Goal: Information Seeking & Learning: Learn about a topic

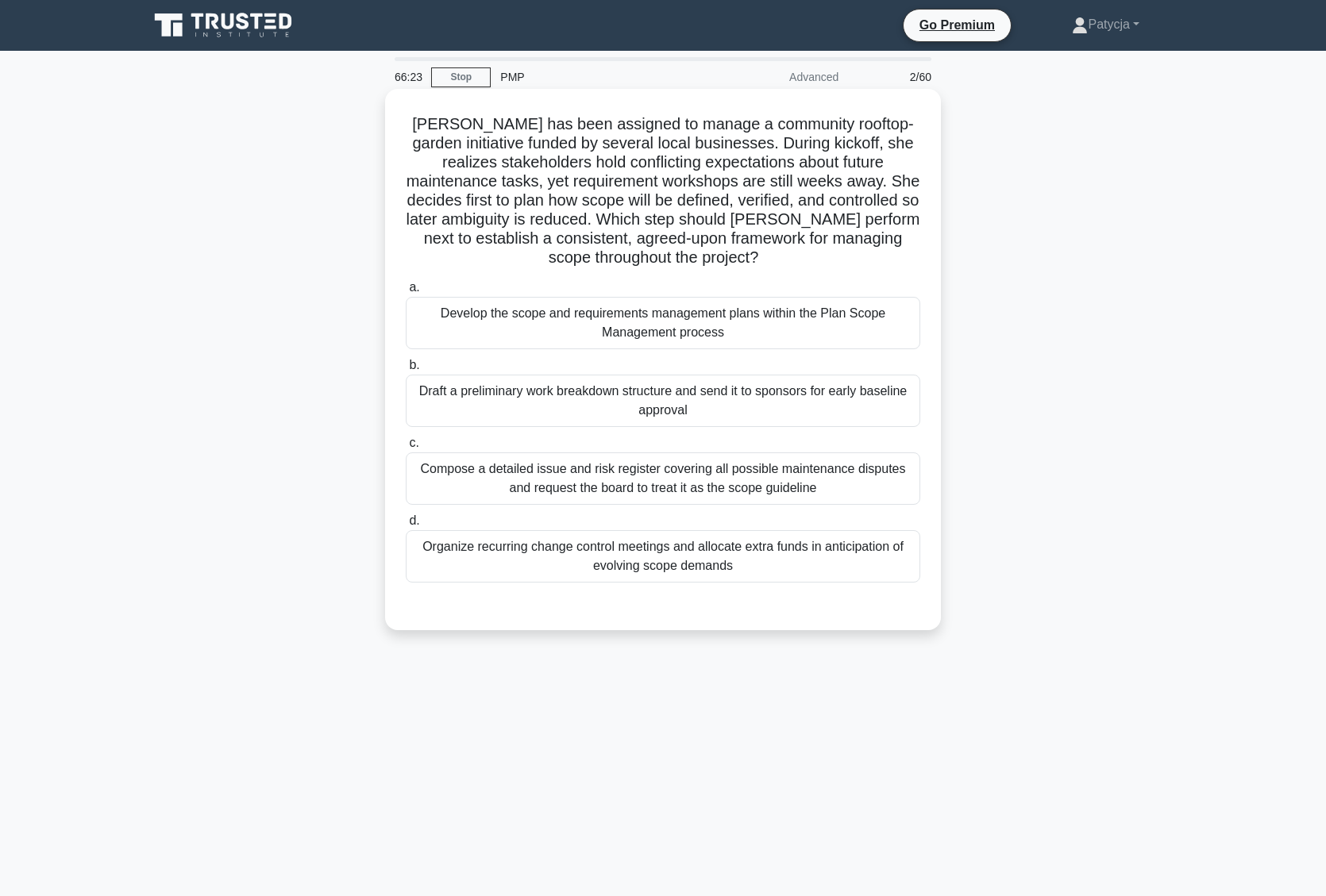
click at [751, 299] on div "Develop the scope and requirements management plans within the Plan Scope Manag…" at bounding box center [663, 323] width 514 height 53
drag, startPoint x: 751, startPoint y: 299, endPoint x: 727, endPoint y: 310, distance: 26.4
click at [727, 310] on div "Develop the scope and requirements management plans within the Plan Scope Manag…" at bounding box center [663, 323] width 514 height 53
click at [709, 320] on div "Develop the scope and requirements management plans within the Plan Scope Manag…" at bounding box center [663, 323] width 514 height 53
click at [406, 293] on input "a. Develop the scope and requirements management plans within the Plan Scope Ma…" at bounding box center [406, 287] width 0 height 10
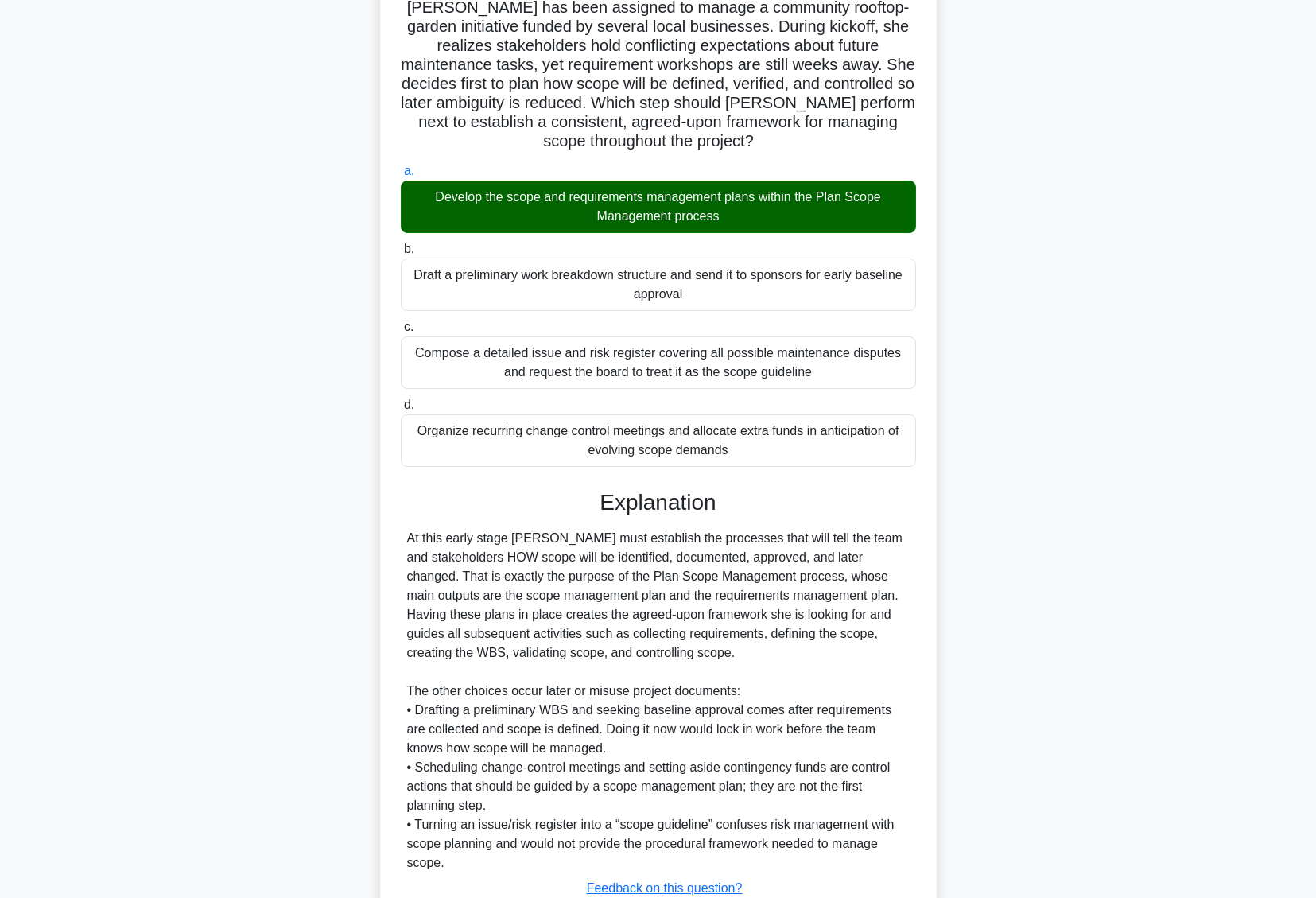
scroll to position [236, 0]
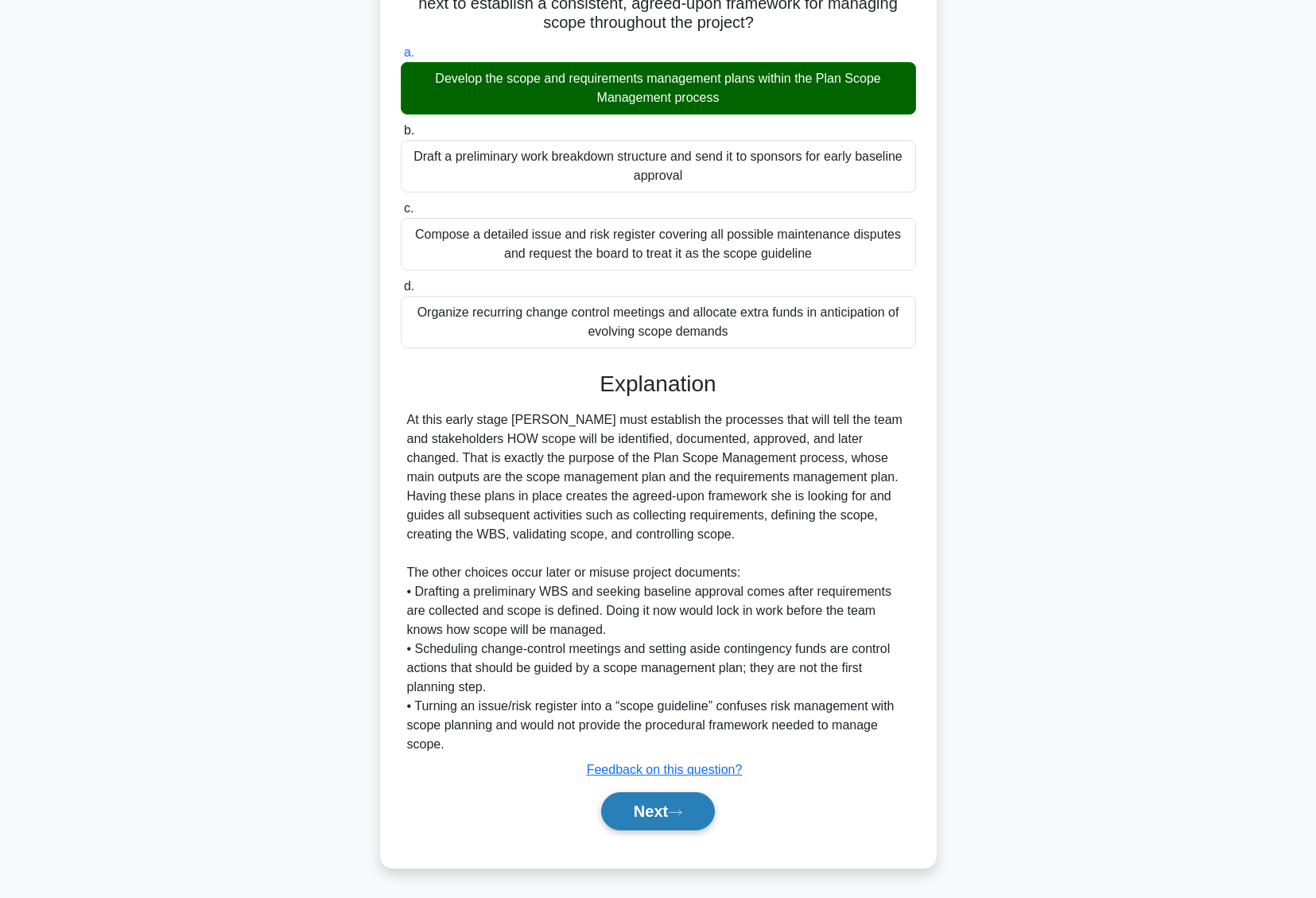
click at [643, 804] on button "Next" at bounding box center [658, 811] width 114 height 38
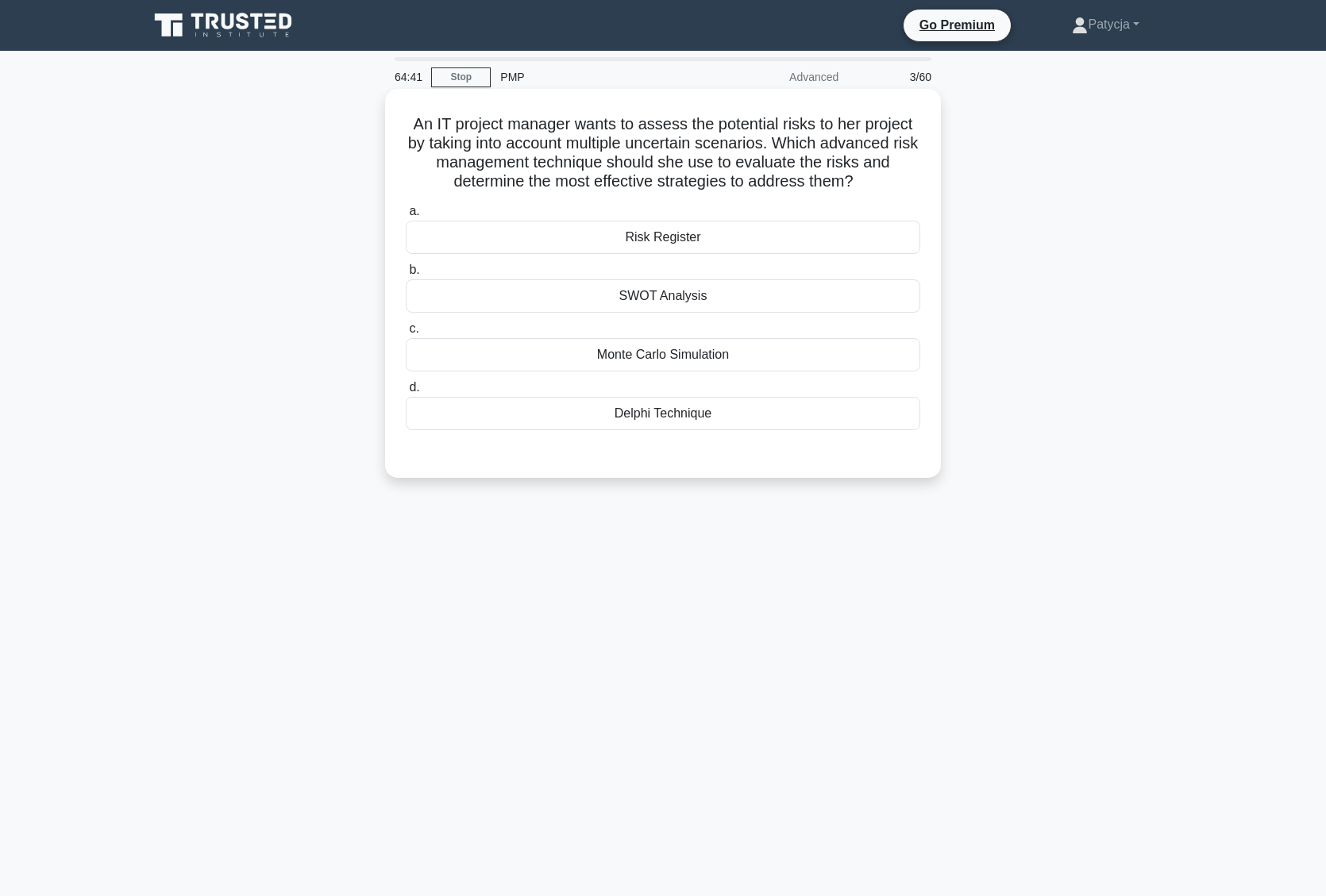
click at [746, 237] on div "Risk Register" at bounding box center [663, 236] width 514 height 33
click at [406, 216] on input "a. Risk Register" at bounding box center [406, 211] width 0 height 10
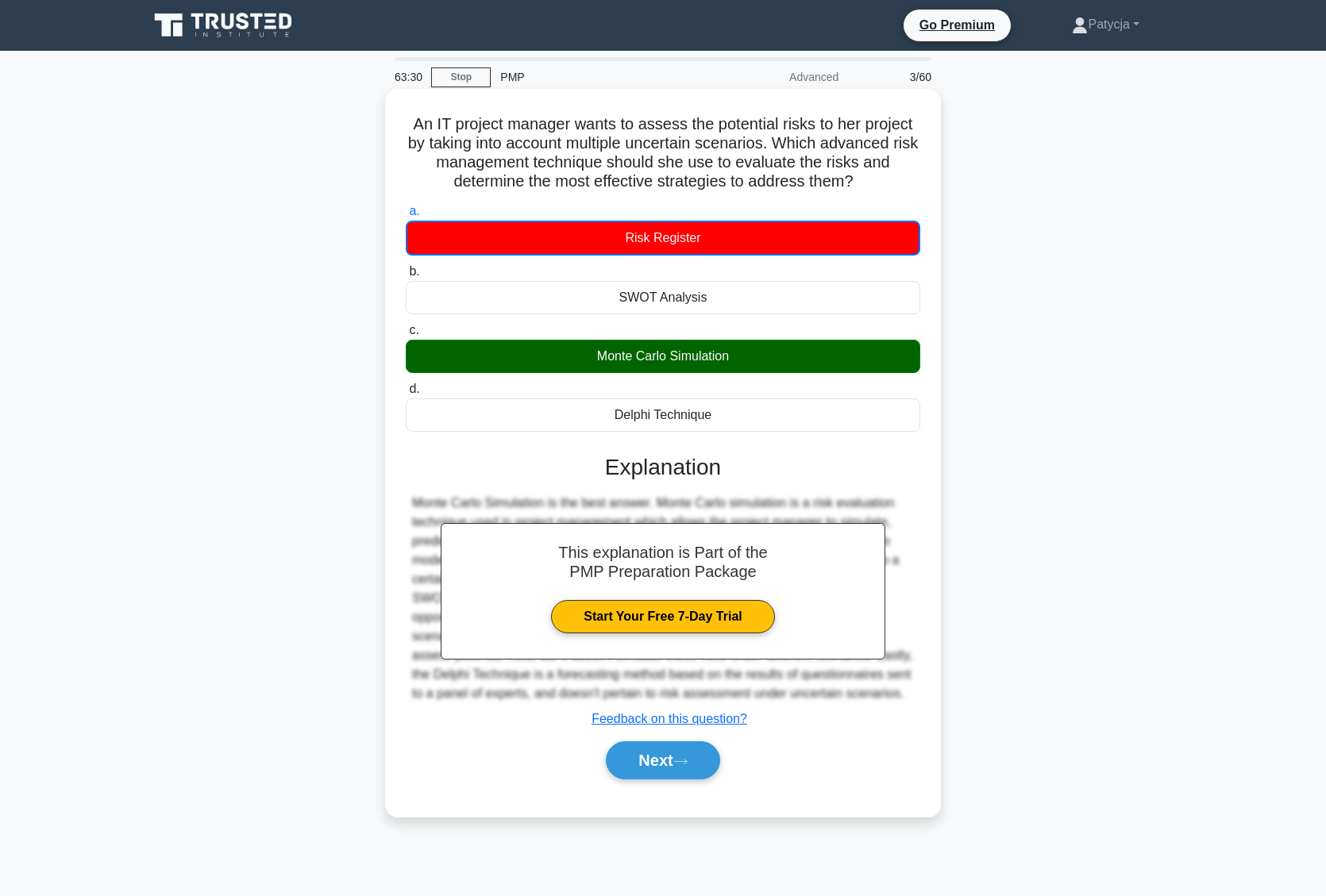
click at [688, 785] on div "Next" at bounding box center [663, 759] width 514 height 51
click at [688, 764] on icon at bounding box center [680, 761] width 14 height 9
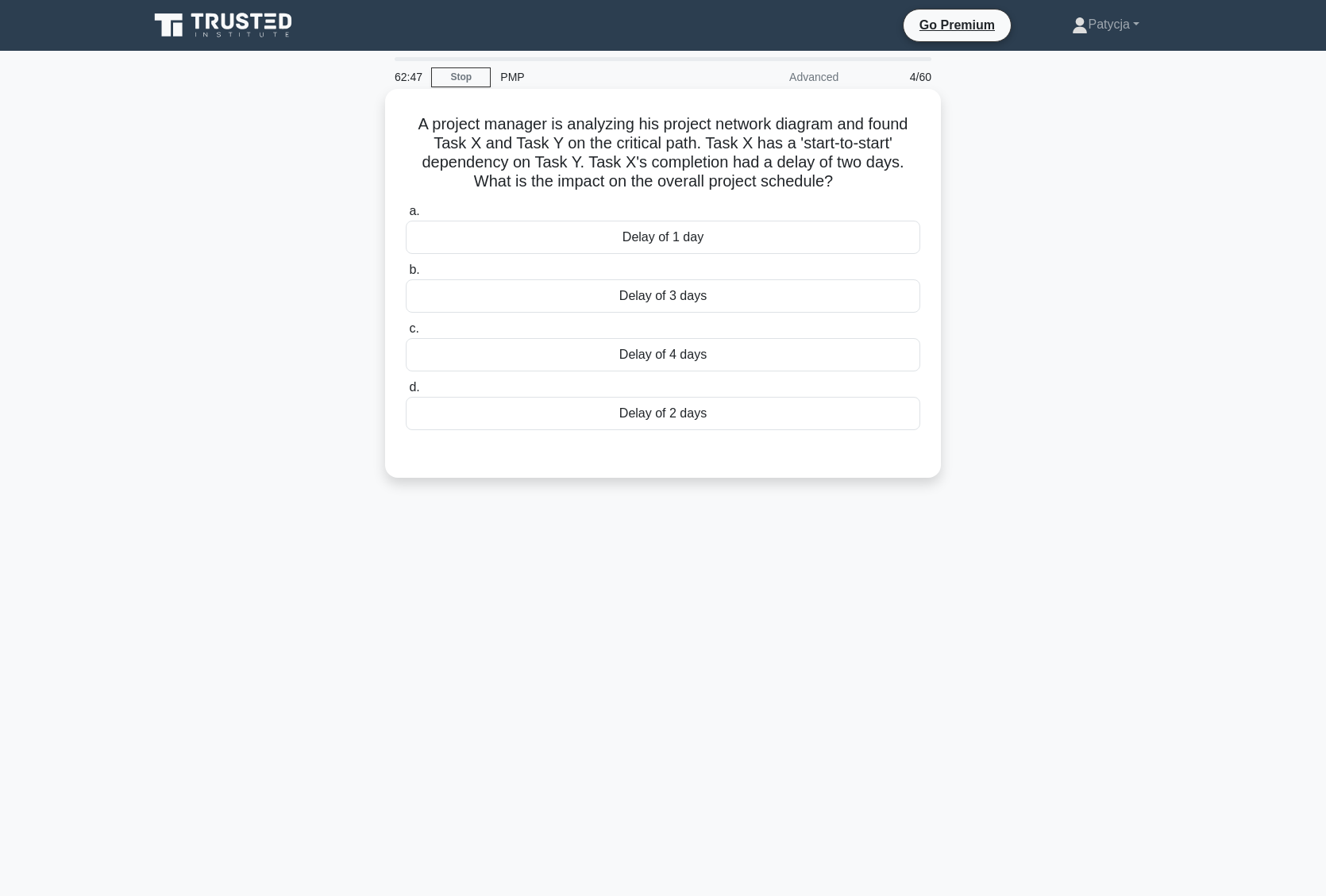
click at [644, 423] on div "Delay of 2 days" at bounding box center [663, 413] width 514 height 33
click at [406, 393] on input "d. Delay of 2 days" at bounding box center [406, 388] width 0 height 10
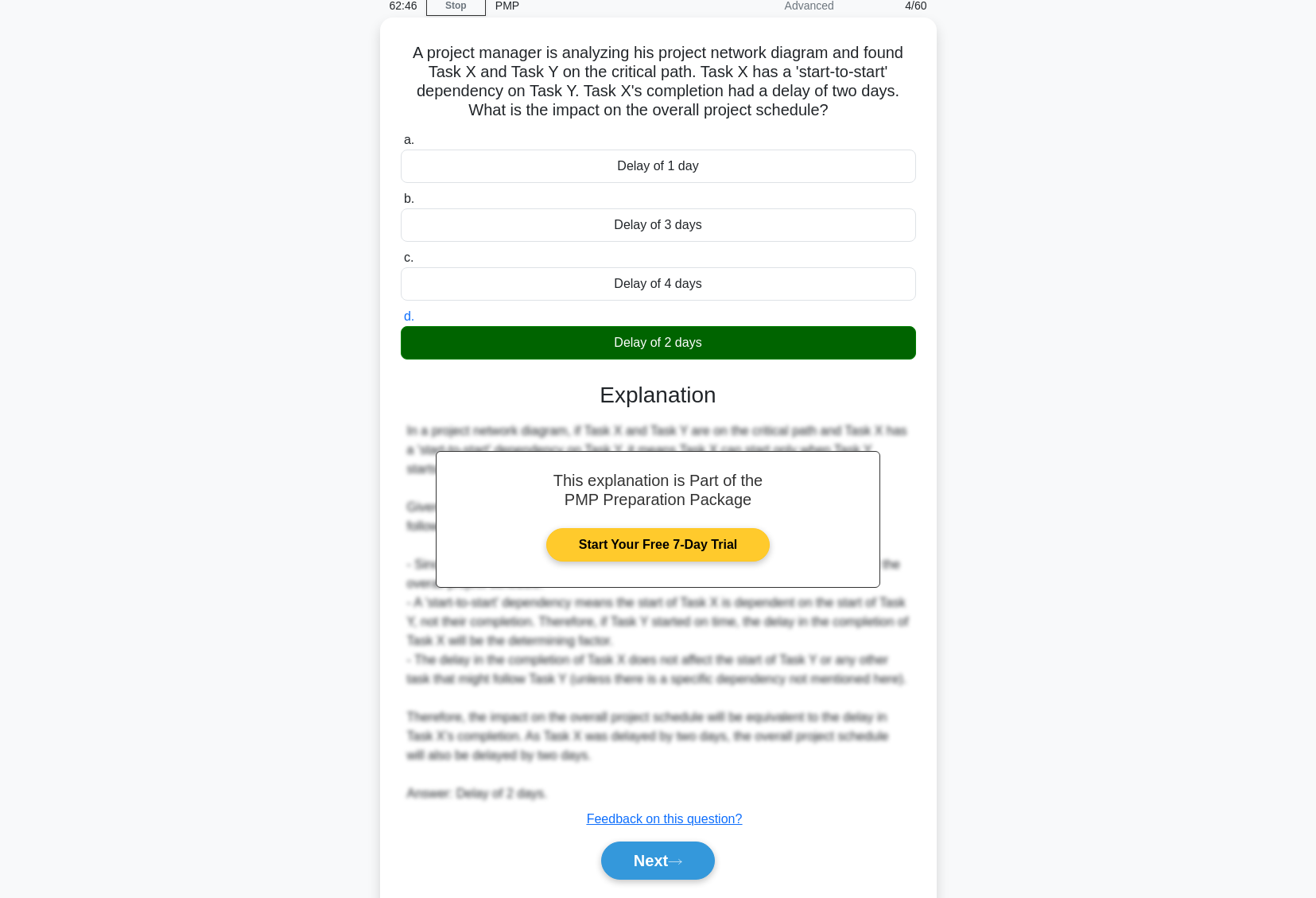
scroll to position [122, 0]
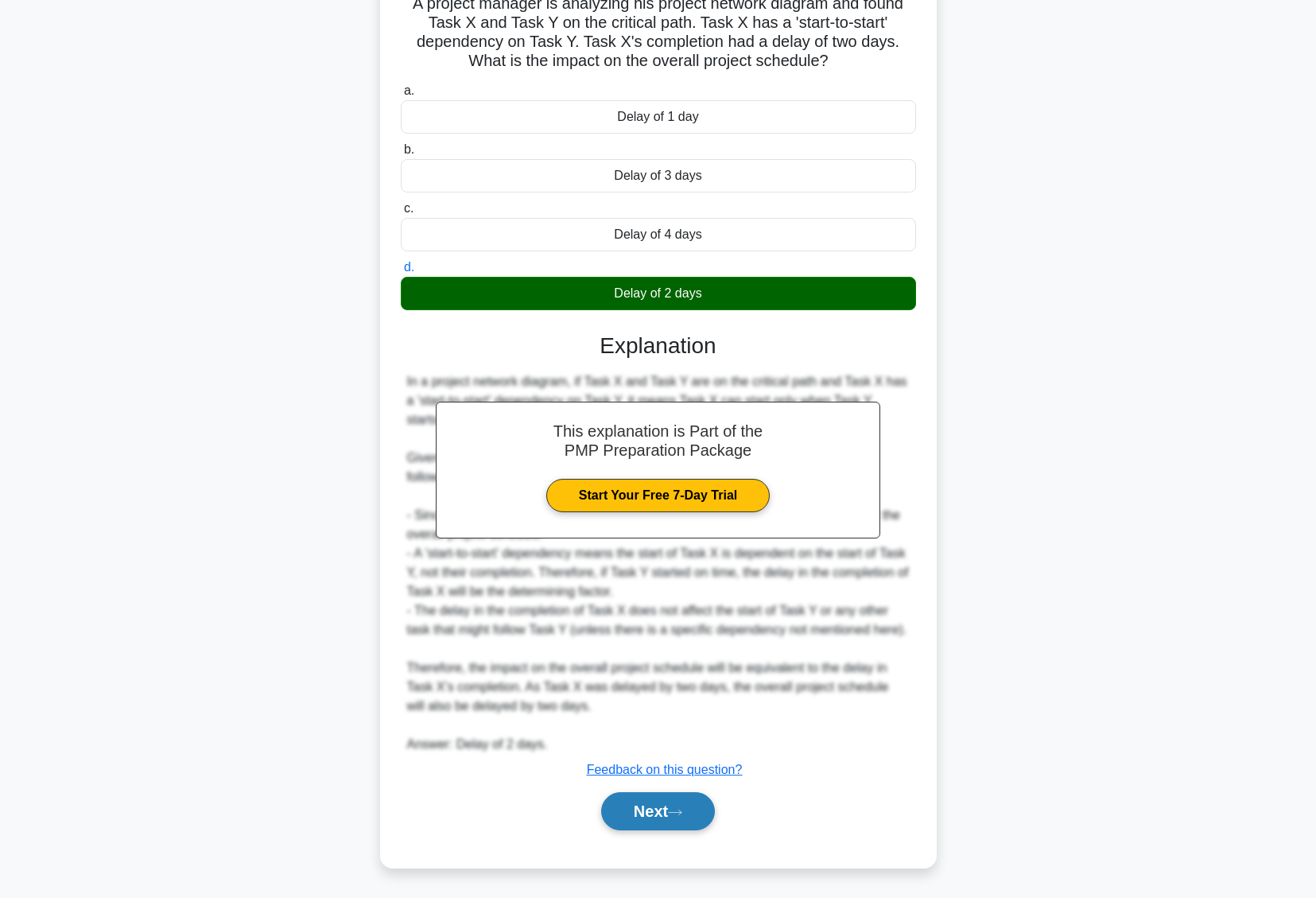
click at [649, 799] on button "Next" at bounding box center [658, 811] width 114 height 38
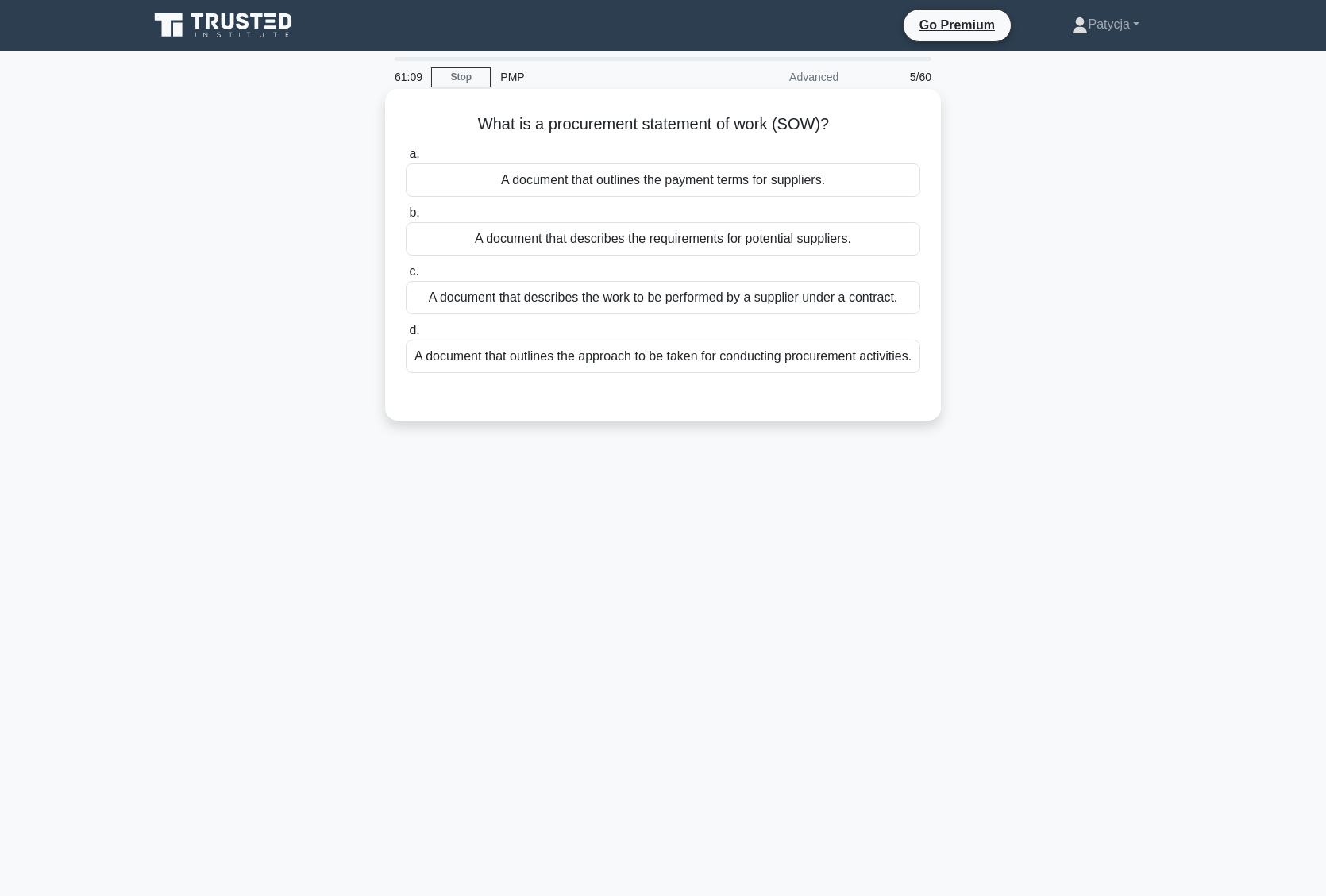
click at [746, 301] on div "A document that describes the work to be performed by a supplier under a contra…" at bounding box center [663, 297] width 514 height 33
click at [406, 277] on input "c. A document that describes the work to be performed by a supplier under a con…" at bounding box center [406, 272] width 0 height 10
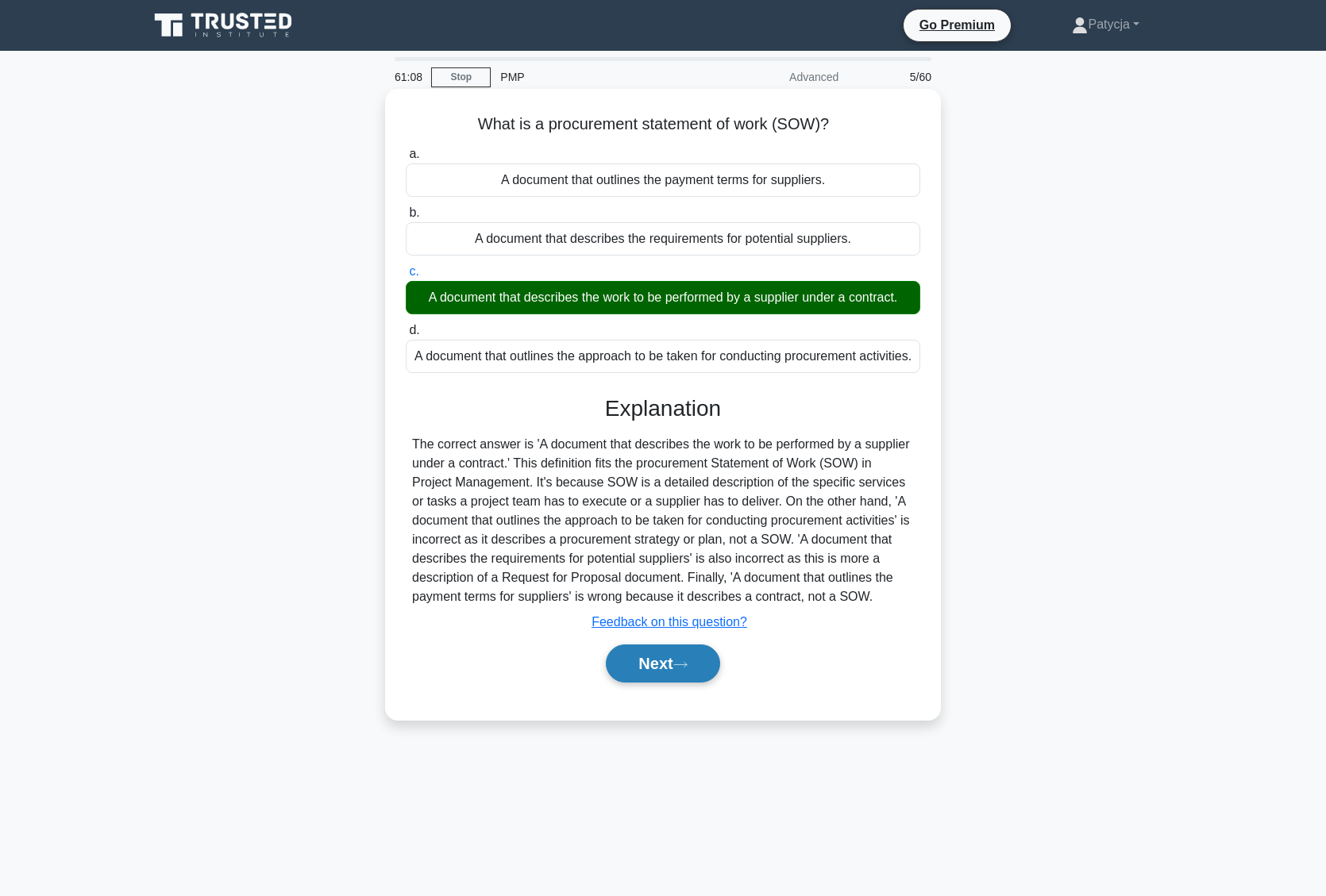
click at [660, 683] on button "Next" at bounding box center [663, 664] width 114 height 38
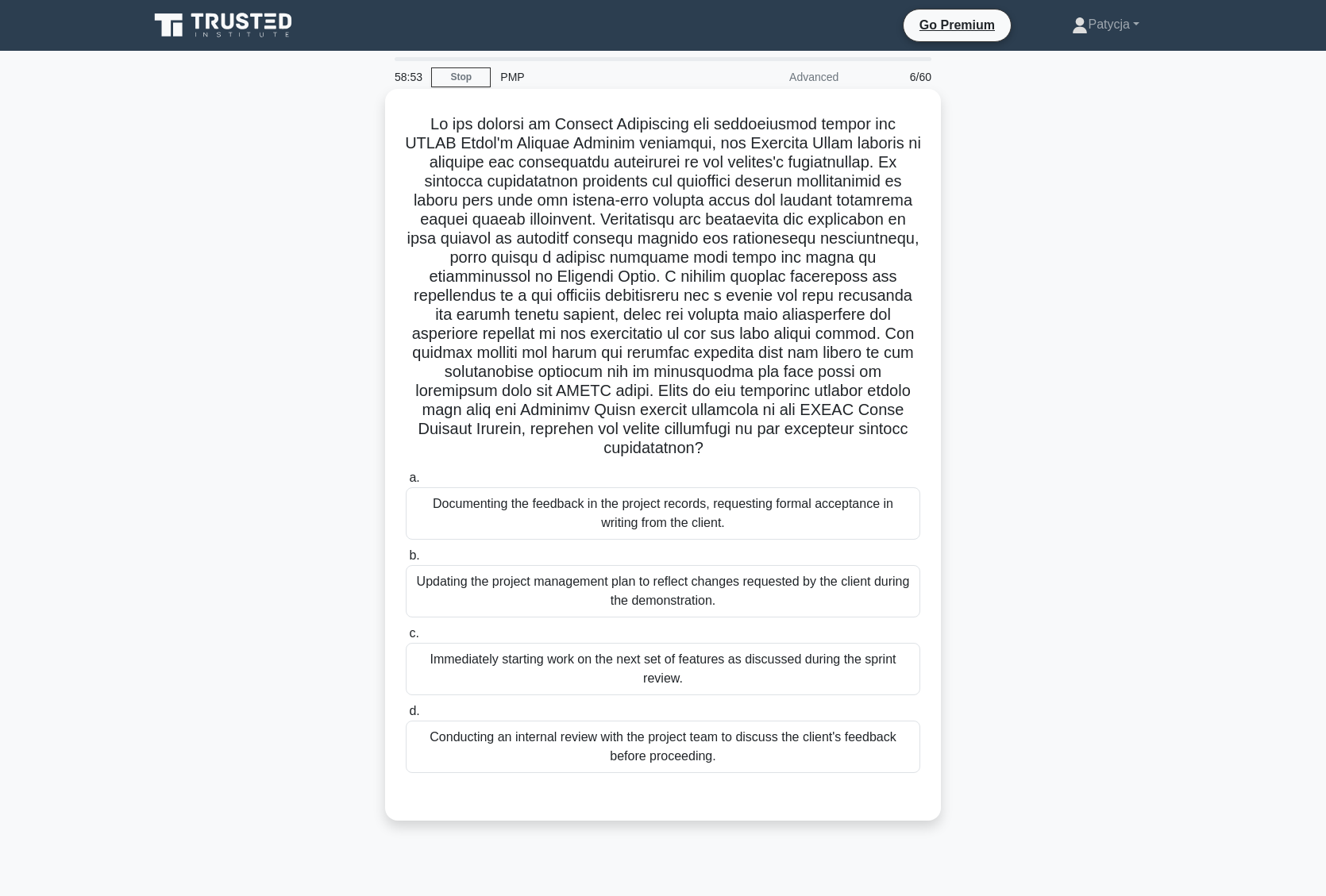
click at [588, 516] on div "Documenting the feedback in the project records, requesting formal acceptance i…" at bounding box center [663, 513] width 514 height 53
click at [406, 483] on input "a. Documenting the feedback in the project records, requesting formal acceptanc…" at bounding box center [406, 478] width 0 height 10
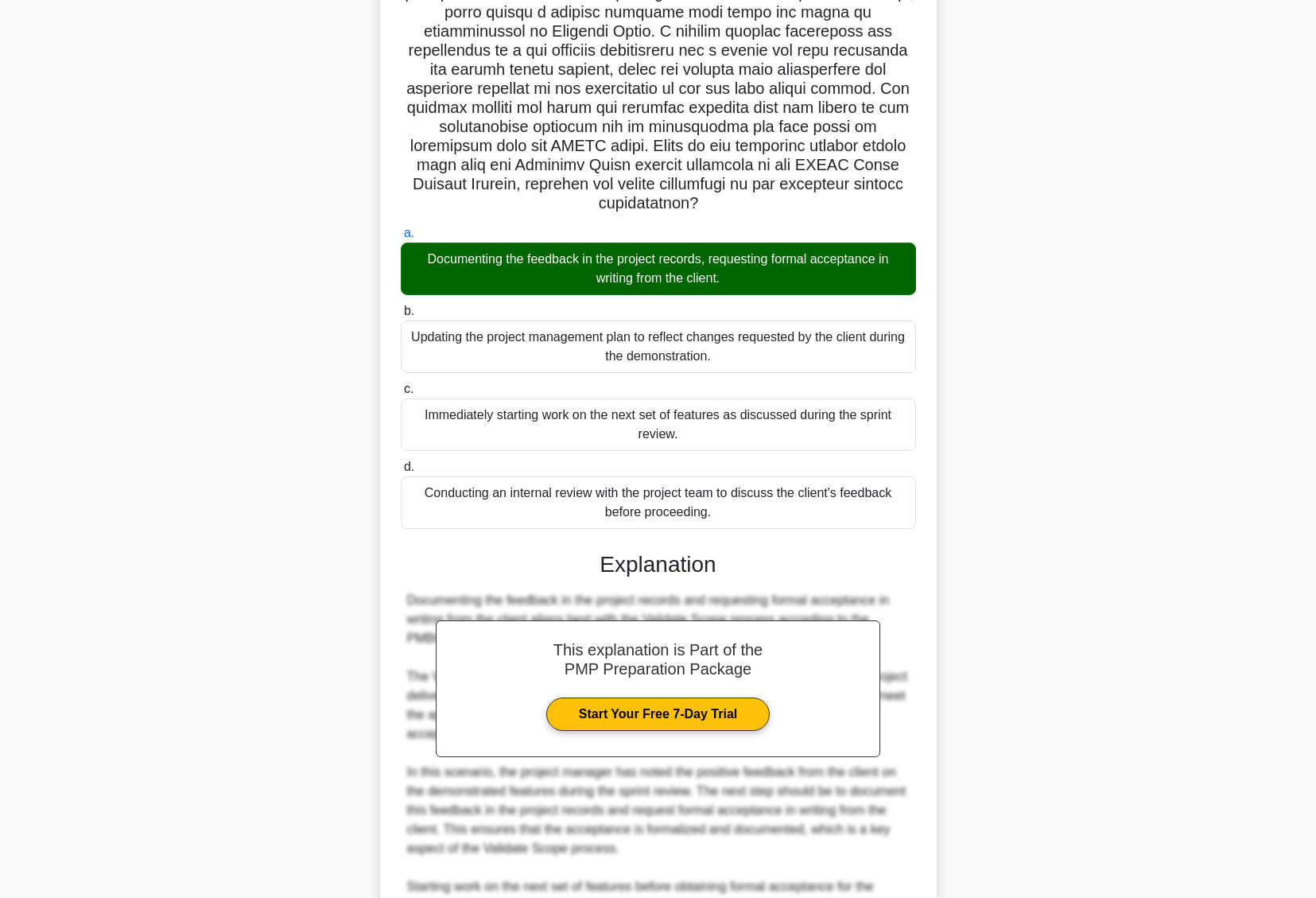
scroll to position [579, 0]
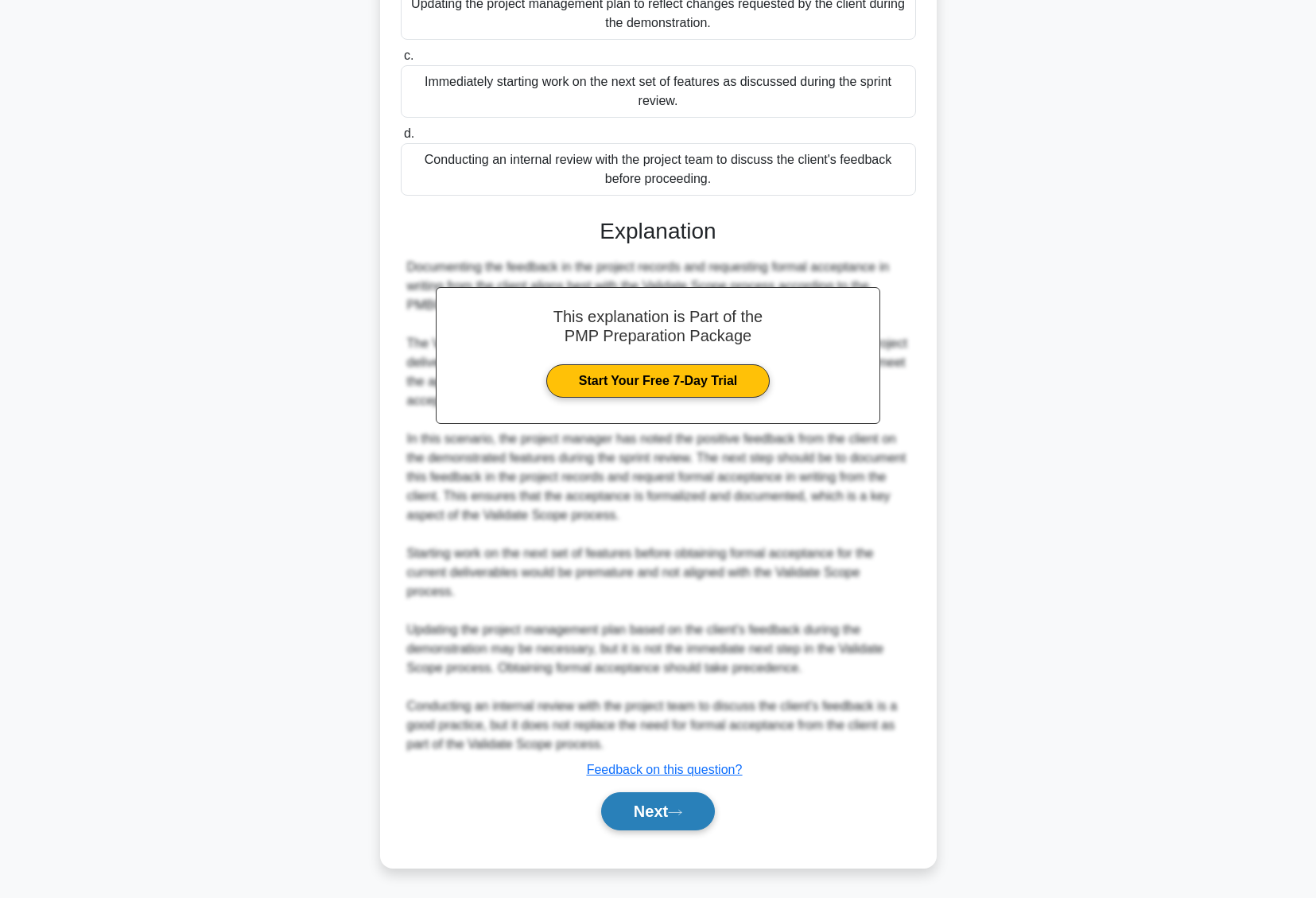
click at [699, 807] on button "Next" at bounding box center [658, 811] width 114 height 38
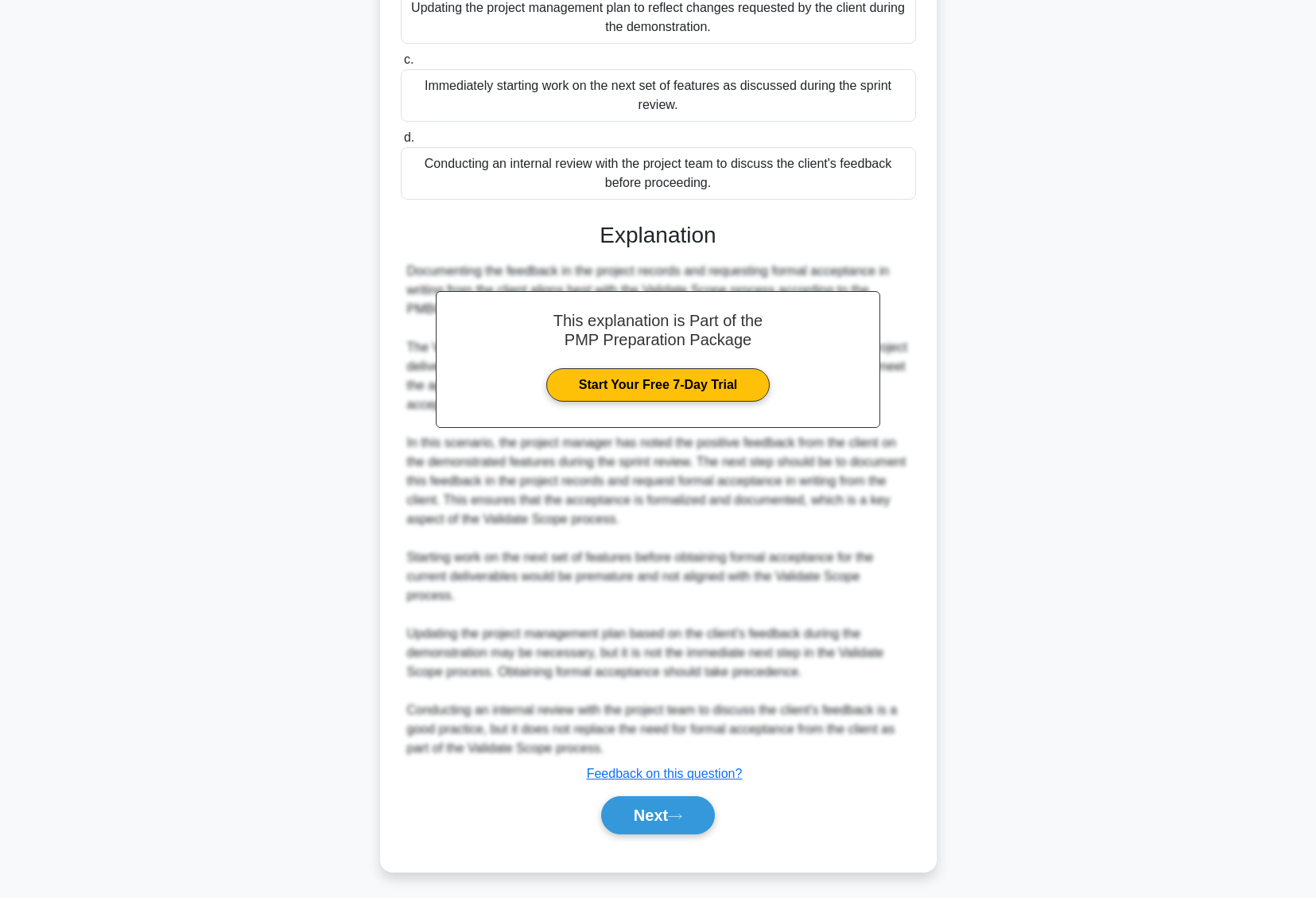
scroll to position [0, 0]
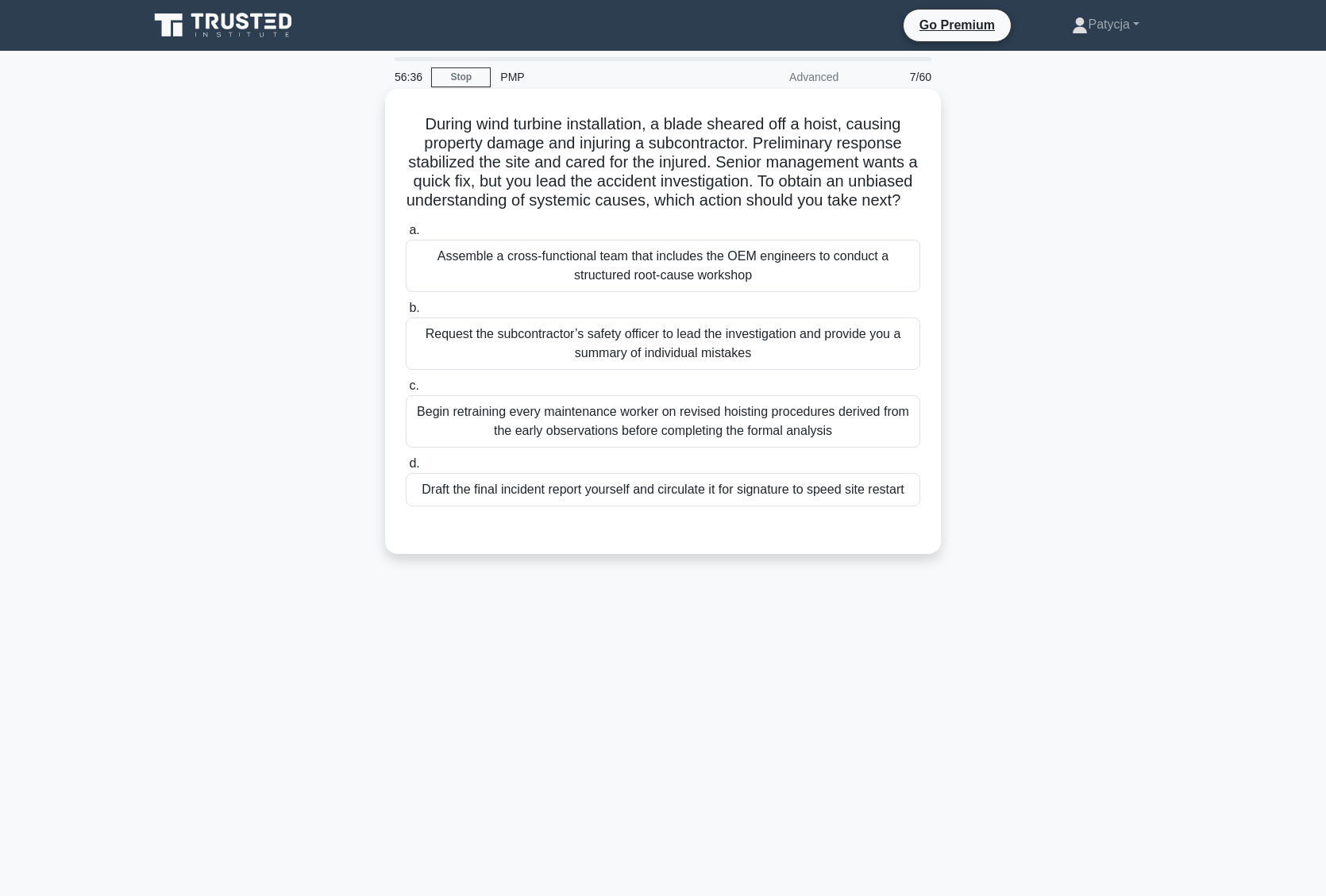
click at [710, 362] on div "Request the subcontractor’s safety officer to lead the investigation and provid…" at bounding box center [663, 344] width 514 height 53
click at [406, 314] on input "b. Request the subcontractor’s safety officer to lead the investigation and pro…" at bounding box center [406, 308] width 0 height 10
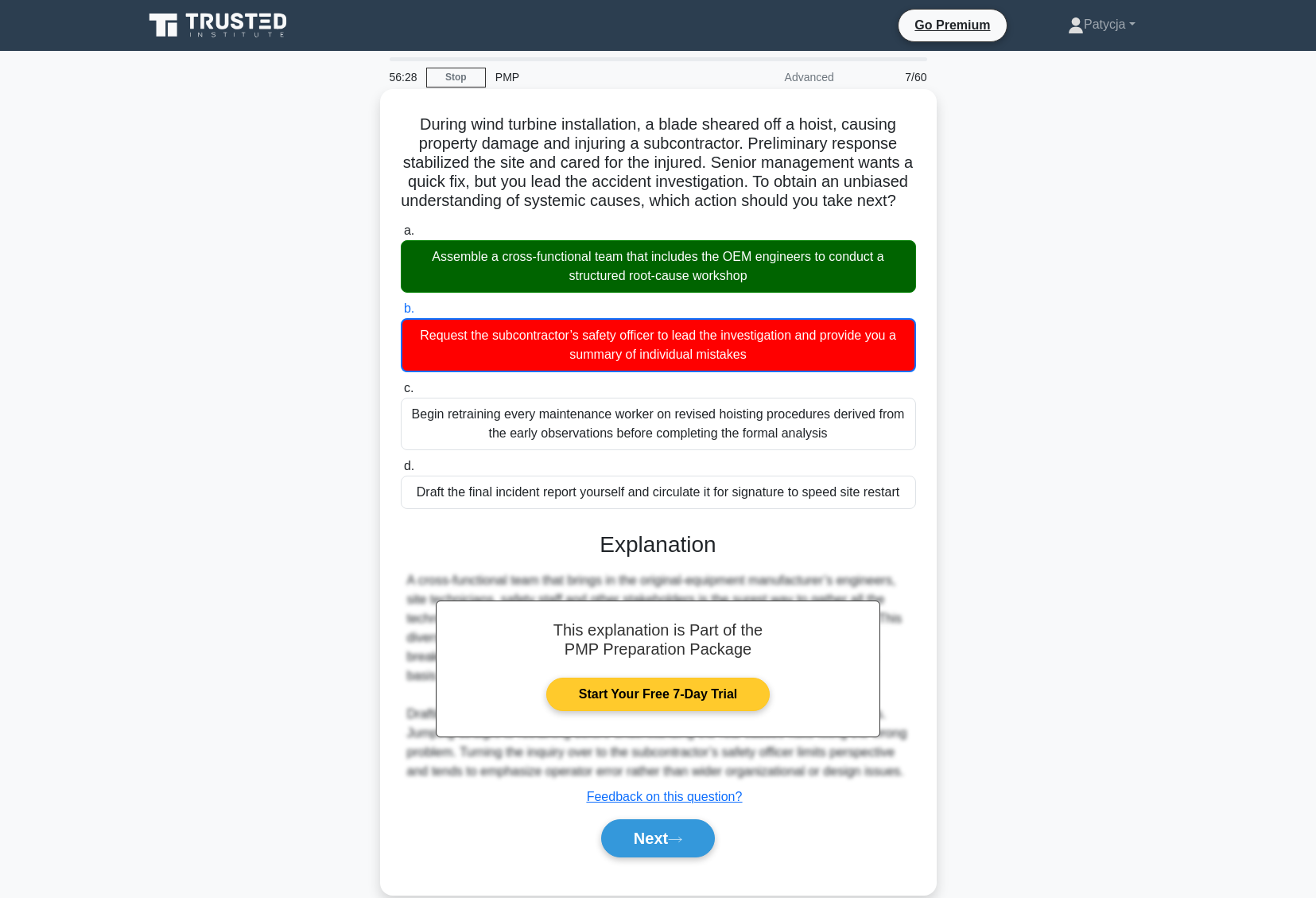
scroll to position [47, 0]
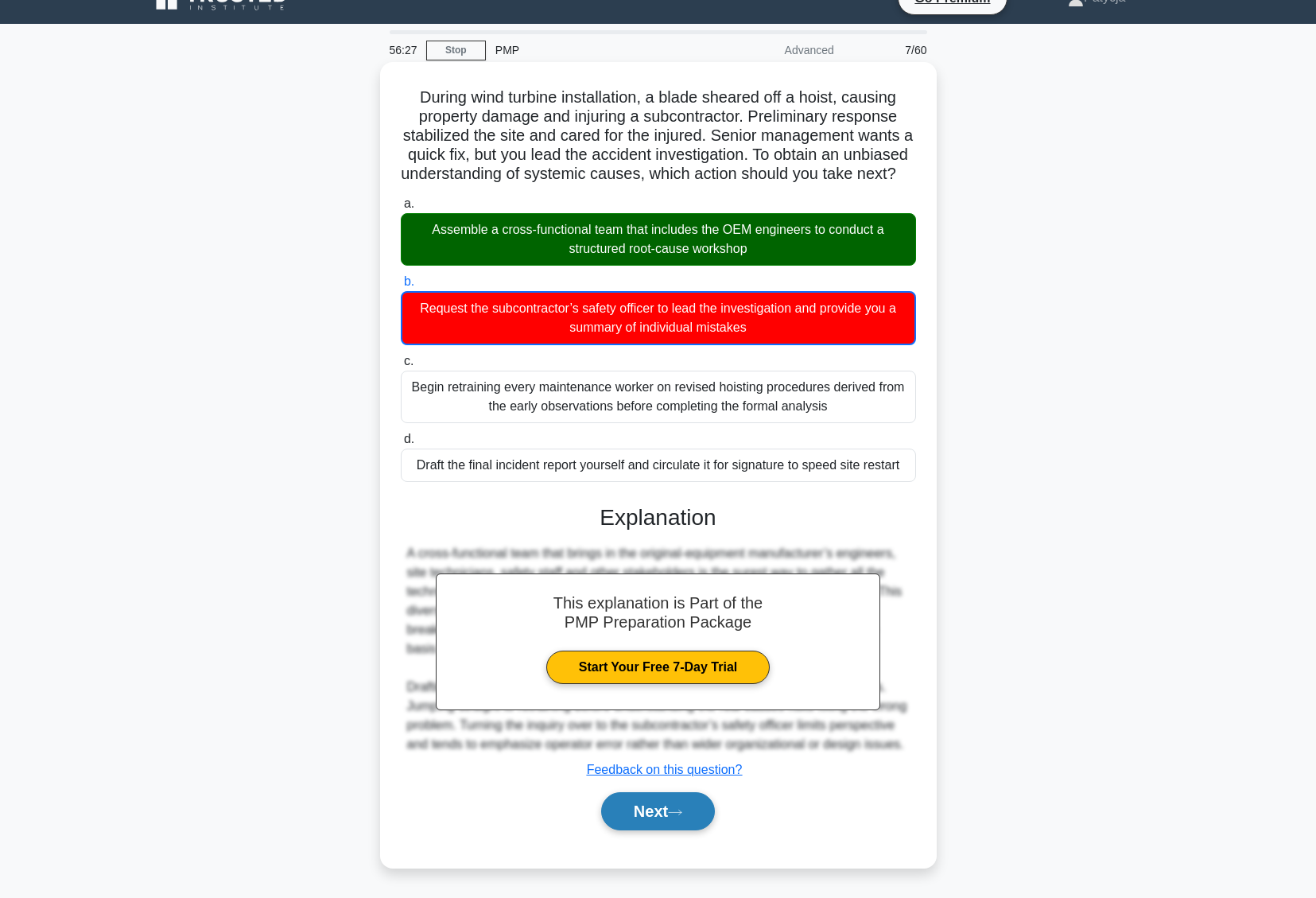
click at [657, 806] on button "Next" at bounding box center [658, 811] width 114 height 38
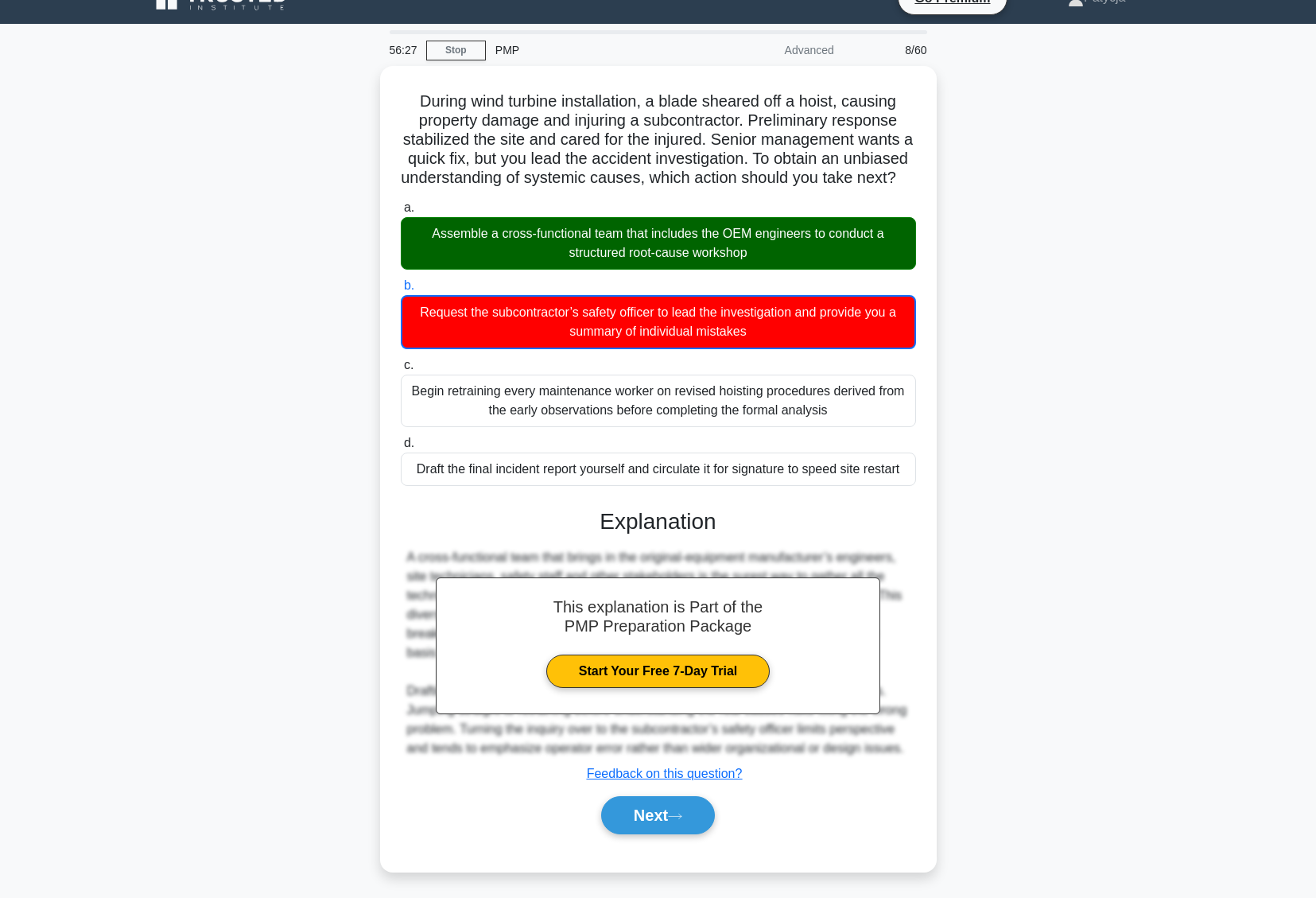
scroll to position [0, 0]
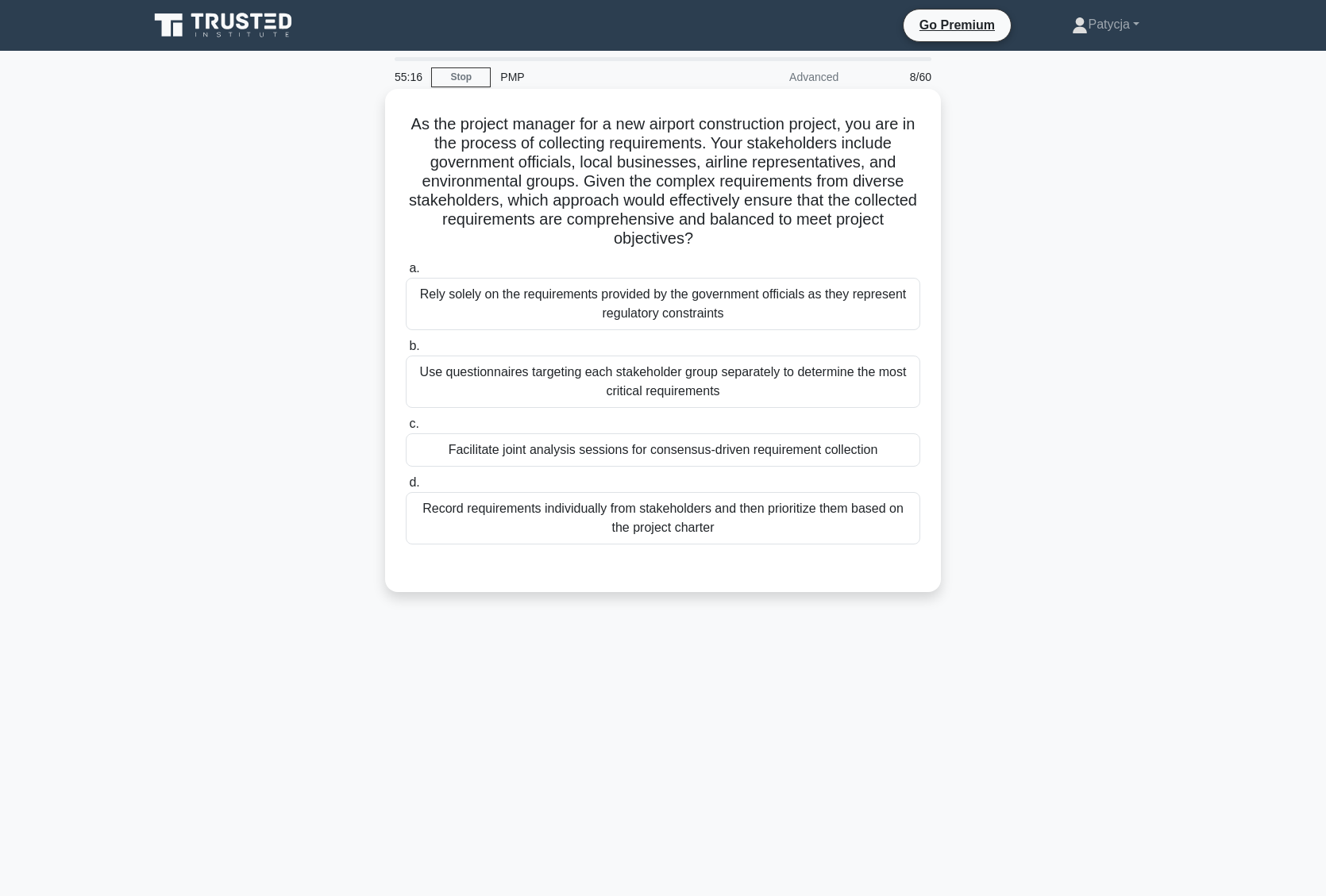
click at [633, 500] on div "Record requirements individually from stakeholders and then prioritize them bas…" at bounding box center [663, 518] width 514 height 53
click at [406, 488] on input "d. Record requirements individually from stakeholders and then prioritize them …" at bounding box center [406, 482] width 0 height 10
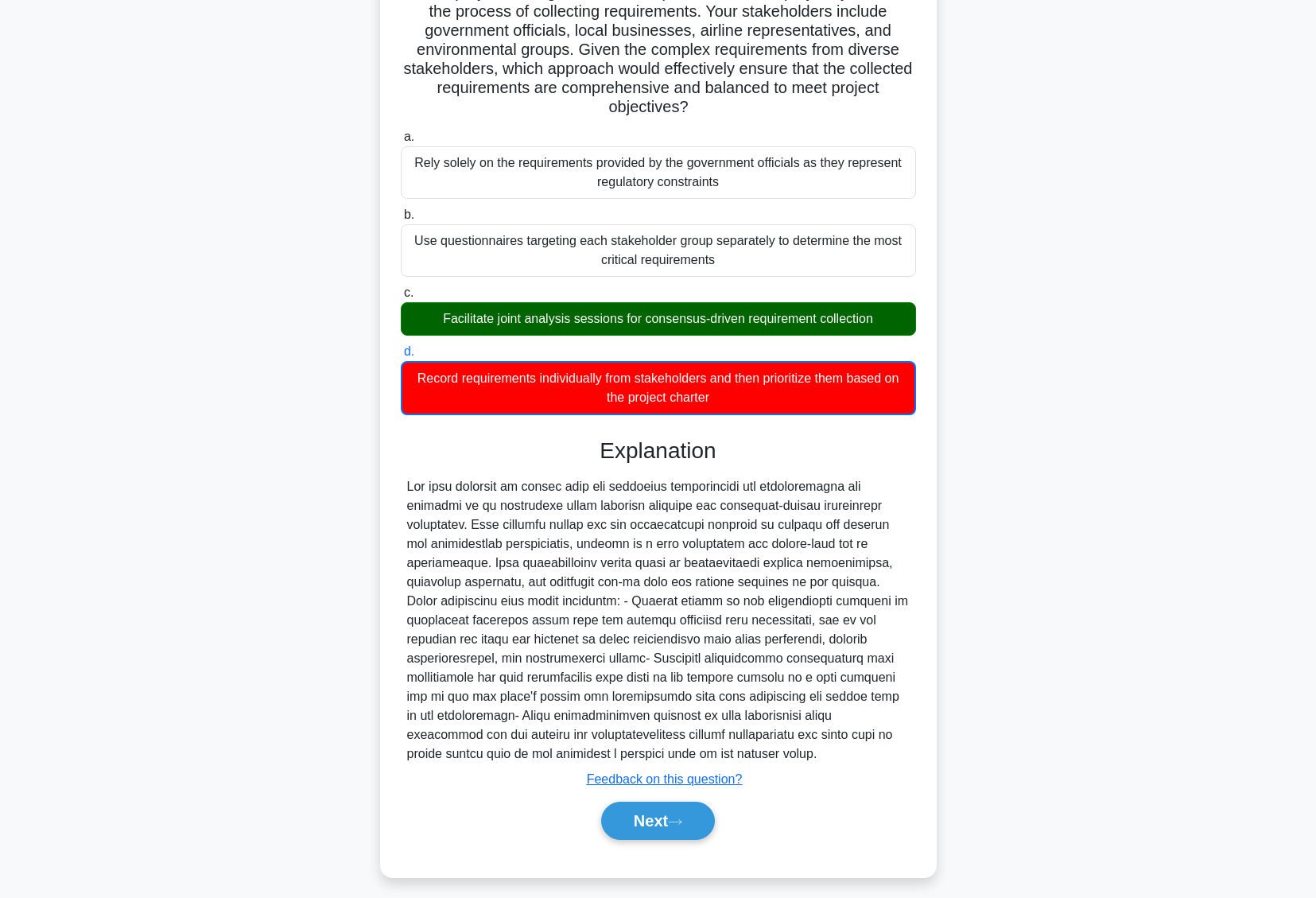
scroll to position [143, 0]
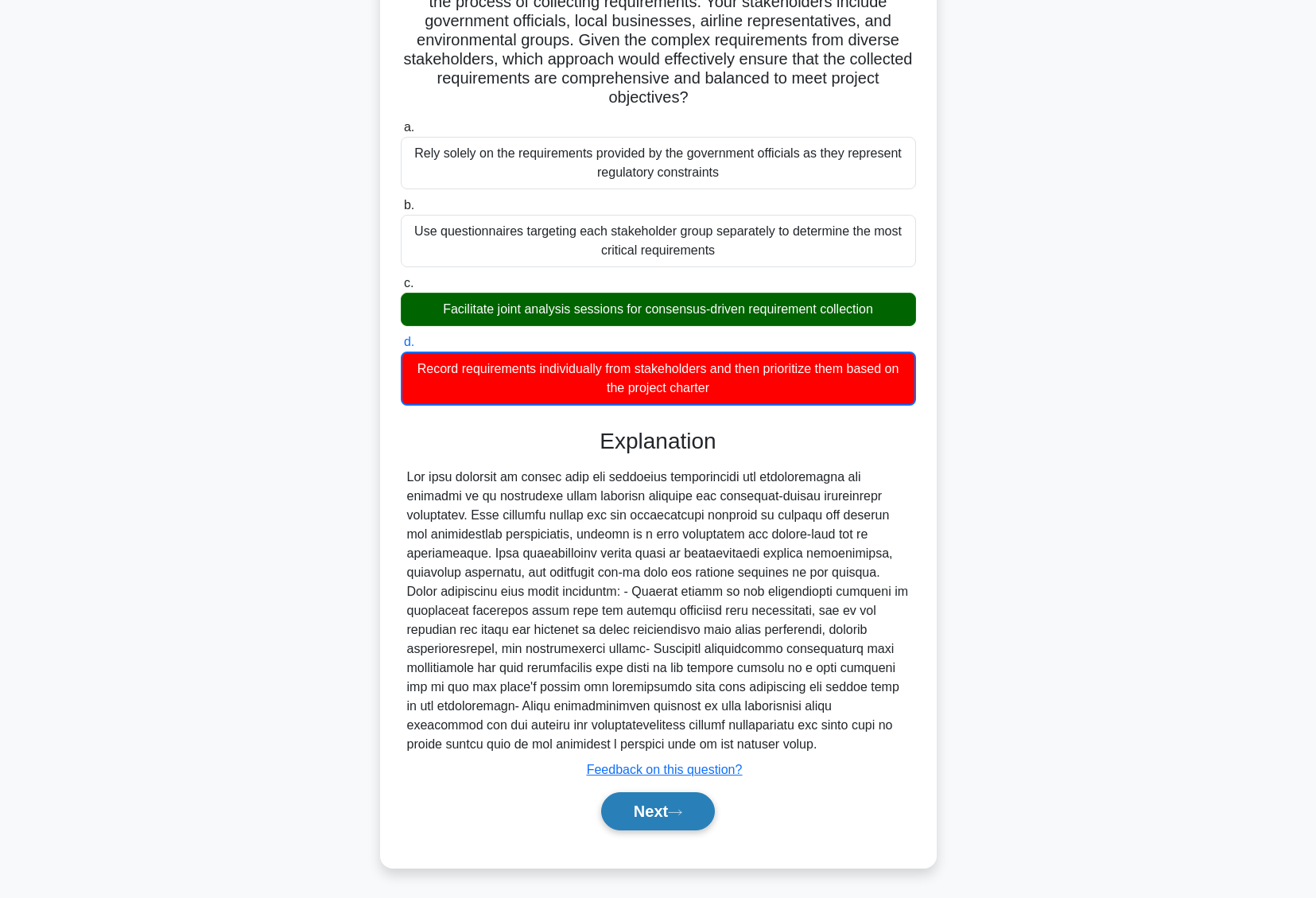
click at [704, 812] on button "Next" at bounding box center [658, 811] width 114 height 38
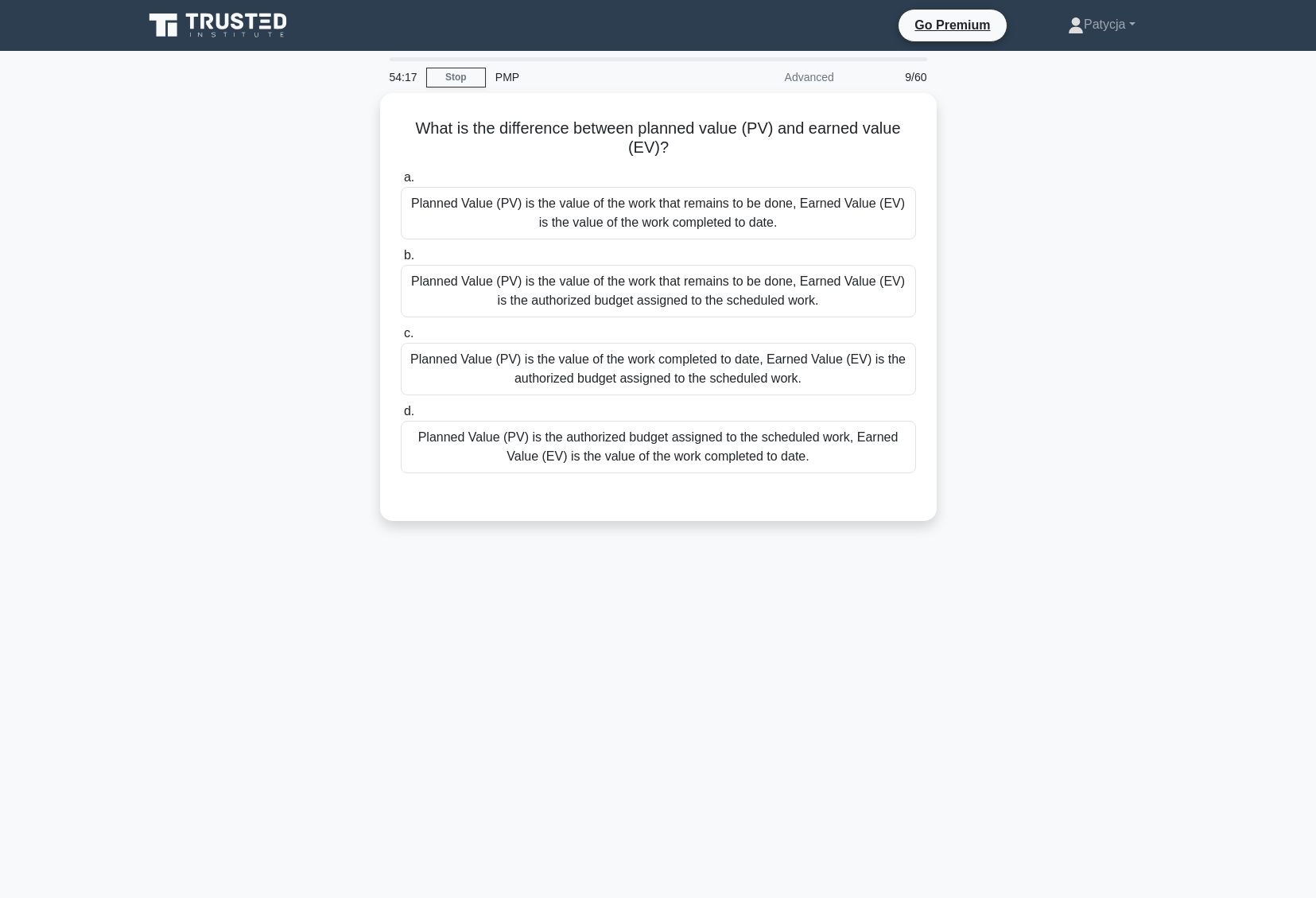
scroll to position [0, 0]
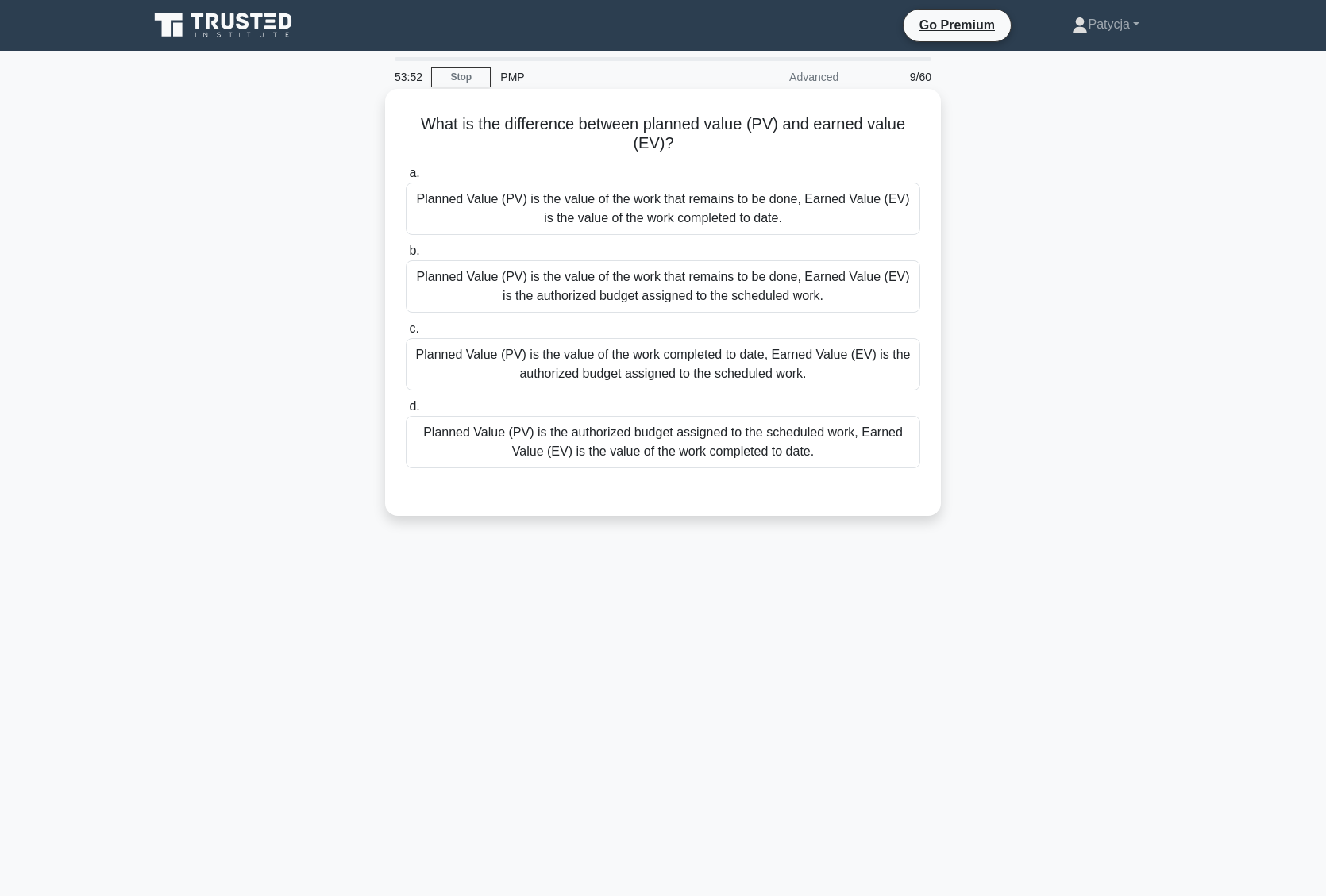
click at [715, 376] on div "Planned Value (PV) is the value of the work completed to date, Earned Value (EV…" at bounding box center [663, 364] width 514 height 53
click at [406, 334] on input "c. Planned Value (PV) is the value of the work completed to date, Earned Value …" at bounding box center [406, 329] width 0 height 10
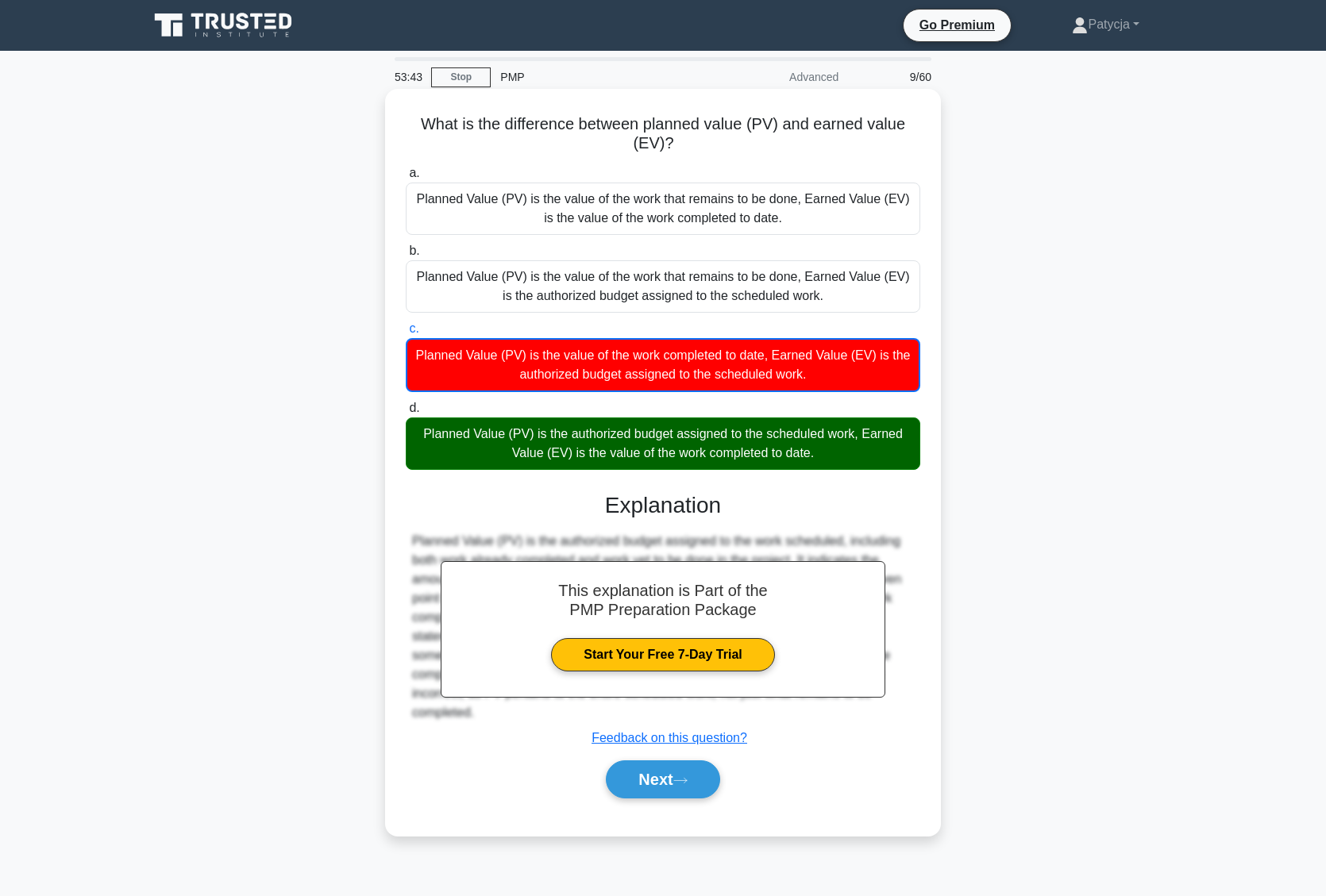
click at [687, 800] on div "Next" at bounding box center [663, 778] width 514 height 51
click at [686, 800] on div "Next" at bounding box center [663, 778] width 514 height 51
click at [687, 792] on button "Next" at bounding box center [663, 779] width 114 height 38
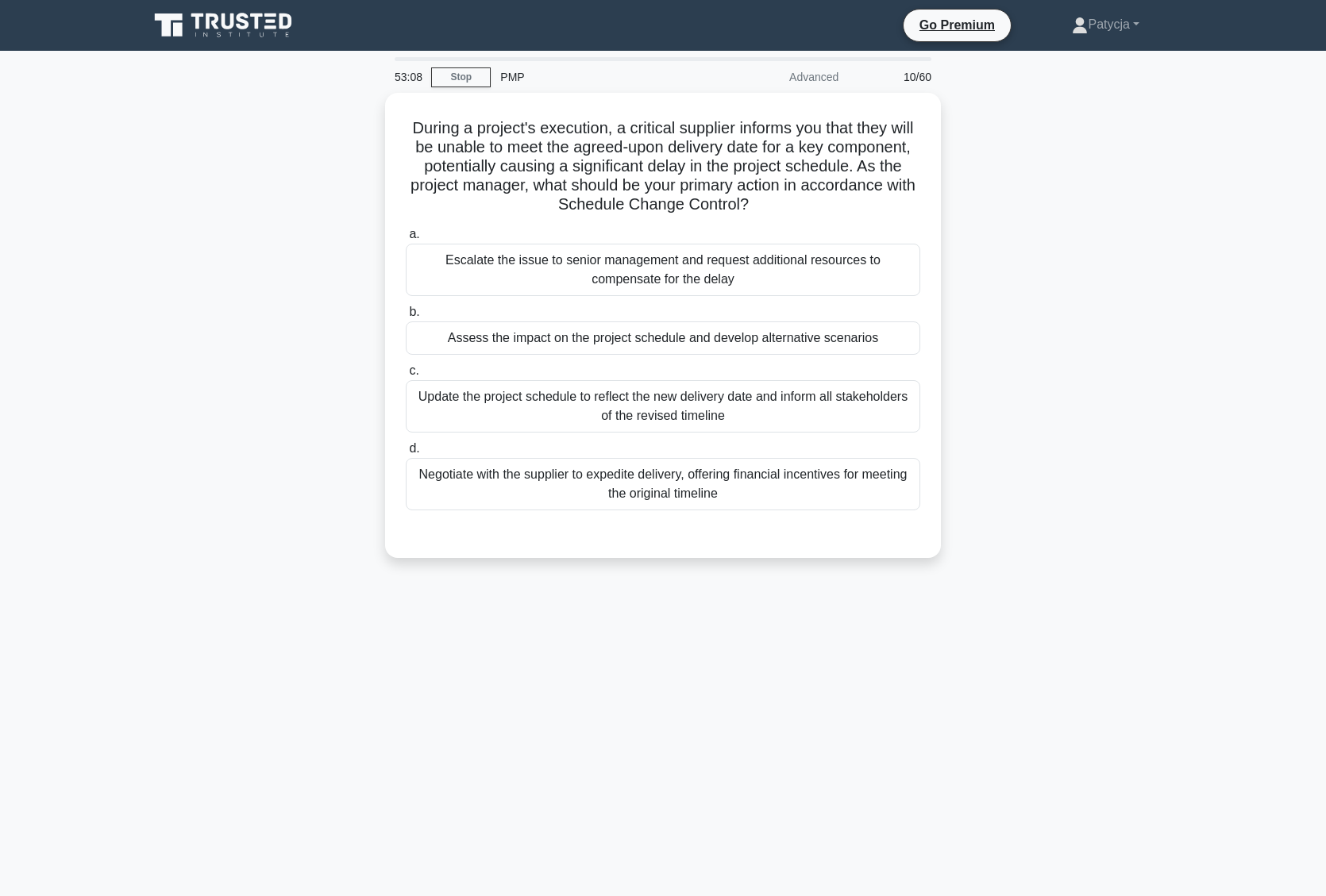
click at [1009, 190] on div "During a project's execution, a critical supplier informs you that they will be…" at bounding box center [662, 335] width 1048 height 484
drag, startPoint x: 156, startPoint y: 331, endPoint x: 162, endPoint y: 338, distance: 9.2
click at [162, 338] on div "During a project's execution, a critical supplier informs you that they will be…" at bounding box center [662, 335] width 1048 height 484
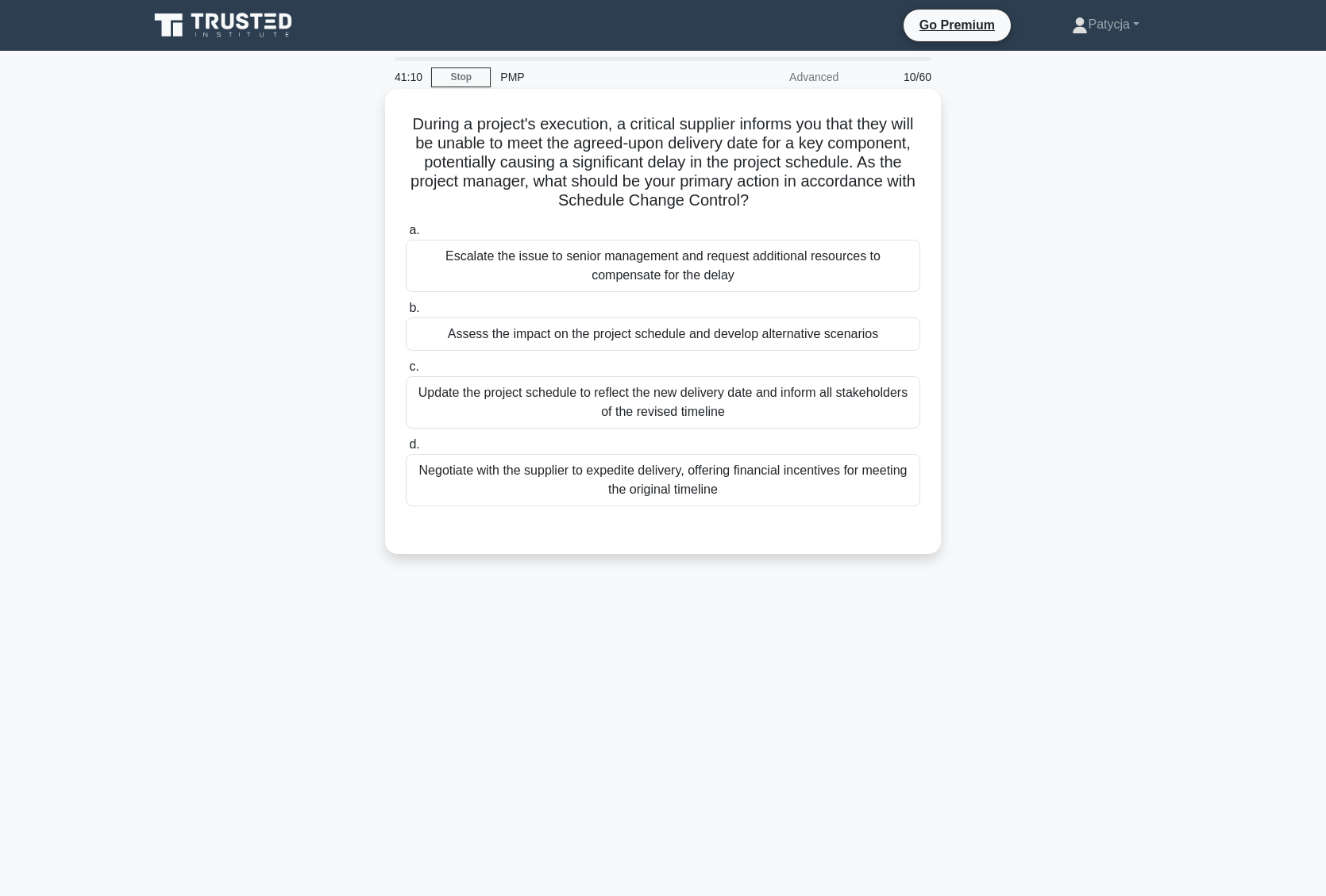
click at [828, 326] on div "Assess the impact on the project schedule and develop alternative scenarios" at bounding box center [663, 334] width 514 height 33
click at [406, 314] on input "b. Assess the impact on the project schedule and develop alternative scenarios" at bounding box center [406, 308] width 0 height 10
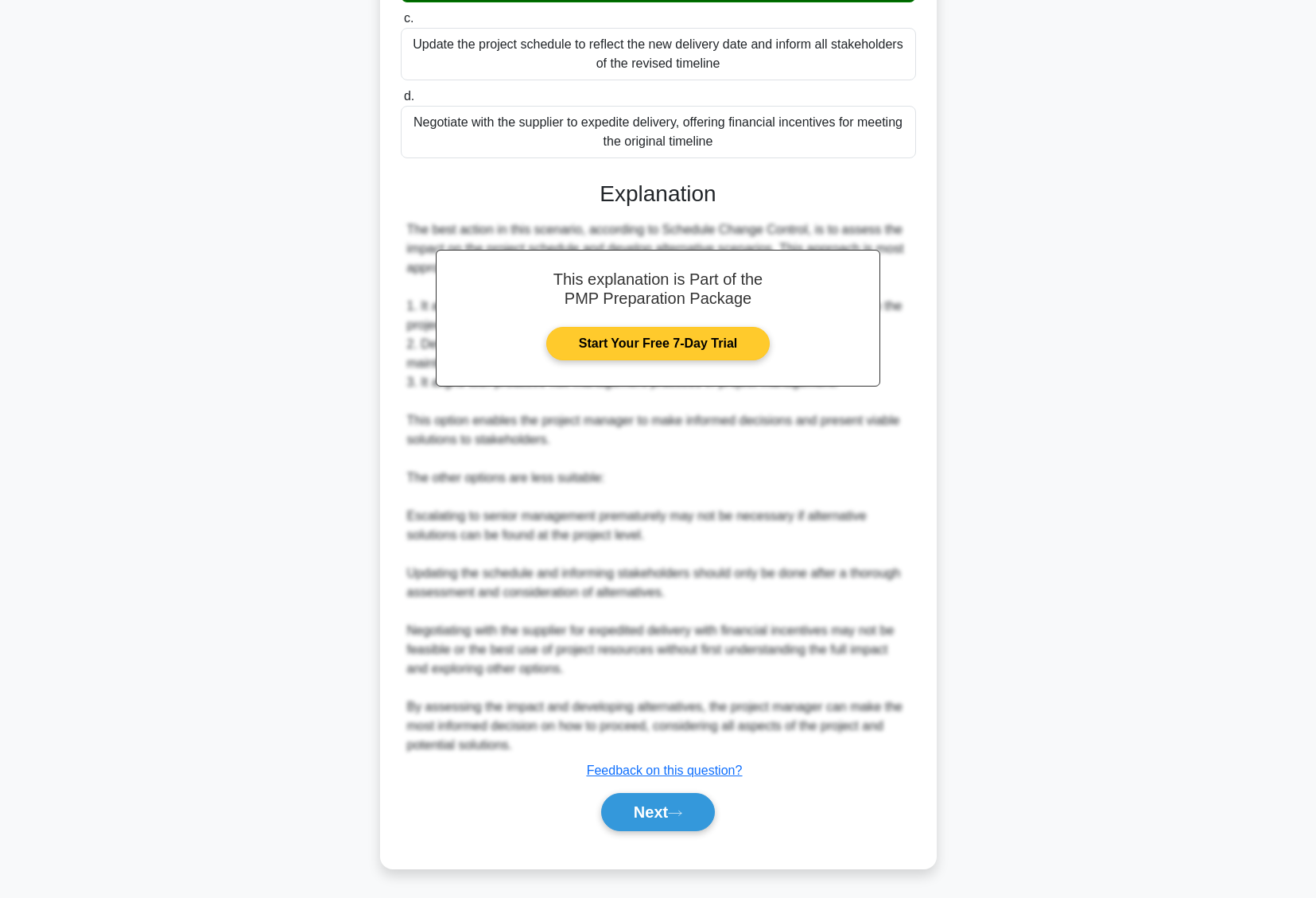
scroll to position [351, 0]
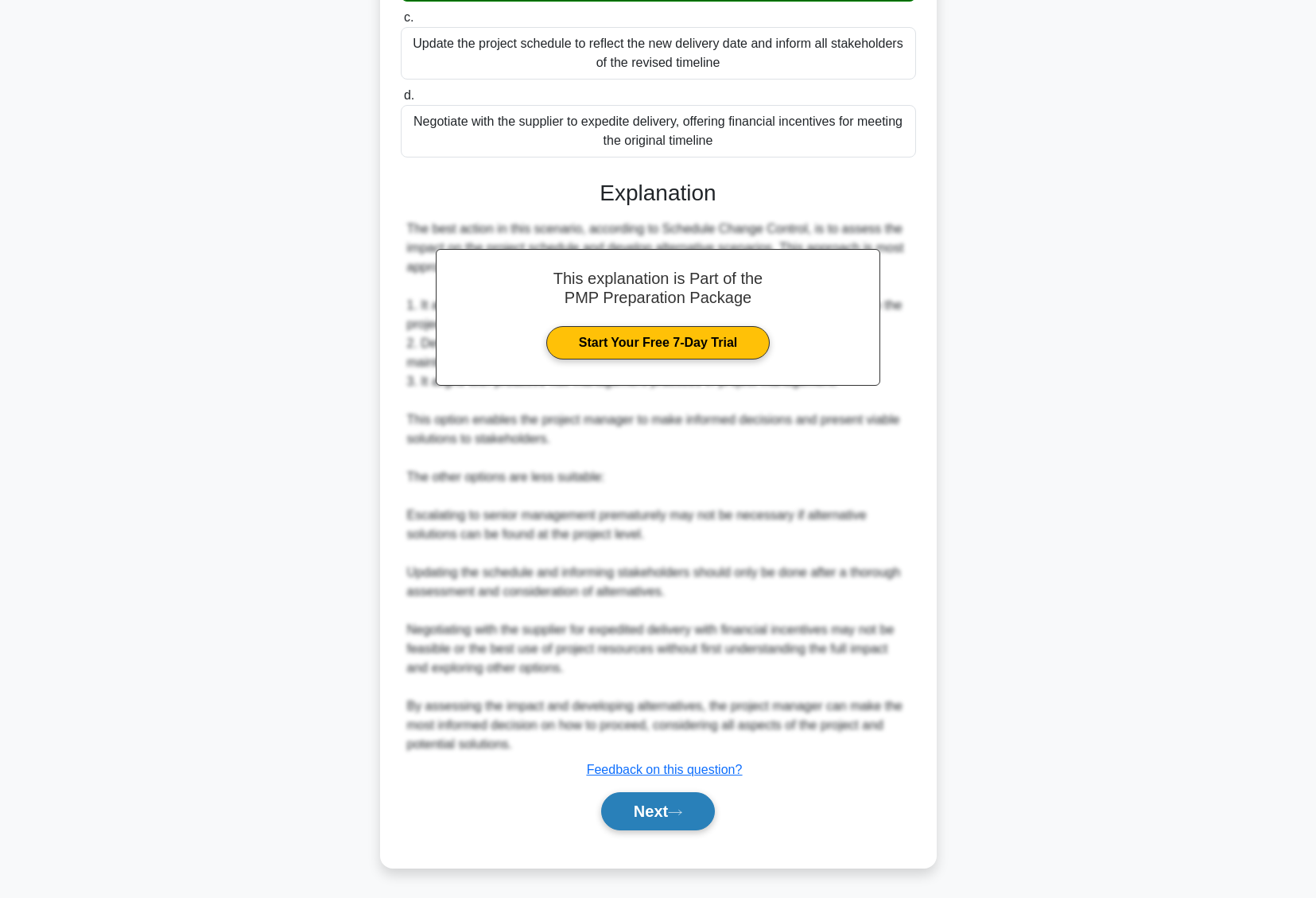
click at [666, 806] on button "Next" at bounding box center [658, 811] width 114 height 38
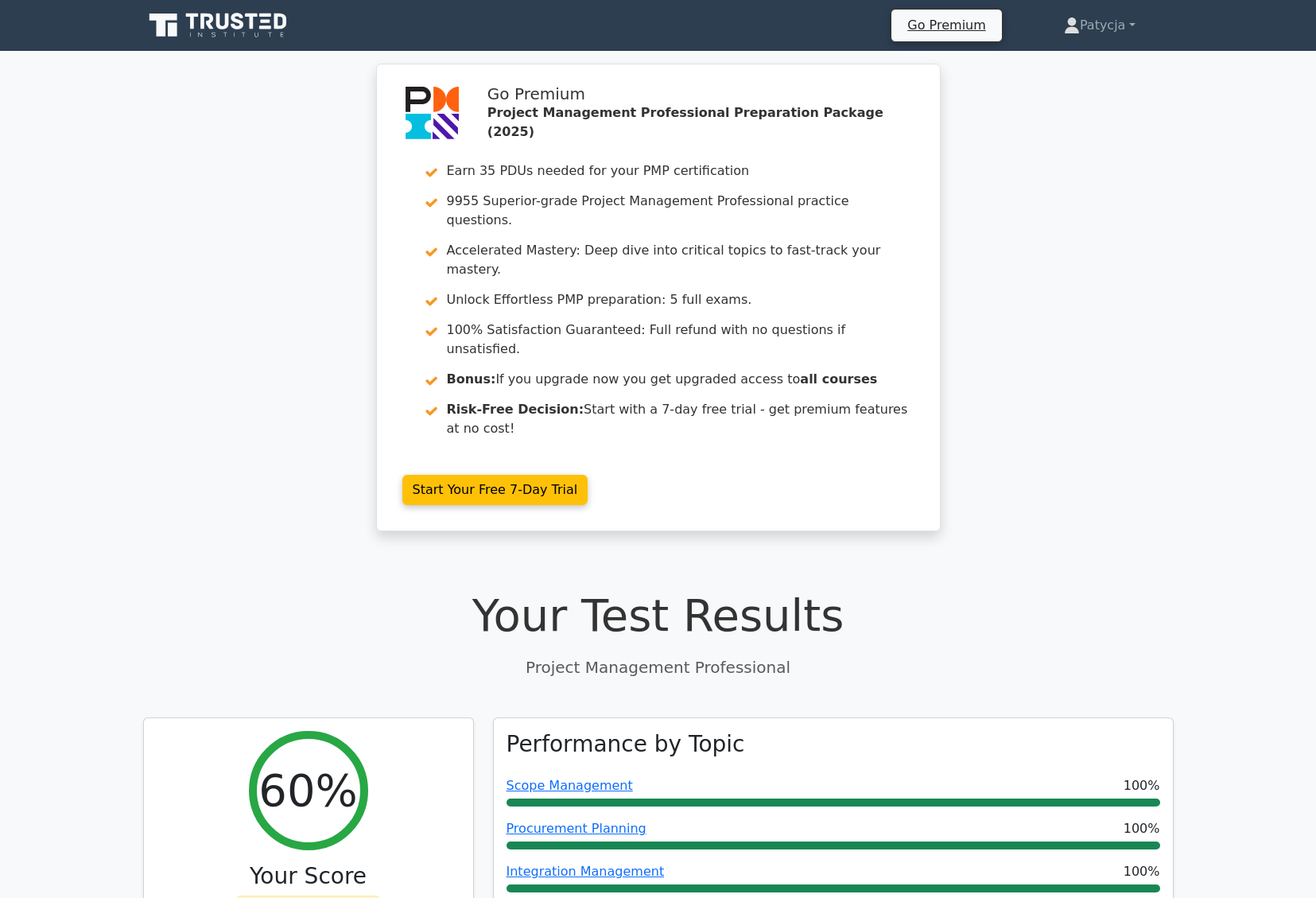
click at [188, 20] on icon at bounding box center [219, 25] width 153 height 30
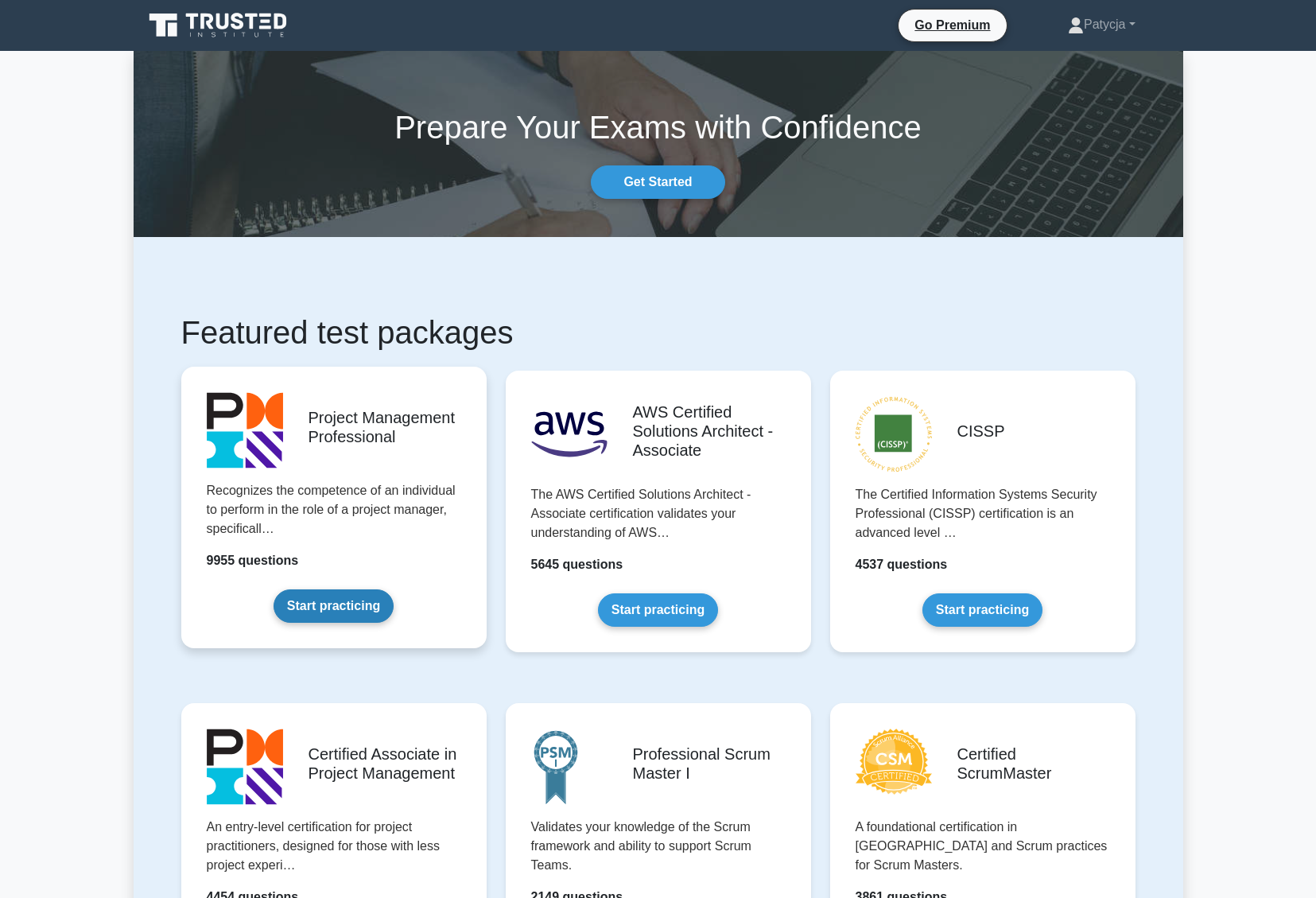
click at [349, 610] on link "Start practicing" at bounding box center [333, 605] width 120 height 33
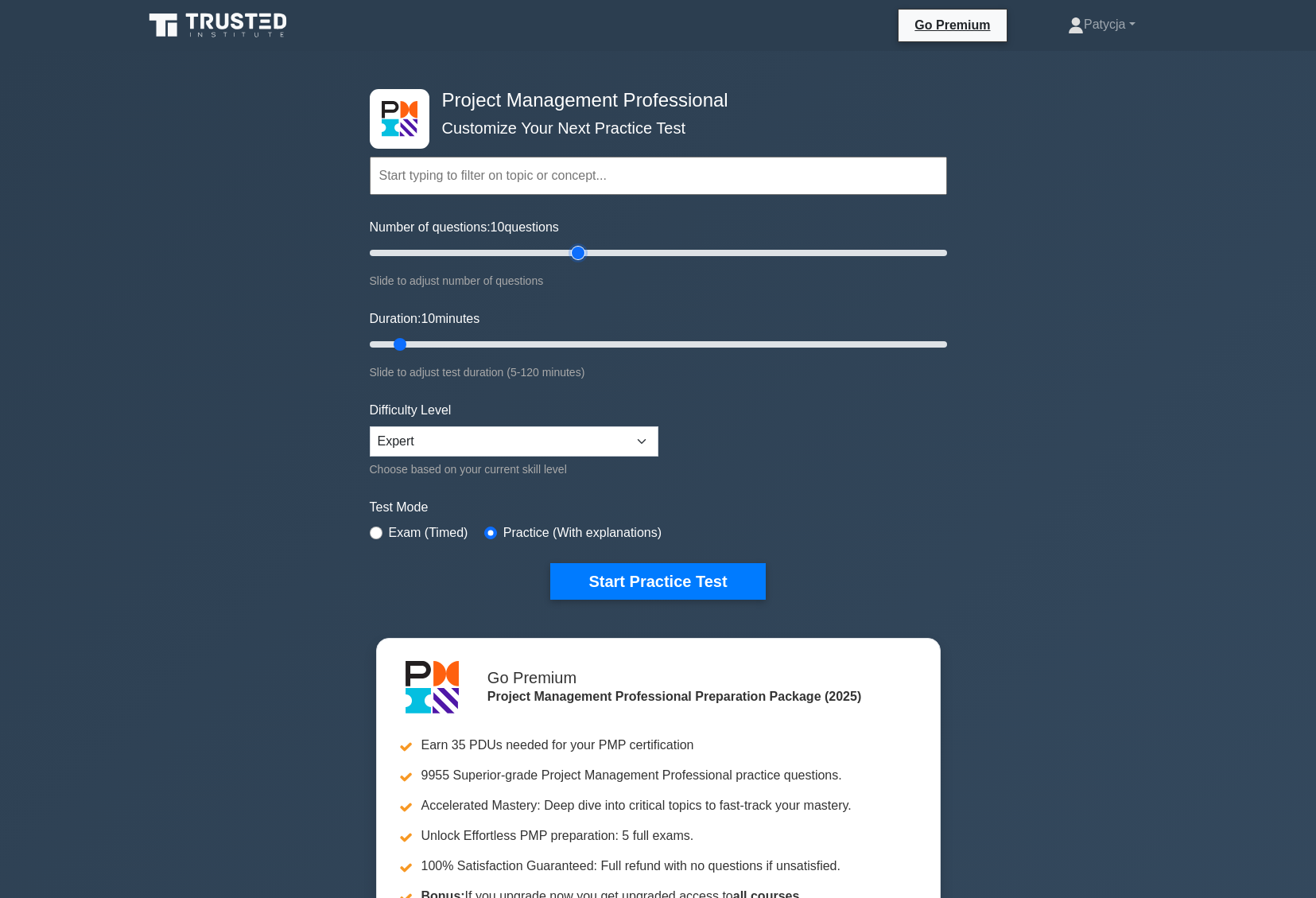
type input "75"
click at [579, 248] on input "Number of questions: 10 questions" at bounding box center [658, 253] width 577 height 19
click at [615, 342] on input "Duration: 10 minutes" at bounding box center [658, 344] width 577 height 19
click at [671, 339] on input "Duration: 55 minutes" at bounding box center [658, 344] width 577 height 19
click at [713, 349] on input "Duration: 65 minutes" at bounding box center [658, 344] width 577 height 19
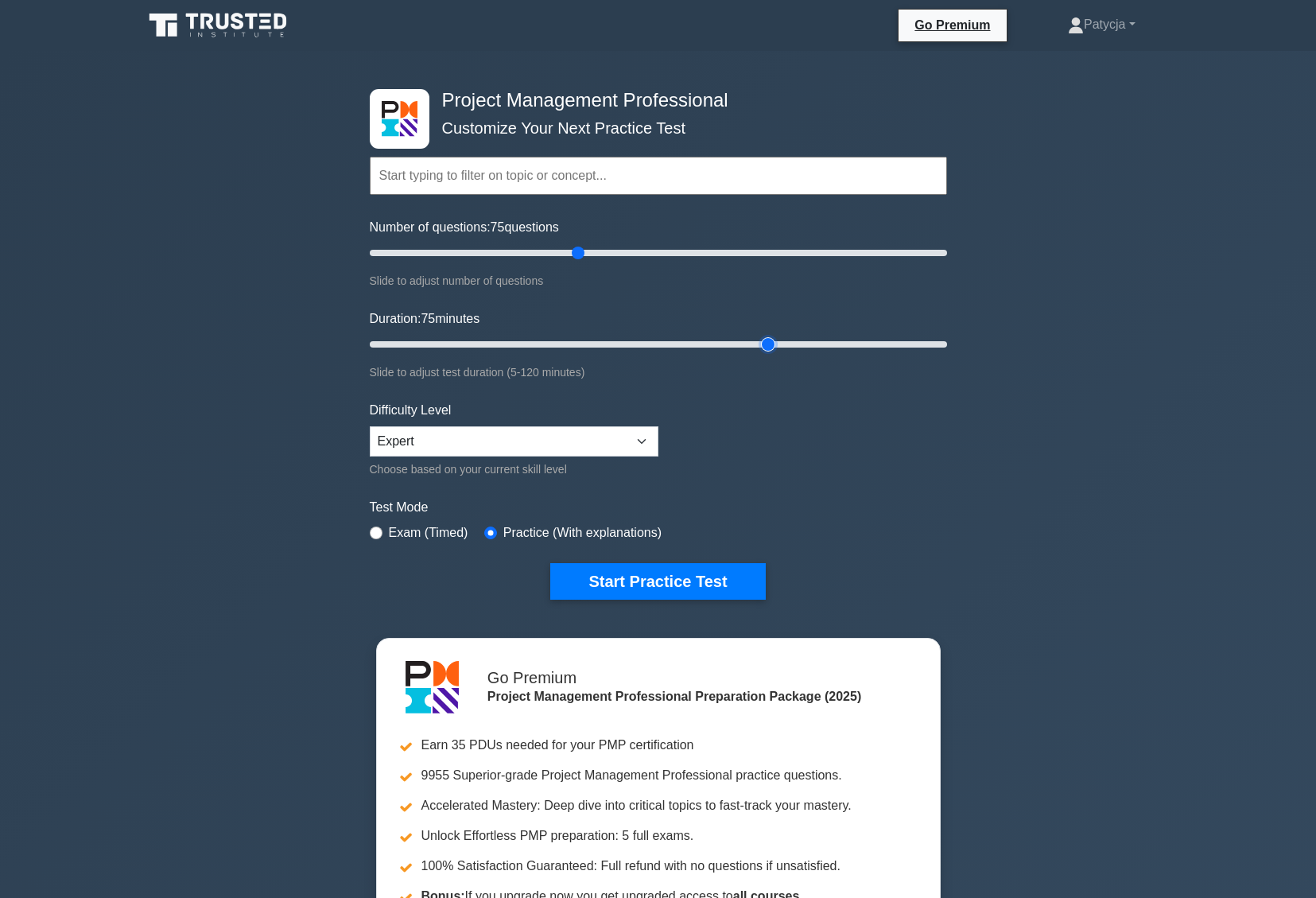
type input "85"
click at [767, 342] on input "Duration: 75 minutes" at bounding box center [658, 344] width 577 height 19
click at [711, 586] on button "Start Practice Test" at bounding box center [657, 581] width 215 height 37
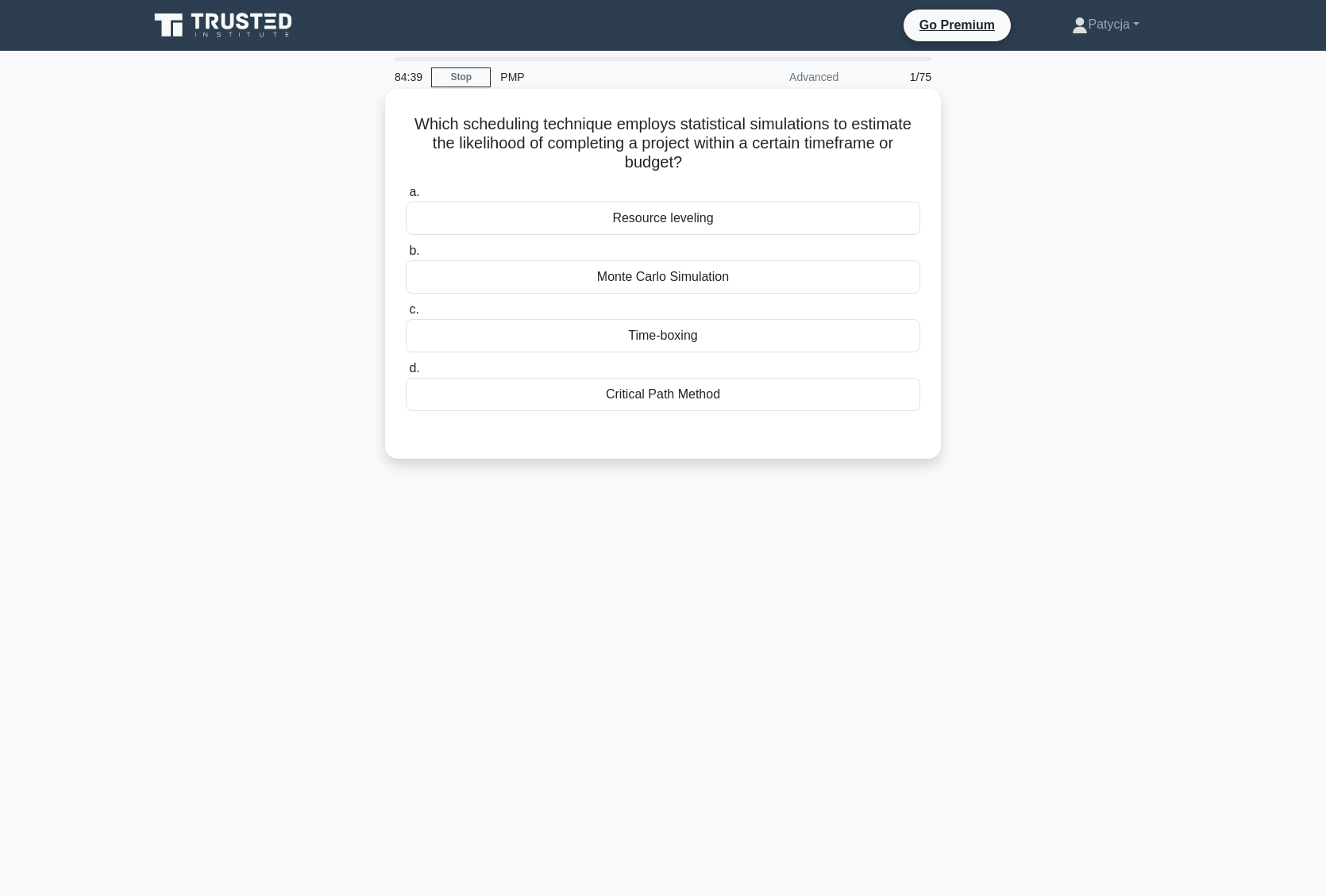
click at [705, 400] on div "Critical Path Method" at bounding box center [663, 394] width 514 height 33
click at [406, 374] on input "d. Critical Path Method" at bounding box center [406, 369] width 0 height 10
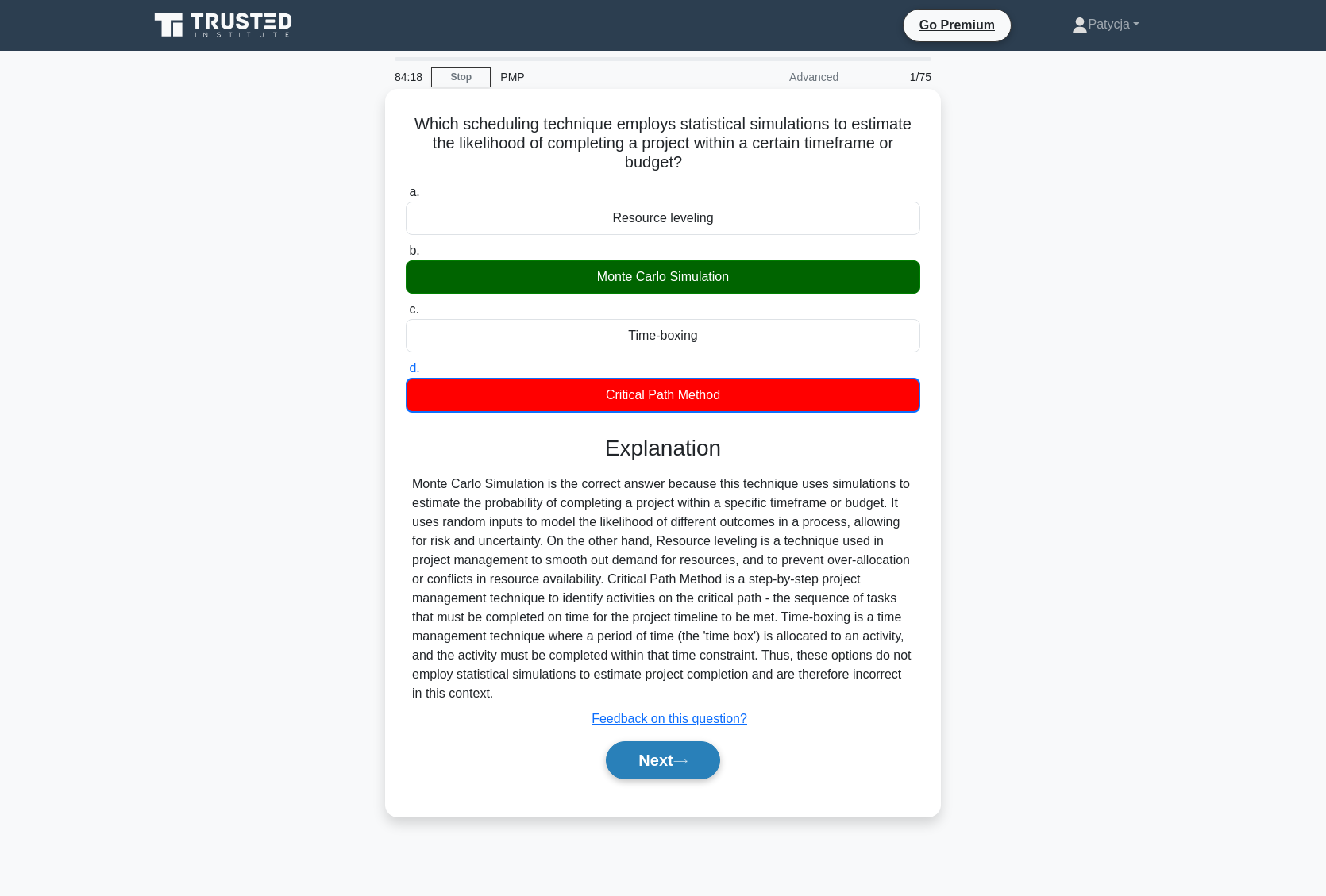
click at [649, 743] on button "Next" at bounding box center [663, 760] width 114 height 38
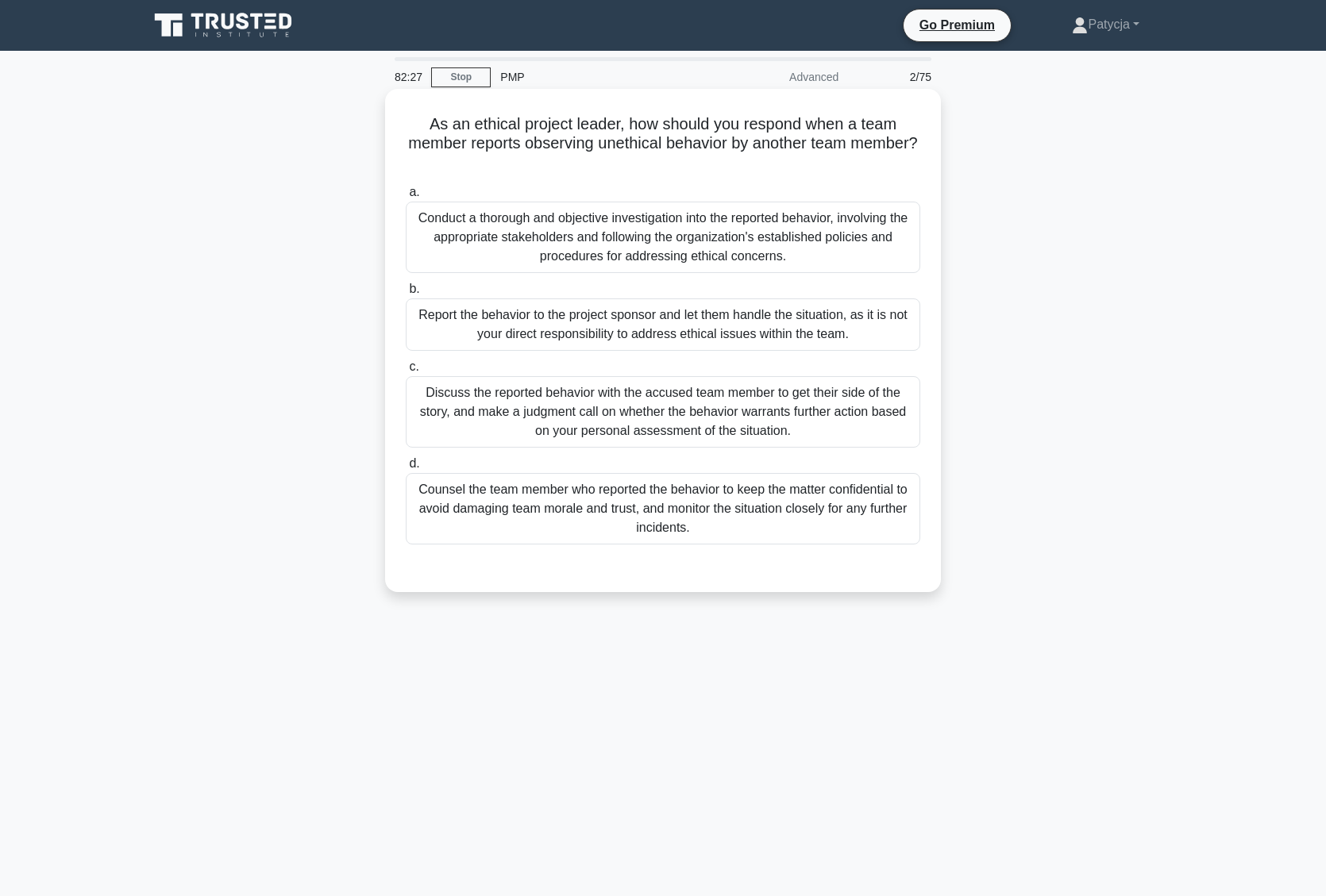
click at [627, 411] on div "Discuss the reported behavior with the accused team member to get their side of…" at bounding box center [663, 412] width 514 height 72
click at [406, 372] on input "c. Discuss the reported behavior with the accused team member to get their side…" at bounding box center [406, 367] width 0 height 10
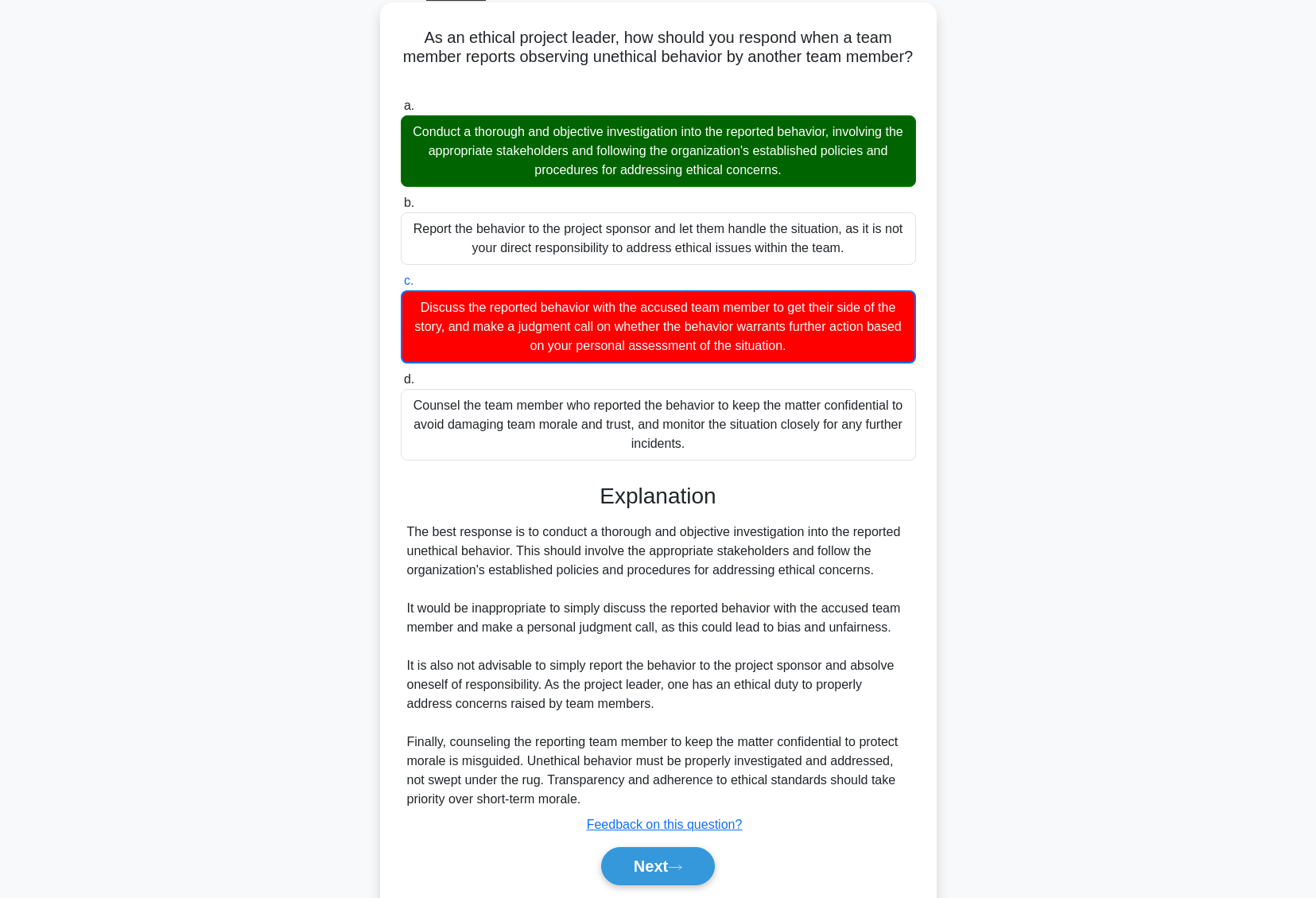
scroll to position [143, 0]
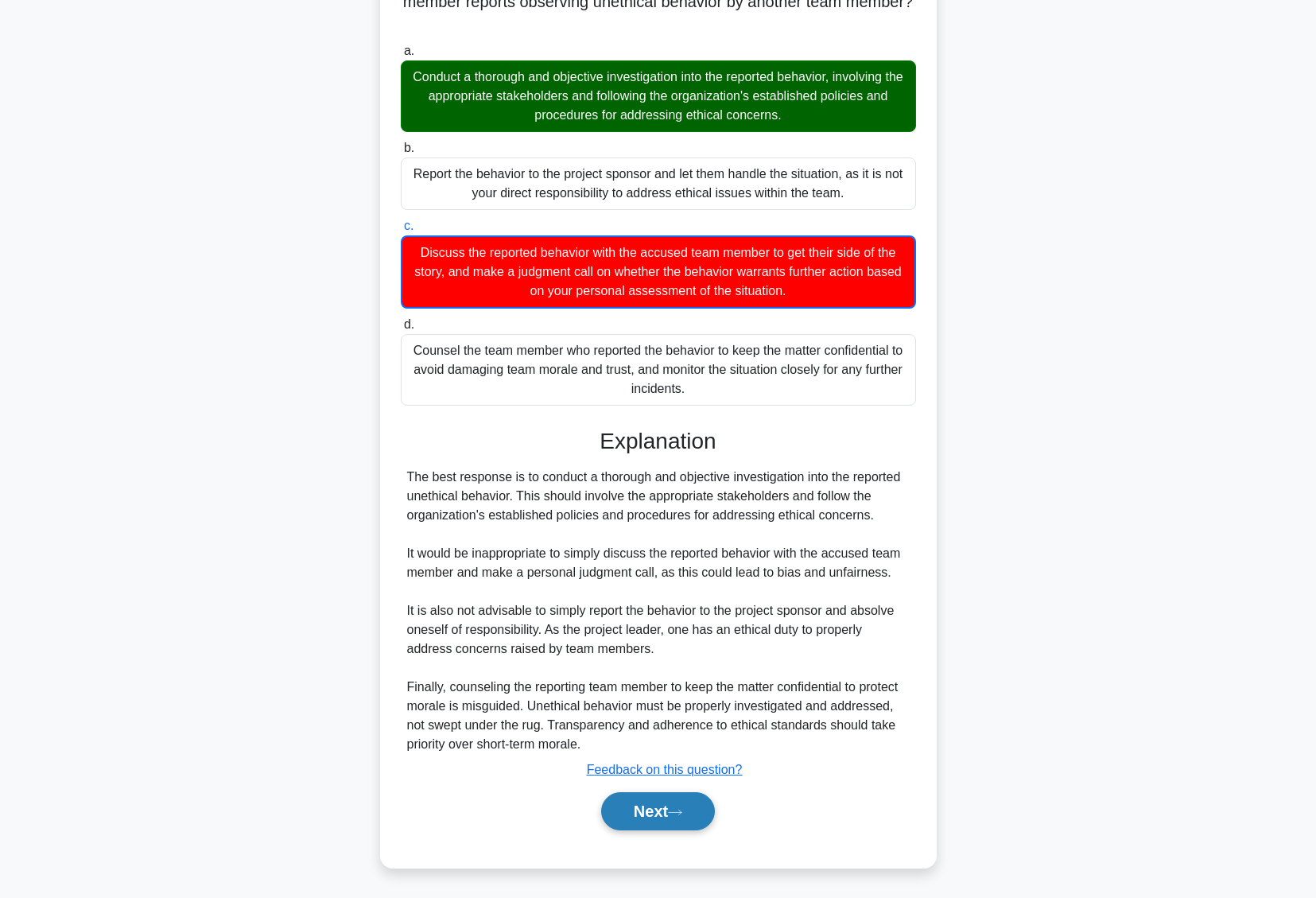
click at [692, 814] on button "Next" at bounding box center [658, 811] width 114 height 38
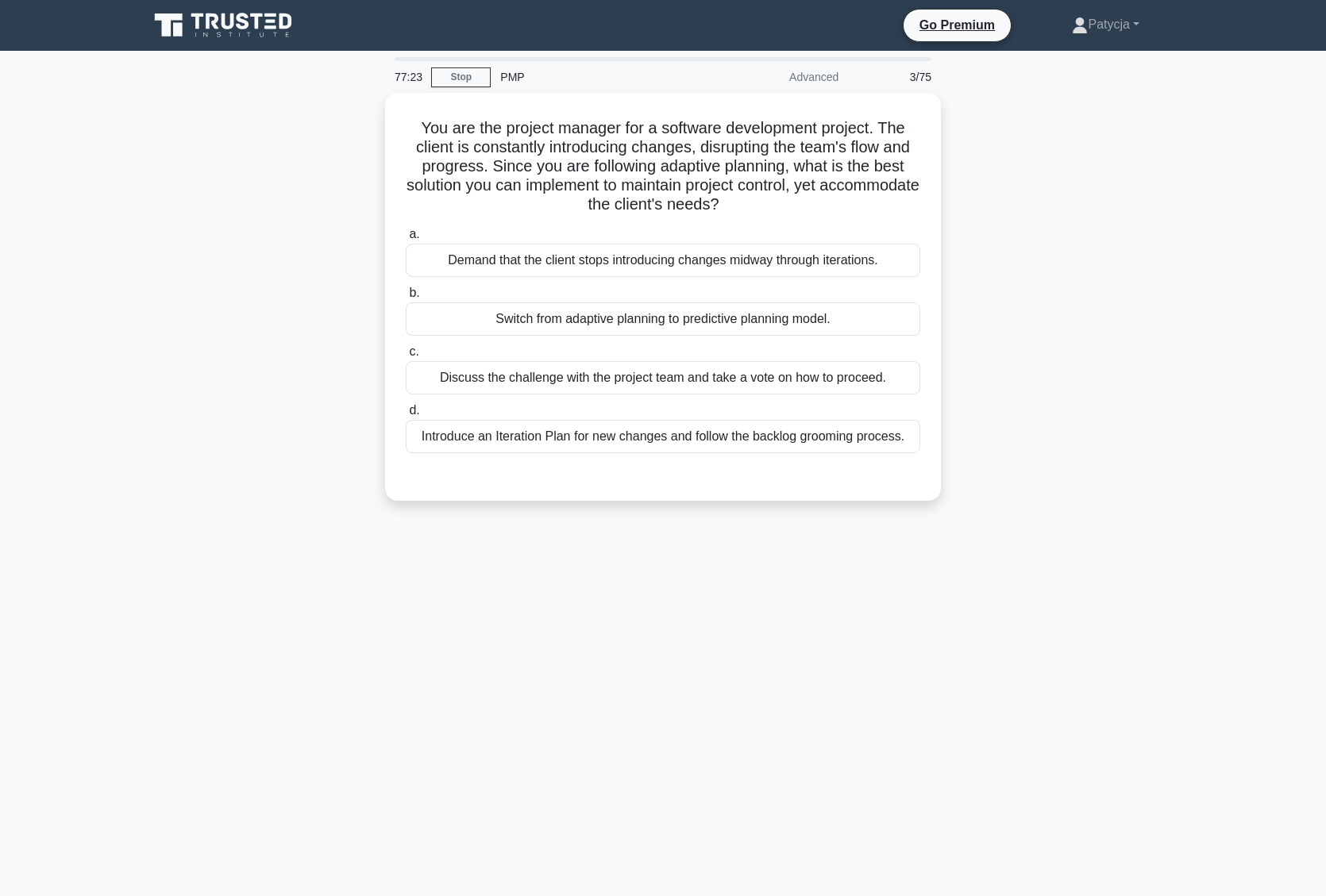
click at [361, 357] on div "You are the project manager for a software development project. The client is c…" at bounding box center [662, 306] width 1048 height 427
click at [1116, 187] on div "You are the project manager for a software development project. The client is c…" at bounding box center [662, 306] width 1048 height 427
click at [1162, 277] on div "You are the project manager for a software development project. The client is c…" at bounding box center [662, 306] width 1048 height 427
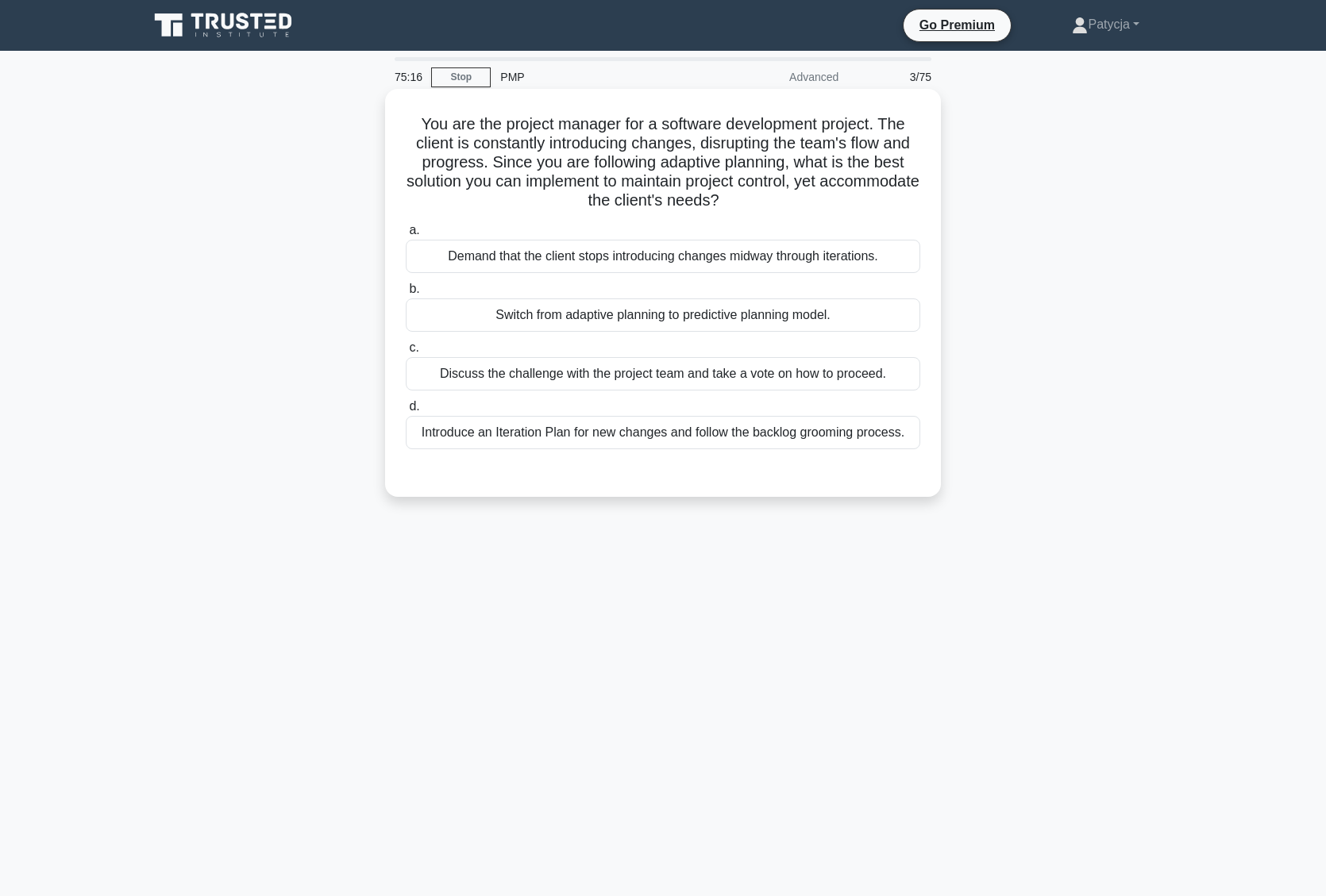
click at [746, 255] on div "Demand that the client stops introducing changes midway through iterations." at bounding box center [663, 255] width 514 height 33
click at [406, 235] on input "a. Demand that the client stops introducing changes midway through iterations." at bounding box center [406, 230] width 0 height 10
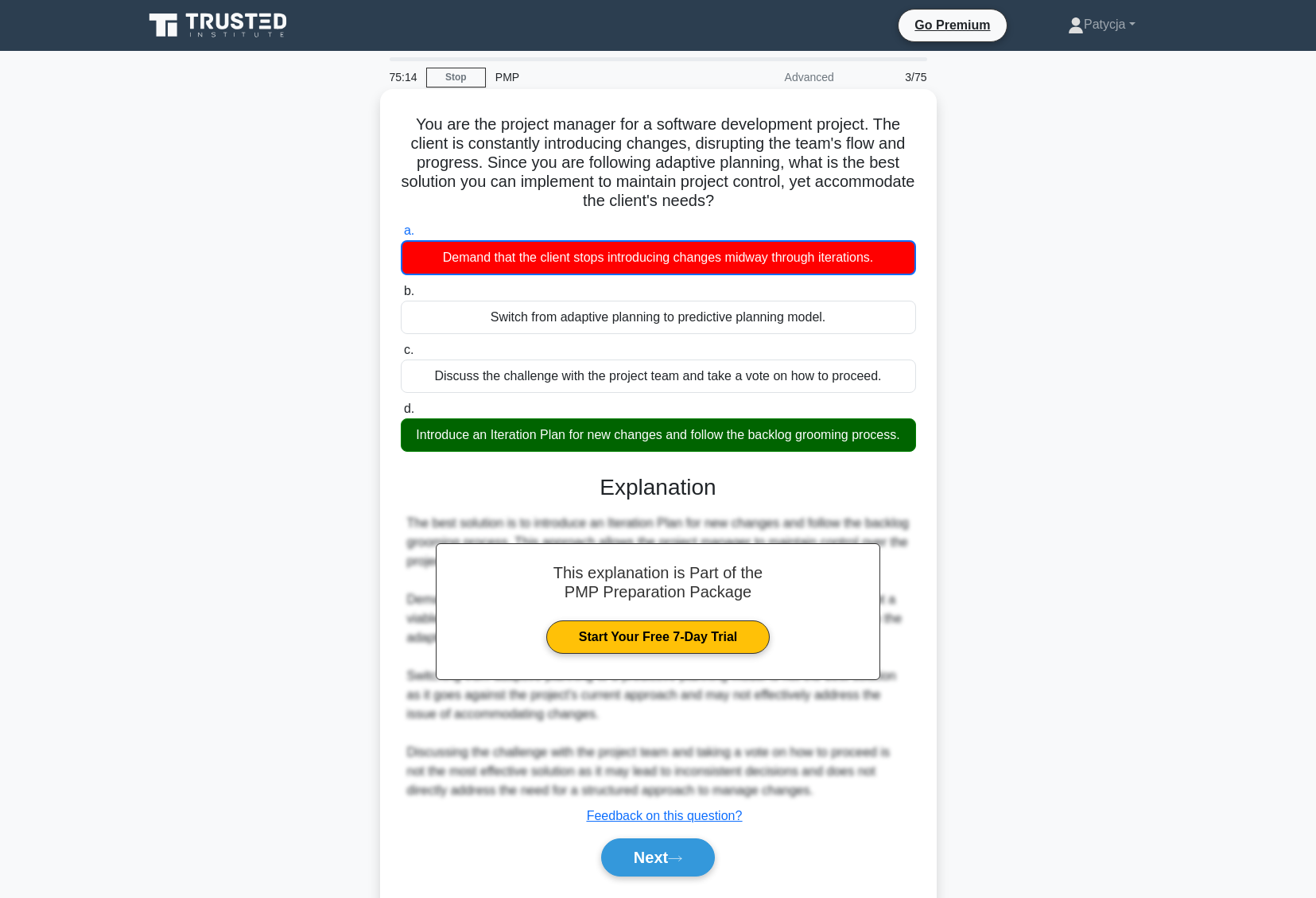
scroll to position [47, 0]
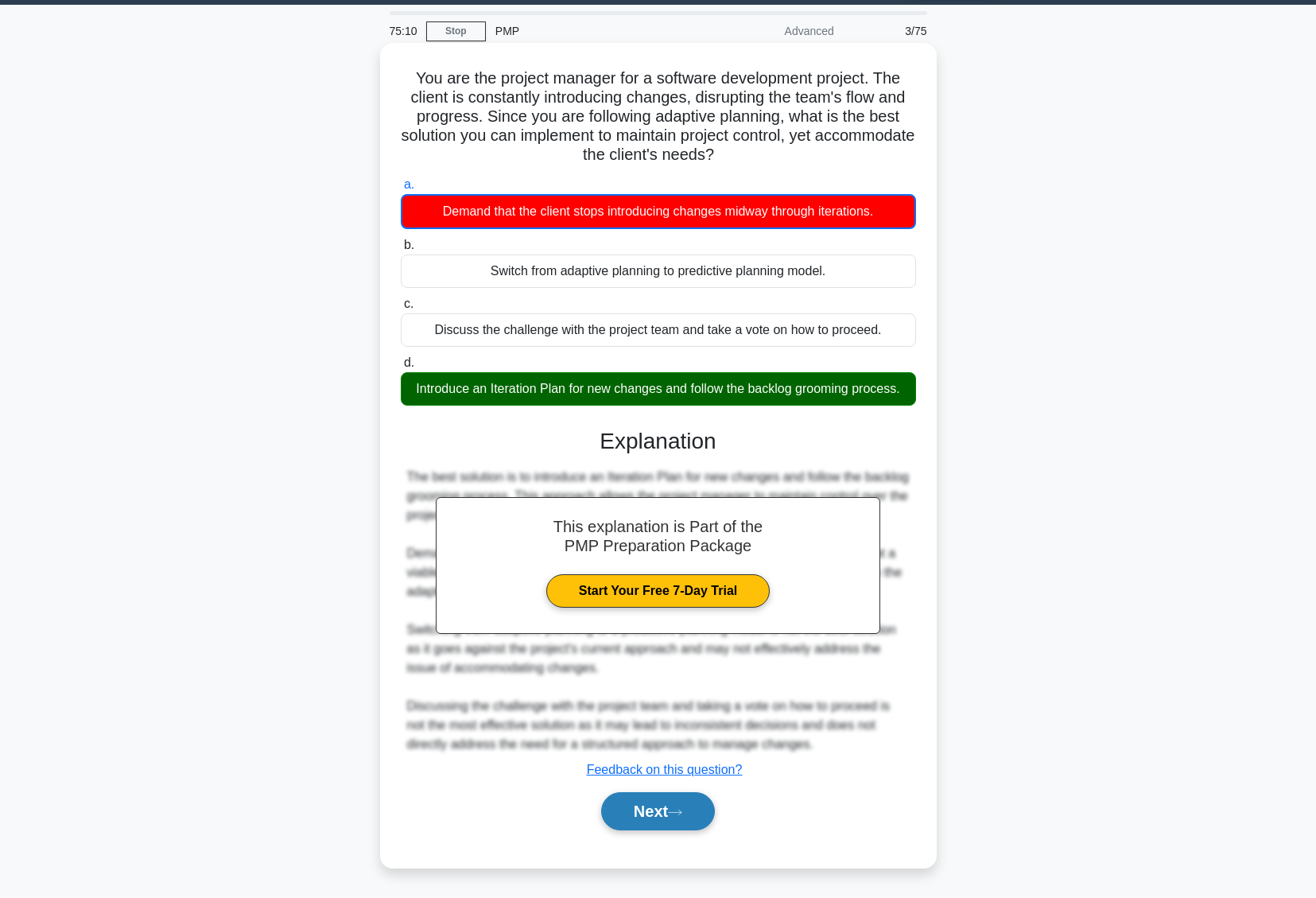
click at [665, 812] on button "Next" at bounding box center [658, 811] width 114 height 38
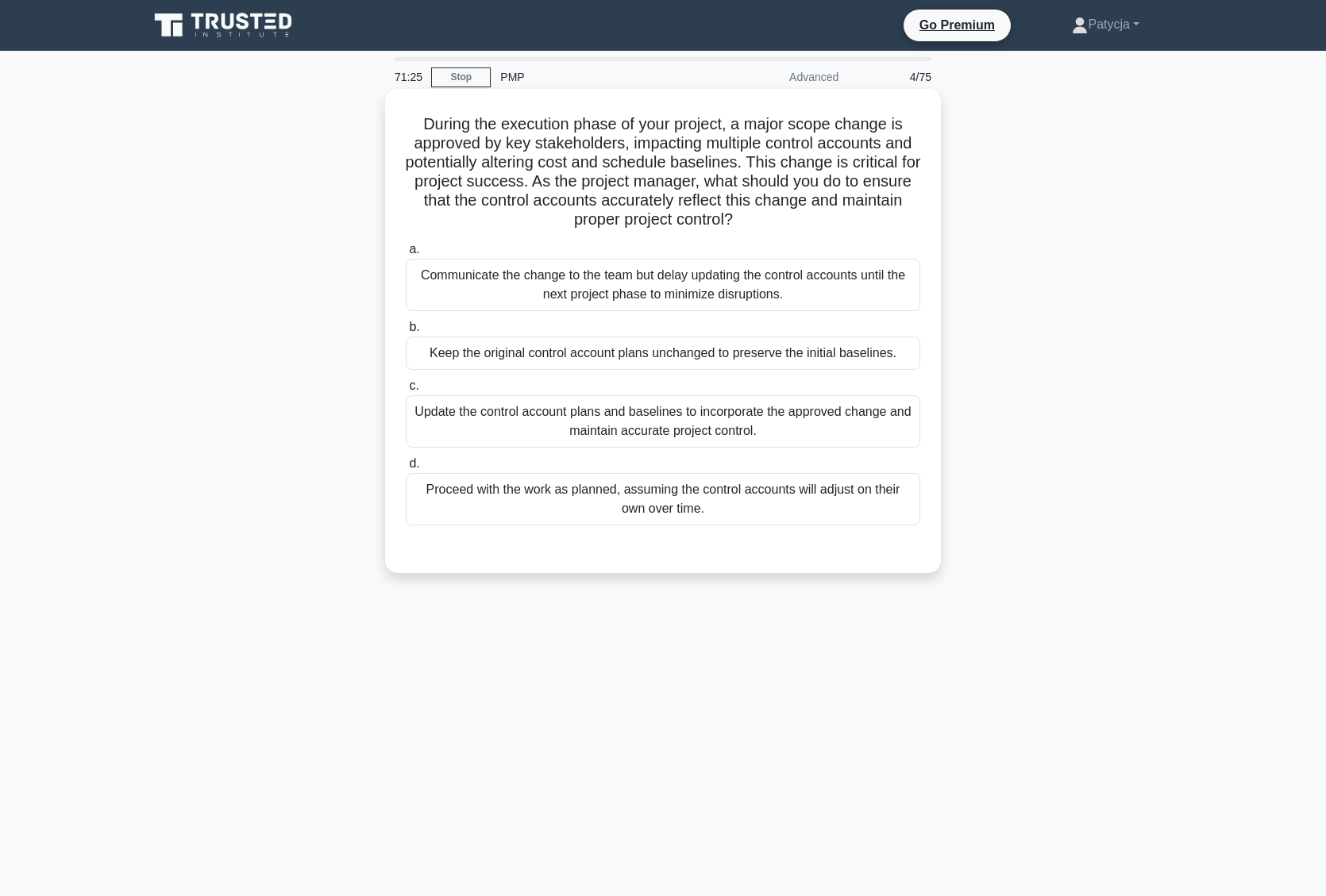
click at [816, 423] on div "Update the control account plans and baselines to incorporate the approved chan…" at bounding box center [663, 422] width 514 height 53
click at [406, 392] on input "c. Update the control account plans and baselines to incorporate the approved c…" at bounding box center [406, 386] width 0 height 10
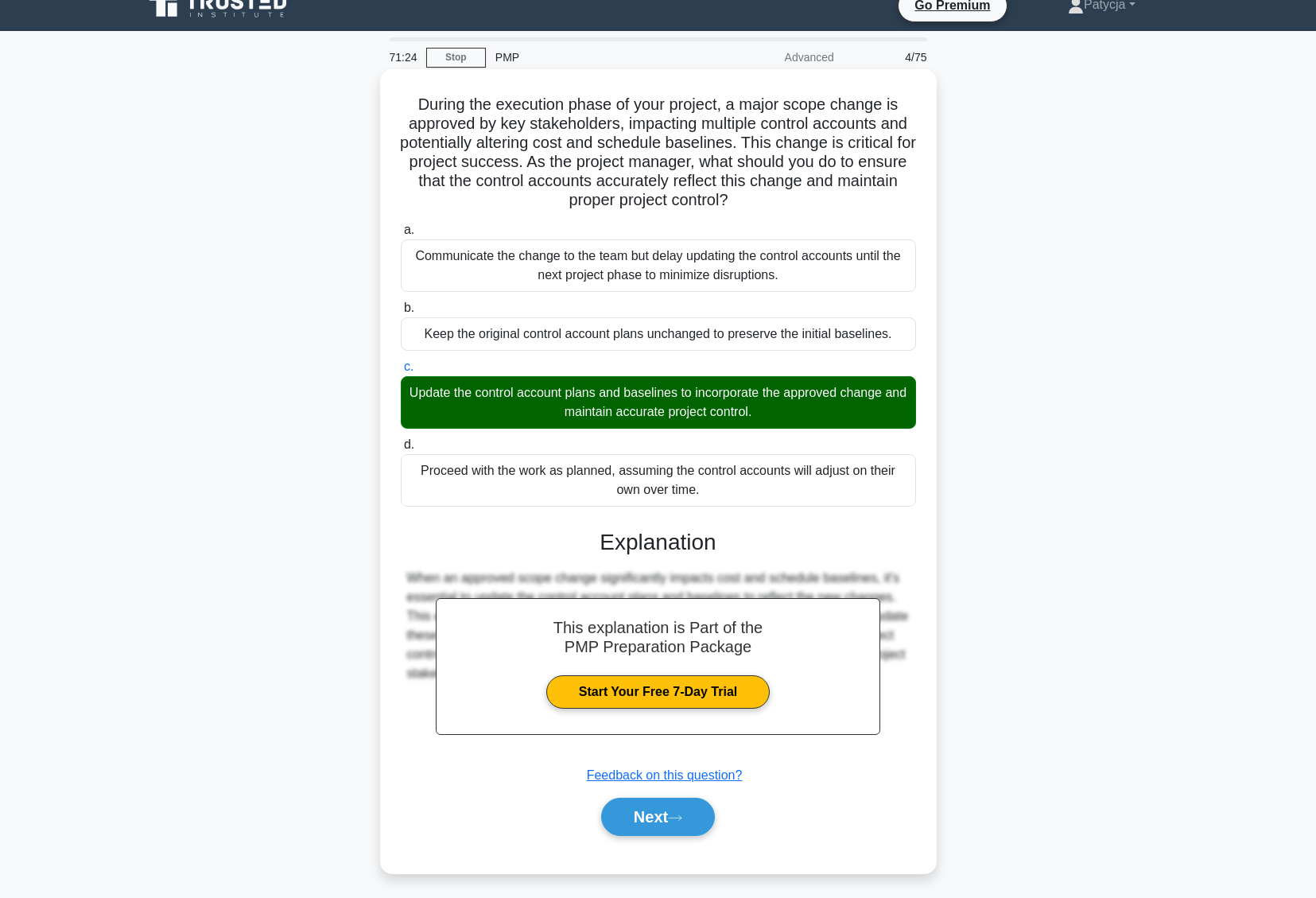
scroll to position [26, 0]
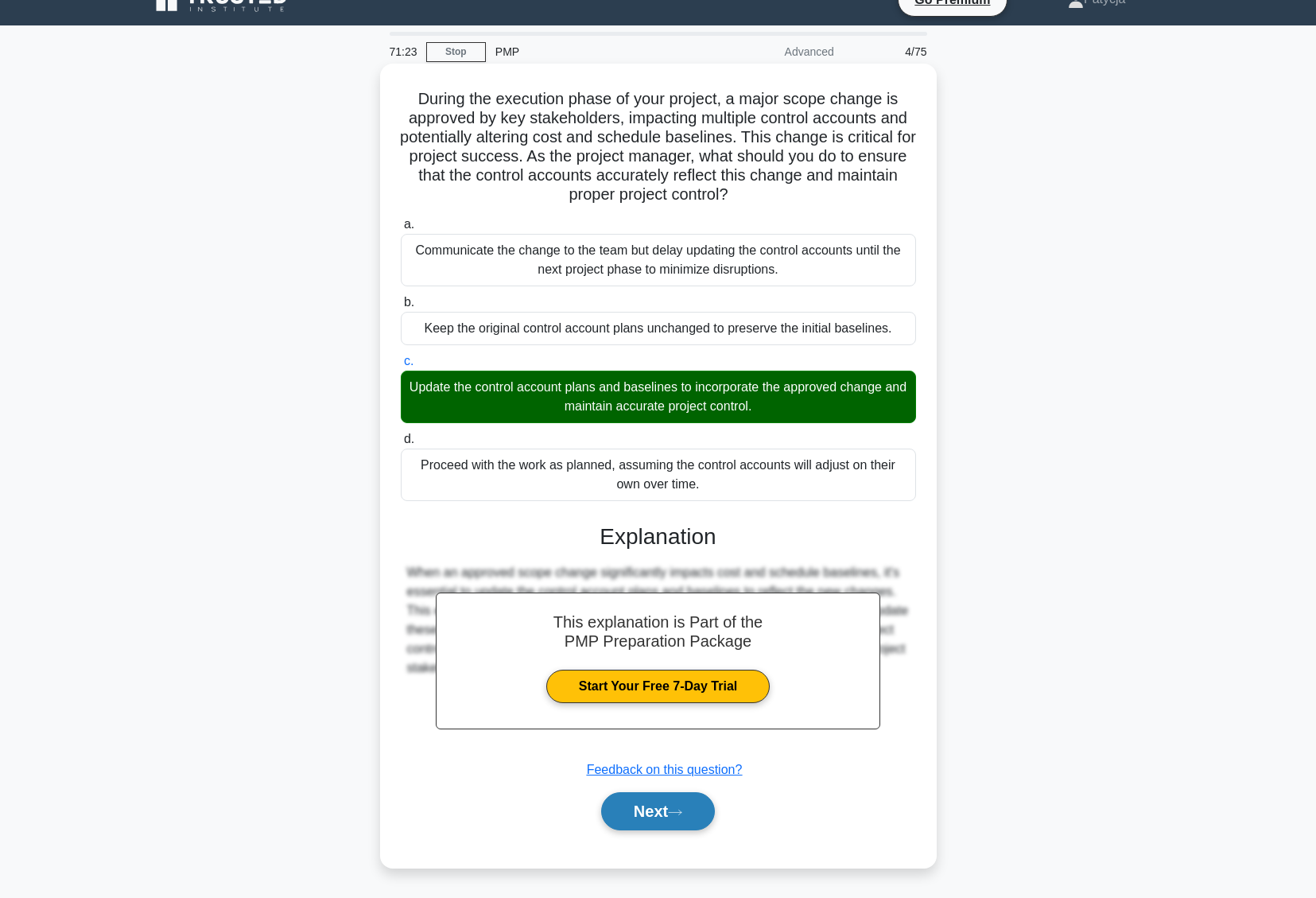
click at [685, 802] on button "Next" at bounding box center [658, 811] width 114 height 38
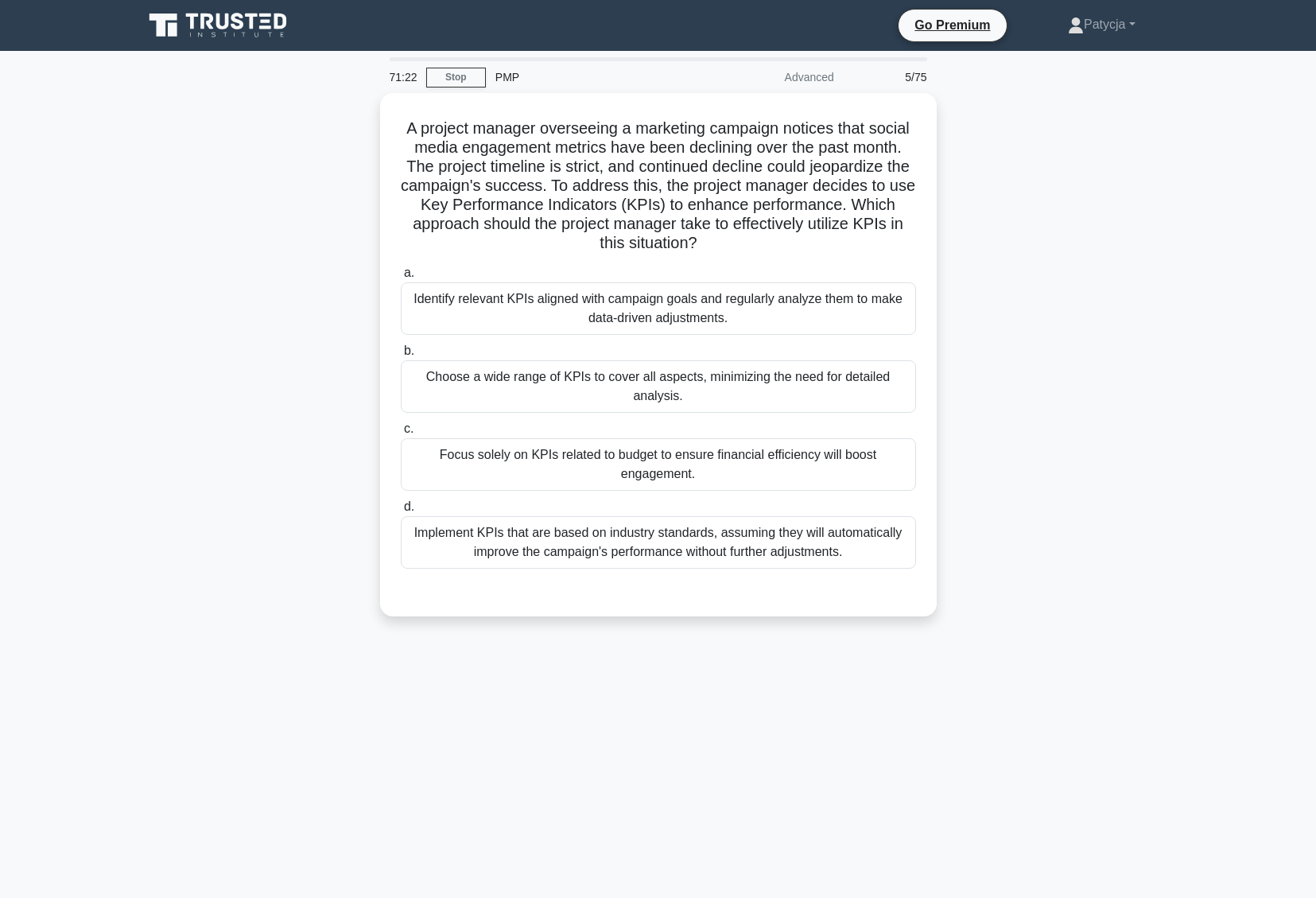
scroll to position [0, 0]
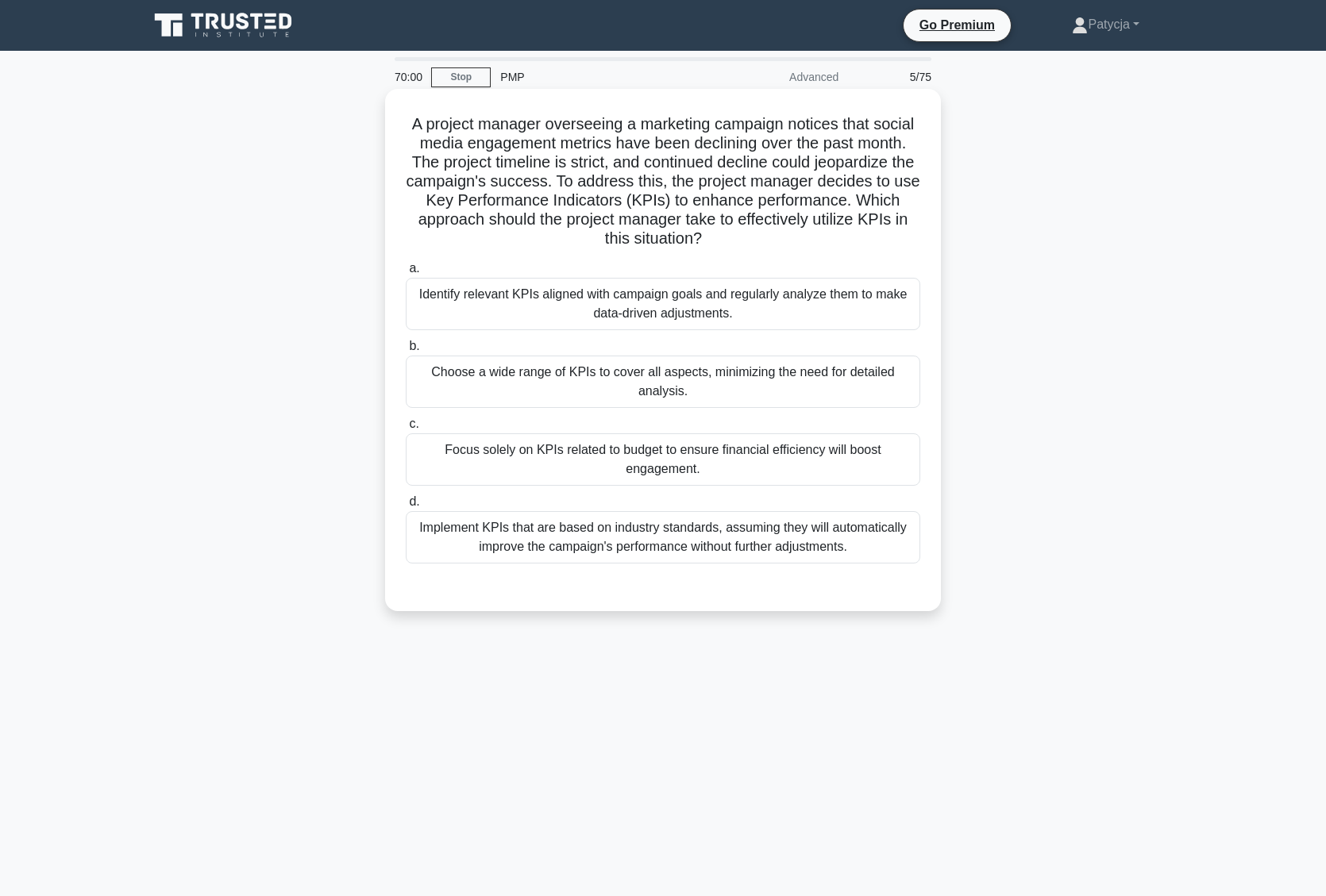
click at [580, 315] on div "Identify relevant KPIs aligned with campaign goals and regularly analyze them t…" at bounding box center [663, 304] width 514 height 53
click at [406, 274] on input "a. Identify relevant KPIs aligned with campaign goals and regularly analyze the…" at bounding box center [406, 268] width 0 height 10
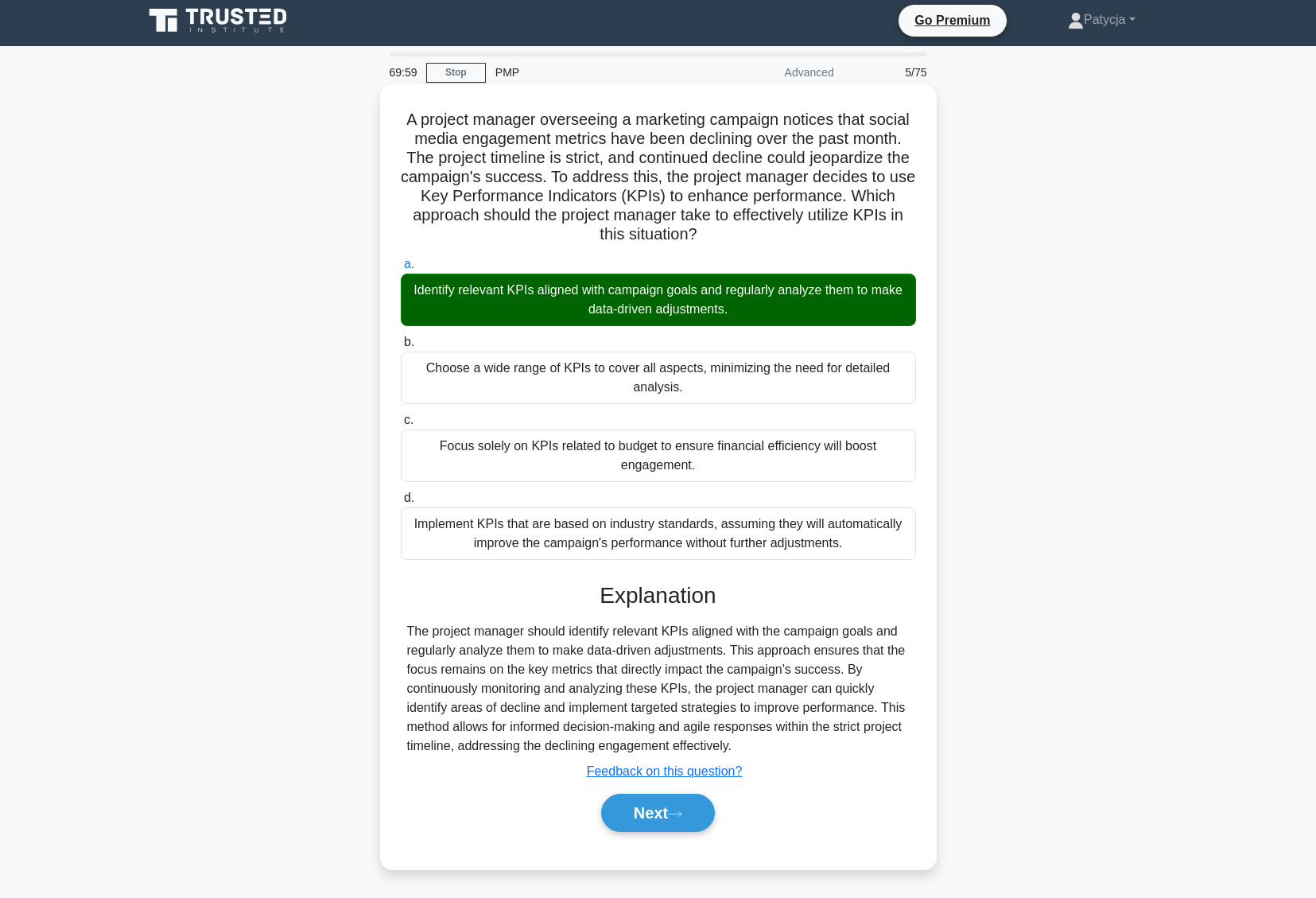
scroll to position [7, 0]
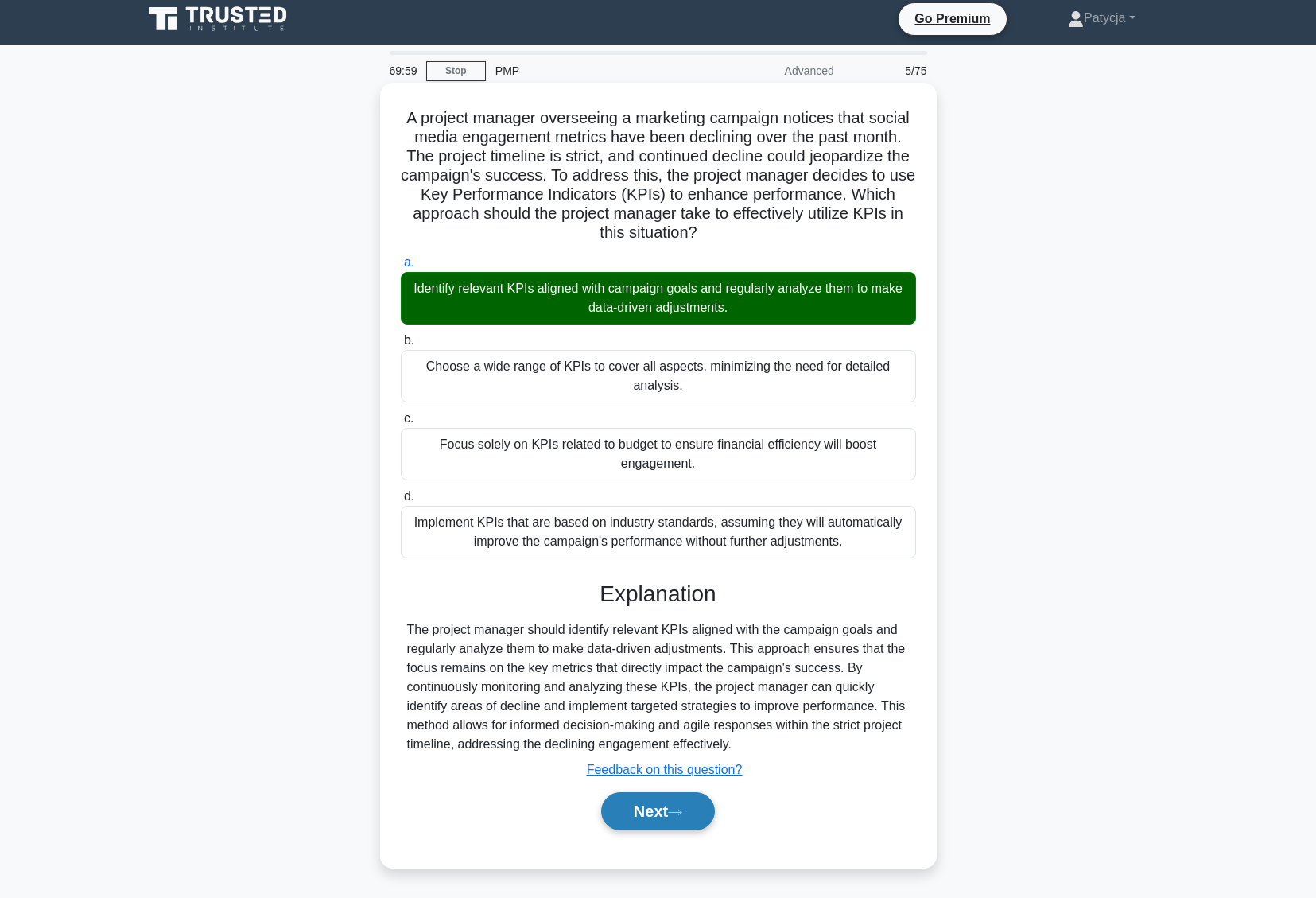
click at [633, 810] on button "Next" at bounding box center [658, 811] width 114 height 38
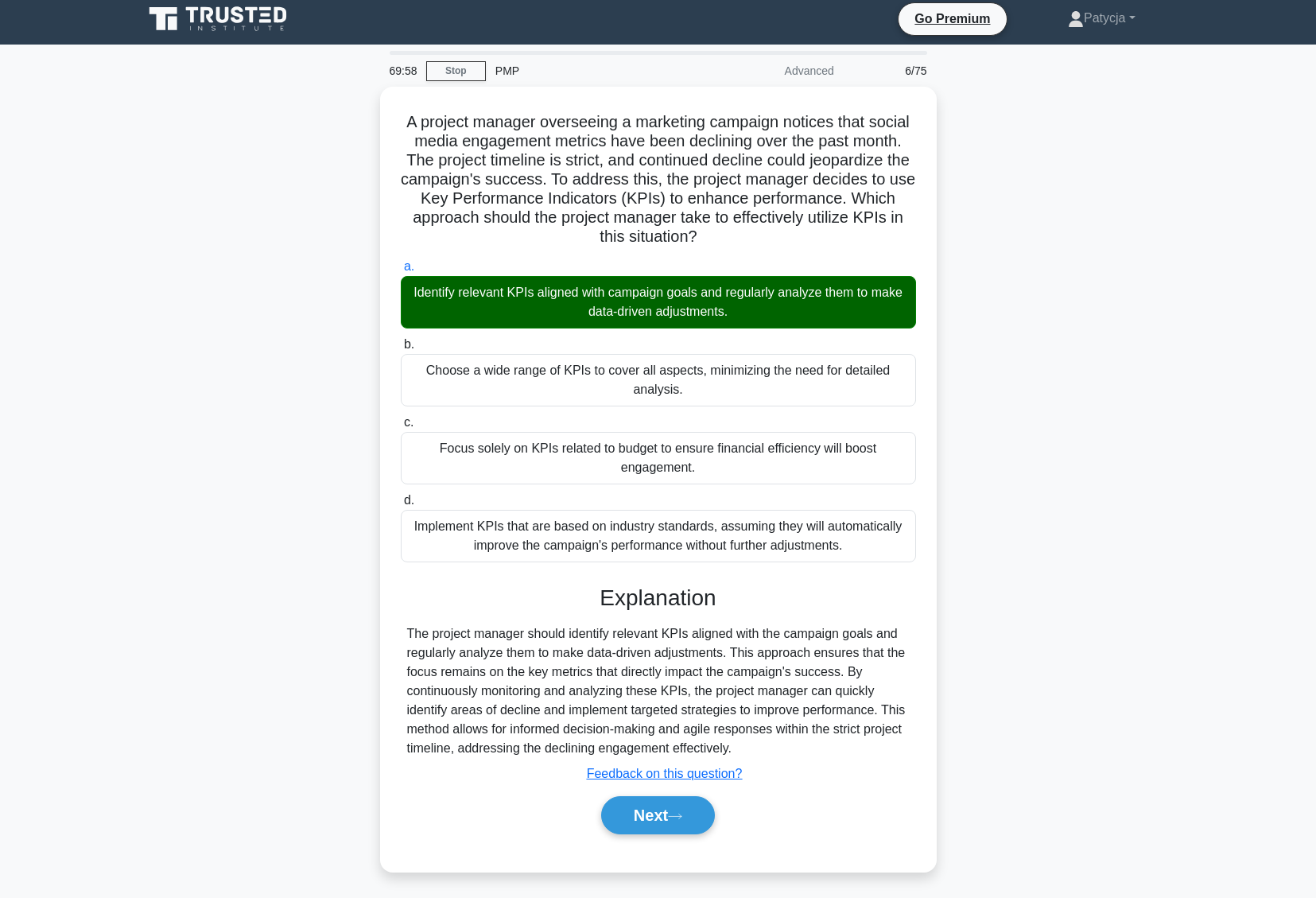
scroll to position [0, 0]
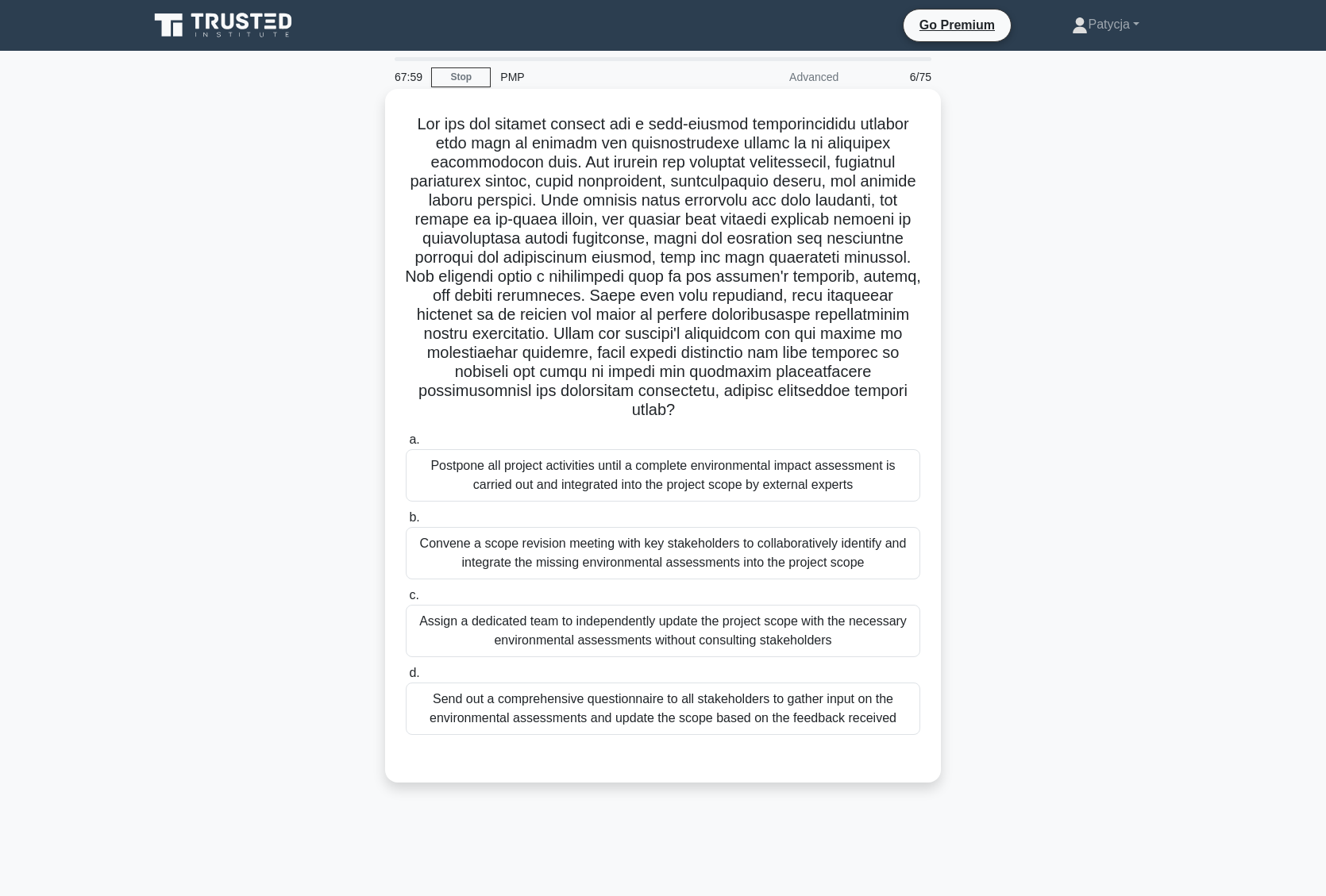
click at [602, 554] on div "Convene a scope revision meeting with key stakeholders to collaboratively ident…" at bounding box center [663, 553] width 514 height 53
click at [406, 523] on input "b. Convene a scope revision meeting with key stakeholders to collaboratively id…" at bounding box center [406, 517] width 0 height 10
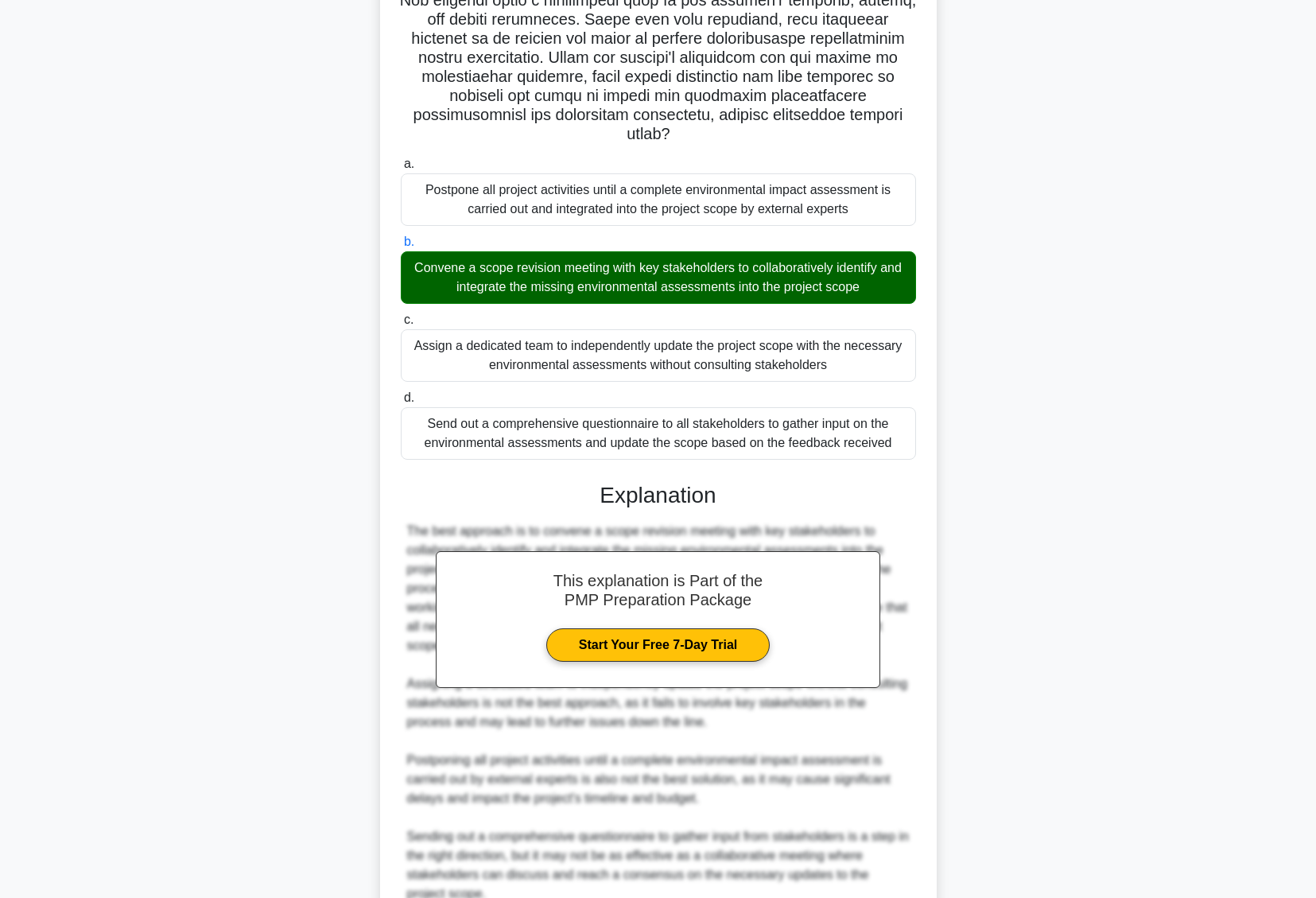
scroll to position [428, 0]
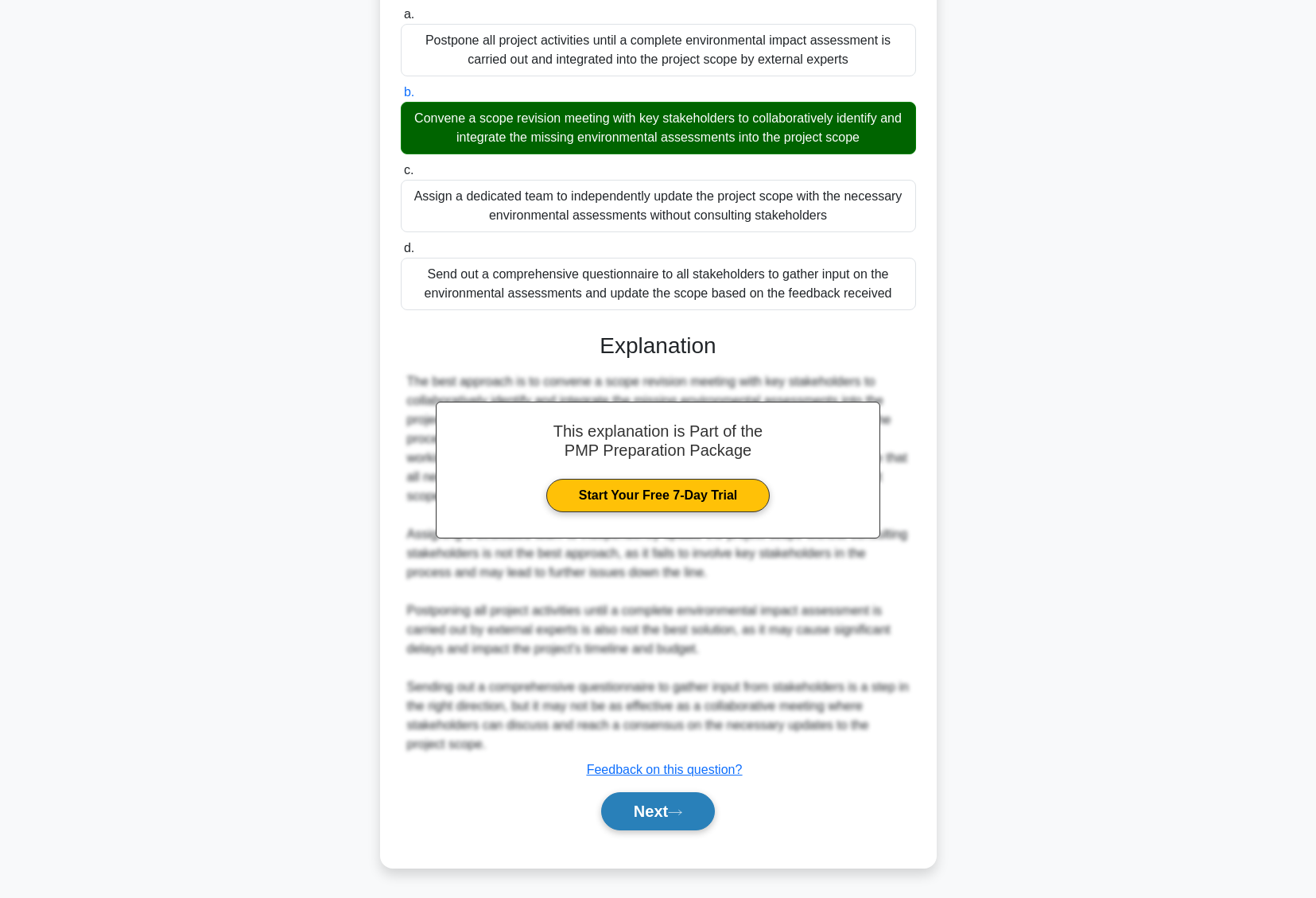
click at [615, 798] on button "Next" at bounding box center [658, 811] width 114 height 38
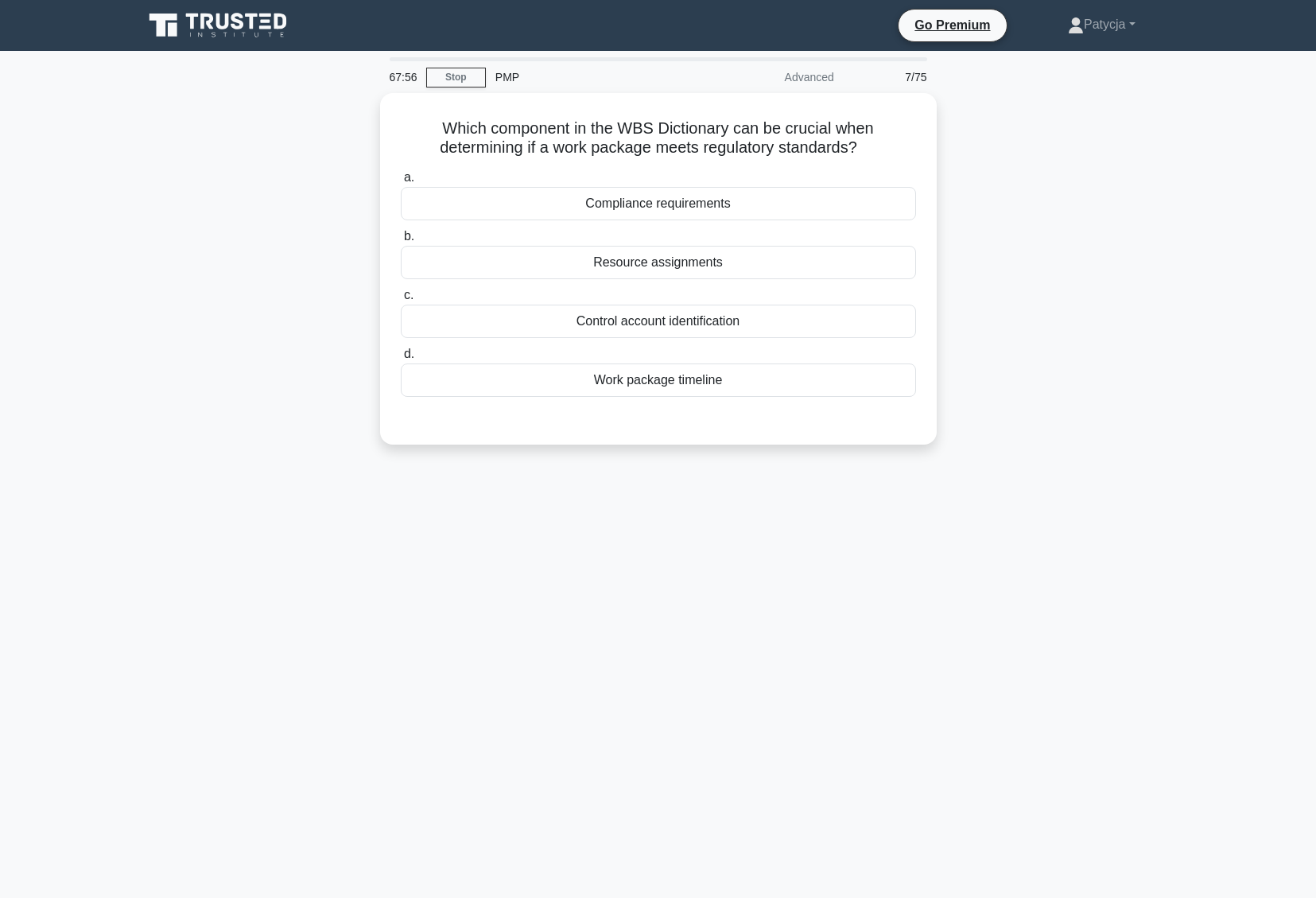
scroll to position [0, 0]
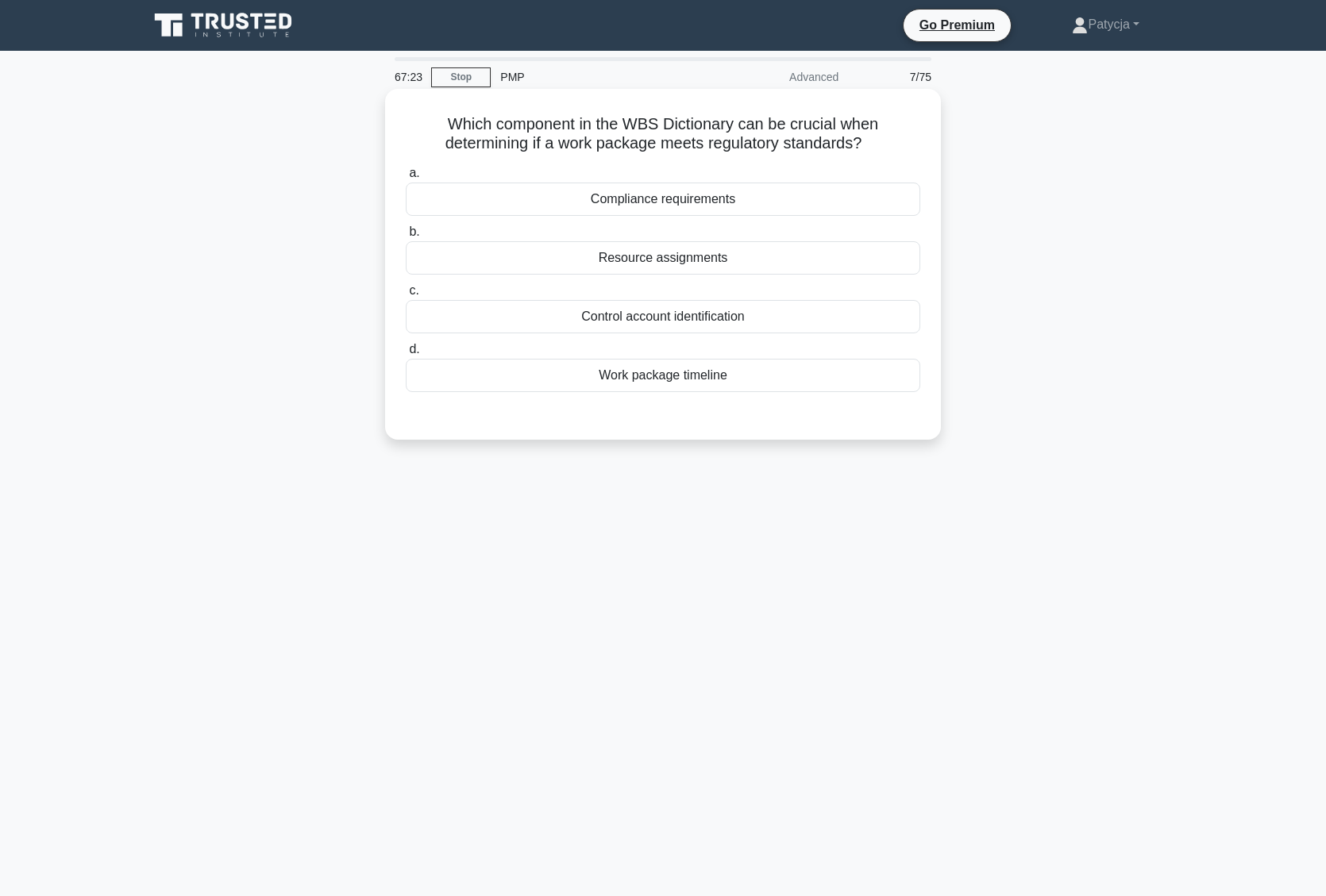
click at [760, 200] on div "Compliance requirements" at bounding box center [663, 198] width 514 height 33
click at [406, 178] on input "a. Compliance requirements" at bounding box center [406, 173] width 0 height 10
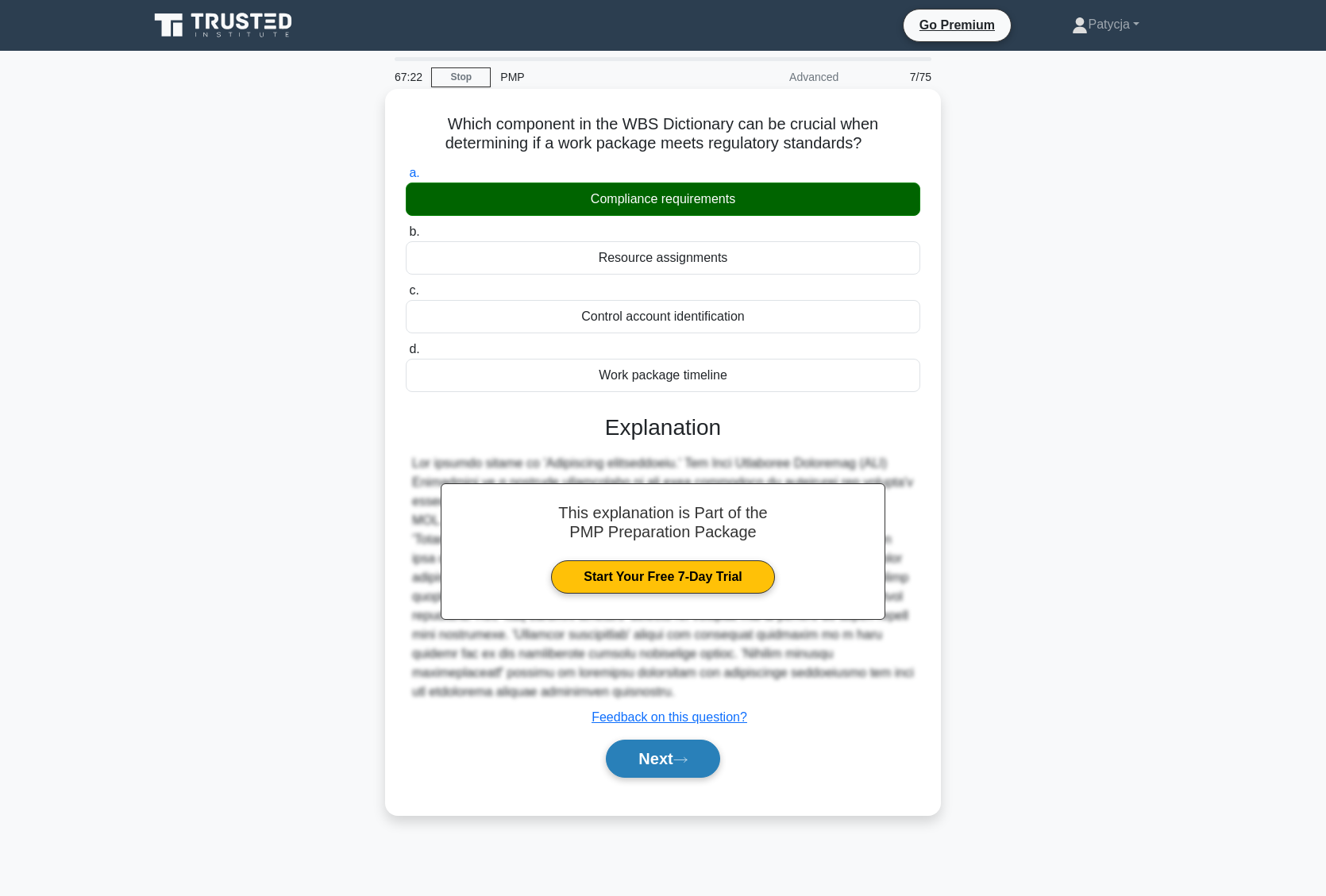
click at [688, 763] on icon at bounding box center [680, 759] width 14 height 9
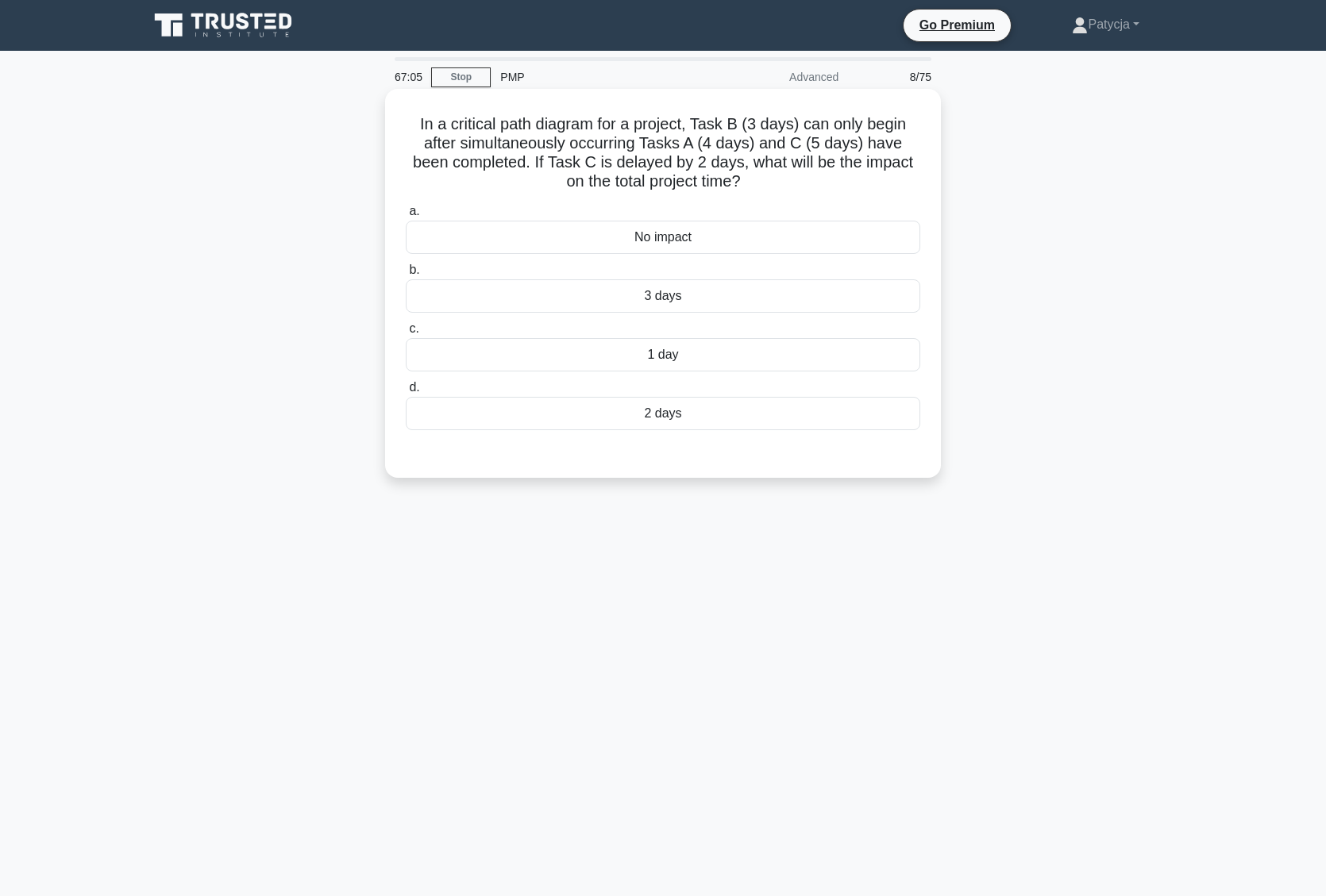
click at [719, 415] on div "2 days" at bounding box center [663, 413] width 514 height 33
click at [406, 393] on input "d. 2 days" at bounding box center [406, 388] width 0 height 10
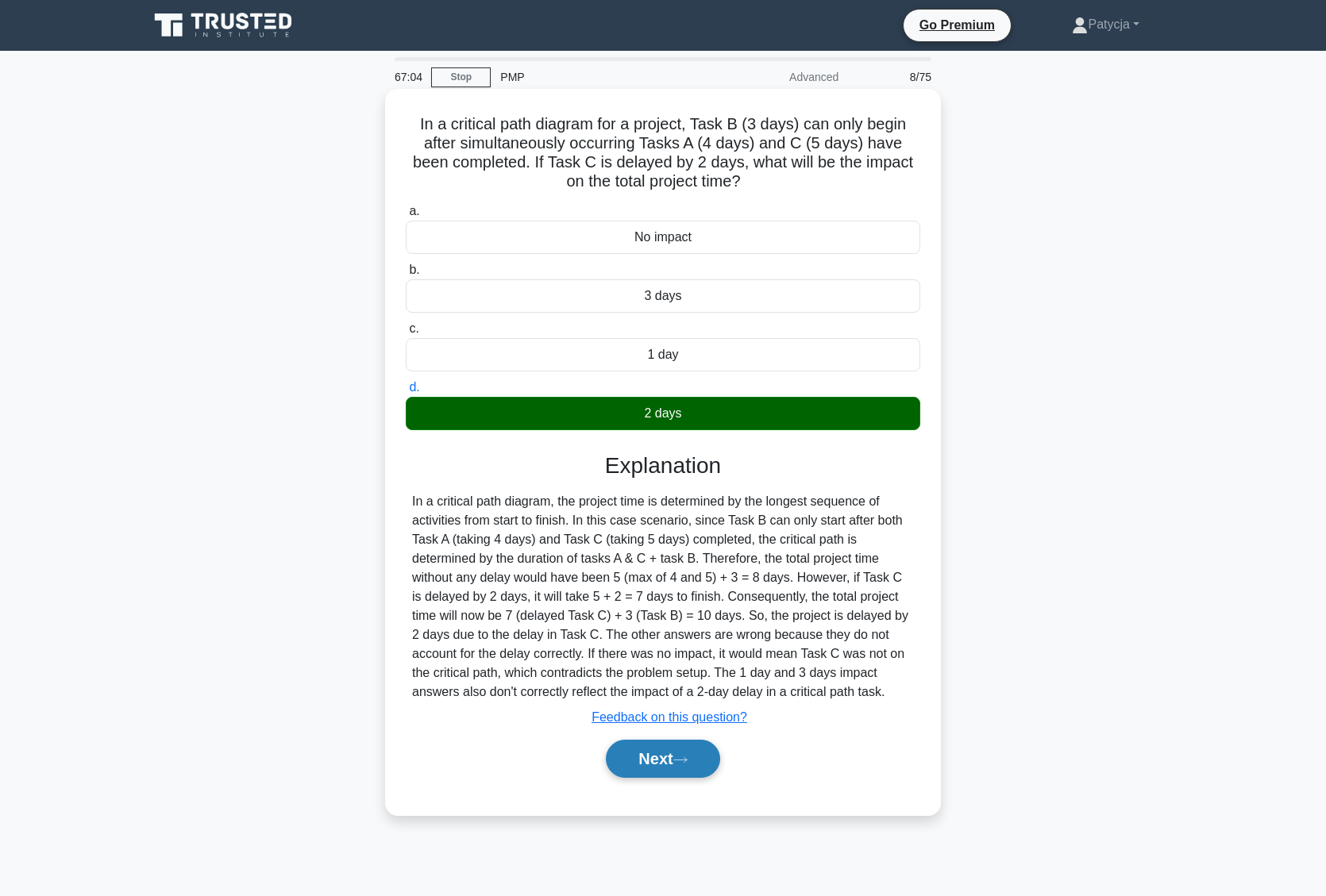
click at [683, 770] on button "Next" at bounding box center [663, 758] width 114 height 38
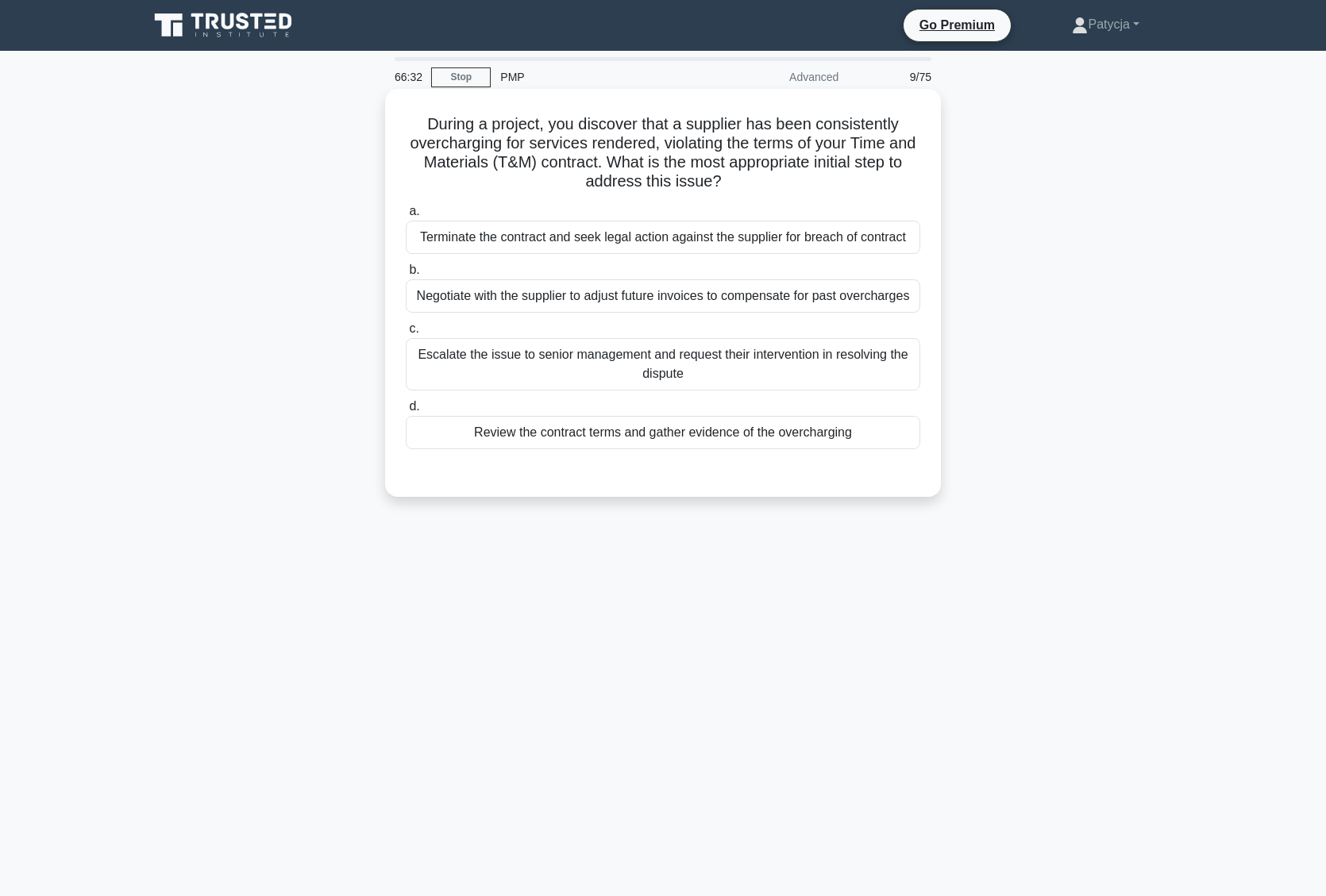
click at [654, 302] on div "Negotiate with the supplier to adjust future invoices to compensate for past ov…" at bounding box center [663, 295] width 514 height 33
click at [406, 275] on input "b. Negotiate with the supplier to adjust future invoices to compensate for past…" at bounding box center [406, 270] width 0 height 10
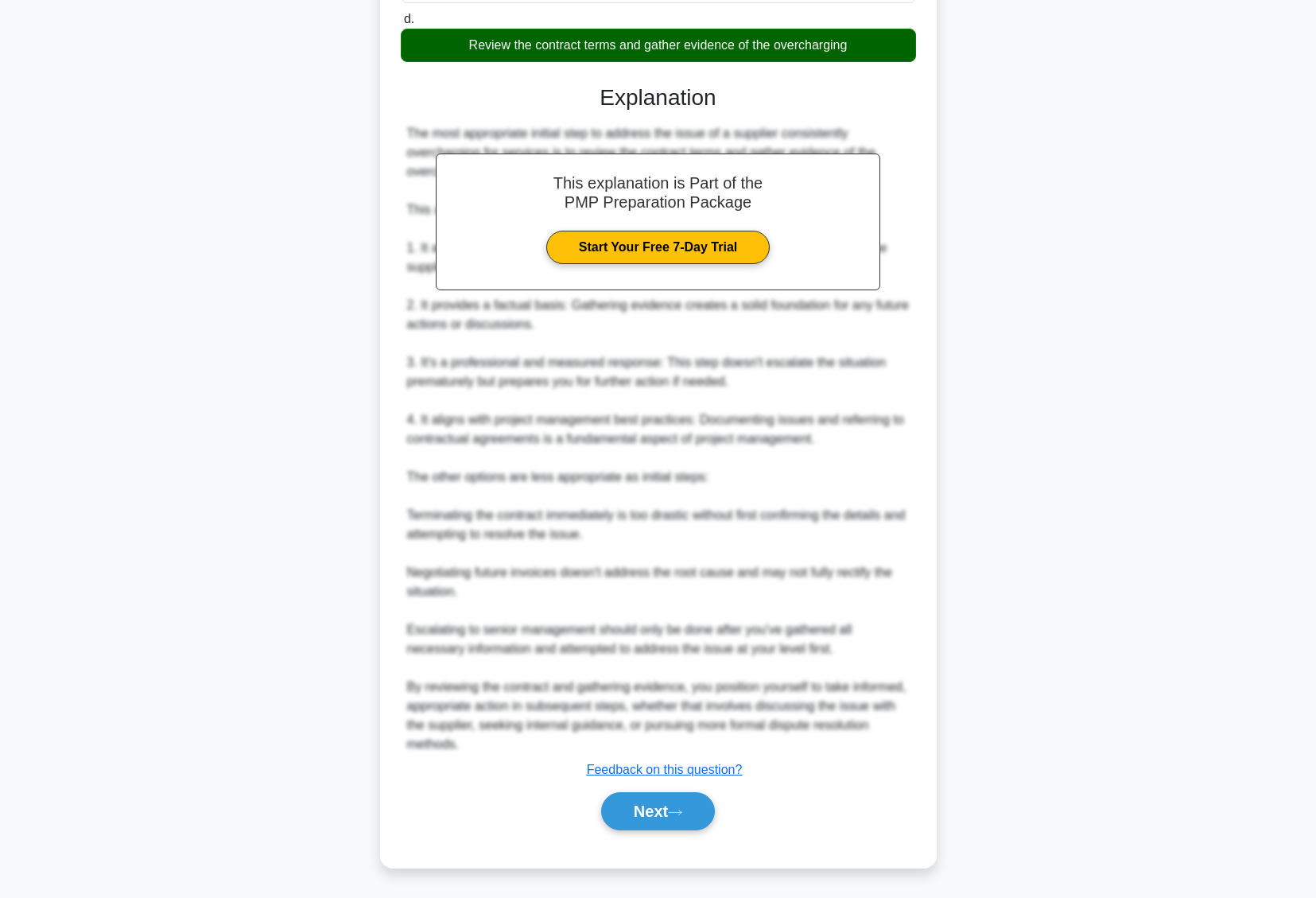
scroll to position [410, 0]
click at [685, 806] on button "Next" at bounding box center [658, 811] width 114 height 38
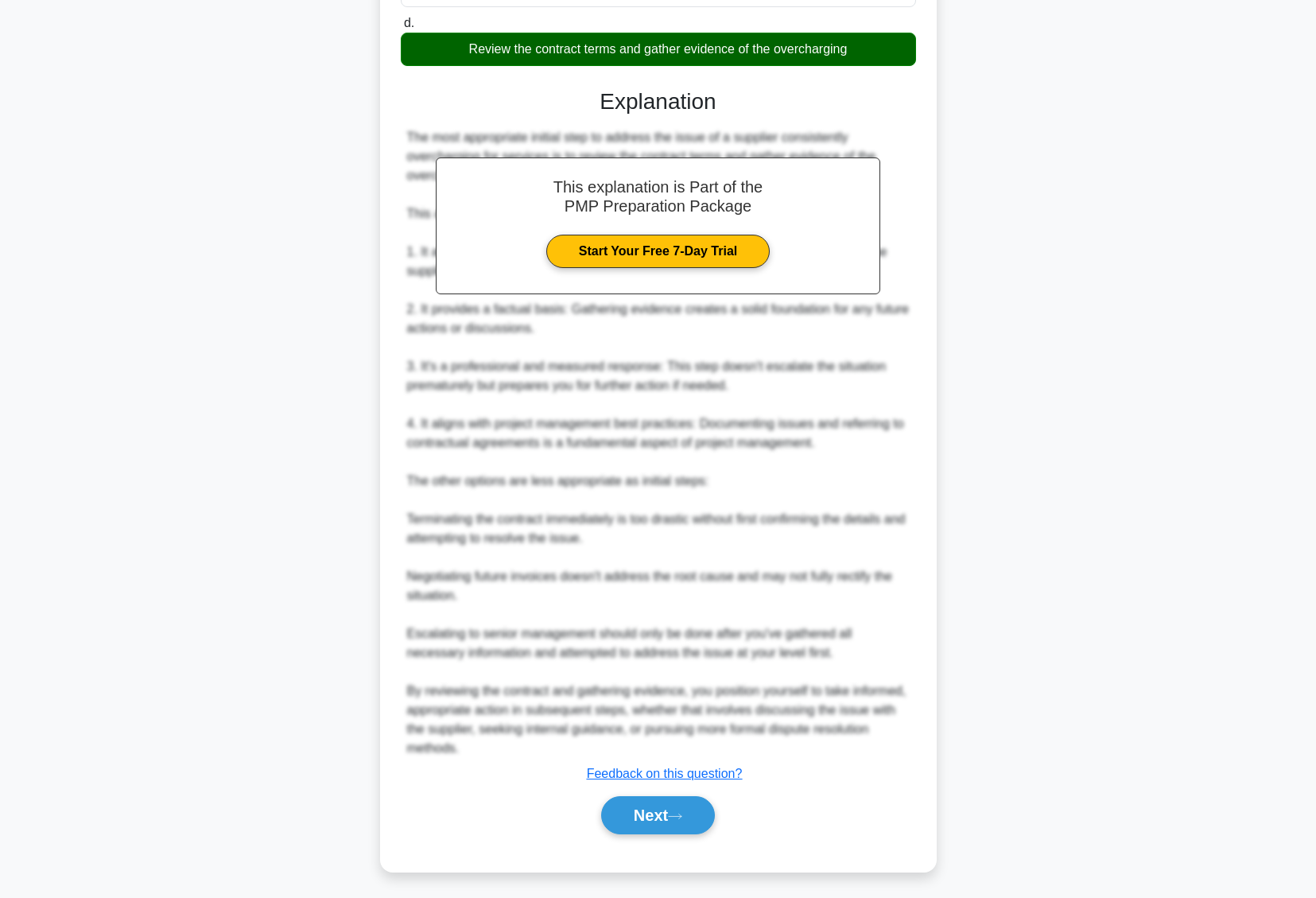
scroll to position [0, 0]
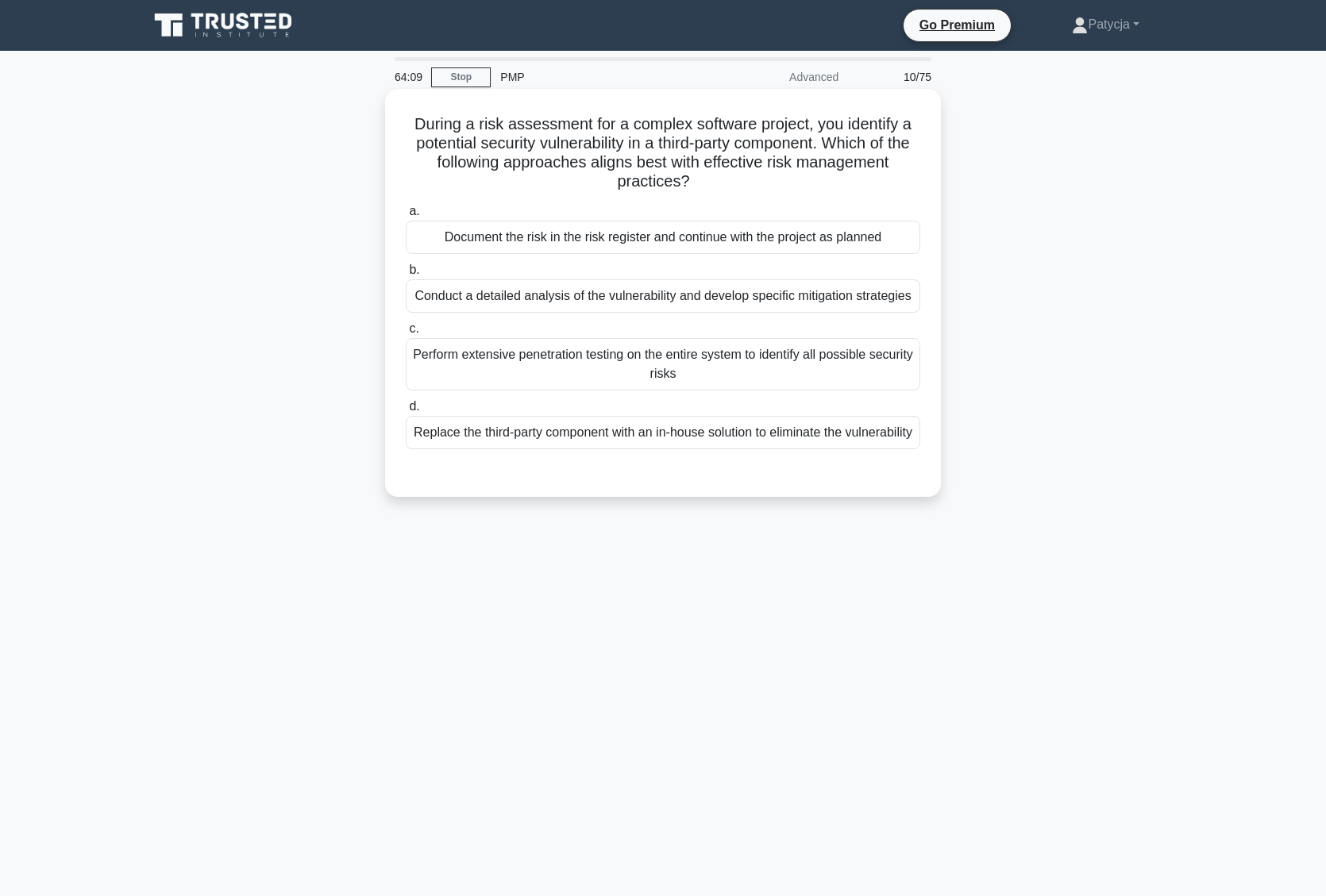
click at [666, 289] on div "Conduct a detailed analysis of the vulnerability and develop specific mitigatio…" at bounding box center [663, 295] width 514 height 33
click at [406, 275] on input "b. Conduct a detailed analysis of the vulnerability and develop specific mitiga…" at bounding box center [406, 270] width 0 height 10
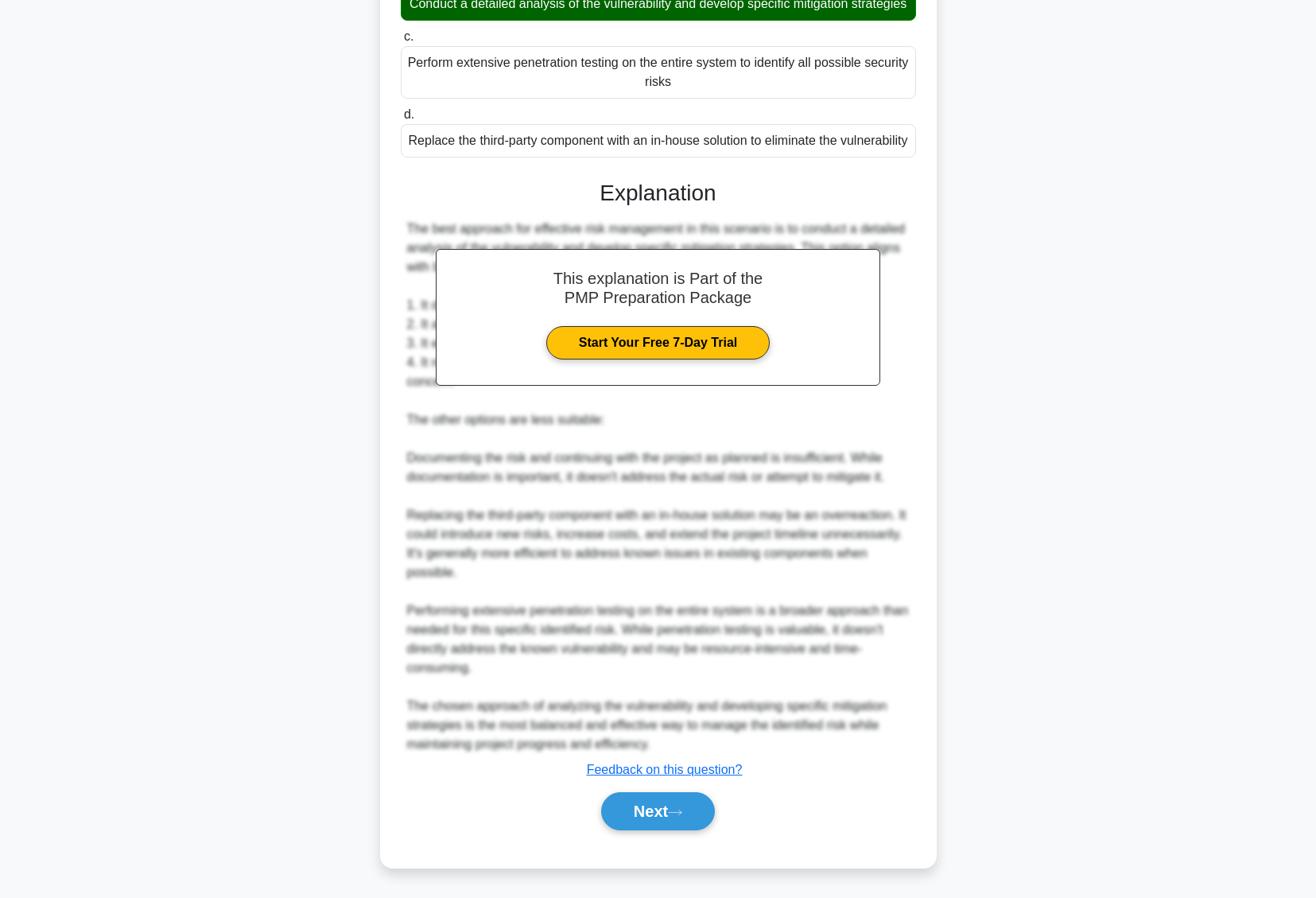
scroll to position [332, 0]
click at [675, 800] on button "Next" at bounding box center [658, 811] width 114 height 38
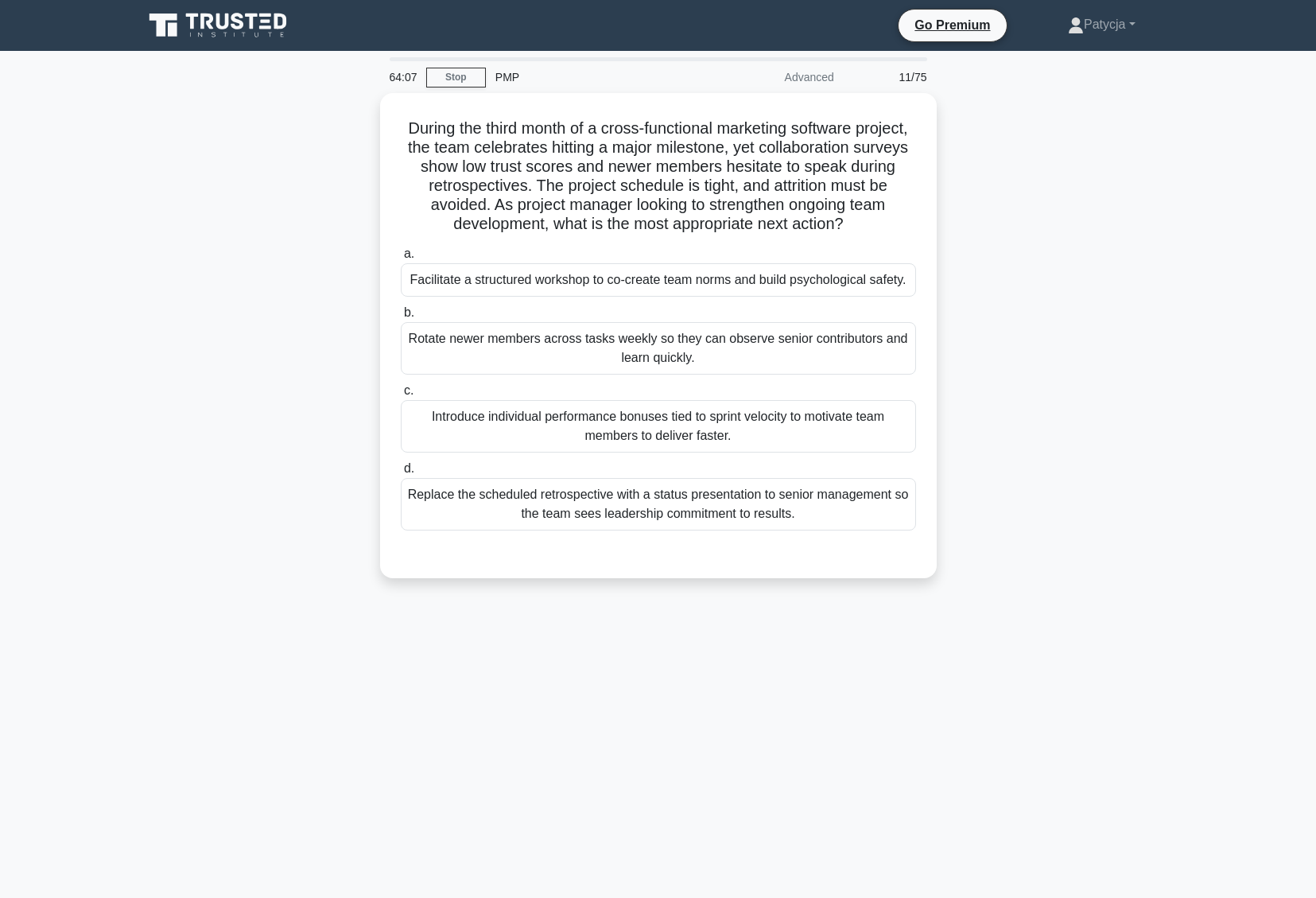
scroll to position [0, 0]
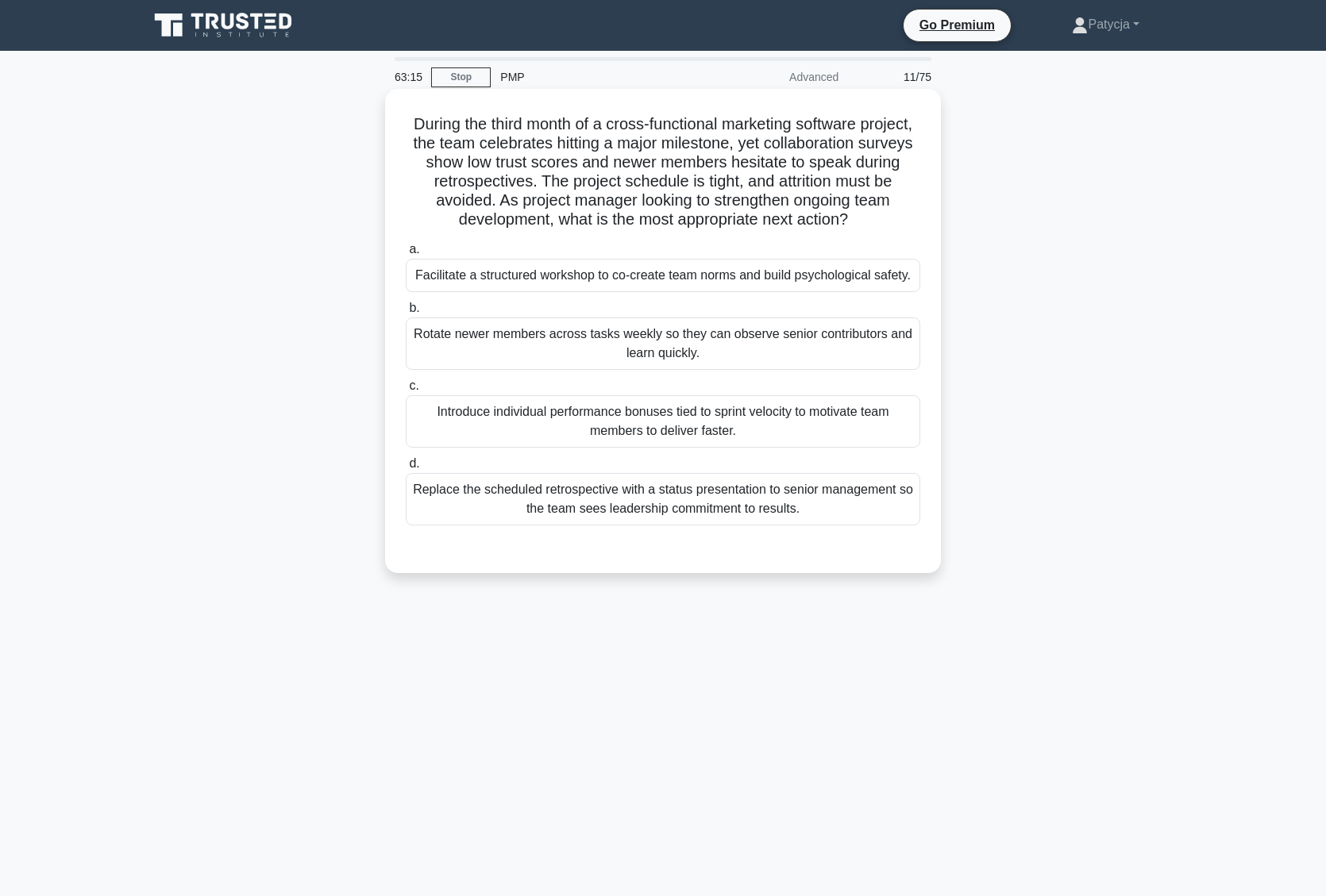
click at [625, 282] on div "Facilitate a structured workshop to co-create team norms and build psychologica…" at bounding box center [663, 275] width 514 height 33
click at [406, 255] on input "a. Facilitate a structured workshop to co-create team norms and build psycholog…" at bounding box center [406, 249] width 0 height 10
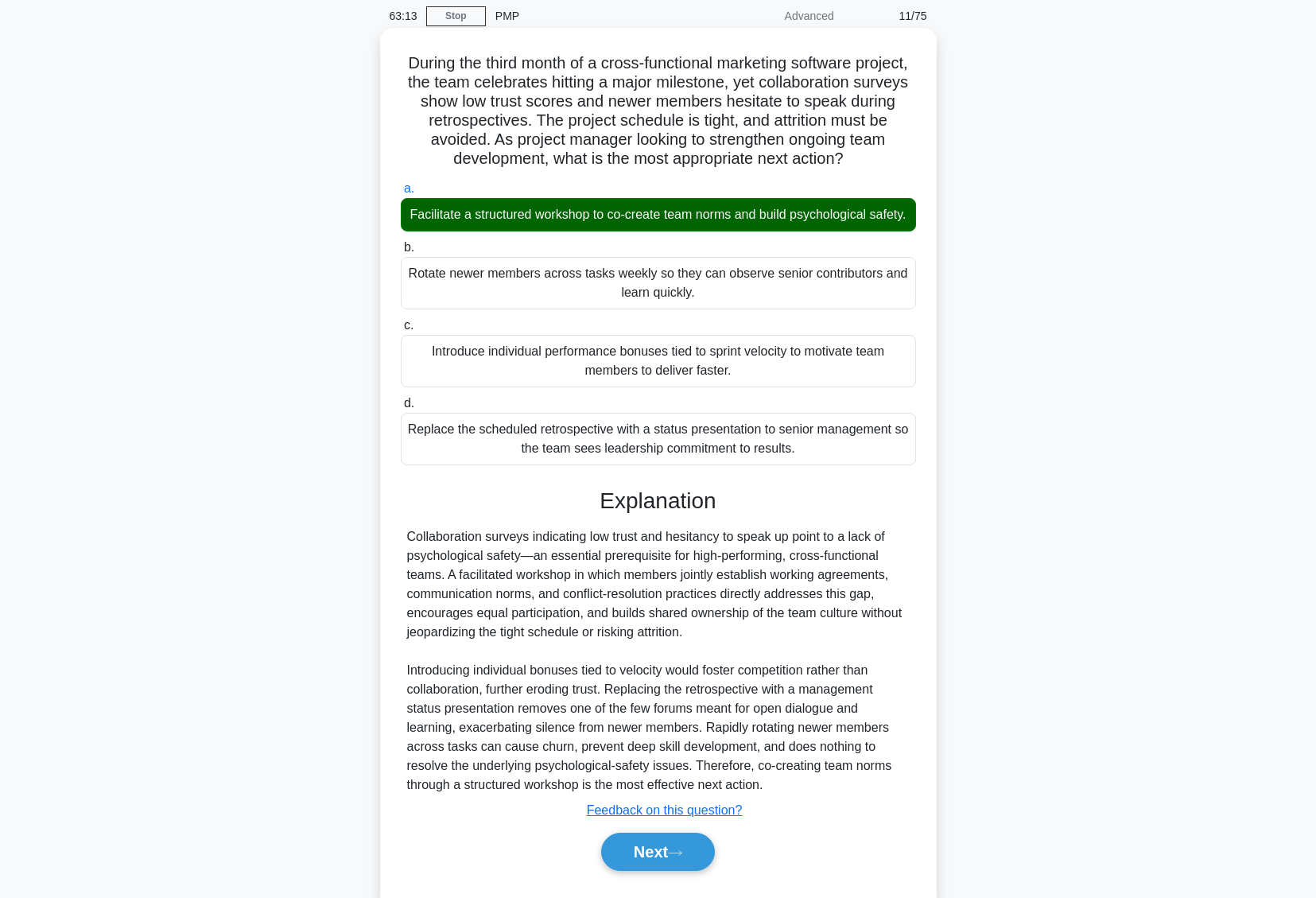
scroll to position [122, 0]
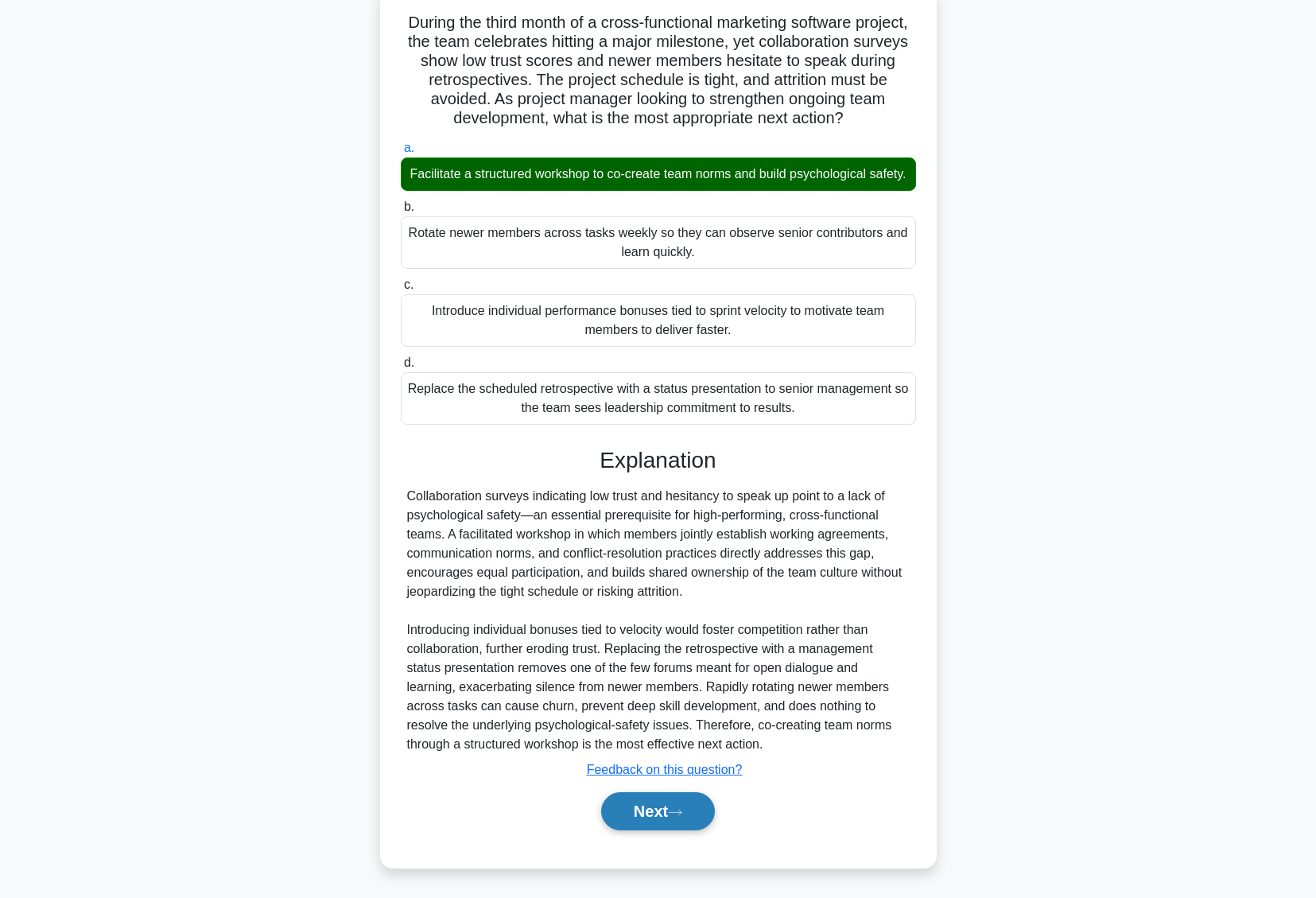
click at [669, 798] on button "Next" at bounding box center [658, 811] width 114 height 38
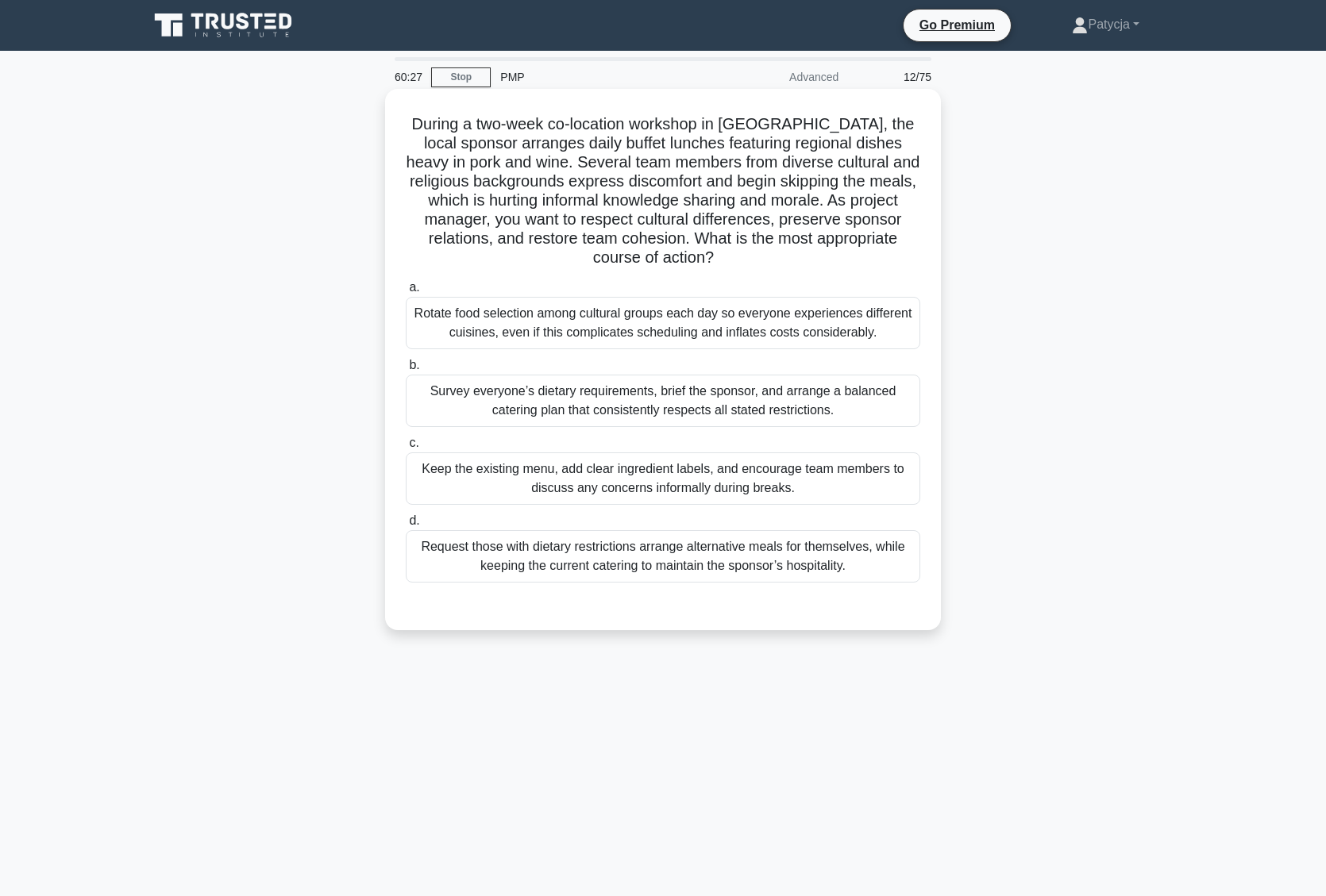
click at [785, 402] on div "Survey everyone’s dietary requirements, brief the sponsor, and arrange a balanc…" at bounding box center [663, 401] width 514 height 53
click at [406, 371] on input "b. Survey everyone’s dietary requirements, brief the sponsor, and arrange a bal…" at bounding box center [406, 366] width 0 height 10
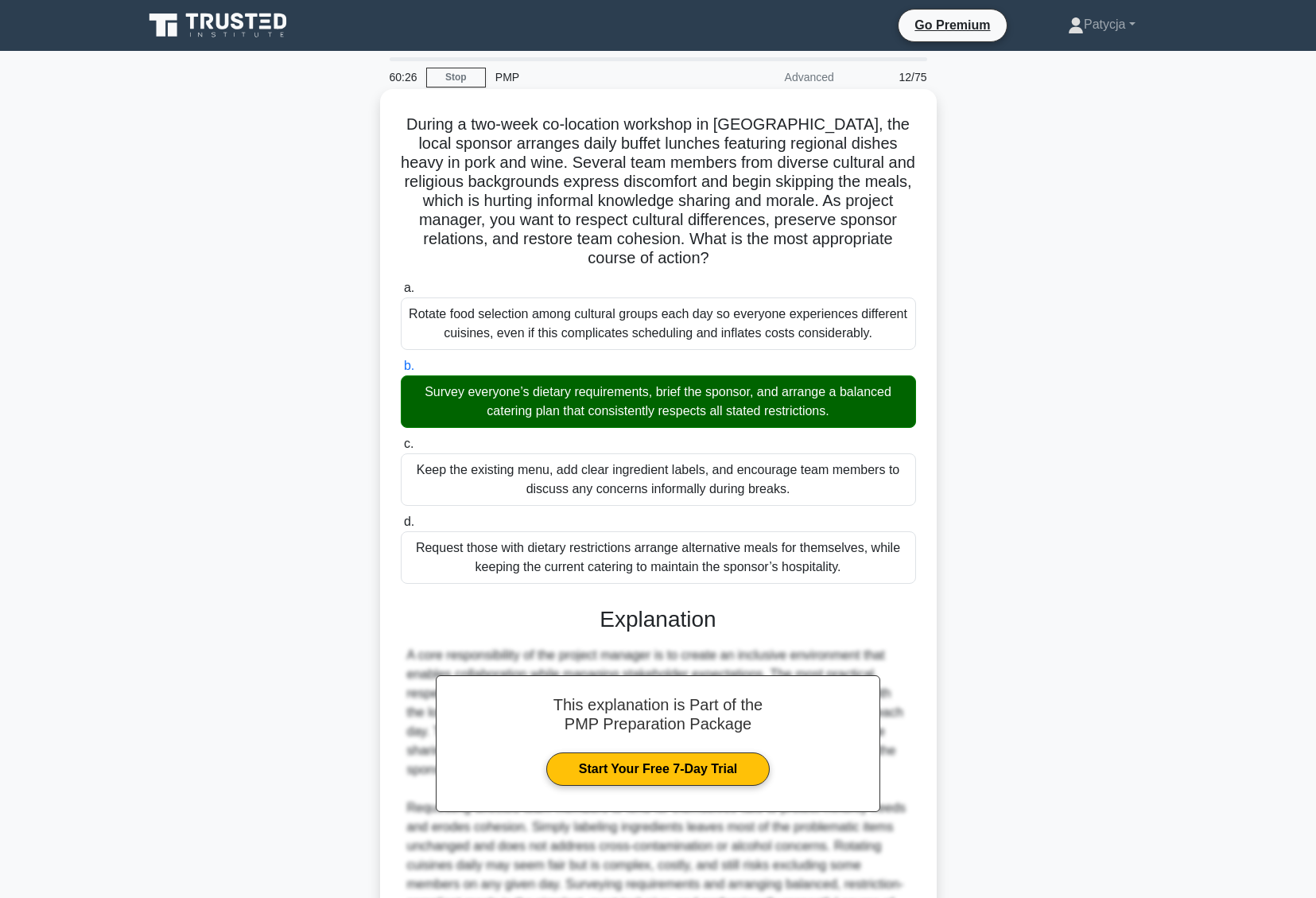
scroll to position [179, 0]
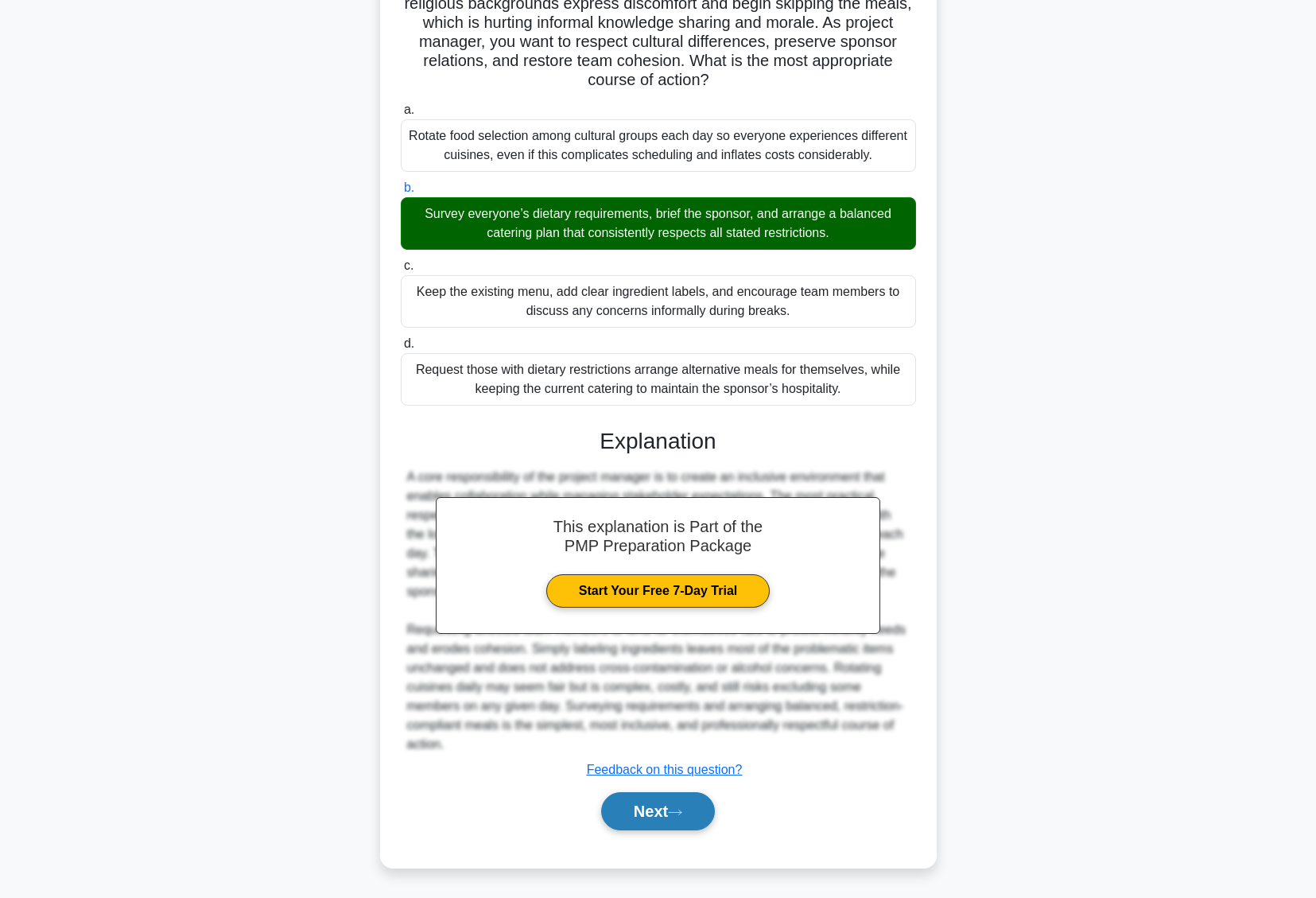
click at [662, 800] on button "Next" at bounding box center [658, 811] width 114 height 38
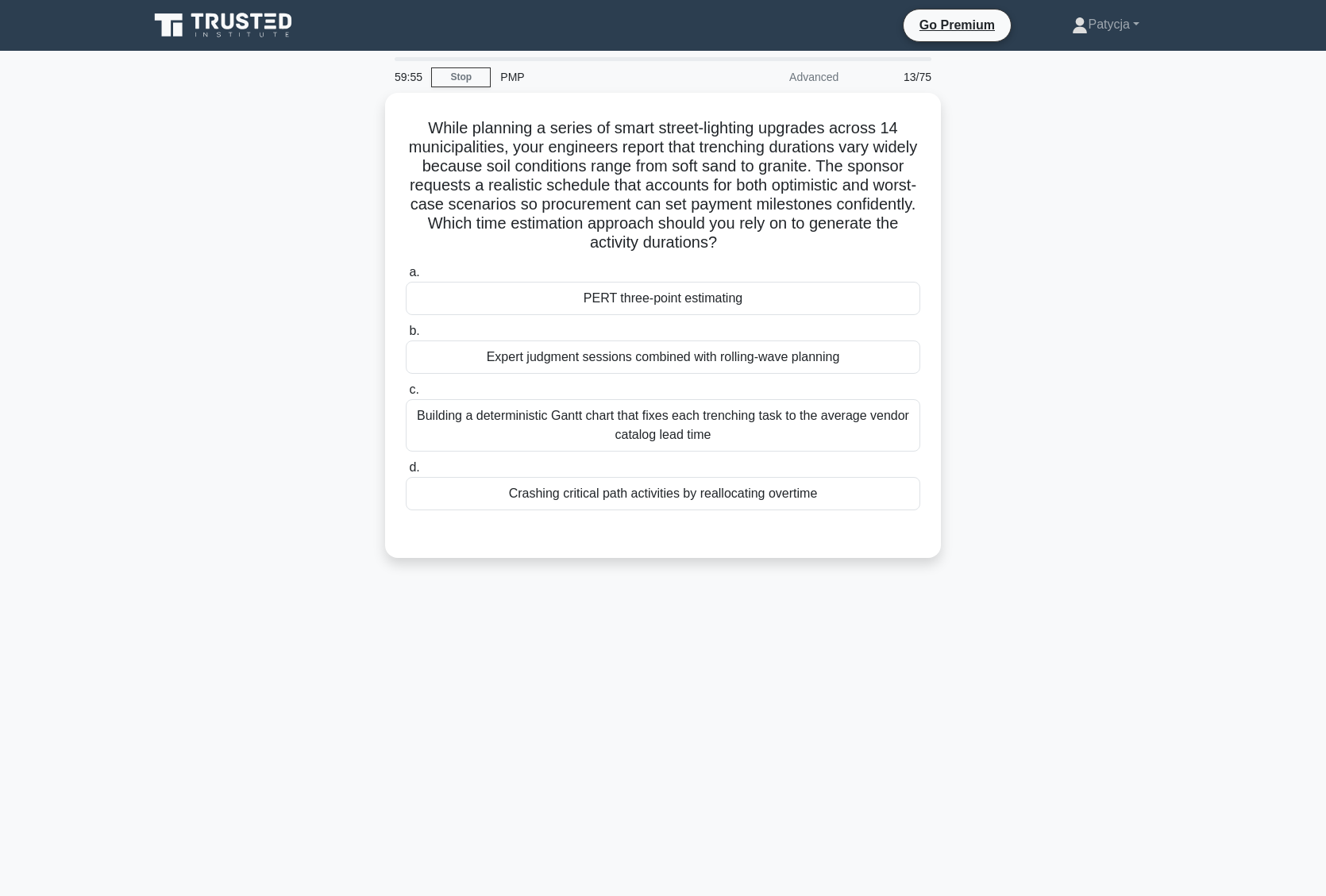
click at [165, 308] on div "While planning a series of smart street-lighting upgrades across 14 municipalit…" at bounding box center [662, 335] width 1048 height 484
click at [253, 461] on div "While planning a series of smart street-lighting upgrades across 14 municipalit…" at bounding box center [662, 335] width 1048 height 484
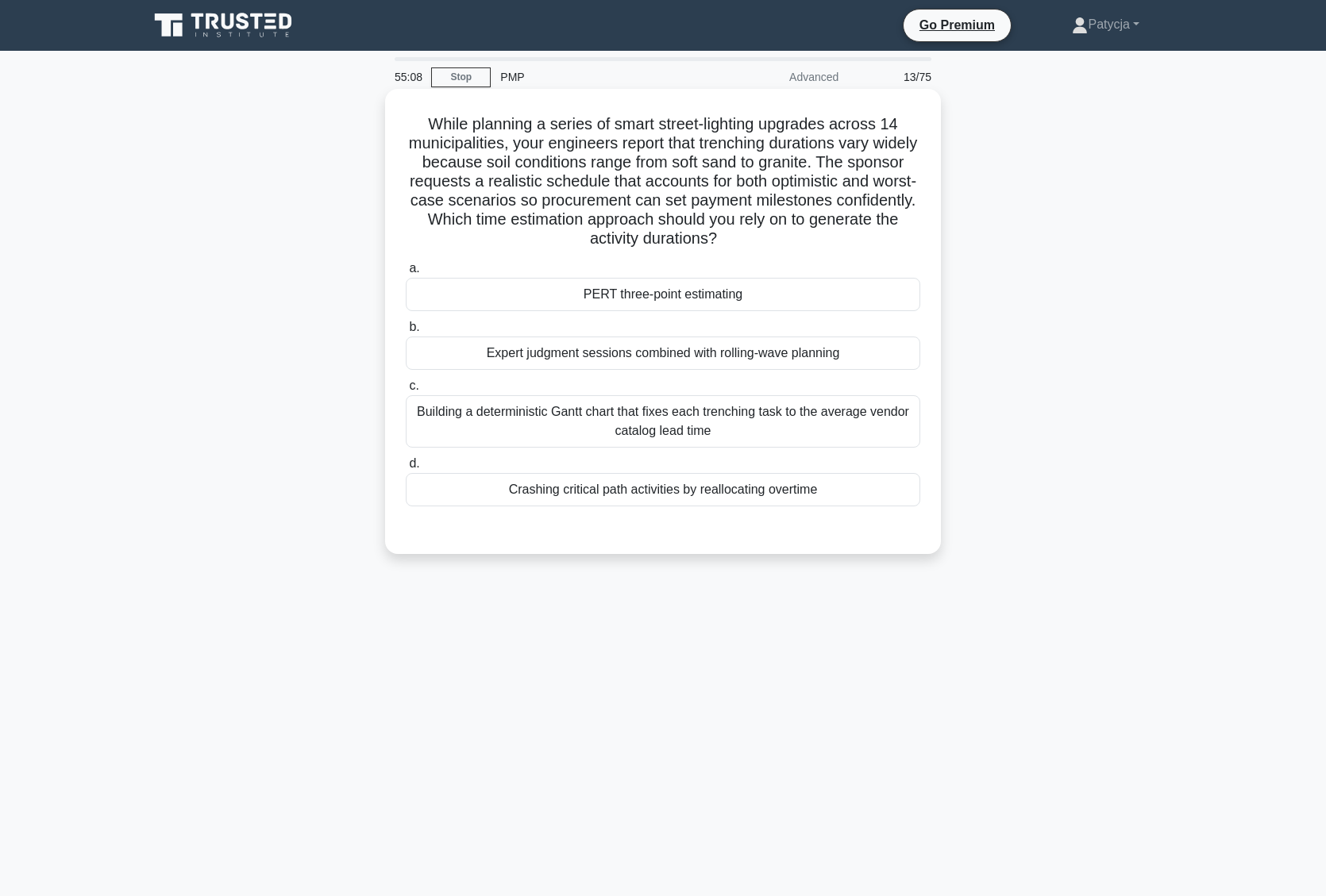
click at [736, 302] on div "PERT three-point estimating" at bounding box center [663, 294] width 514 height 33
click at [406, 274] on input "a. PERT three-point estimating" at bounding box center [406, 268] width 0 height 10
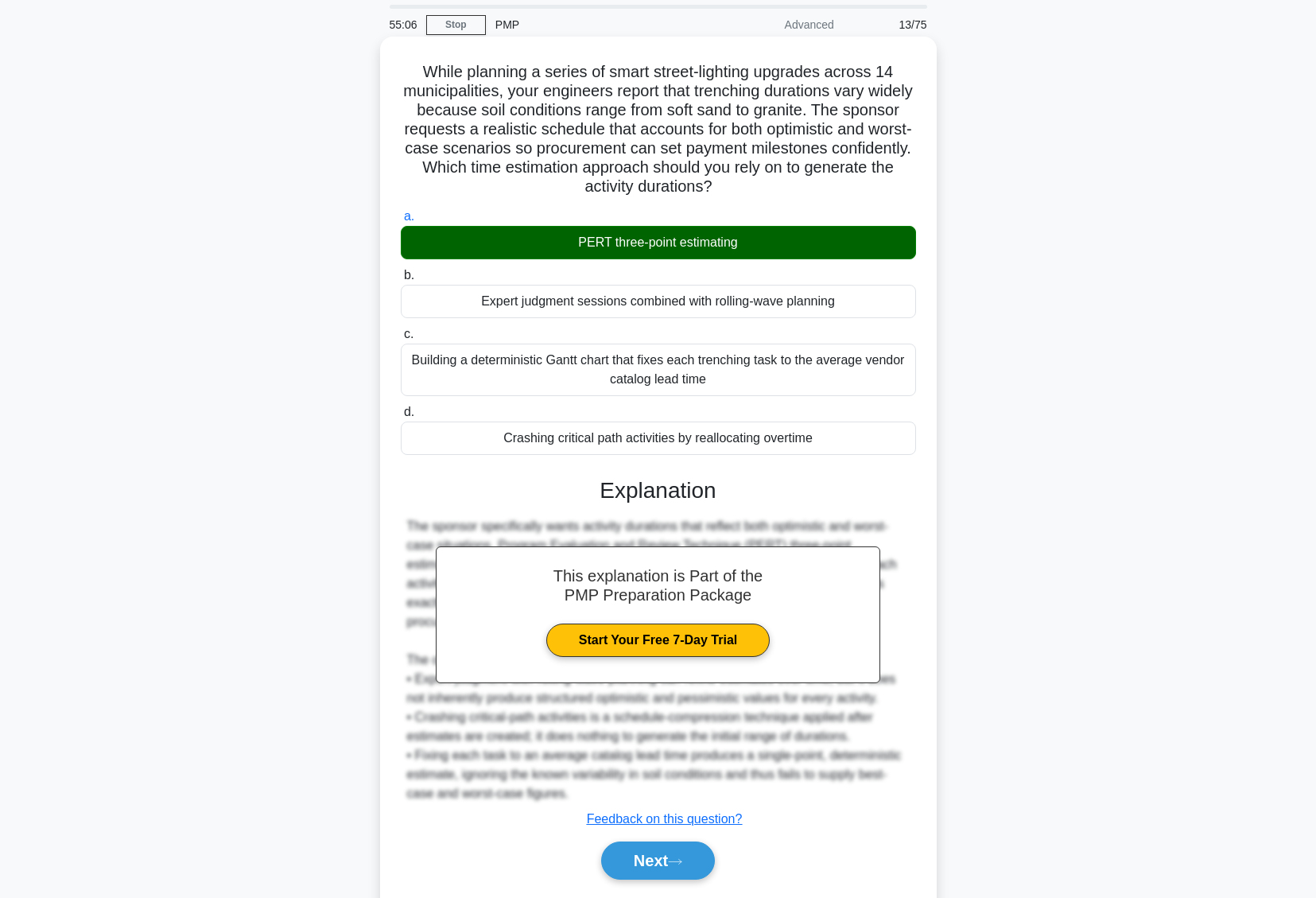
scroll to position [103, 0]
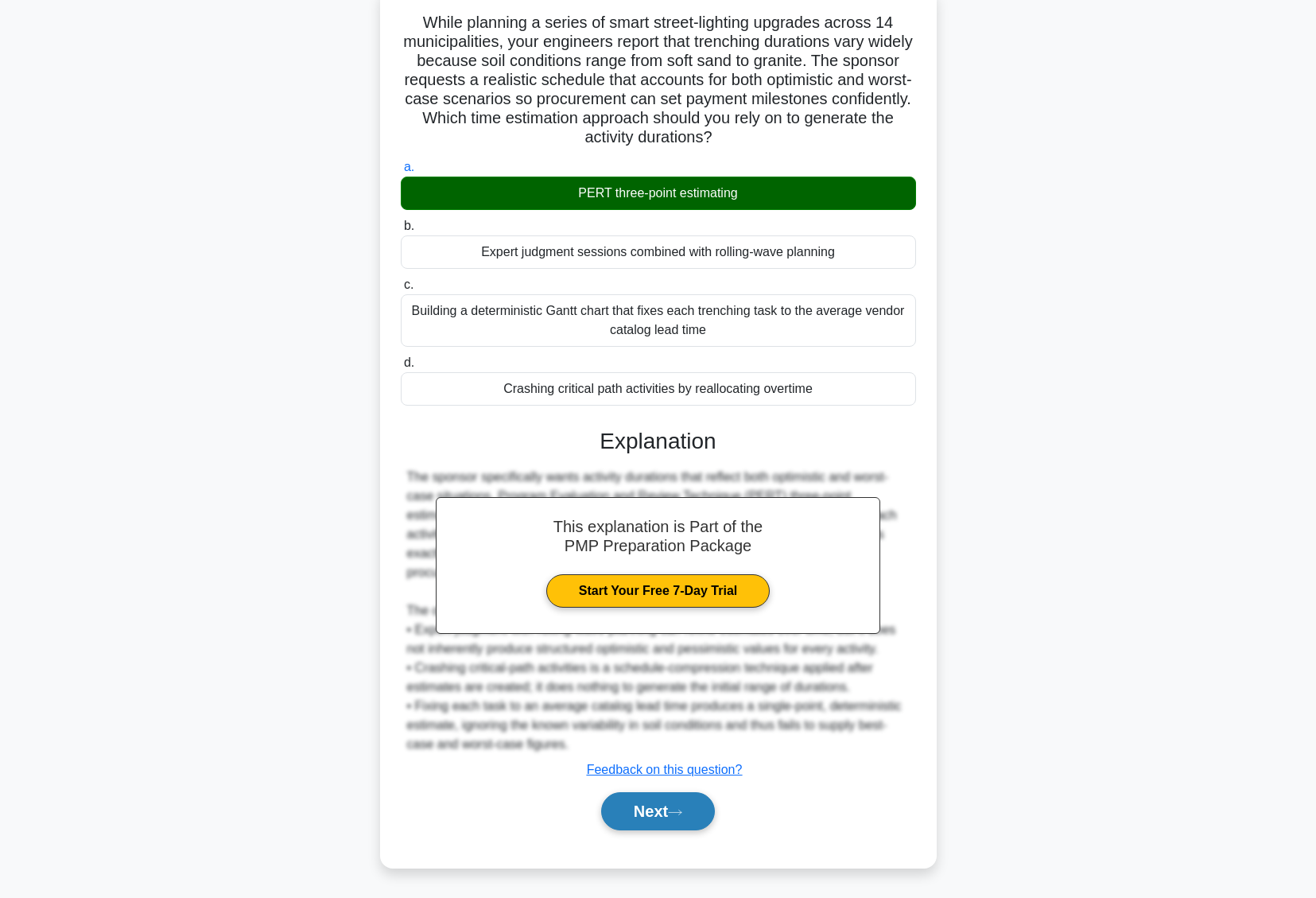
click at [673, 799] on button "Next" at bounding box center [658, 811] width 114 height 38
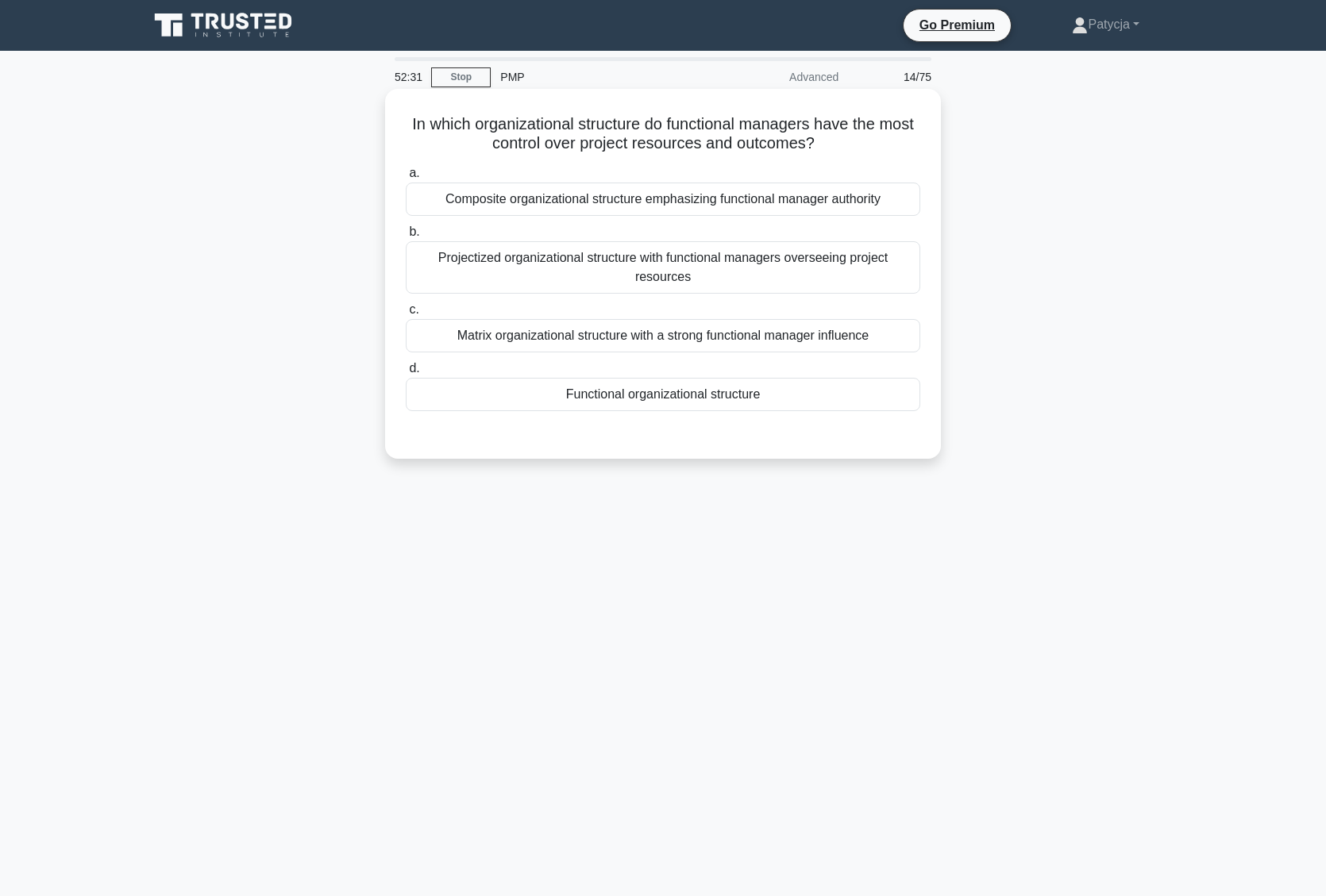
click at [742, 392] on div "Functional organizational structure" at bounding box center [663, 394] width 514 height 33
click at [406, 374] on input "d. Functional organizational structure" at bounding box center [406, 369] width 0 height 10
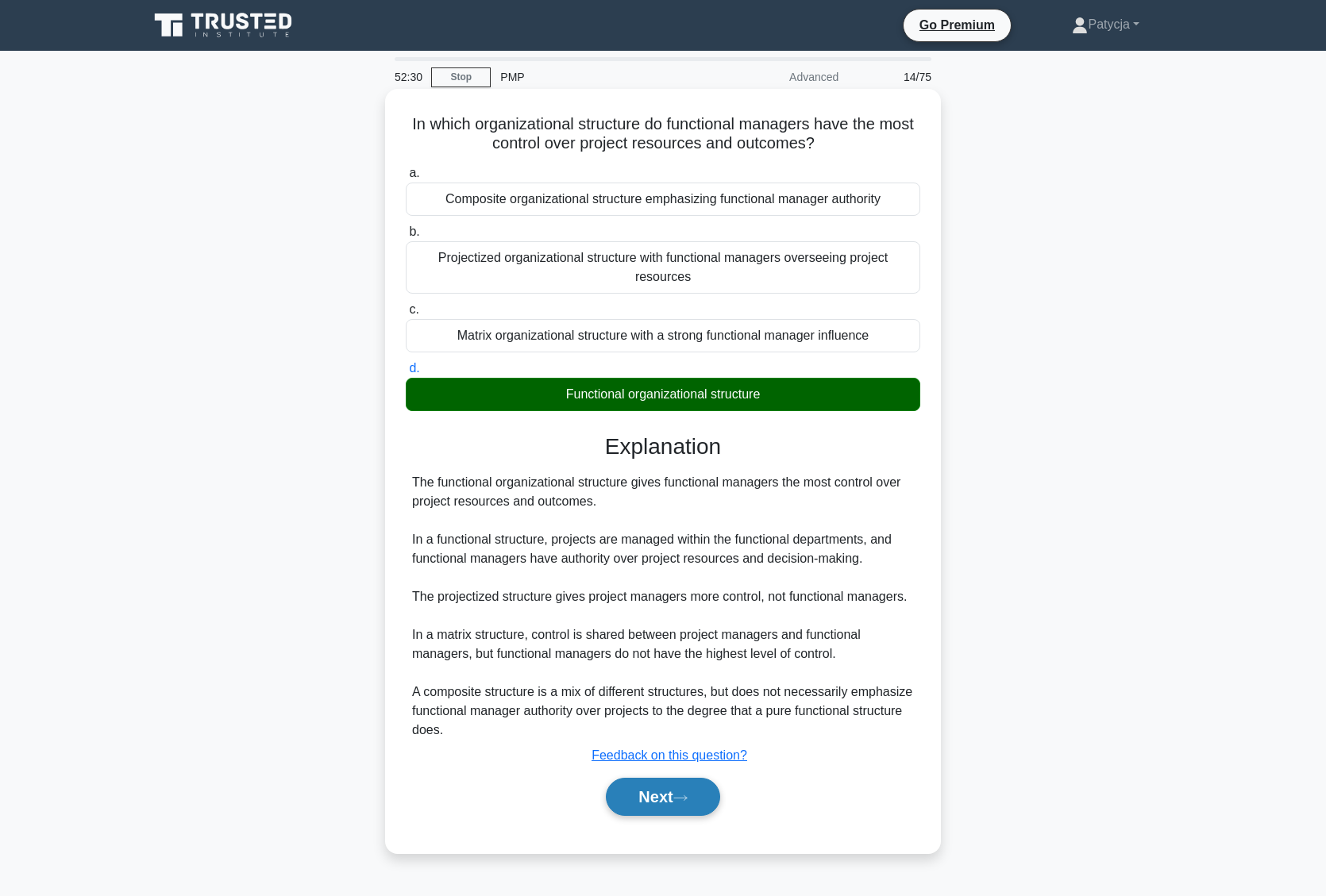
click at [688, 785] on button "Next" at bounding box center [663, 796] width 114 height 38
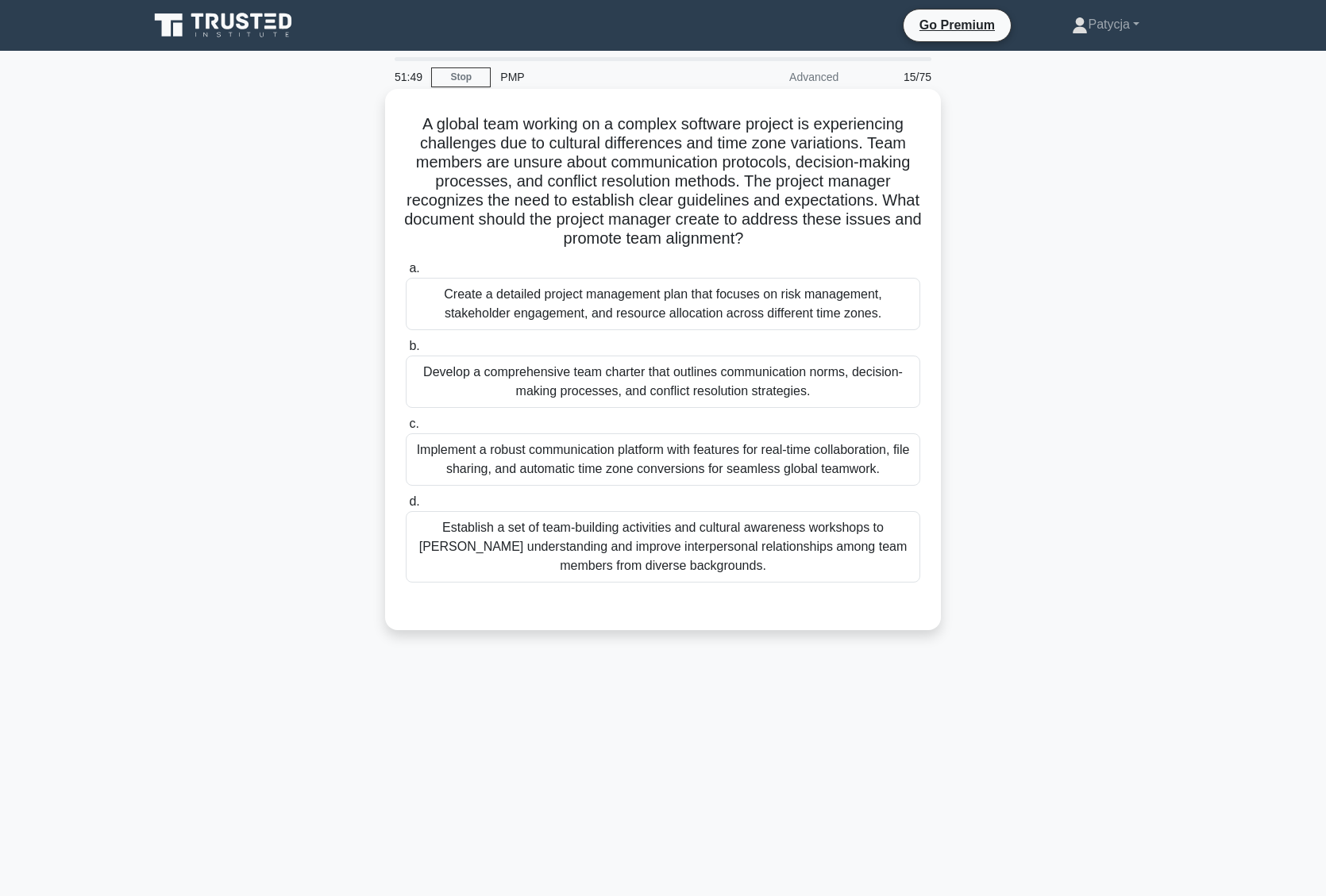
click at [588, 454] on div "Implement a robust communication platform with features for real-time collabora…" at bounding box center [663, 459] width 514 height 53
click at [406, 430] on input "c. Implement a robust communication platform with features for real-time collab…" at bounding box center [406, 424] width 0 height 10
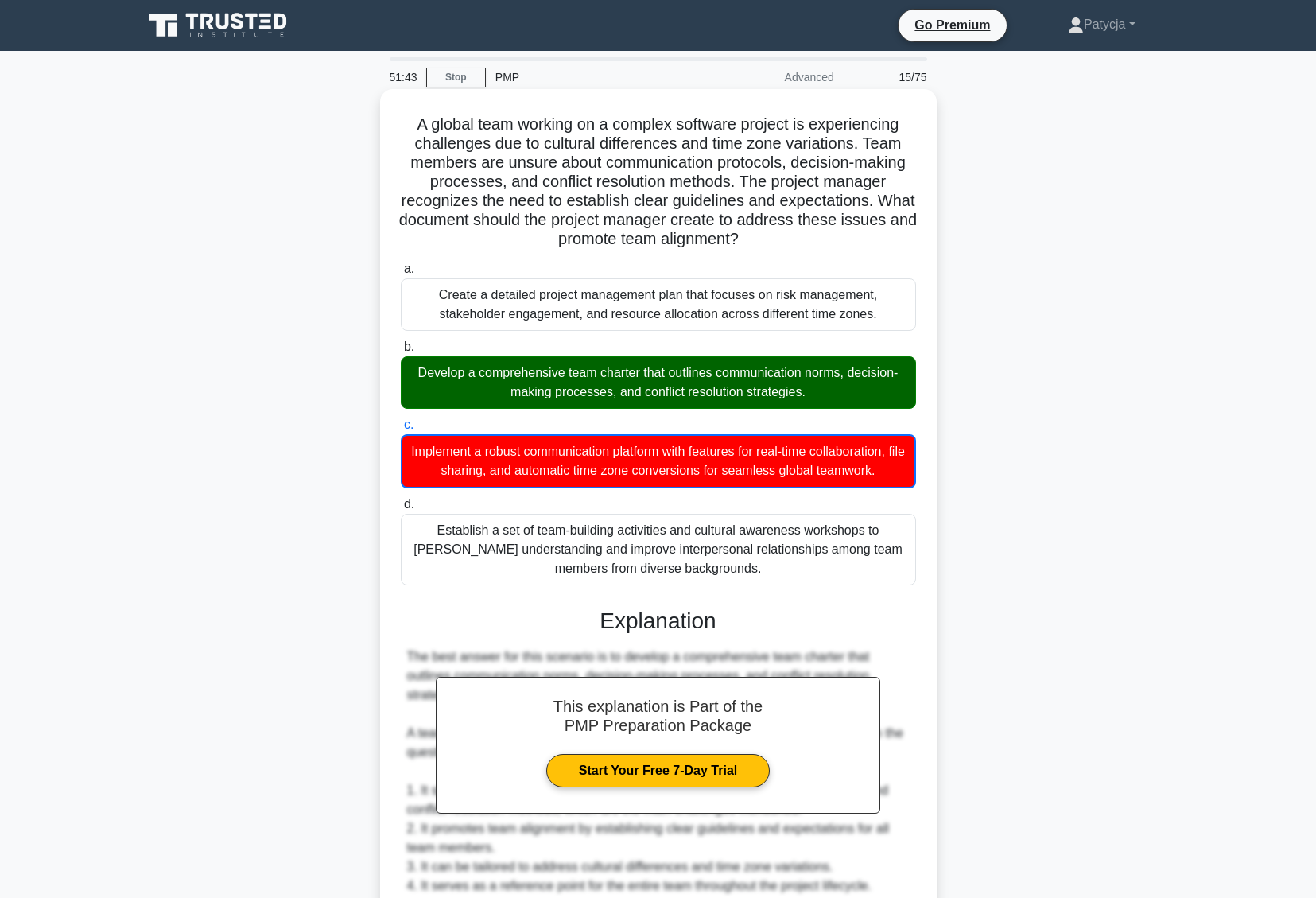
scroll to position [429, 0]
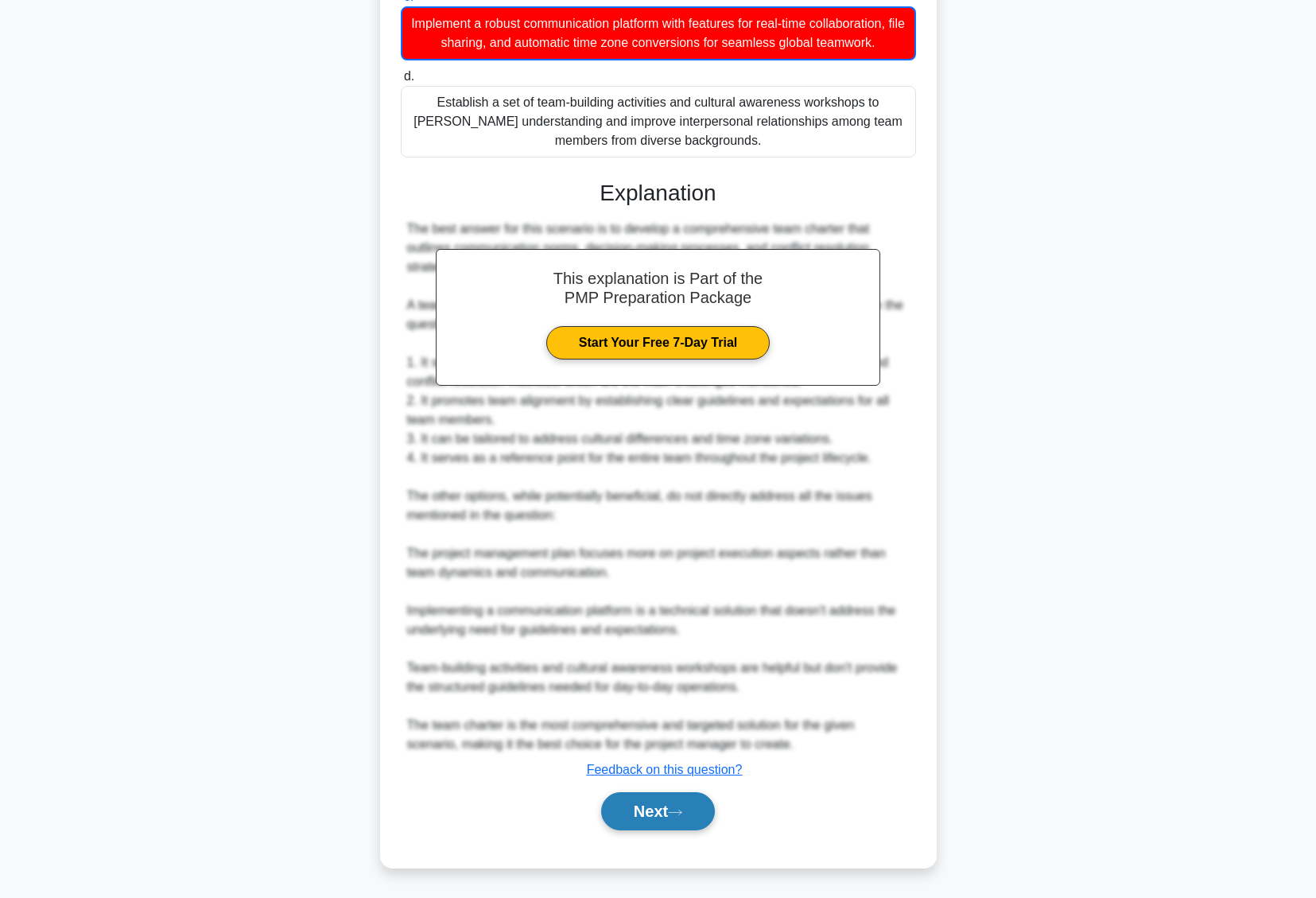
click at [682, 810] on icon at bounding box center [675, 812] width 14 height 9
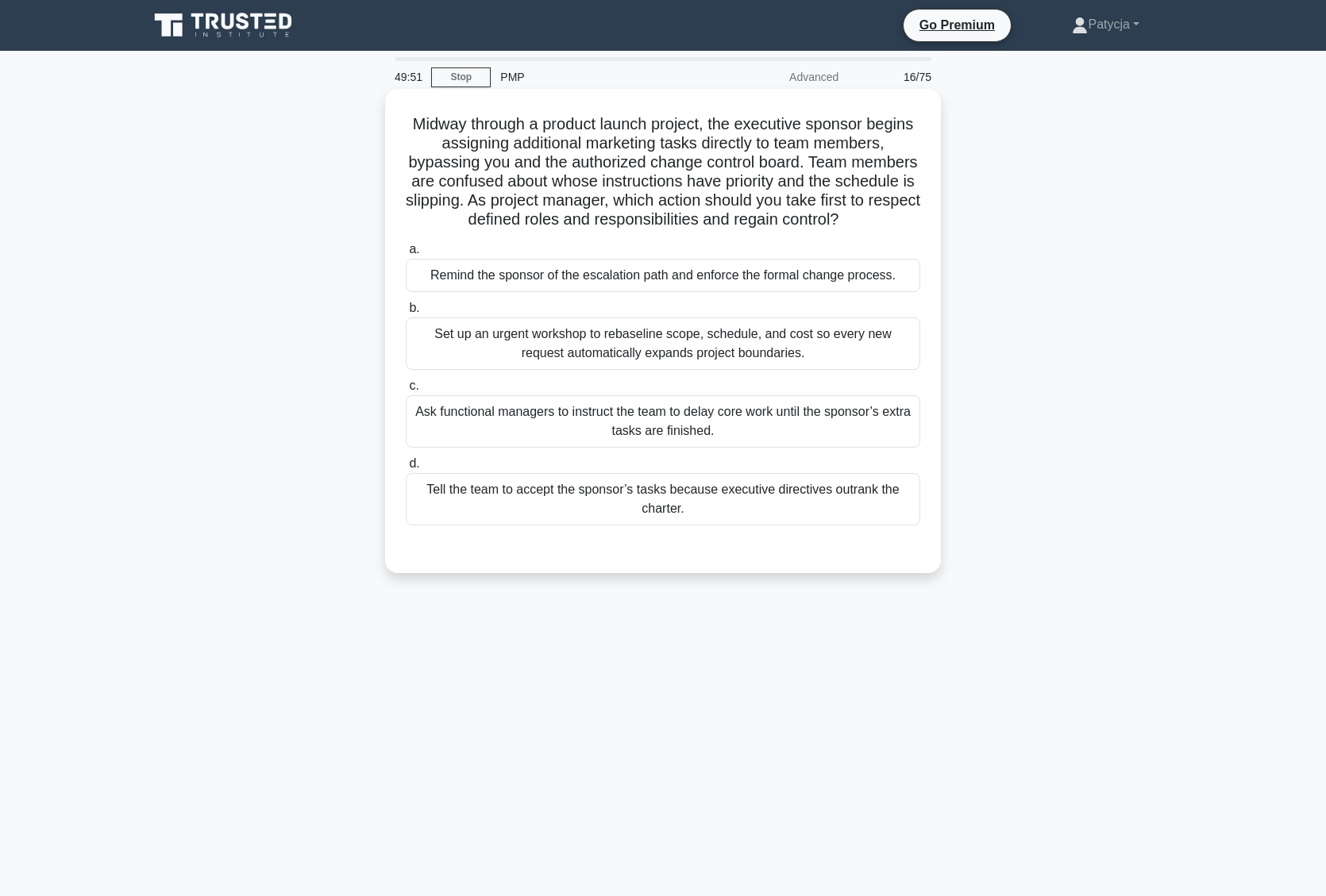
click at [591, 285] on div "Remind the sponsor of the escalation path and enforce the formal change process." at bounding box center [663, 275] width 514 height 33
click at [406, 255] on input "a. Remind the sponsor of the escalation path and enforce the formal change proc…" at bounding box center [406, 249] width 0 height 10
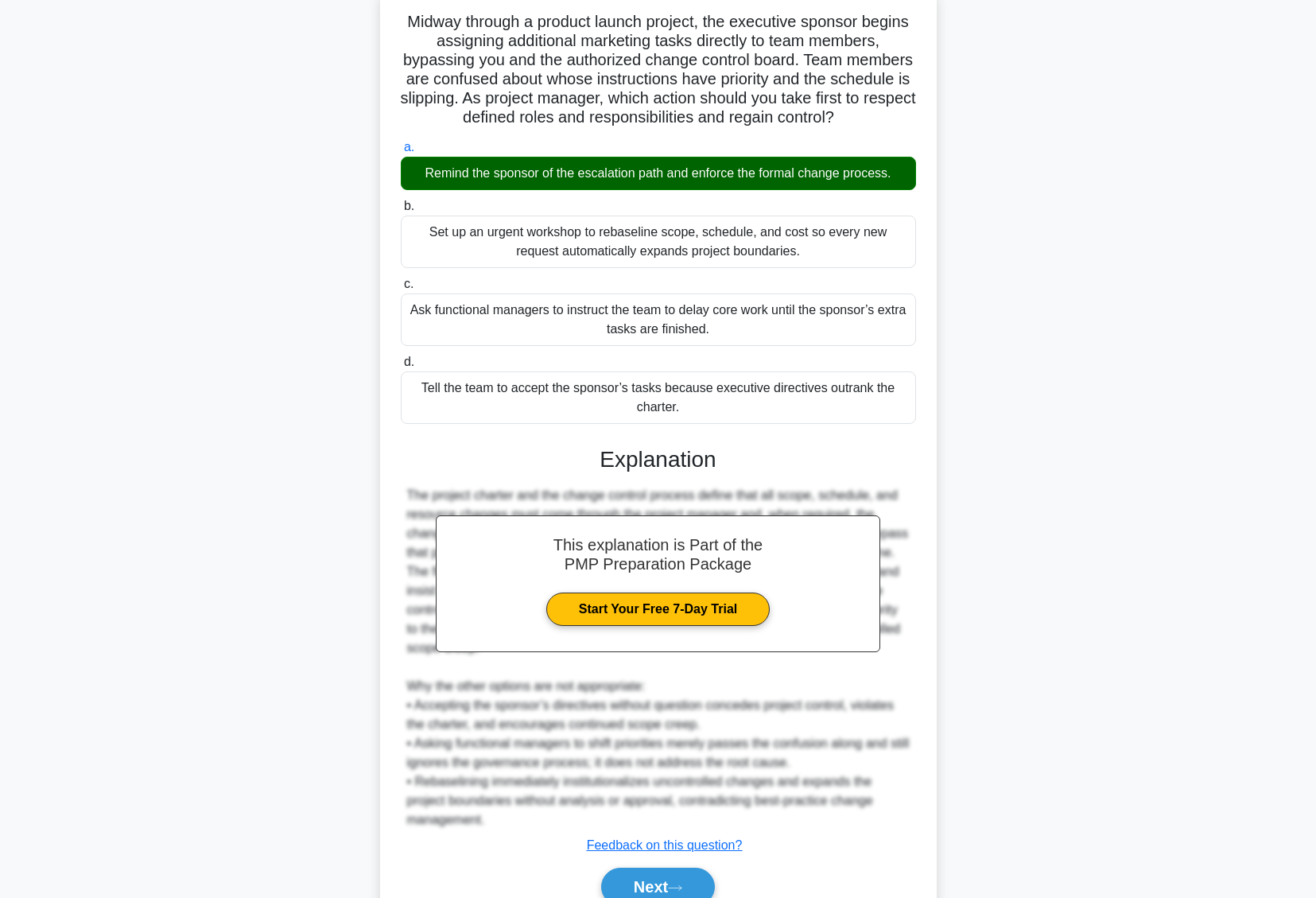
scroll to position [179, 0]
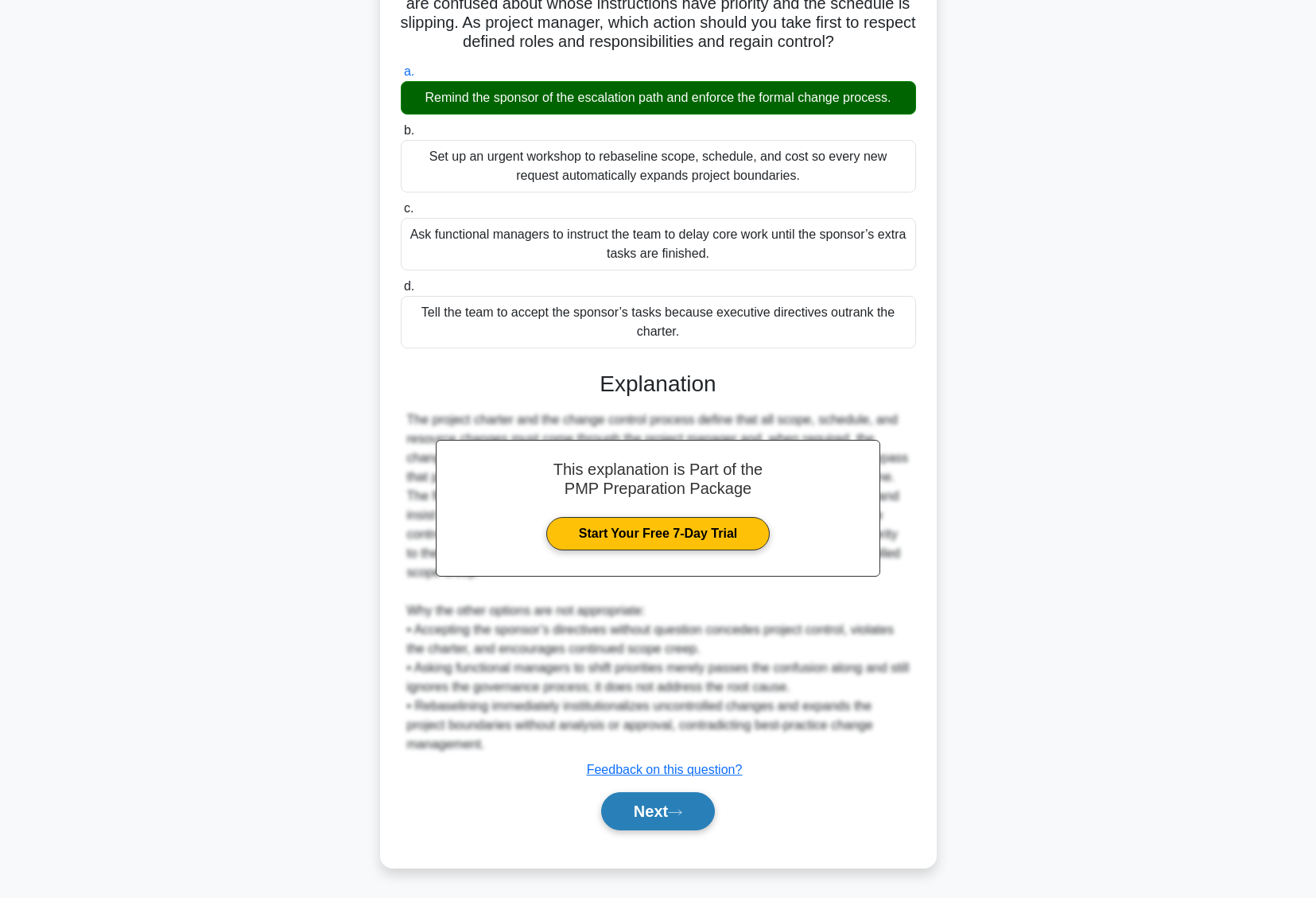
click at [622, 825] on button "Next" at bounding box center [658, 811] width 114 height 38
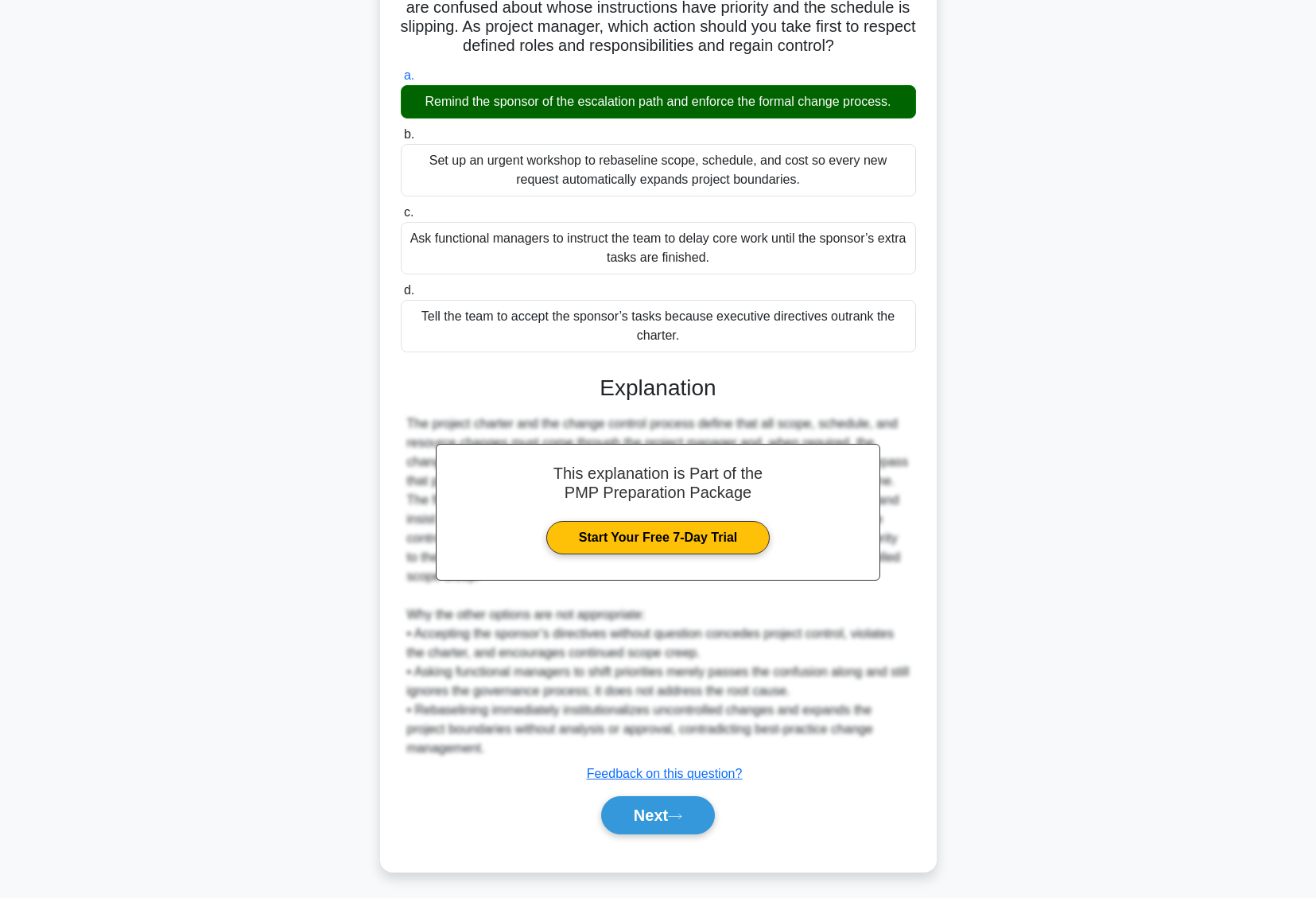
scroll to position [0, 0]
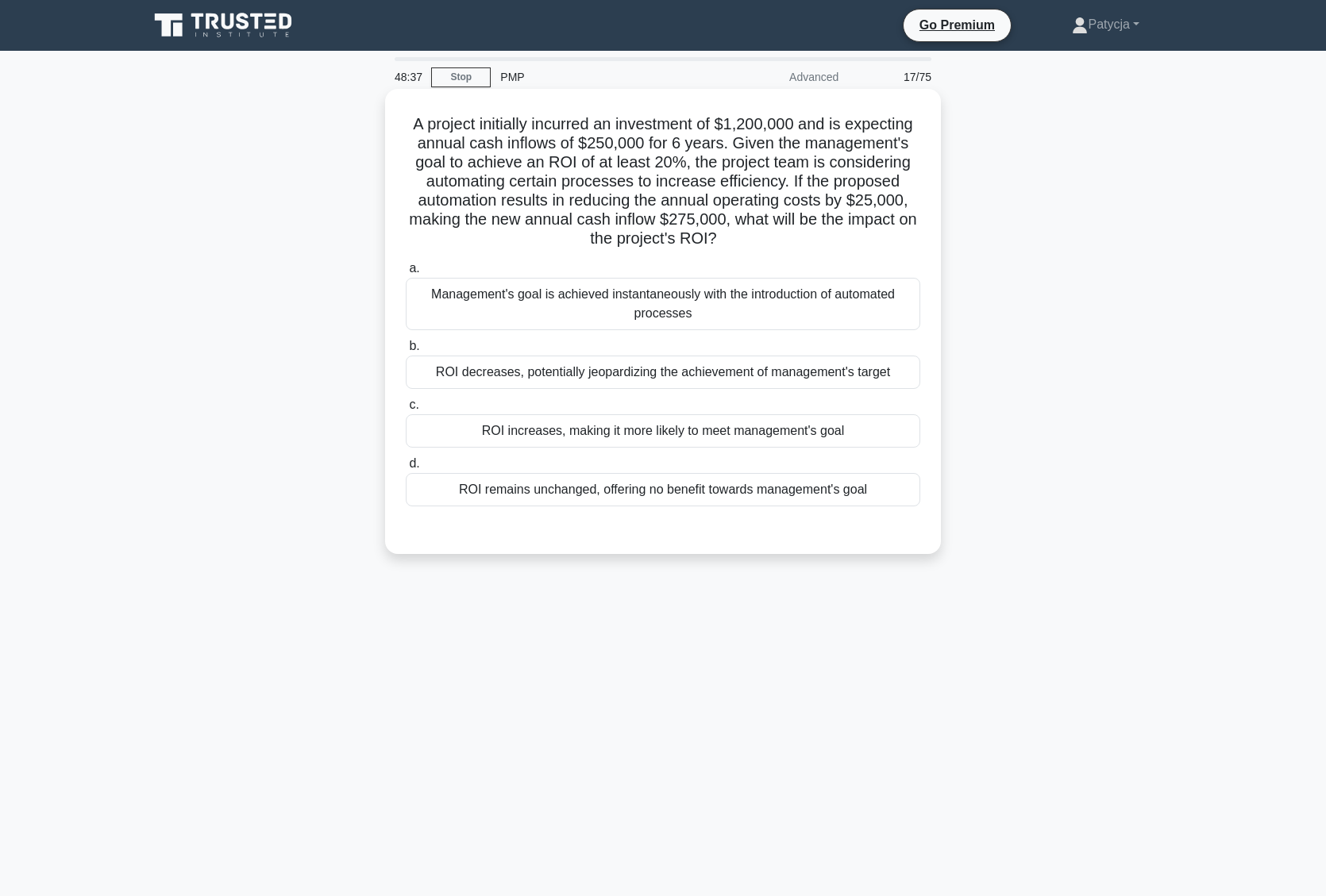
click at [658, 439] on div "ROI increases, making it more likely to meet management's goal" at bounding box center [663, 431] width 514 height 33
click at [406, 411] on input "c. ROI increases, making it more likely to meet management's goal" at bounding box center [406, 405] width 0 height 10
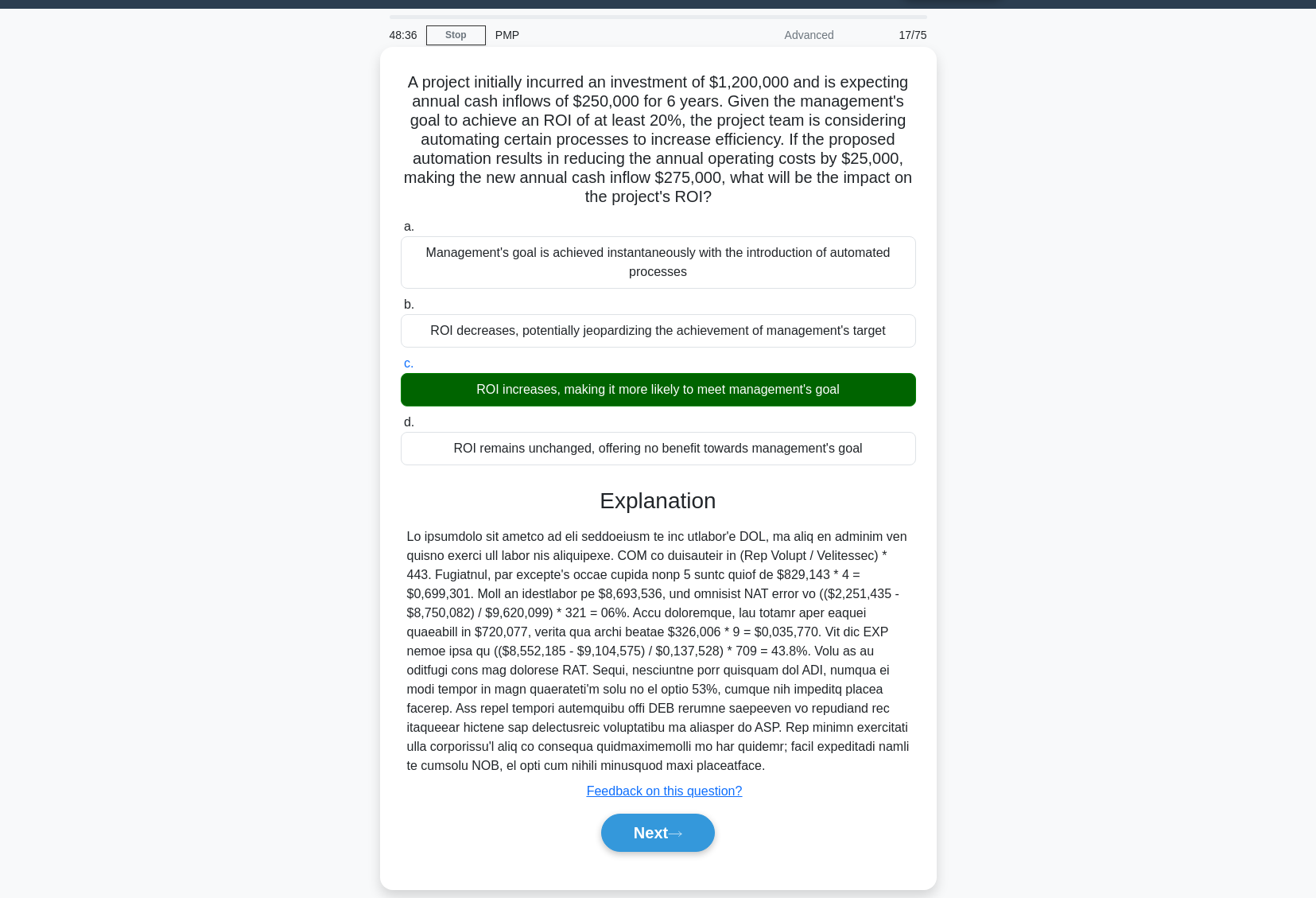
scroll to position [64, 0]
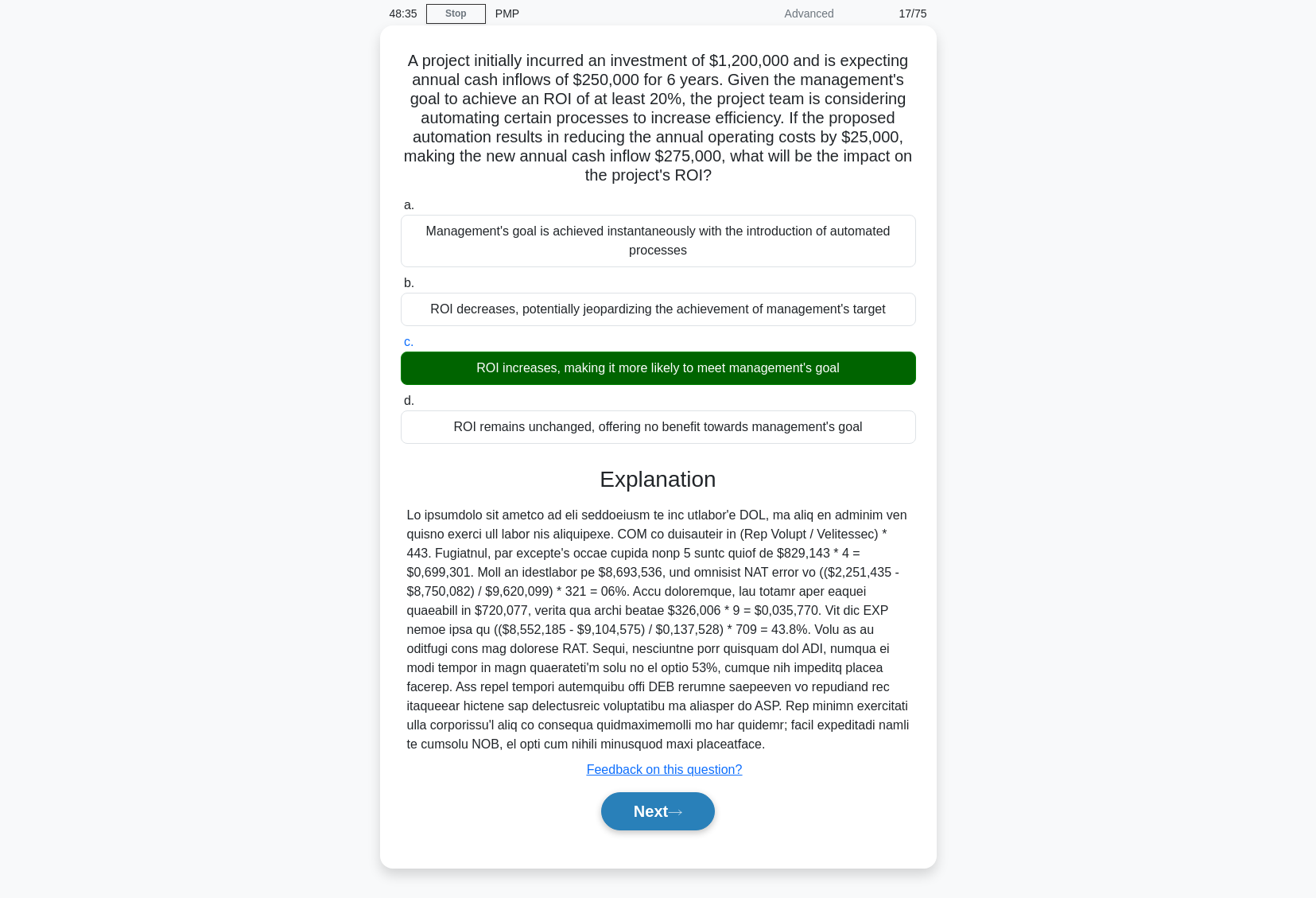
click at [663, 815] on button "Next" at bounding box center [658, 811] width 114 height 38
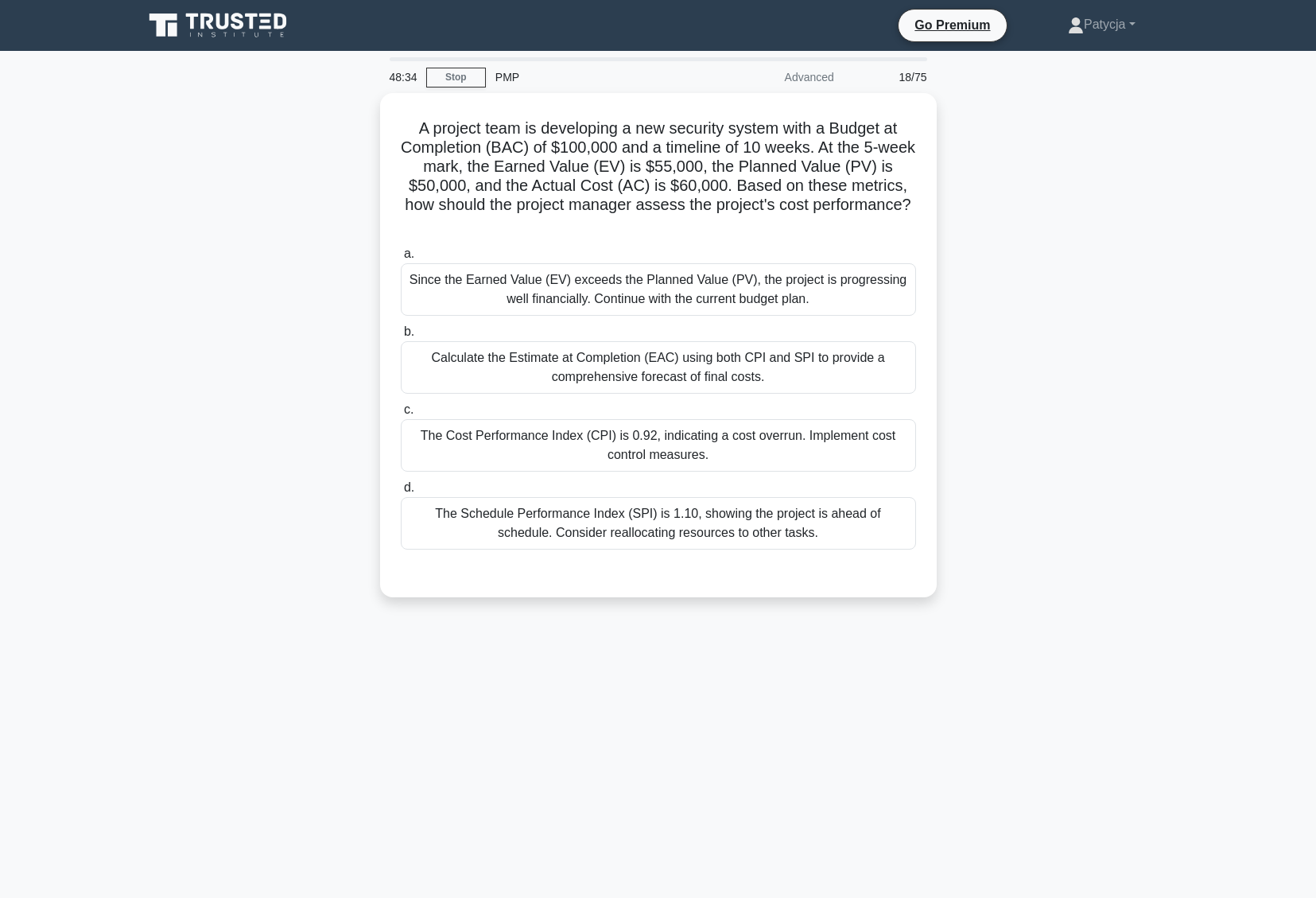
scroll to position [0, 0]
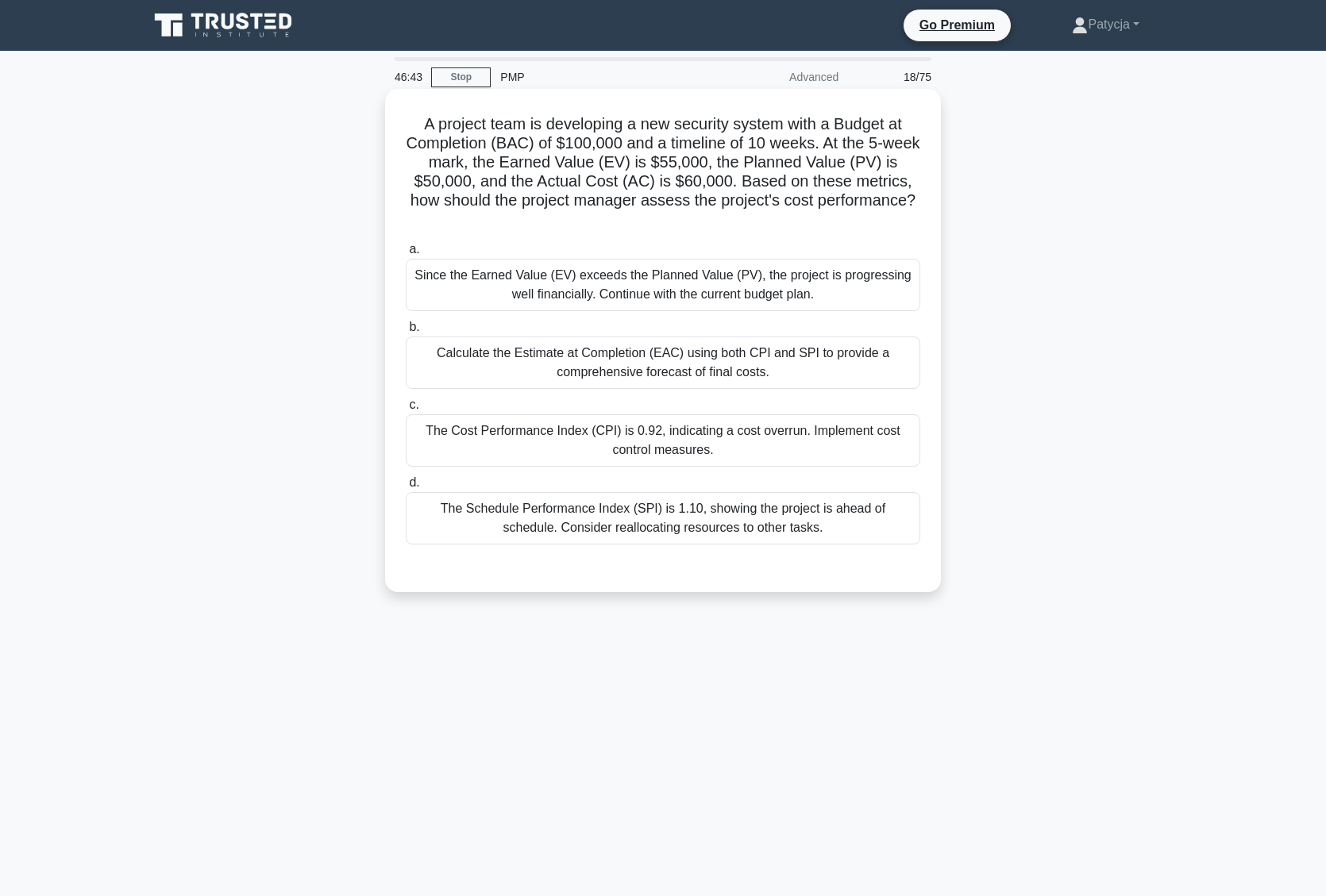
click at [741, 444] on div "The Cost Performance Index (CPI) is 0.92, indicating a cost overrun. Implement …" at bounding box center [663, 441] width 514 height 53
click at [406, 411] on input "c. The Cost Performance Index (CPI) is 0.92, indicating a cost overrun. Impleme…" at bounding box center [406, 405] width 0 height 10
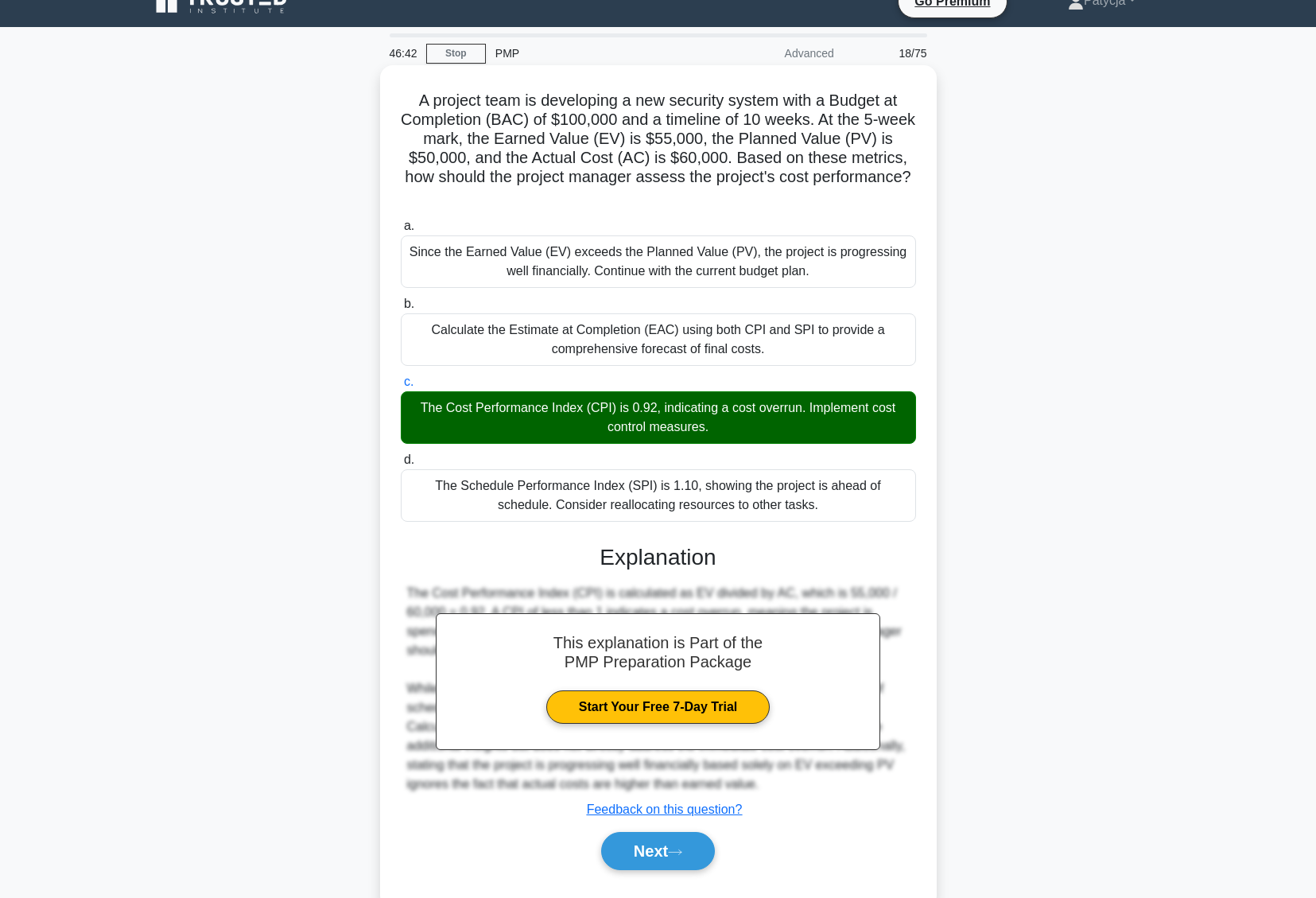
scroll to position [64, 0]
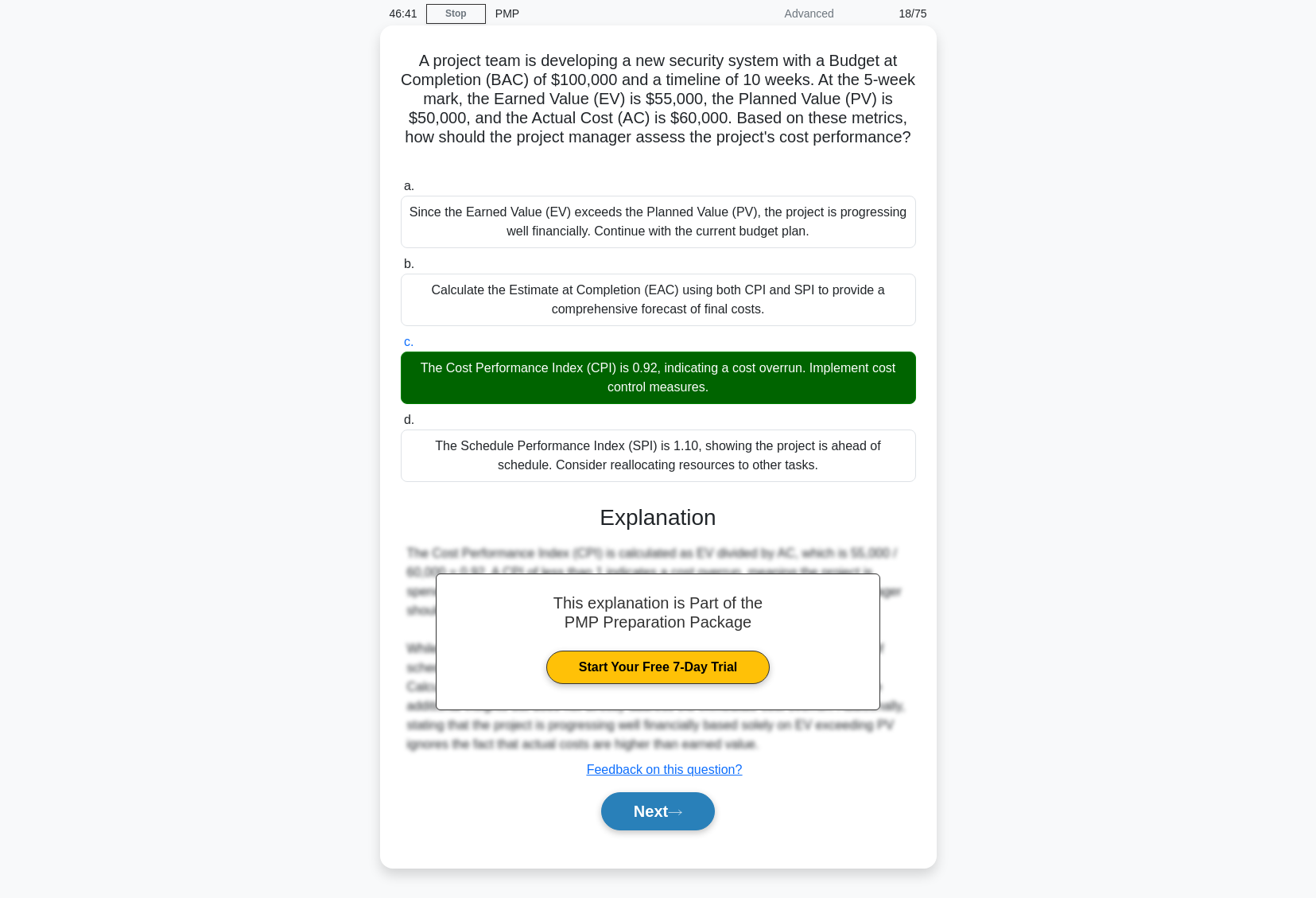
click at [660, 810] on button "Next" at bounding box center [658, 811] width 114 height 38
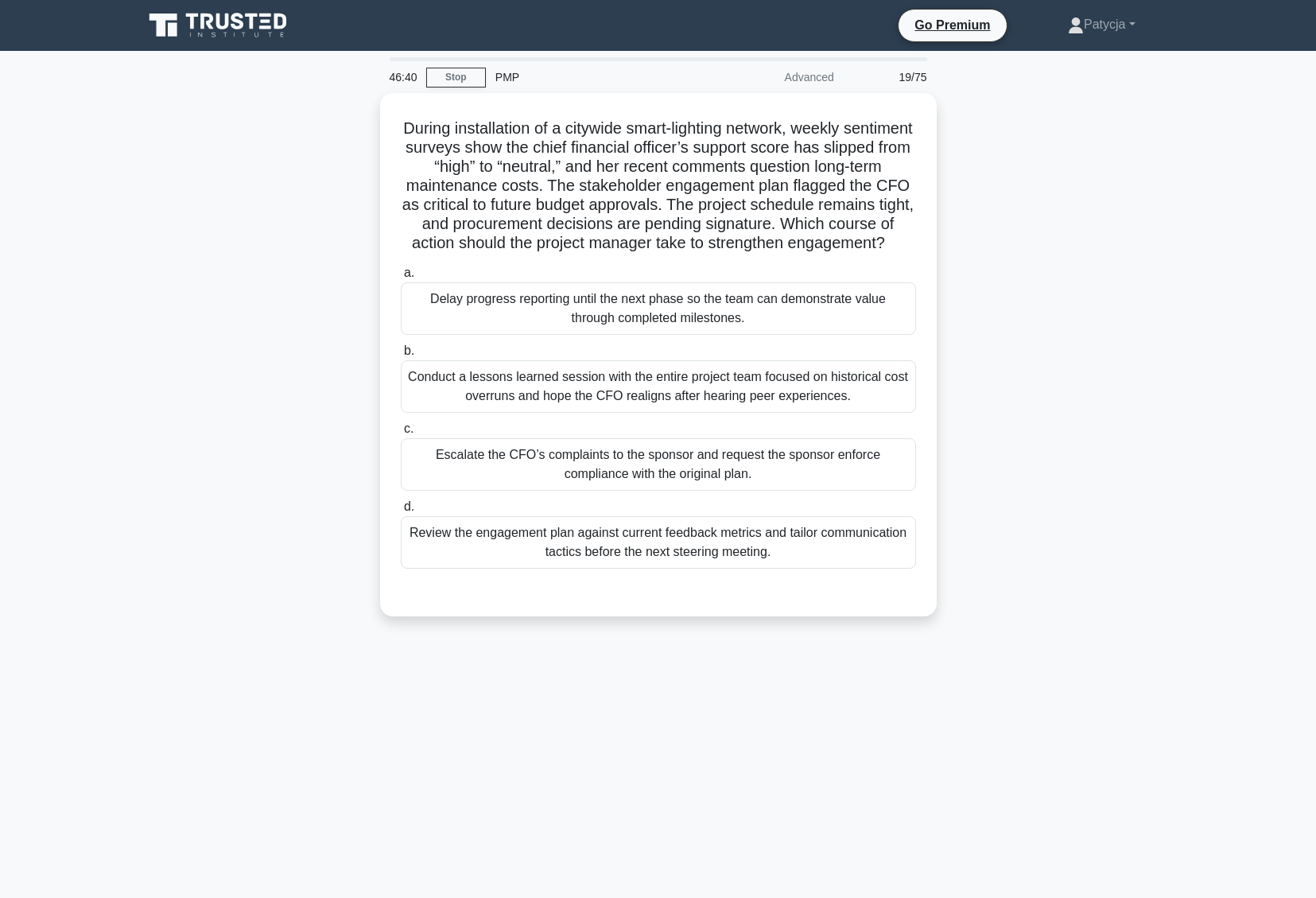
scroll to position [0, 0]
click at [1064, 291] on div "During installation of a citywide smart-lighting network, weekly sentiment surv…" at bounding box center [663, 364] width 1049 height 542
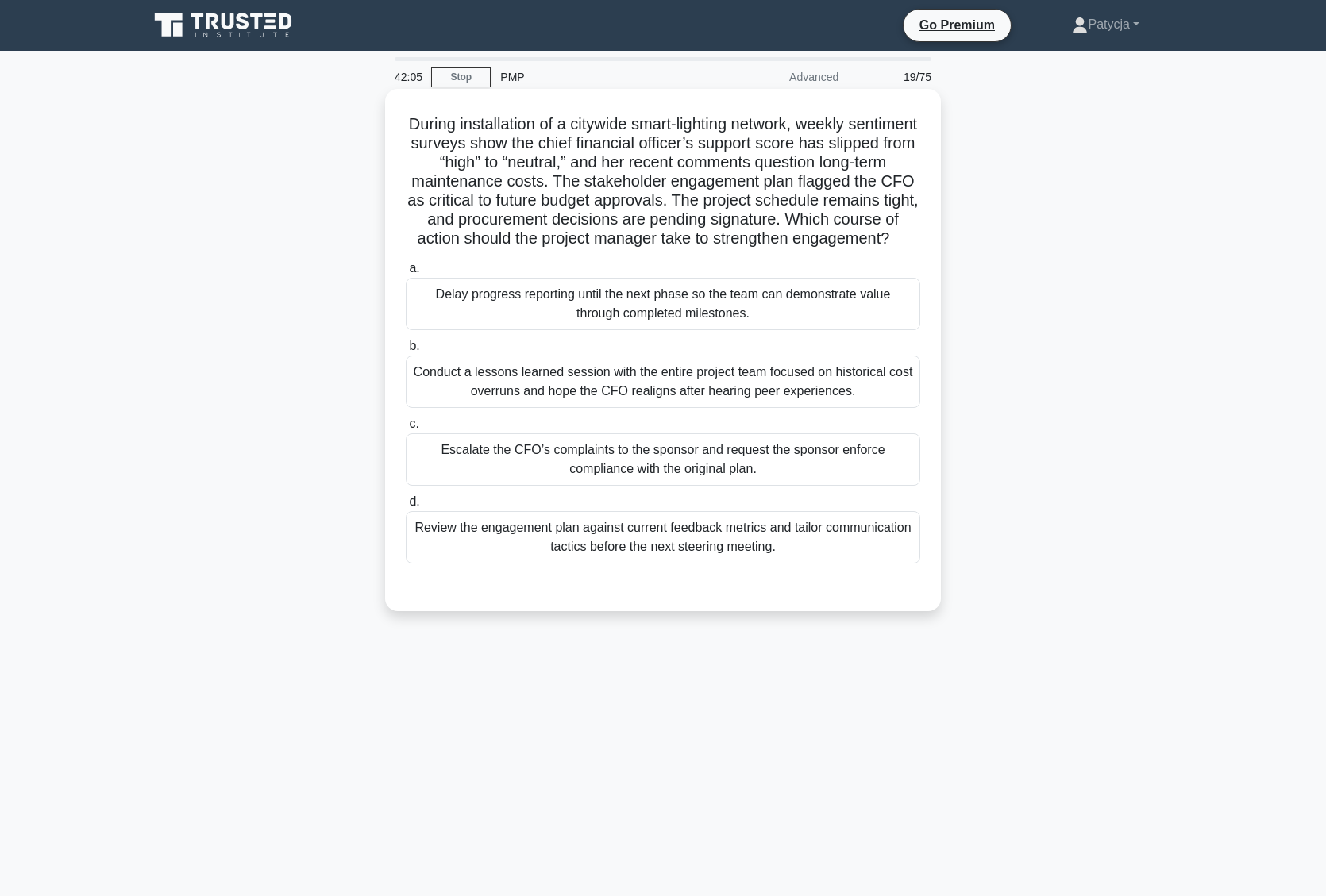
click at [548, 563] on div "Review the engagement plan against current feedback metrics and tailor communic…" at bounding box center [663, 537] width 514 height 53
click at [406, 507] on input "d. Review the engagement plan against current feedback metrics and tailor commu…" at bounding box center [406, 501] width 0 height 10
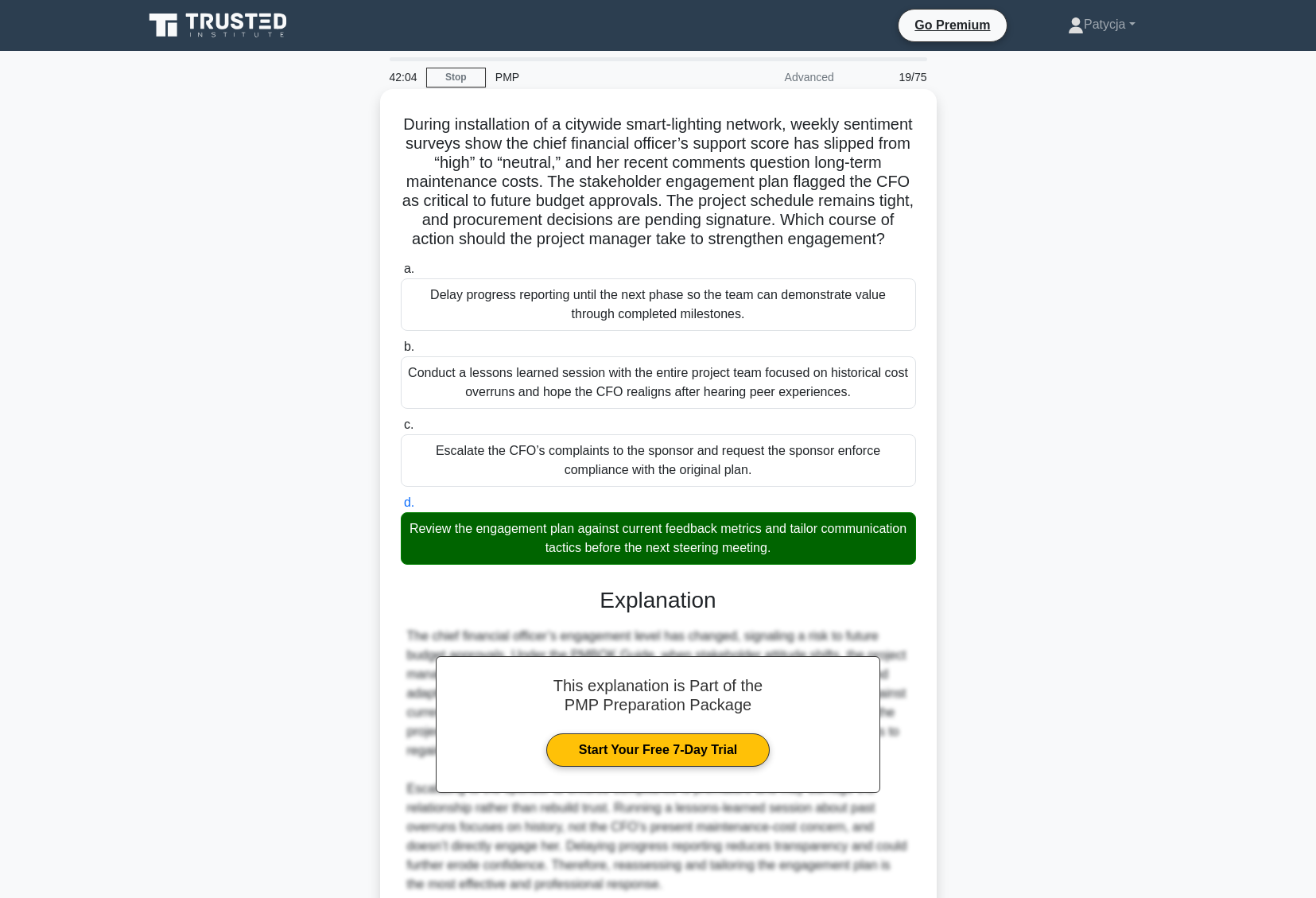
scroll to position [160, 0]
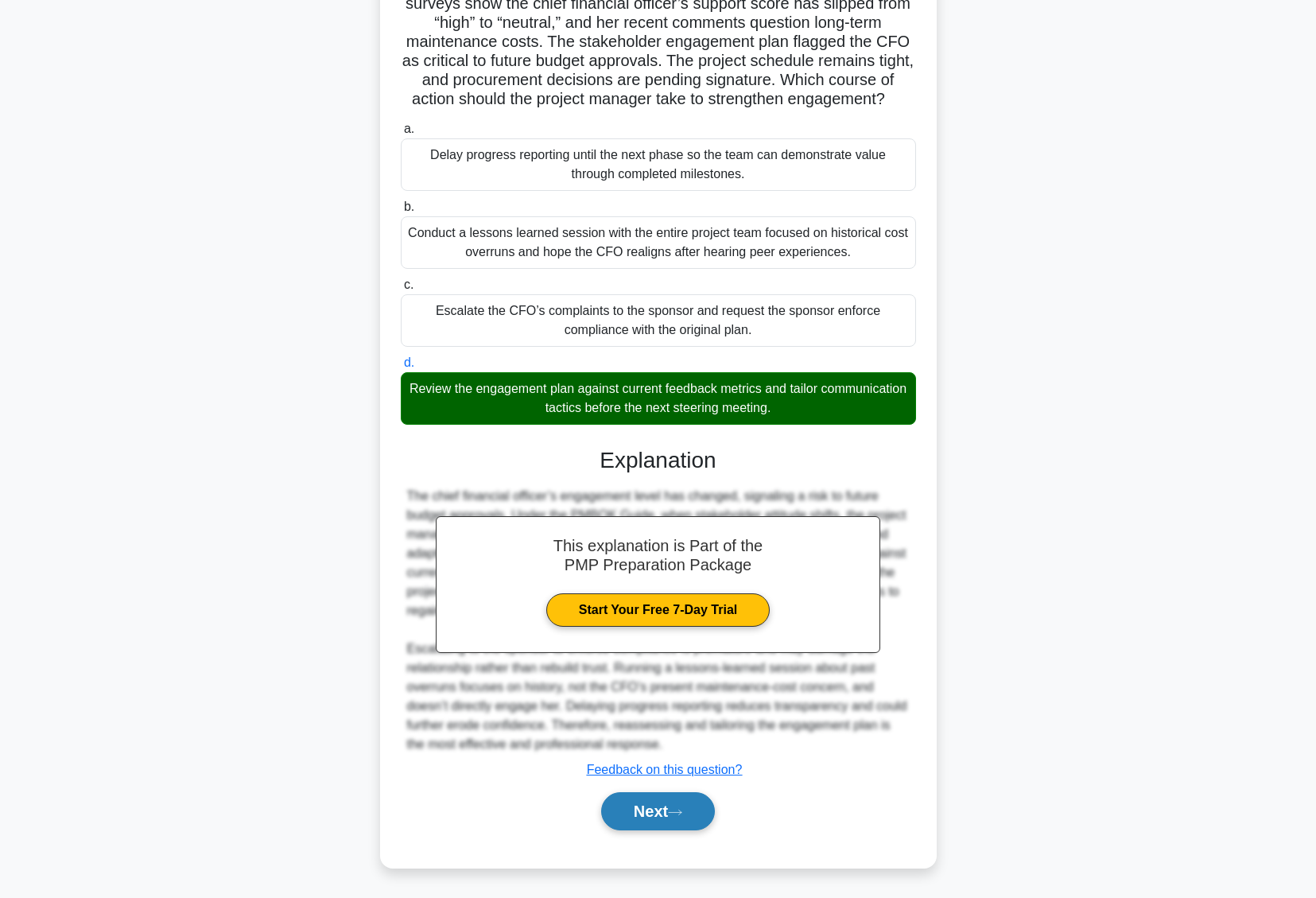
click at [613, 810] on button "Next" at bounding box center [658, 811] width 114 height 38
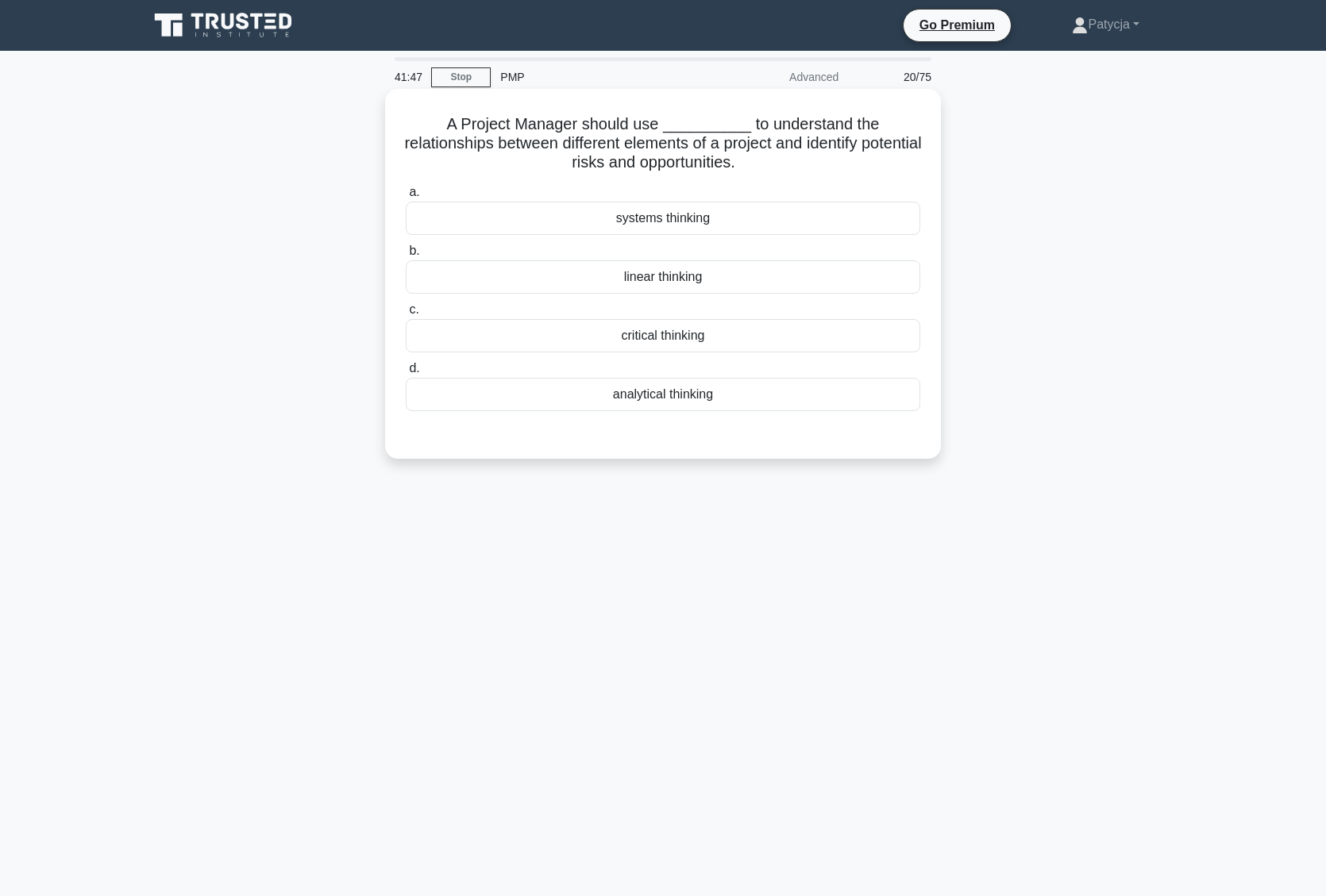
click at [695, 337] on div "critical thinking" at bounding box center [663, 335] width 514 height 33
click at [406, 315] on input "c. critical thinking" at bounding box center [406, 310] width 0 height 10
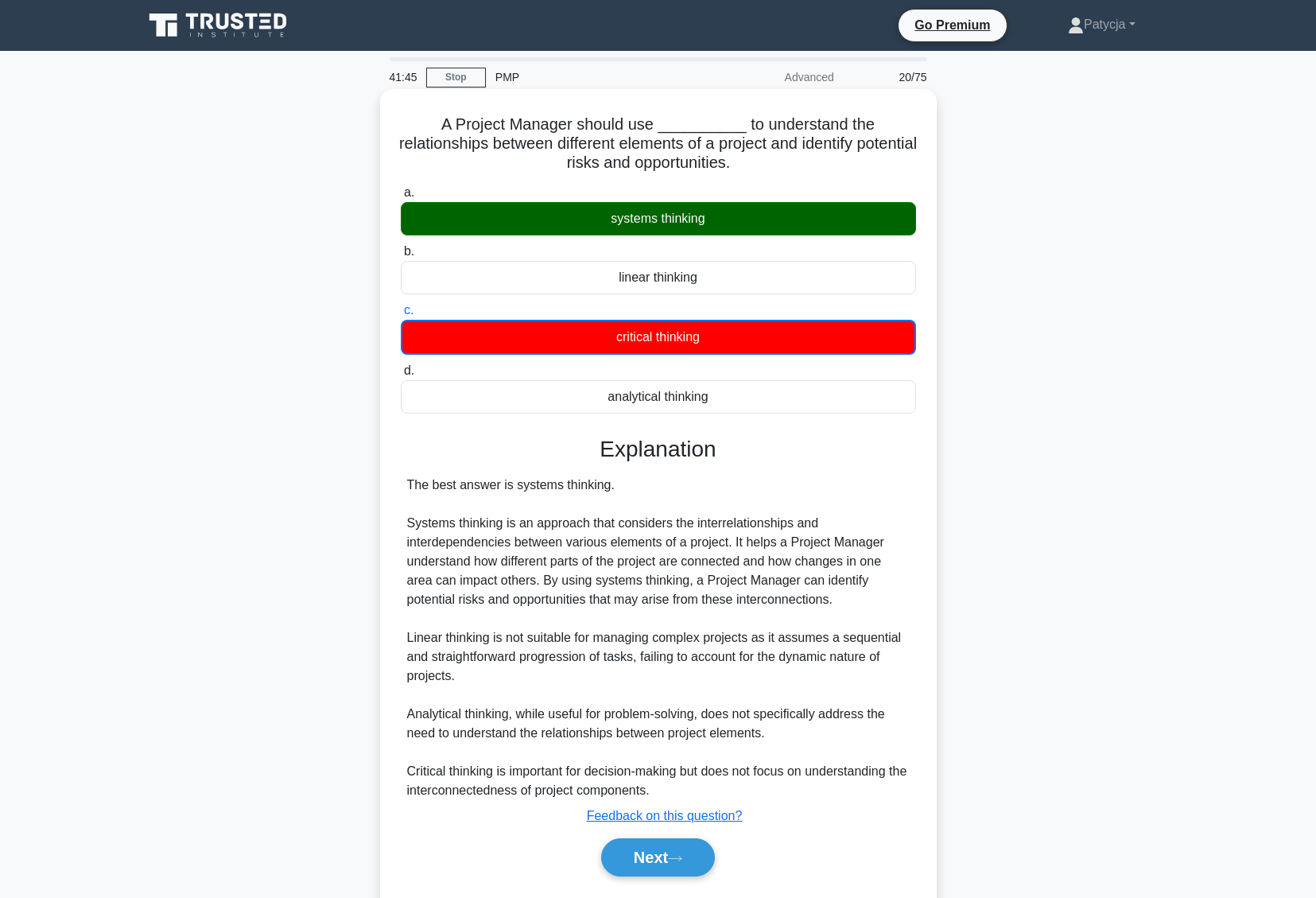
scroll to position [47, 0]
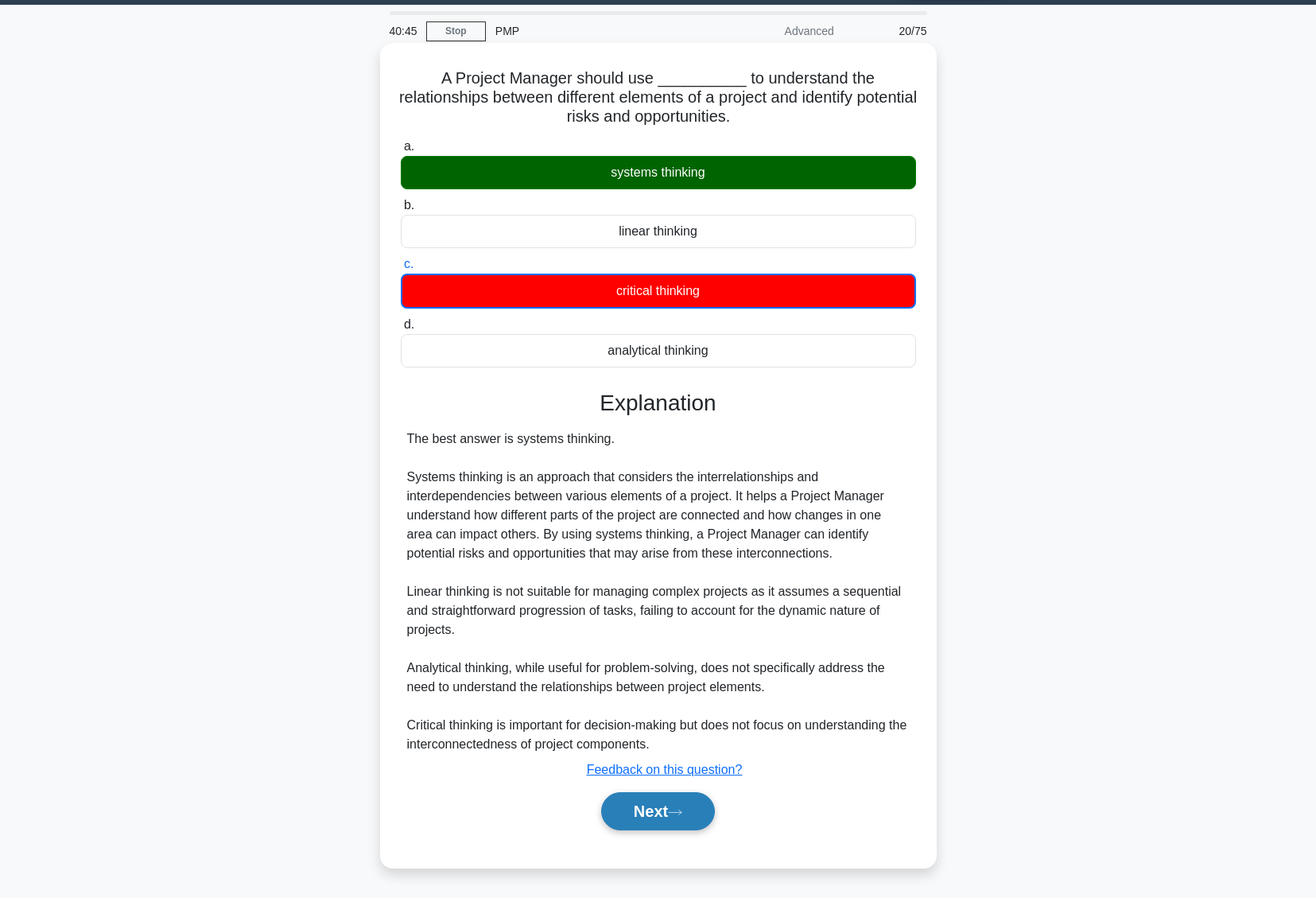
click at [660, 814] on button "Next" at bounding box center [658, 811] width 114 height 38
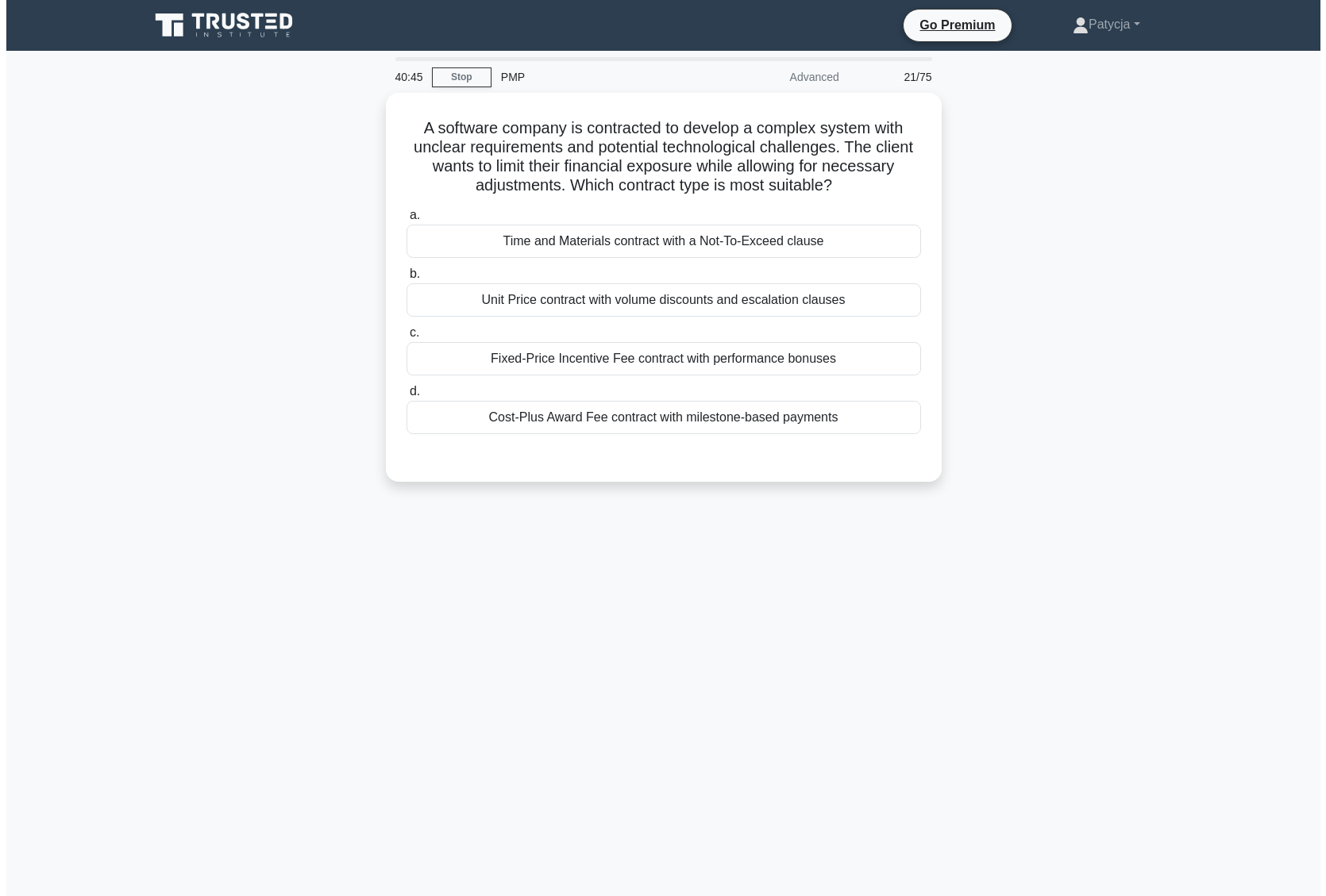
scroll to position [0, 0]
click at [467, 68] on link "Stop" at bounding box center [461, 78] width 60 height 20
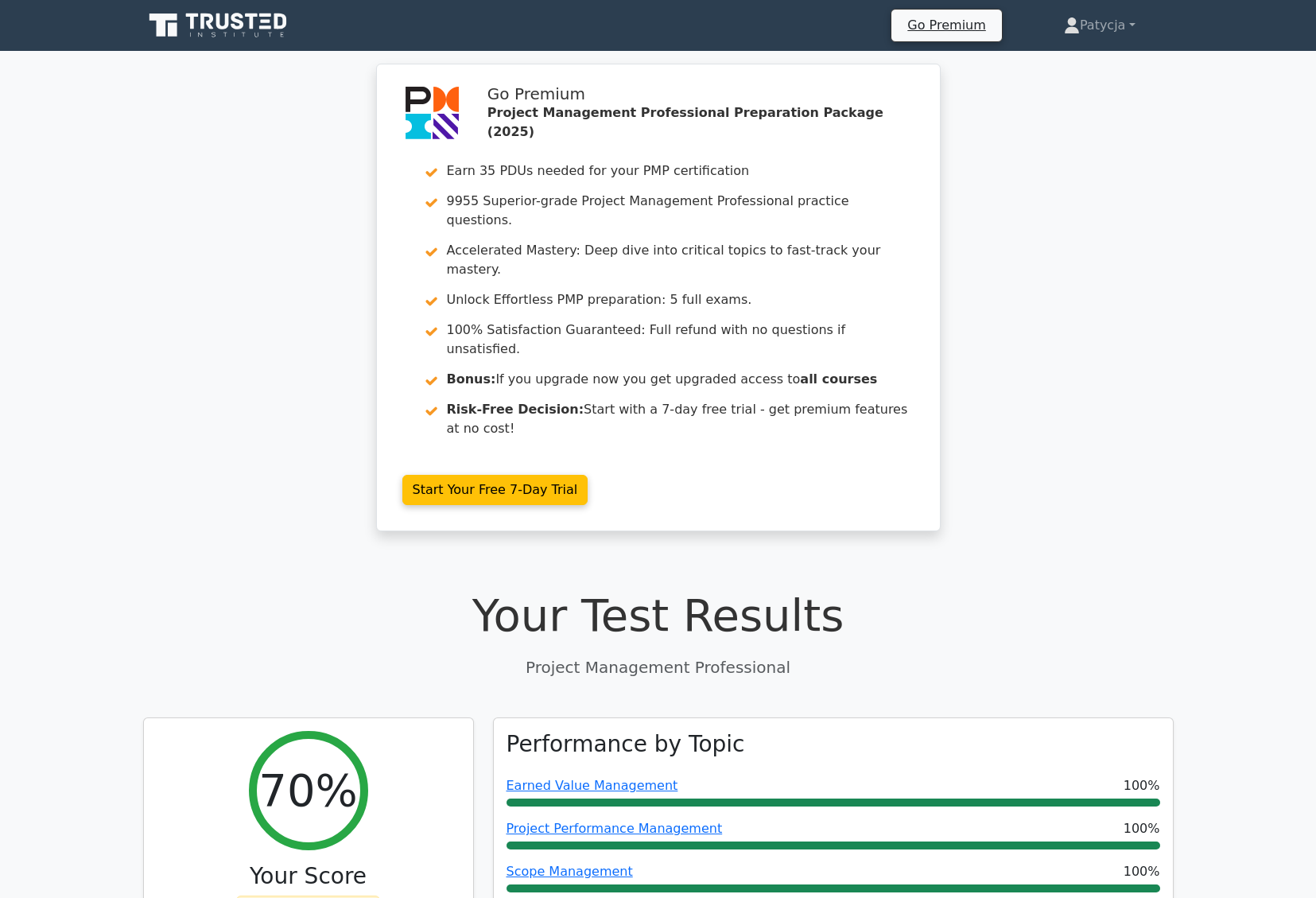
click at [245, 18] on icon at bounding box center [219, 25] width 153 height 30
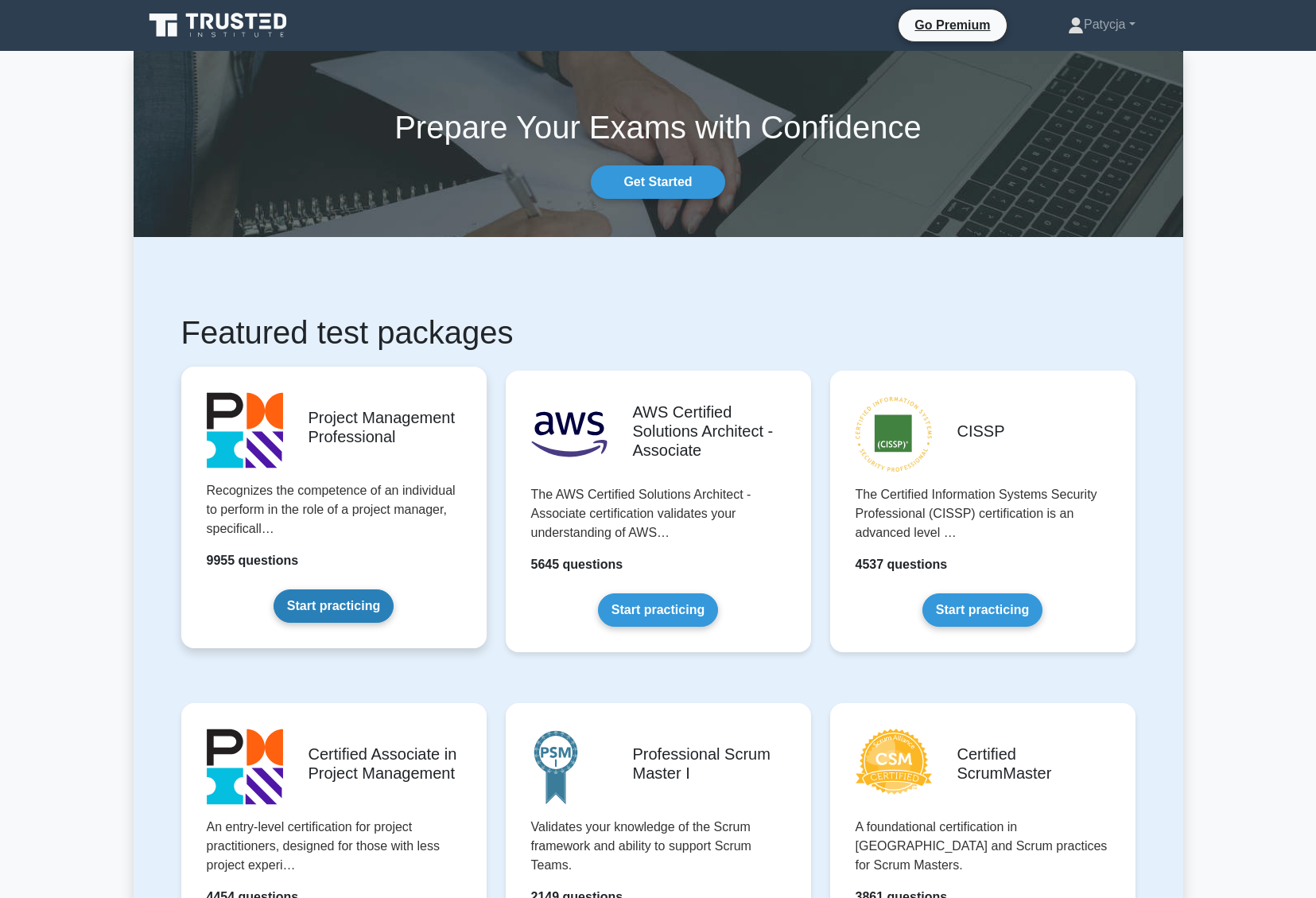
click at [300, 605] on link "Start practicing" at bounding box center [333, 605] width 120 height 33
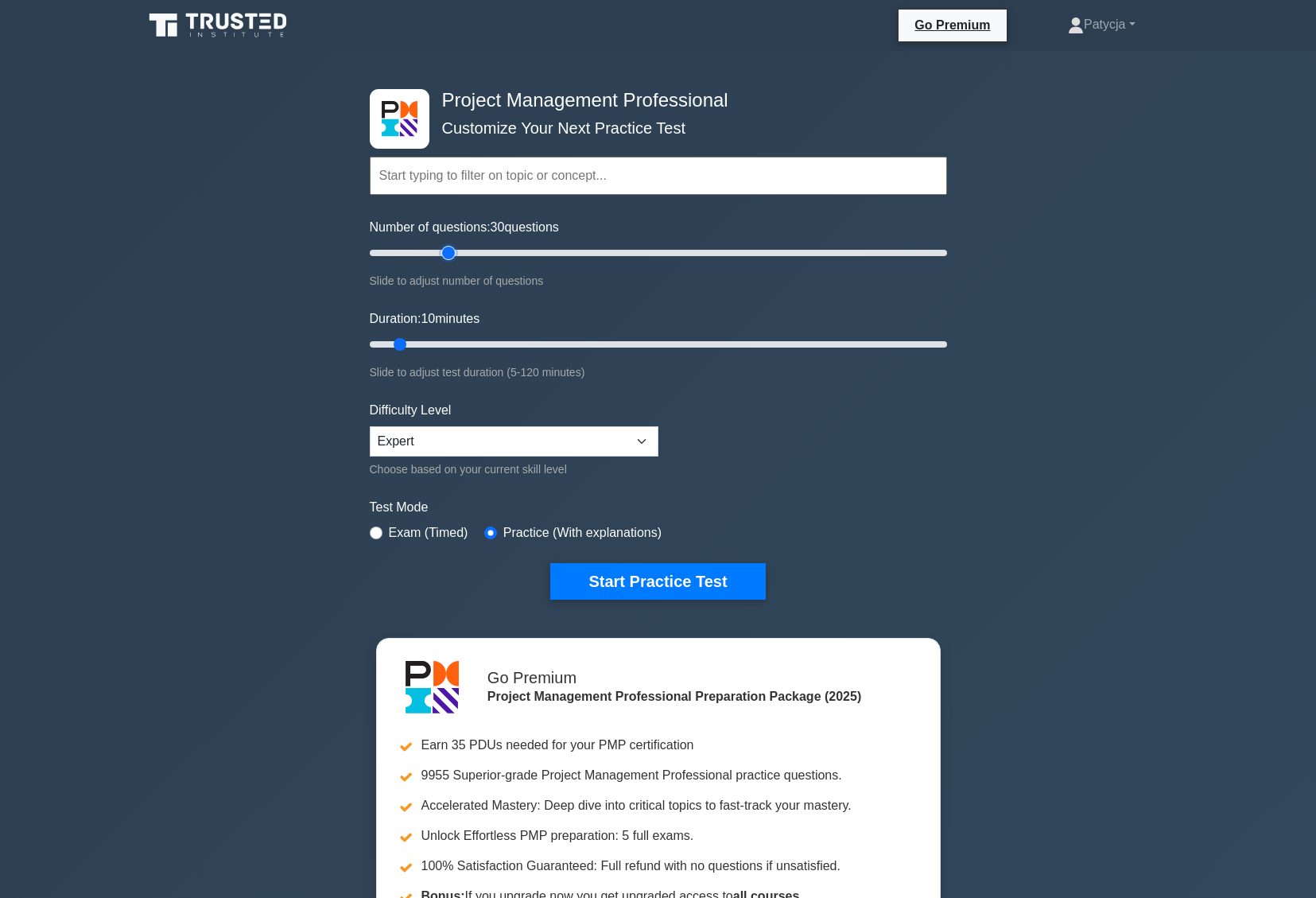
type input "30"
click at [441, 252] on input "Number of questions: 30 questions" at bounding box center [658, 253] width 577 height 19
click at [525, 340] on input "Duration: 10 minutes" at bounding box center [658, 344] width 577 height 19
type input "45"
click at [564, 340] on input "Duration: 35 minutes" at bounding box center [658, 344] width 577 height 19
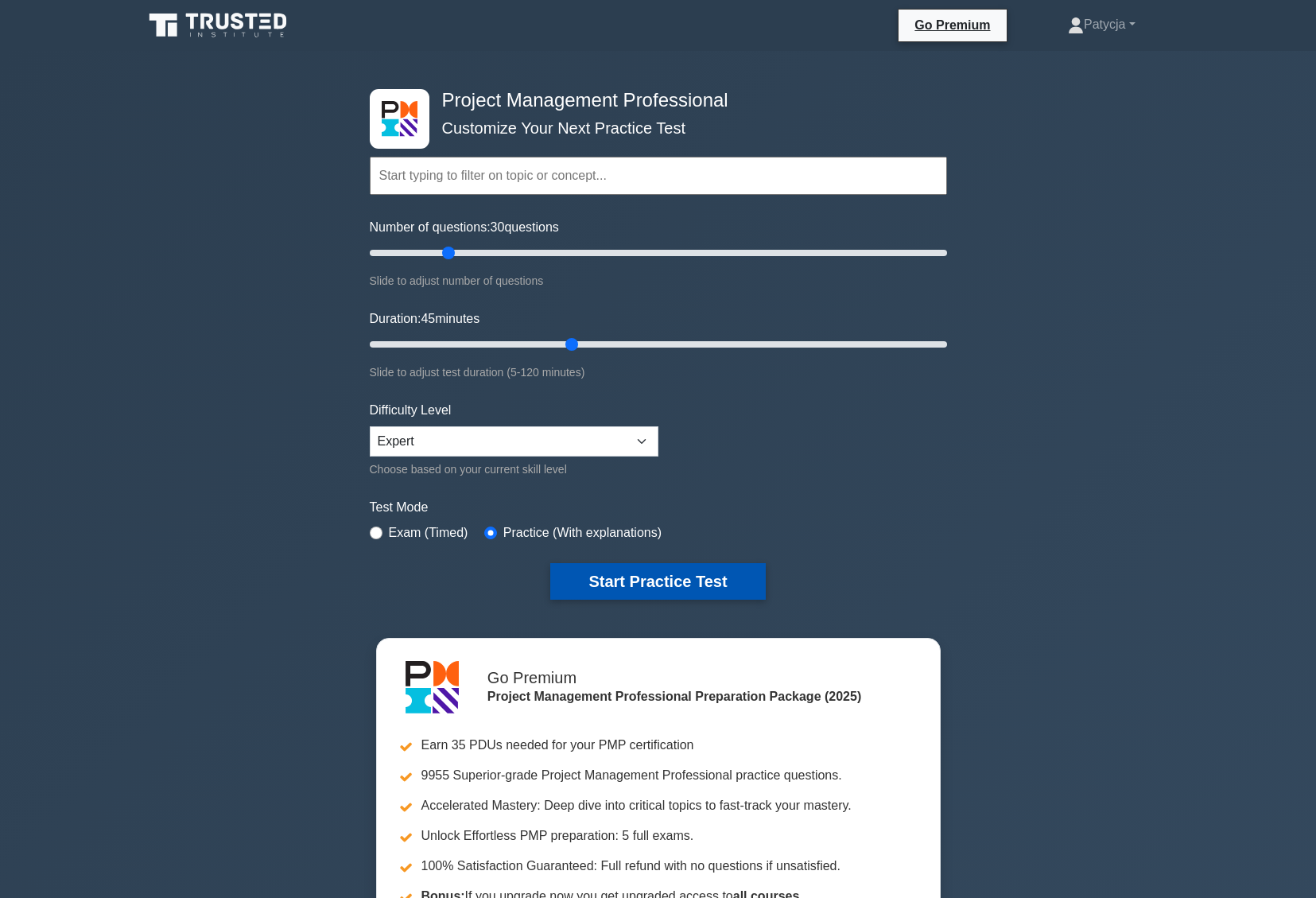
click at [610, 570] on button "Start Practice Test" at bounding box center [657, 581] width 215 height 37
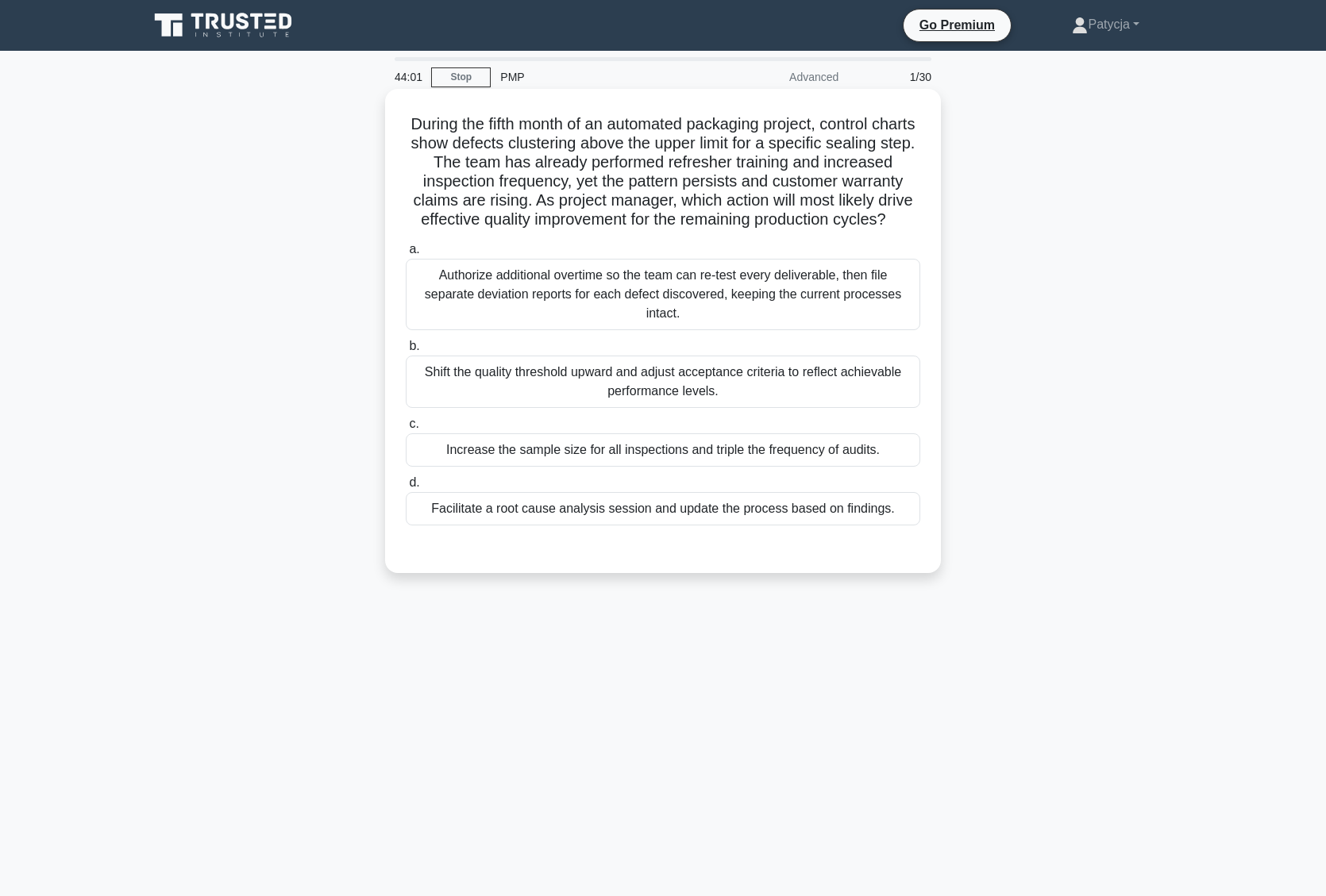
click at [745, 525] on div "Facilitate a root cause analysis session and update the process based on findin…" at bounding box center [663, 508] width 514 height 33
click at [406, 488] on input "d. Facilitate a root cause analysis session and update the process based on fin…" at bounding box center [406, 482] width 0 height 10
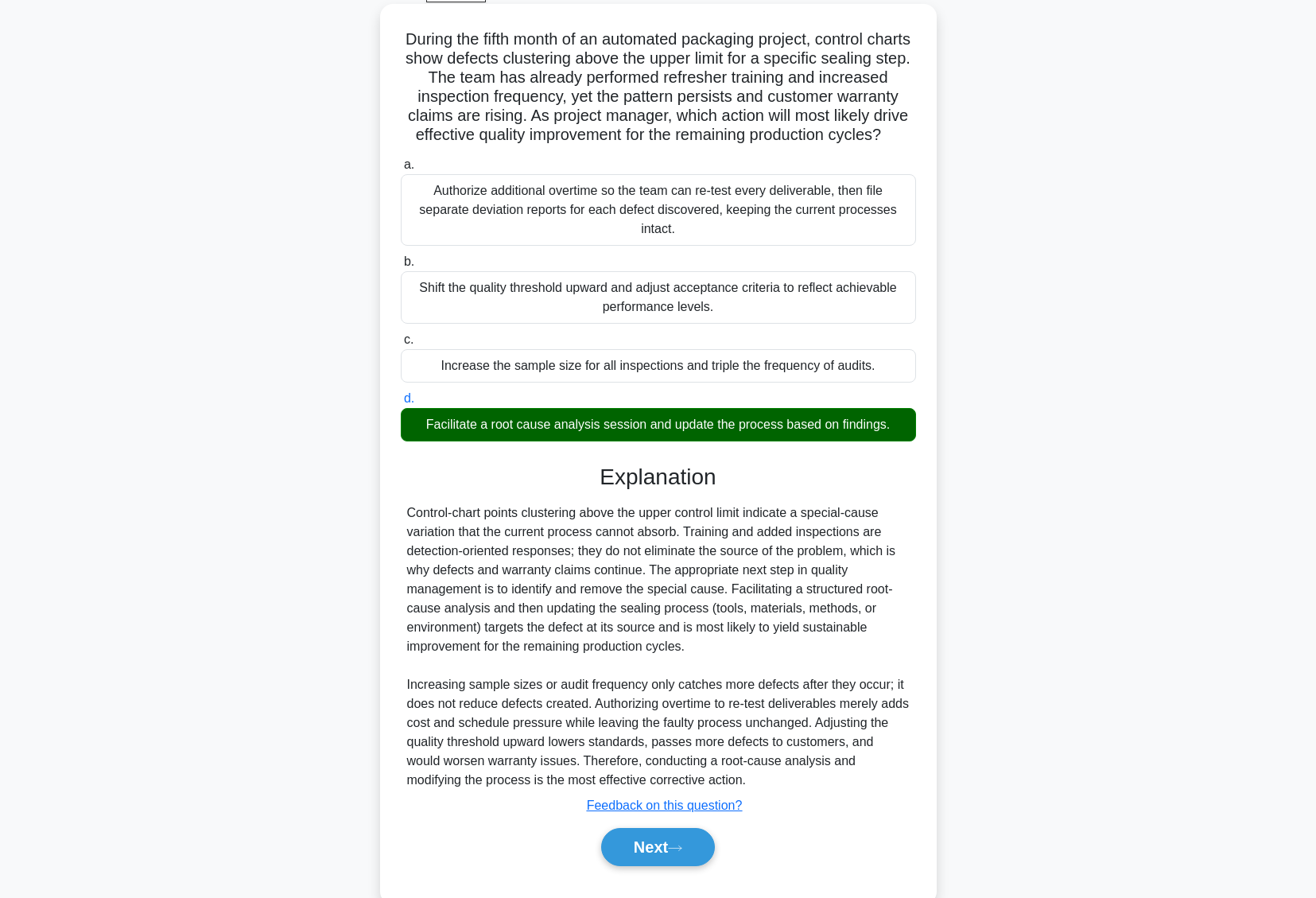
scroll to position [141, 0]
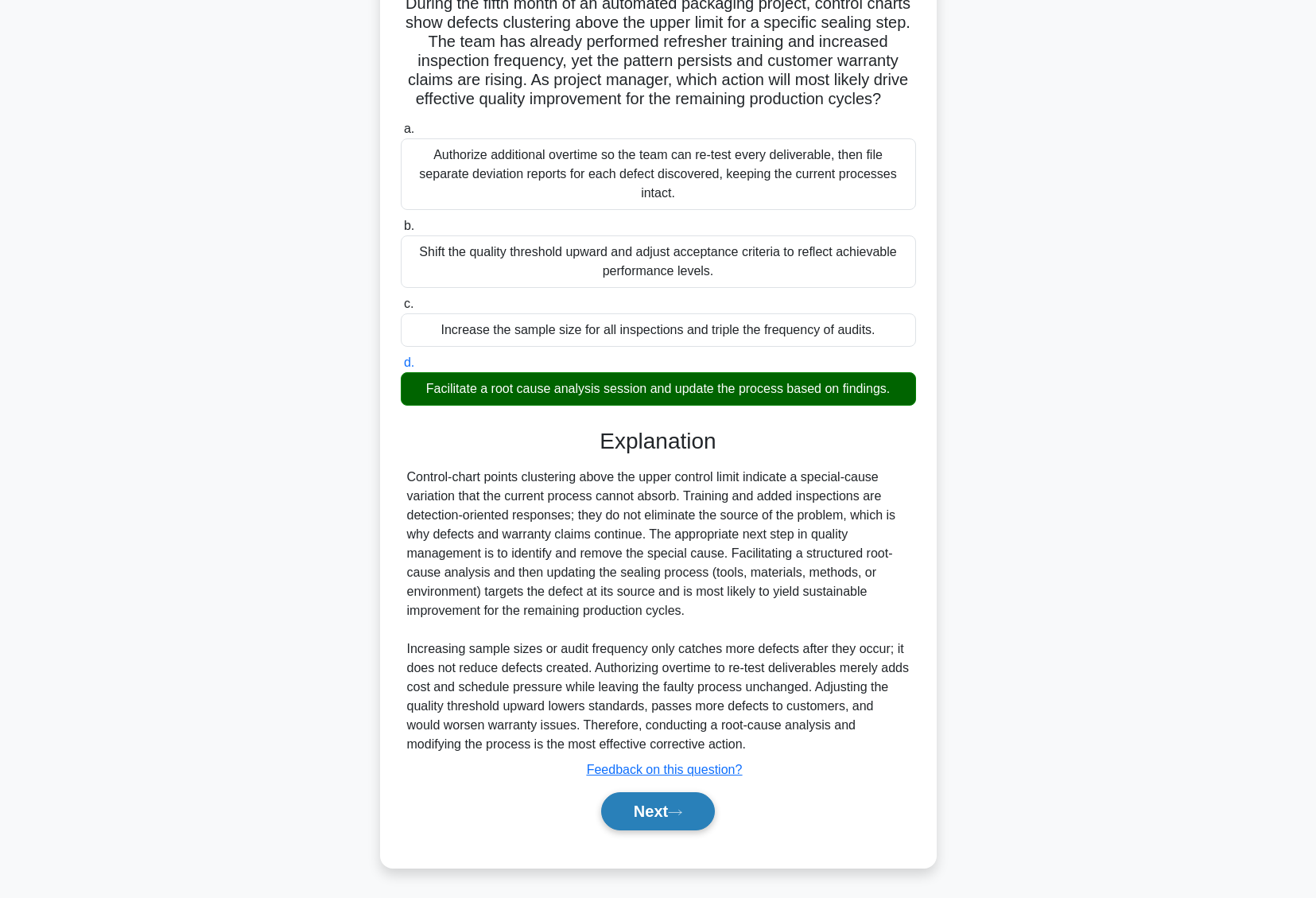
click at [664, 805] on button "Next" at bounding box center [658, 811] width 114 height 38
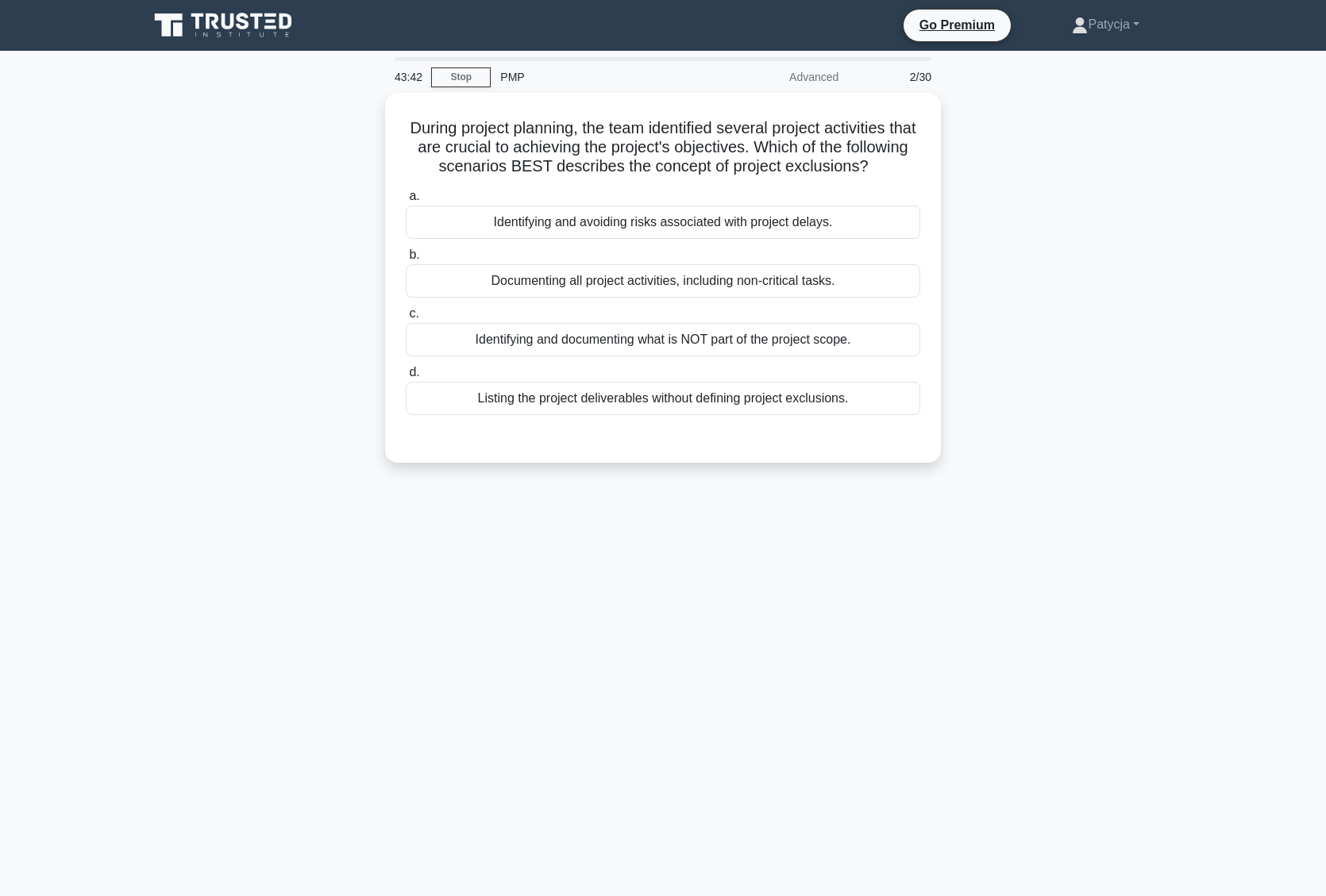
click at [1178, 422] on div "During project planning, the team identified several project activities that ar…" at bounding box center [662, 287] width 1048 height 389
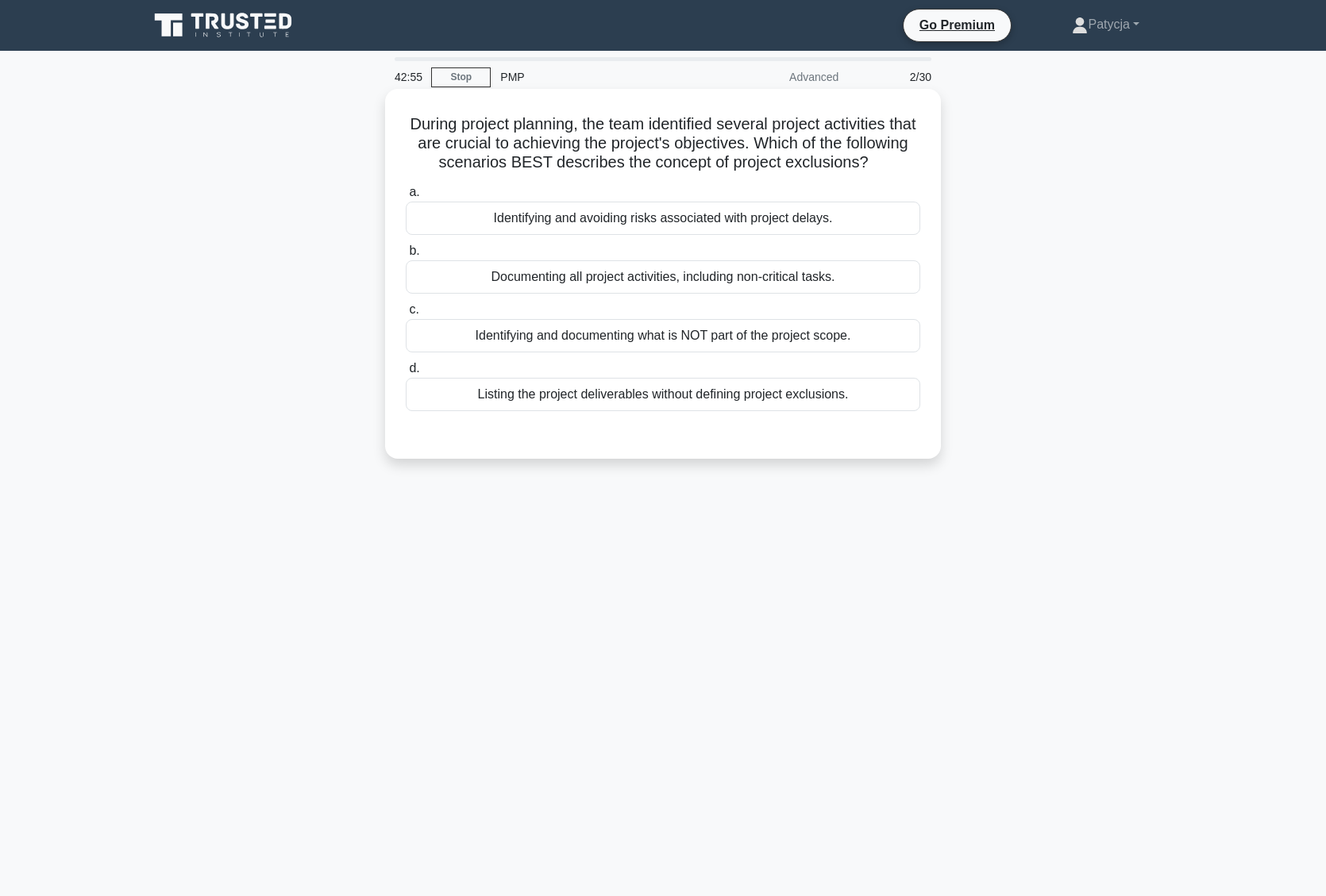
click at [670, 351] on div "Identifying and documenting what is NOT part of the project scope." at bounding box center [663, 335] width 514 height 33
click at [406, 315] on input "c. Identifying and documenting what is NOT part of the project scope." at bounding box center [406, 310] width 0 height 10
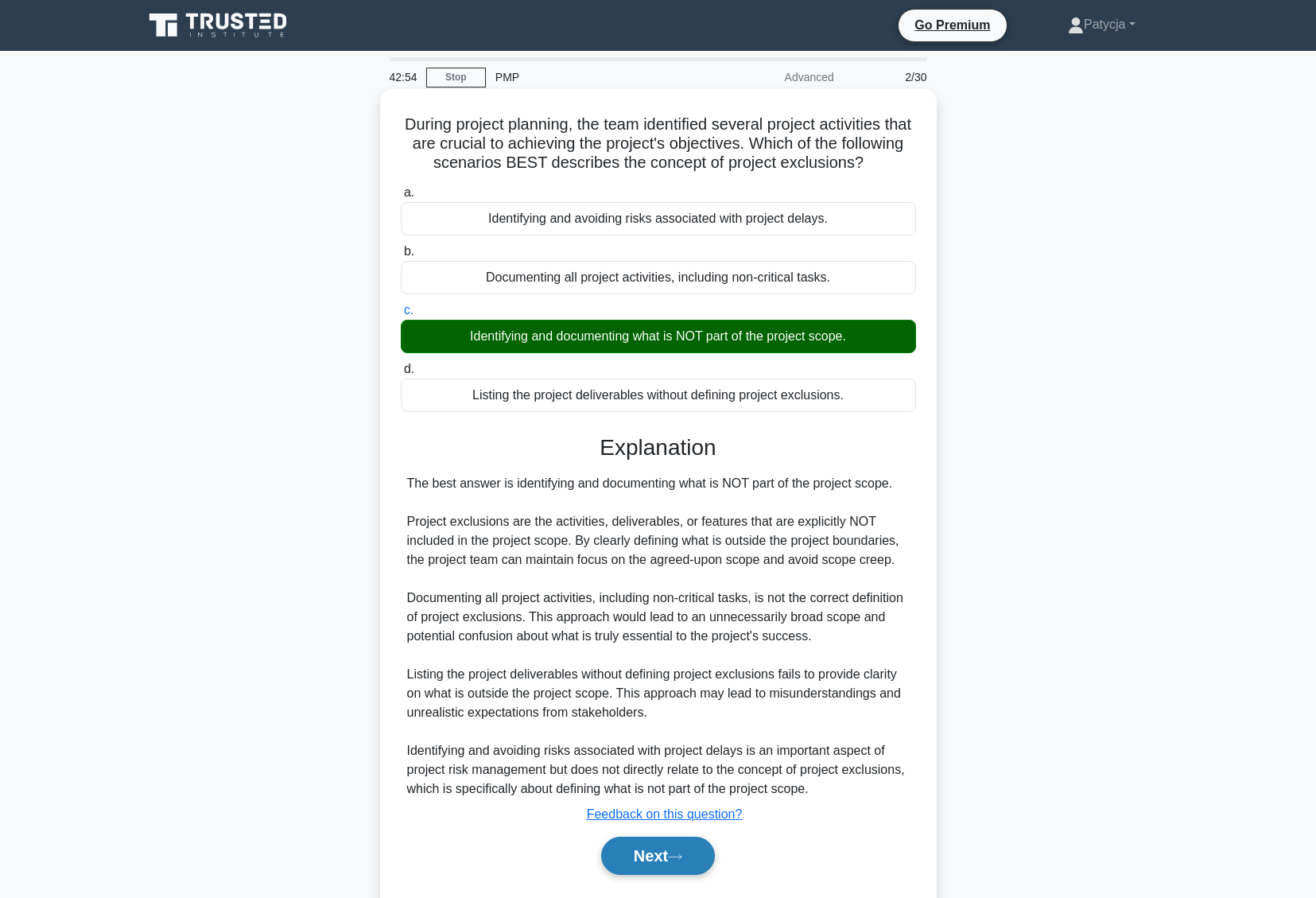
click at [707, 875] on button "Next" at bounding box center [658, 856] width 114 height 38
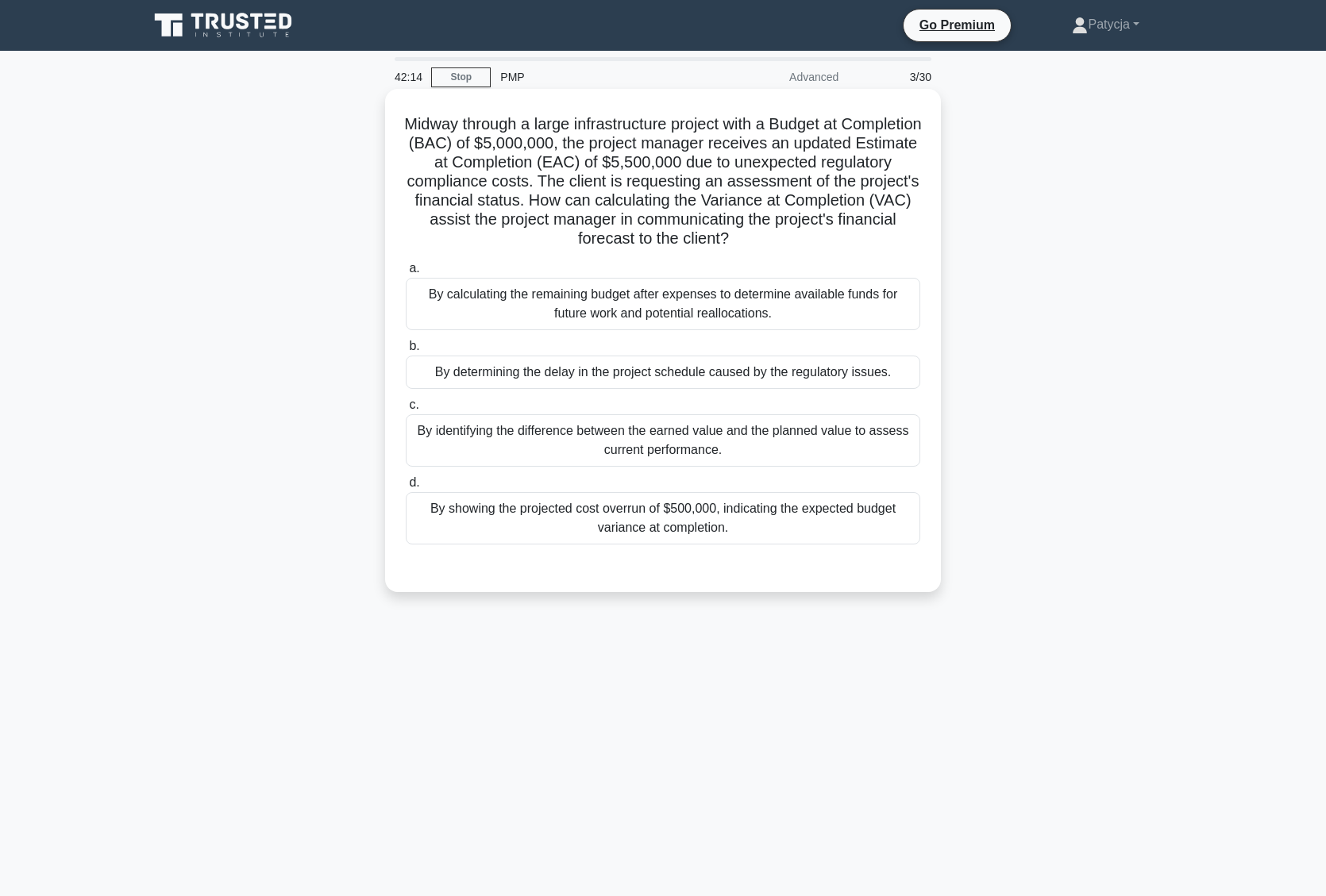
click at [778, 530] on div "By showing the projected cost overrun of $500,000, indicating the expected budg…" at bounding box center [663, 518] width 514 height 53
click at [406, 488] on input "d. By showing the projected cost overrun of $500,000, indicating the expected b…" at bounding box center [406, 482] width 0 height 10
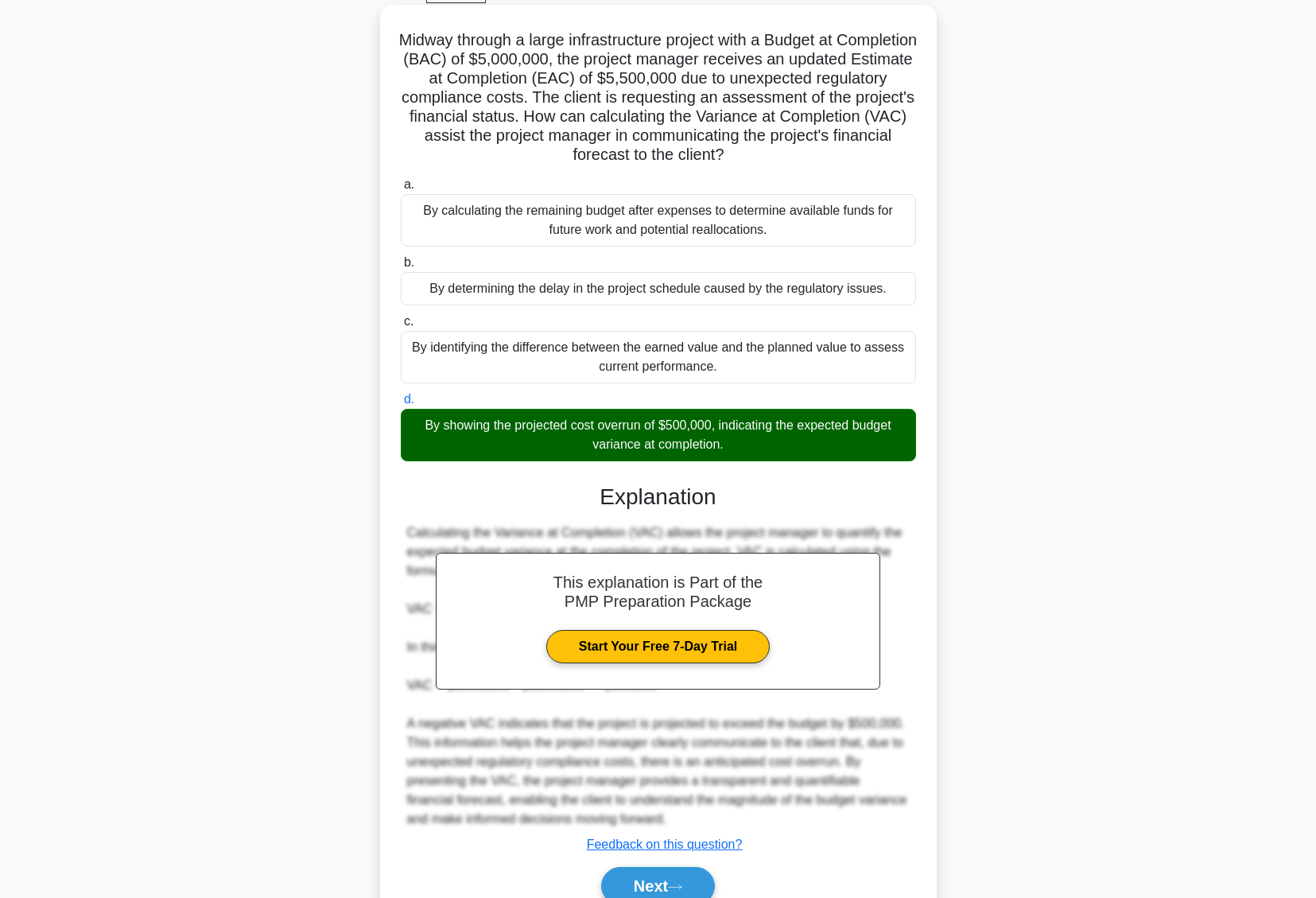
scroll to position [160, 0]
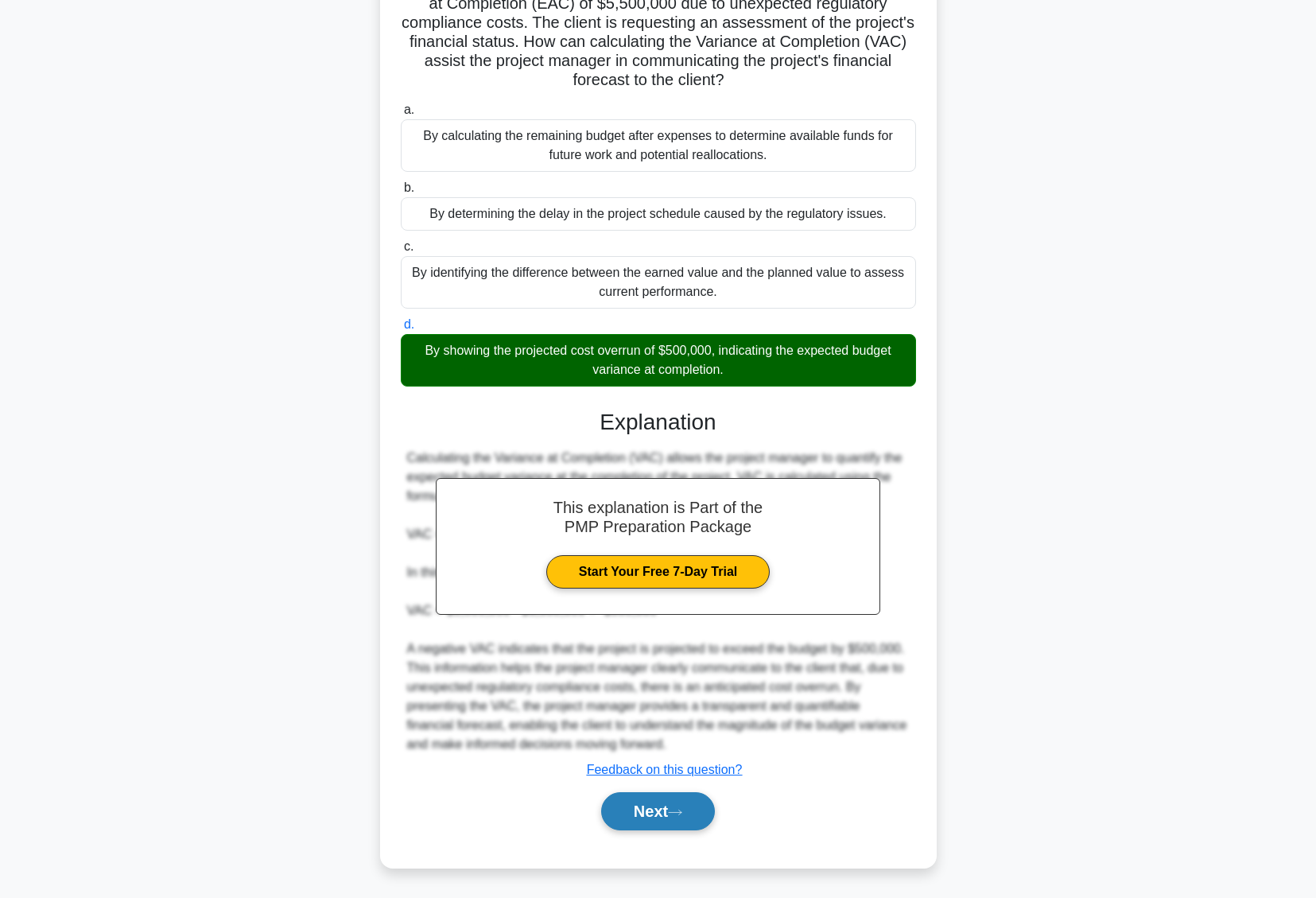
click at [697, 813] on button "Next" at bounding box center [658, 811] width 114 height 38
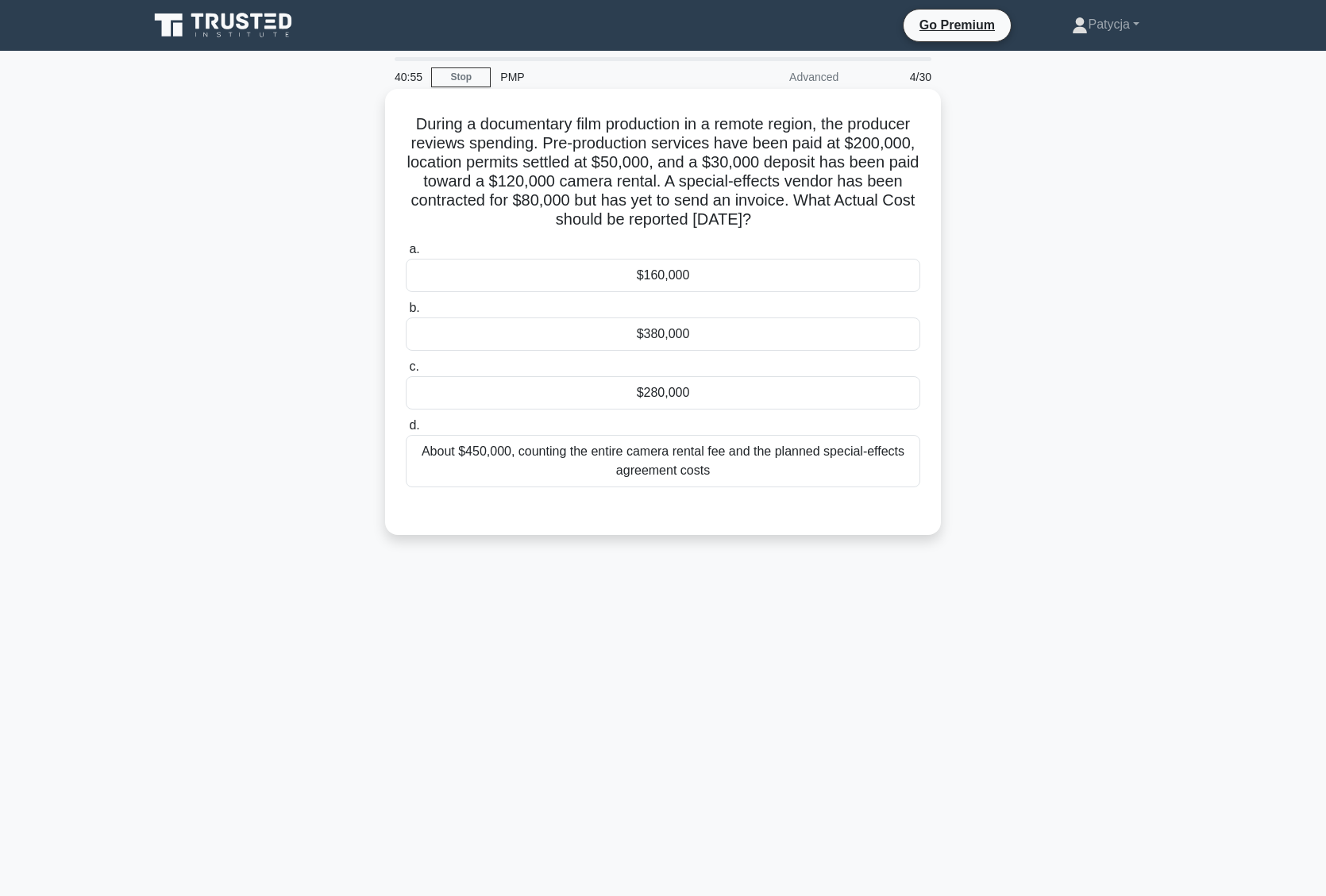
click at [723, 375] on label "c. $280,000" at bounding box center [663, 383] width 514 height 53
click at [406, 372] on input "c. $280,000" at bounding box center [406, 367] width 0 height 10
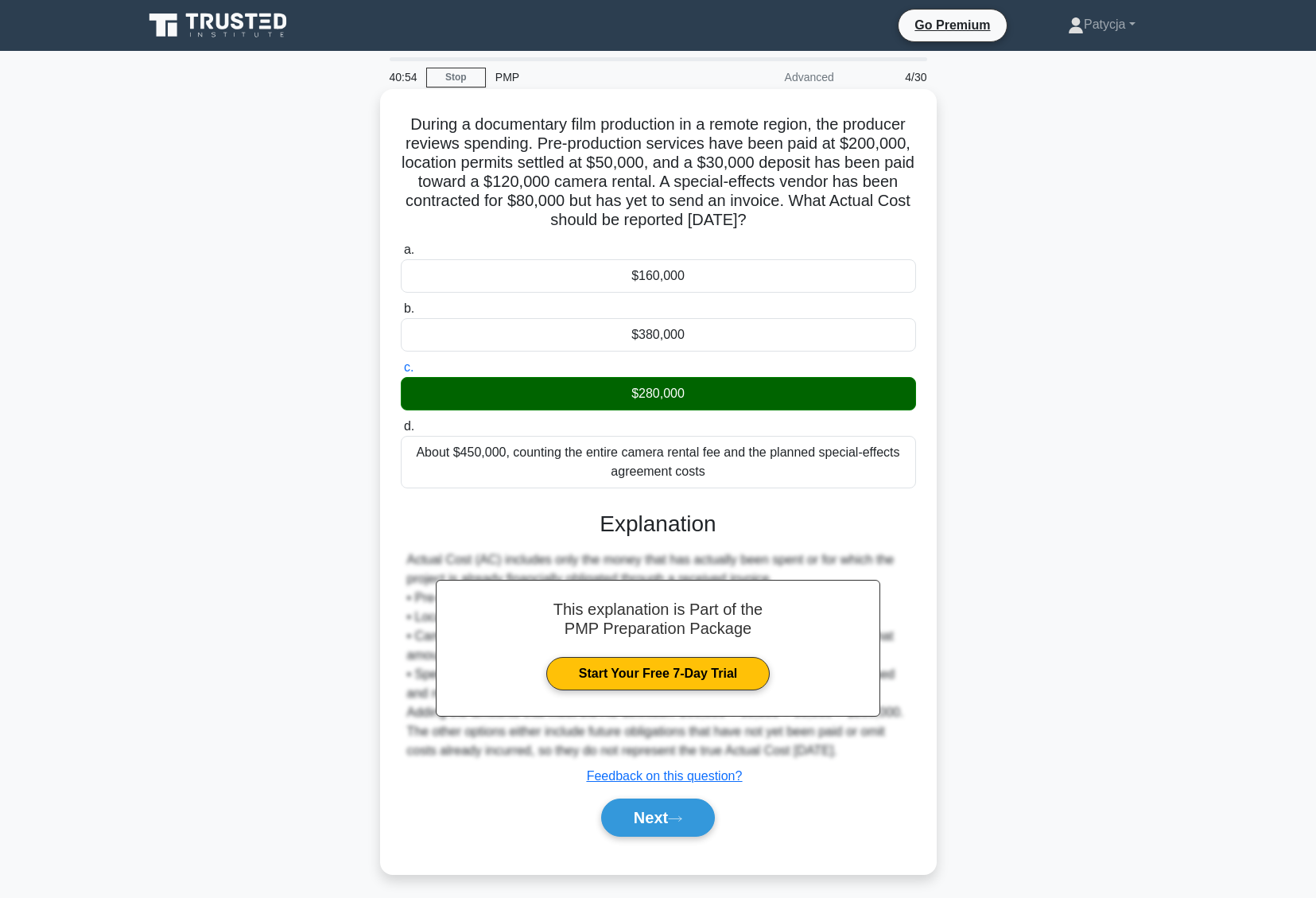
scroll to position [7, 0]
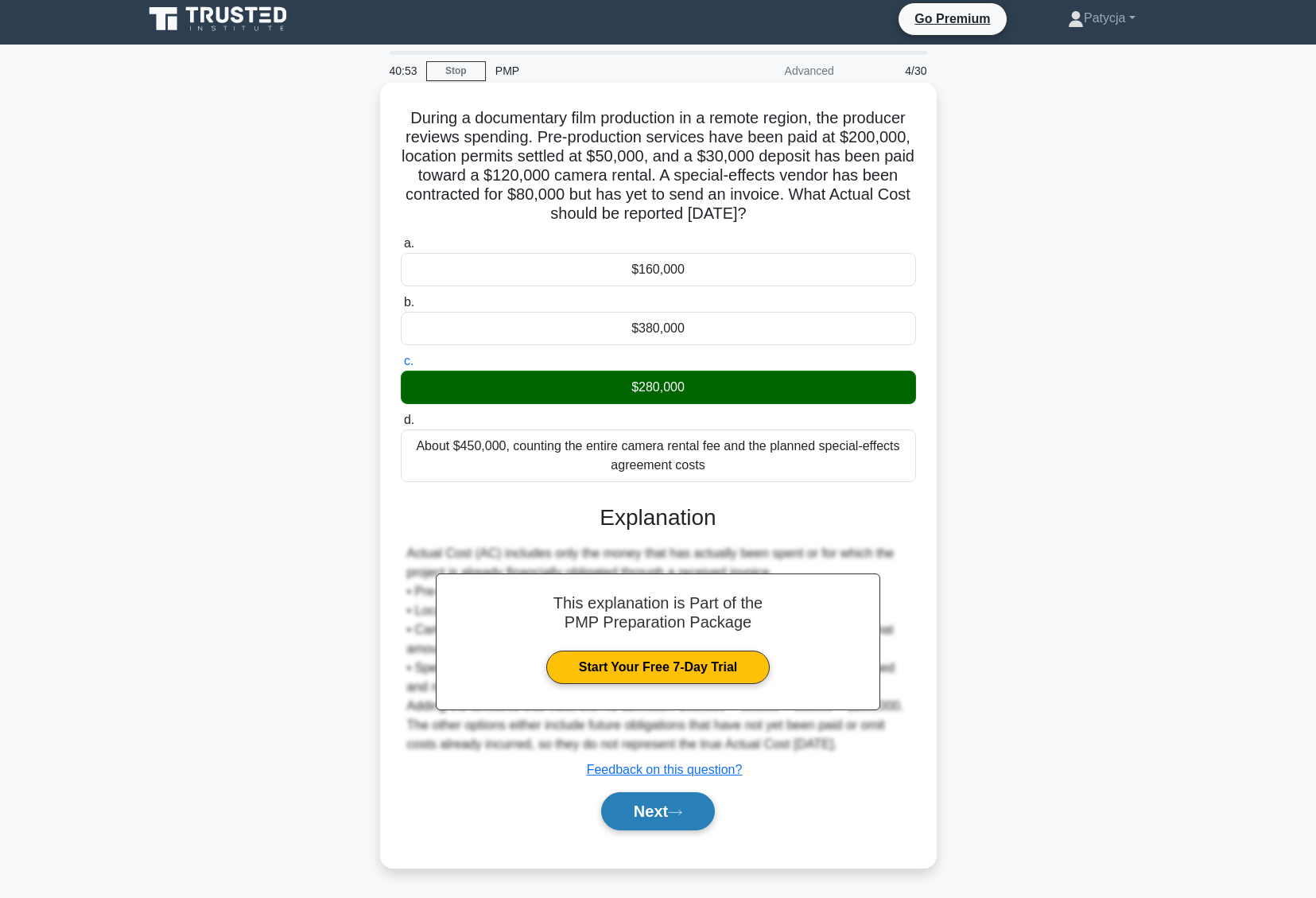
click at [655, 806] on button "Next" at bounding box center [658, 811] width 114 height 38
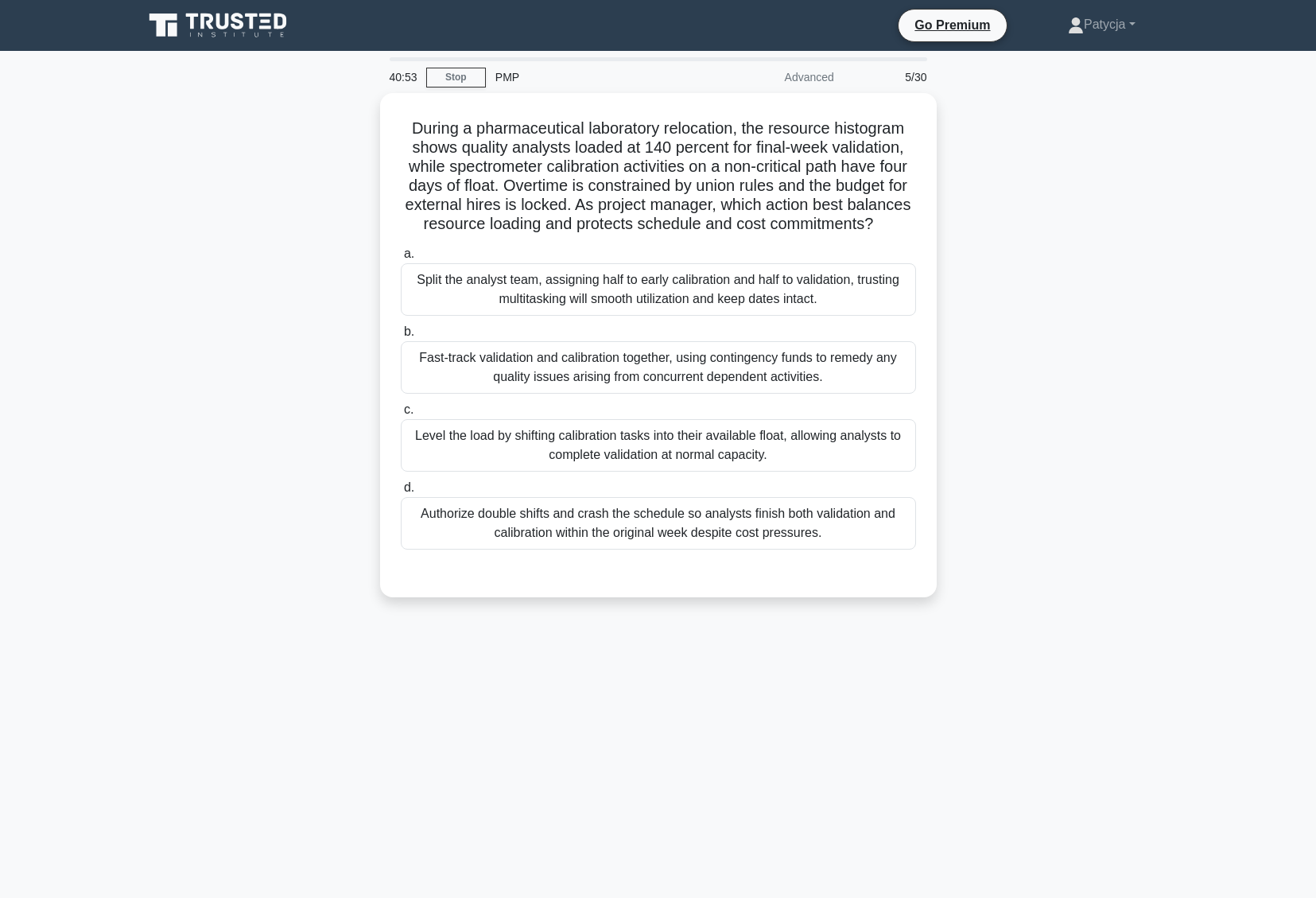
scroll to position [0, 0]
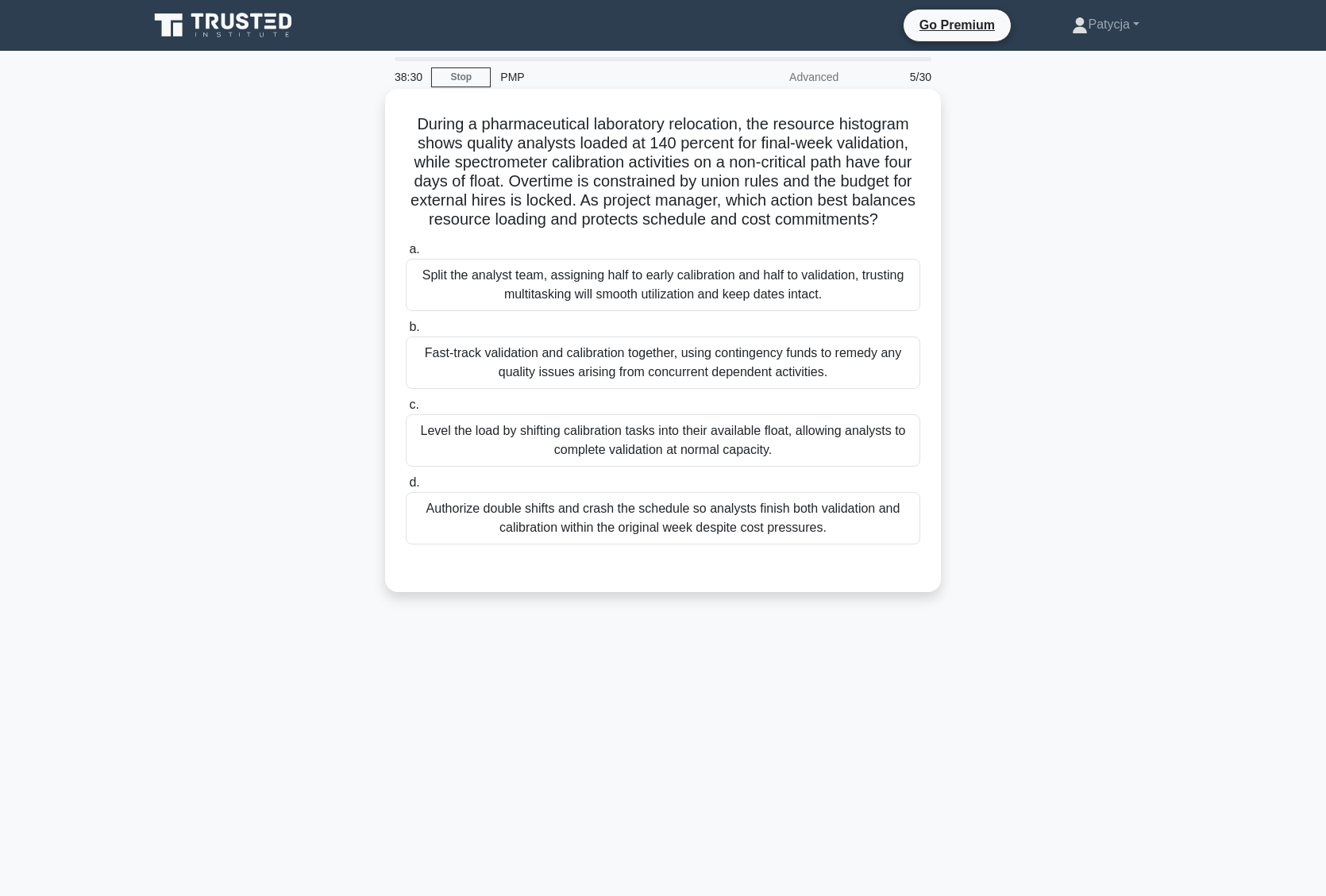
click at [744, 542] on div "Authorize double shifts and crash the schedule so analysts finish both validati…" at bounding box center [663, 518] width 514 height 53
click at [406, 488] on input "d. Authorize double shifts and crash the schedule so analysts finish both valid…" at bounding box center [406, 482] width 0 height 10
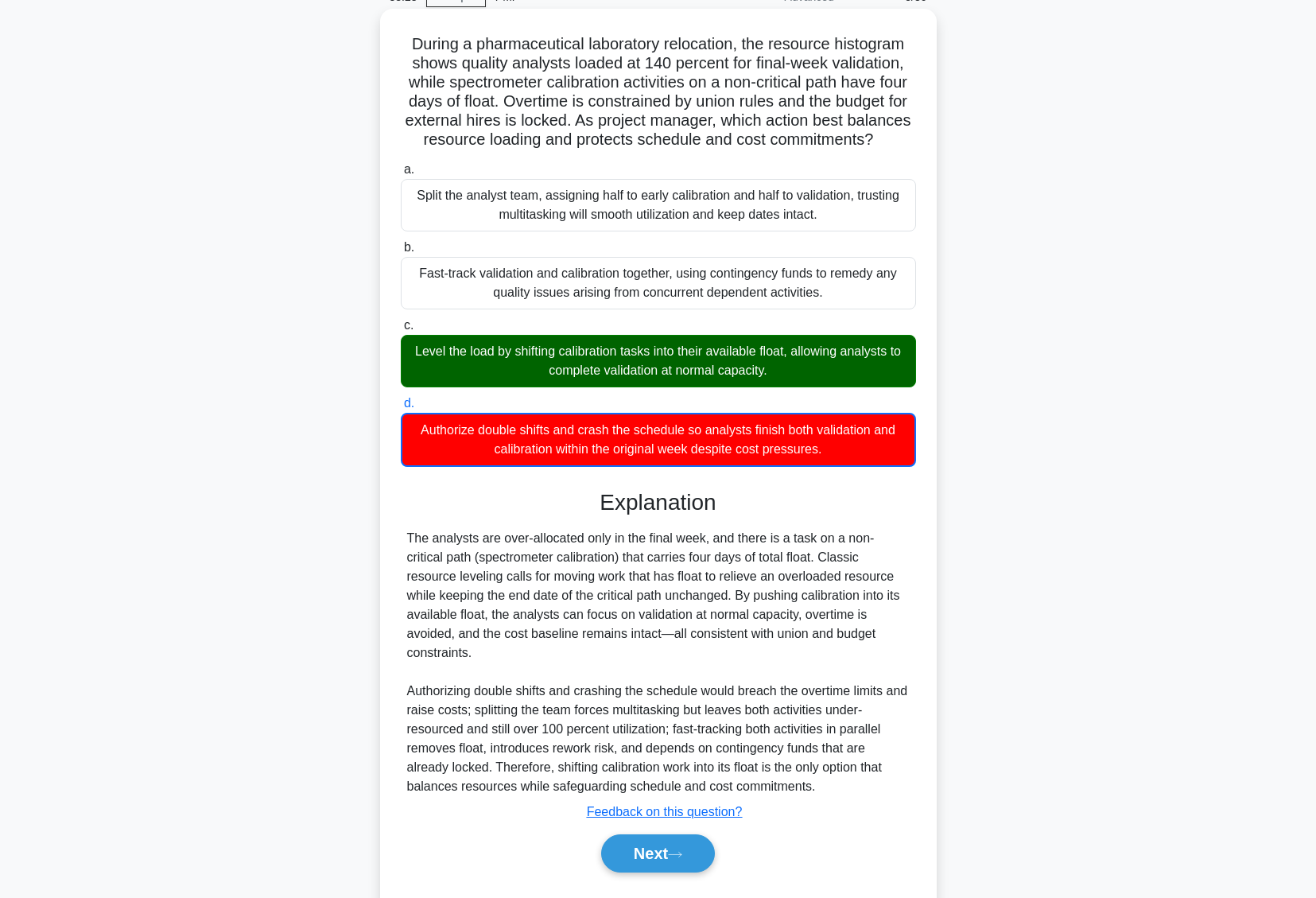
scroll to position [143, 0]
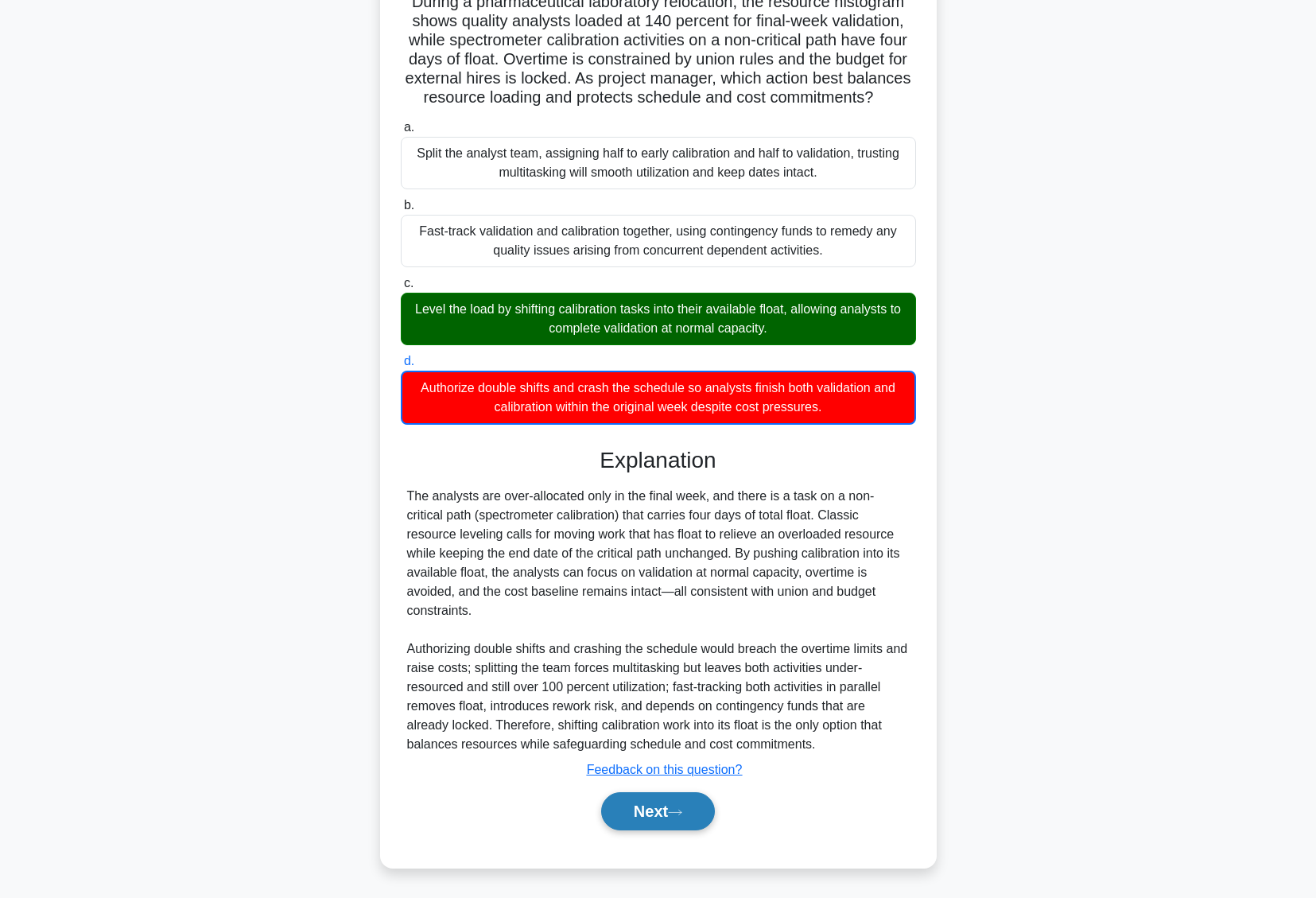
click at [647, 808] on button "Next" at bounding box center [658, 811] width 114 height 38
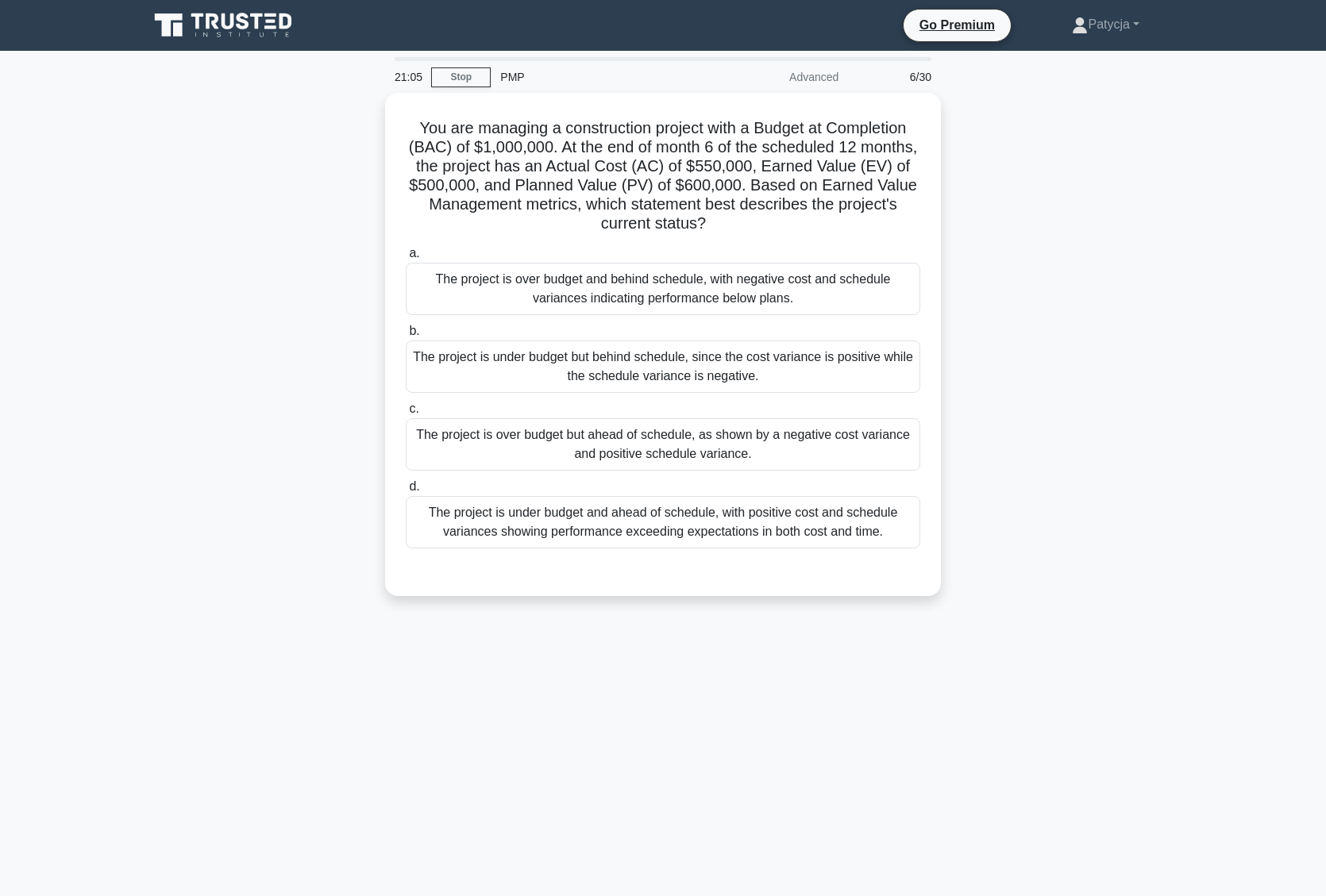
click at [89, 196] on main "21:05 Stop PMP Advanced 6/30 You are managing a construction project with a Bud…" at bounding box center [663, 473] width 1326 height 845
click at [980, 198] on div "You are managing a construction project with a Budget at Completion (BAC) of $1…" at bounding box center [662, 354] width 1048 height 522
click at [994, 224] on div "You are managing a construction project with a Budget at Completion (BAC) of $1…" at bounding box center [662, 354] width 1048 height 522
click at [984, 273] on div "You are managing a construction project with a Budget at Completion (BAC) of $1…" at bounding box center [662, 354] width 1048 height 522
click at [984, 236] on div "You are managing a construction project with a Budget at Completion (BAC) of $1…" at bounding box center [662, 354] width 1048 height 522
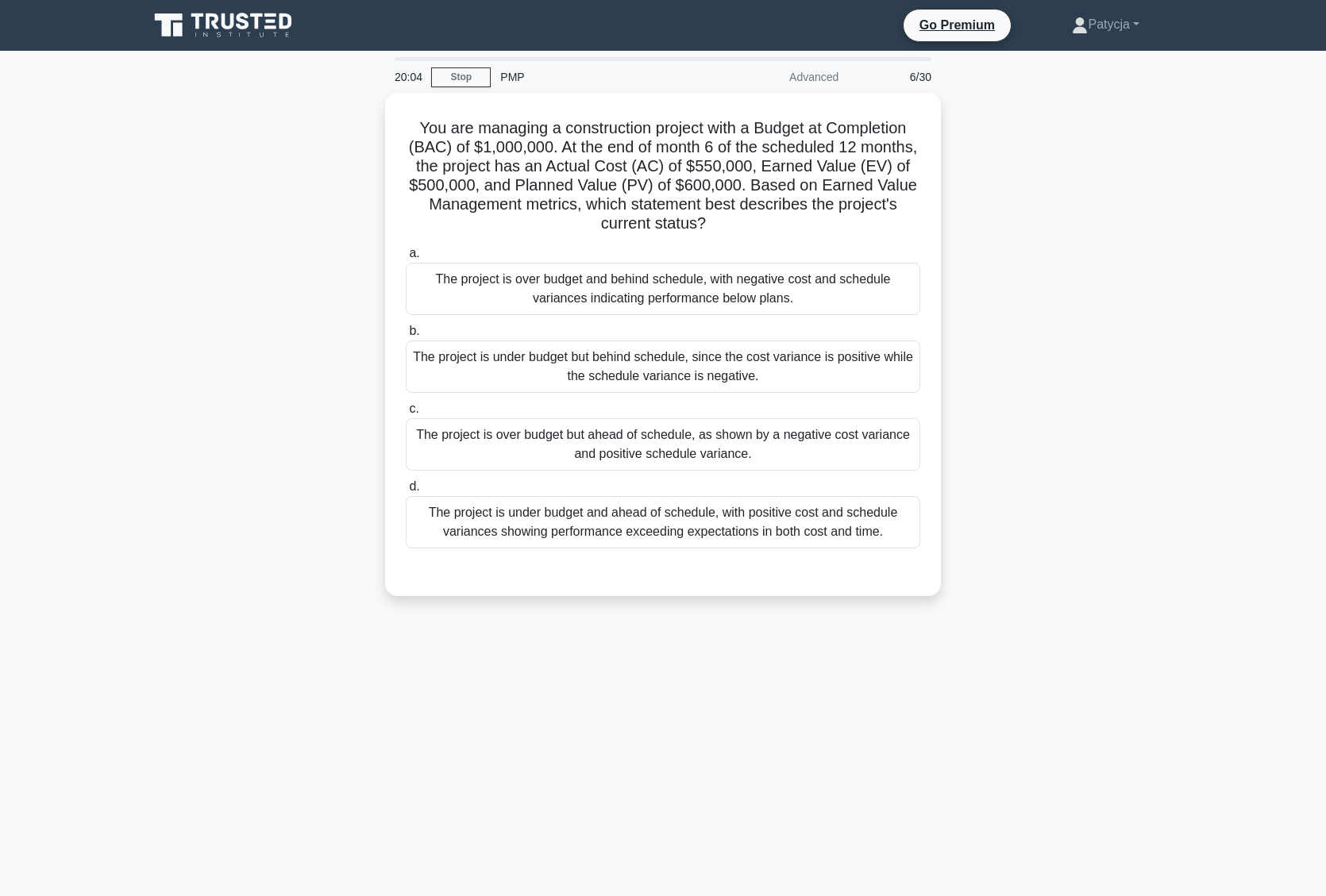
click at [1077, 322] on div "You are managing a construction project with a Budget at Completion (BAC) of $1…" at bounding box center [662, 354] width 1048 height 522
click at [1015, 307] on div "You are managing a construction project with a Budget at Completion (BAC) of $1…" at bounding box center [662, 354] width 1048 height 522
click at [1019, 252] on div "You are managing a construction project with a Budget at Completion (BAC) of $1…" at bounding box center [662, 354] width 1048 height 522
click at [1100, 248] on div "You are managing a construction project with a Budget at Completion (BAC) of $1…" at bounding box center [662, 354] width 1048 height 522
click at [1143, 117] on div "You are managing a construction project with a Budget at Completion (BAC) of $1…" at bounding box center [662, 354] width 1048 height 522
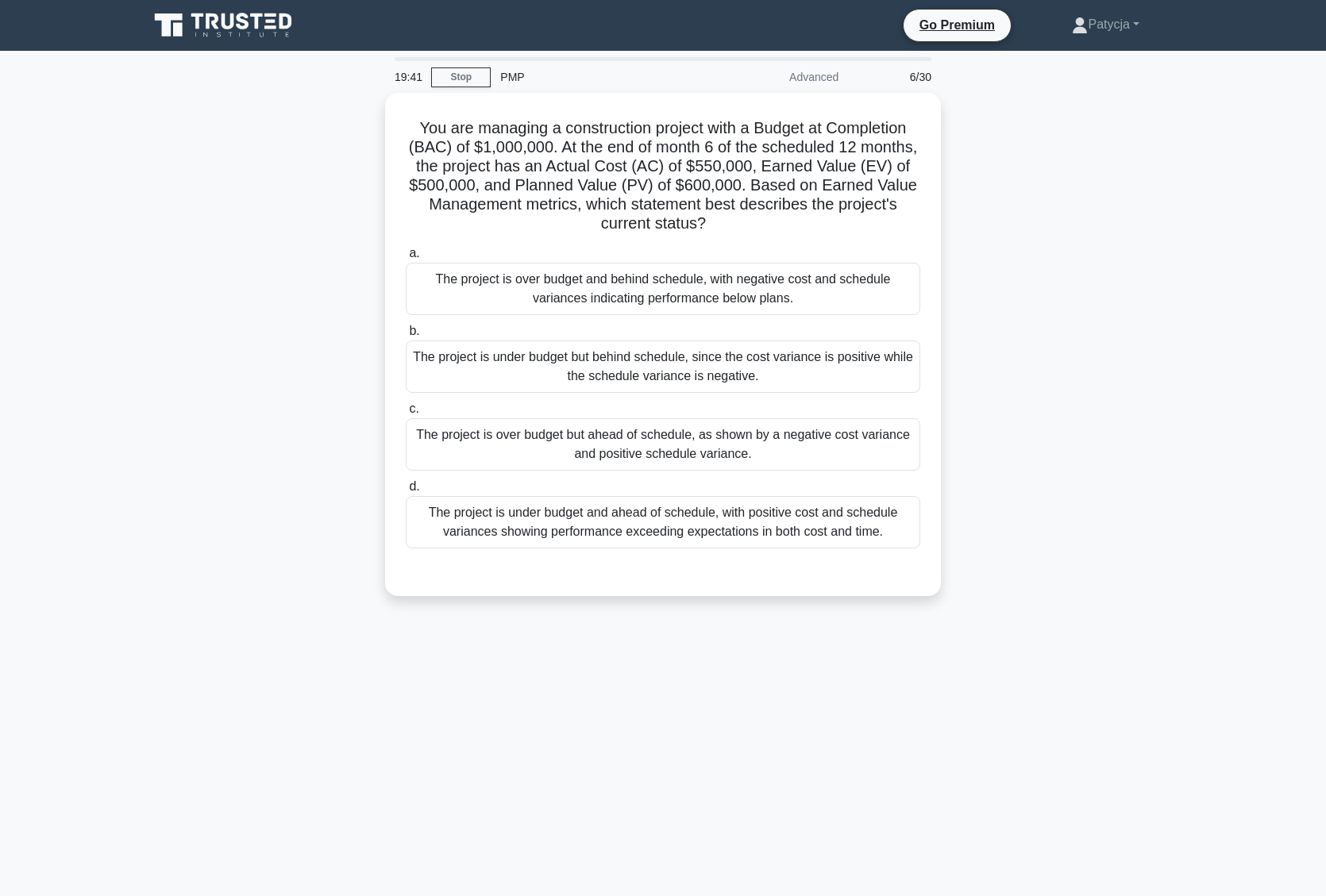
drag, startPoint x: 920, startPoint y: 547, endPoint x: 1060, endPoint y: 361, distance: 232.8
click at [1060, 361] on div "You are managing a construction project with a Budget at Completion (BAC) of $1…" at bounding box center [662, 354] width 1048 height 522
click at [1054, 372] on div "You are managing a construction project with a Budget at Completion (BAC) of $1…" at bounding box center [662, 354] width 1048 height 522
click at [210, 317] on div "You are managing a construction project with a Budget at Completion (BAC) of $1…" at bounding box center [662, 354] width 1048 height 522
click at [1025, 253] on div "You are managing a construction project with a Budget at Completion (BAC) of $1…" at bounding box center [662, 354] width 1048 height 522
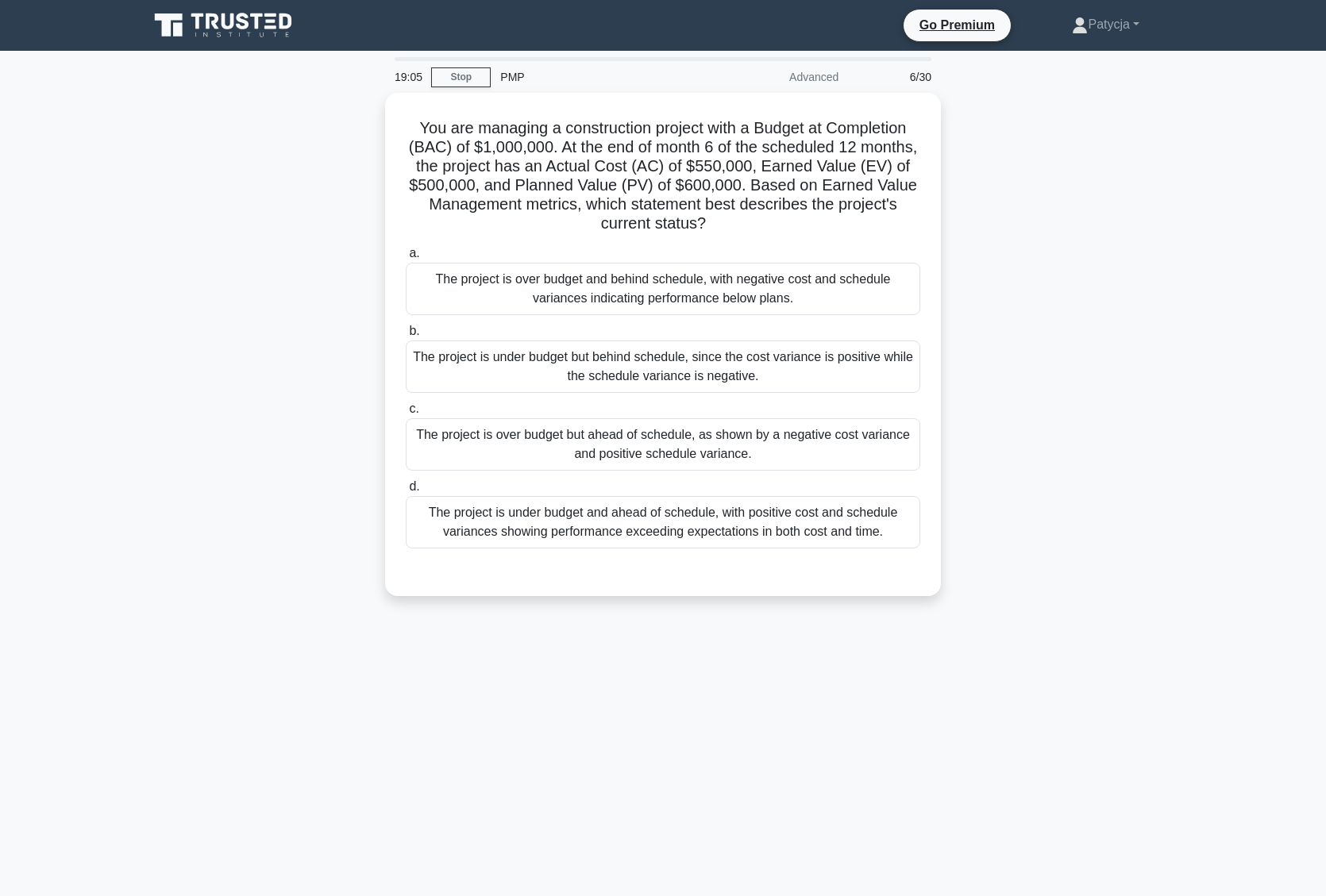
click at [1021, 315] on div "You are managing a construction project with a Budget at Completion (BAC) of $1…" at bounding box center [662, 354] width 1048 height 522
click at [1044, 341] on div "You are managing a construction project with a Budget at Completion (BAC) of $1…" at bounding box center [662, 354] width 1048 height 522
click at [1098, 295] on div "You are managing a construction project with a Budget at Completion (BAC) of $1…" at bounding box center [662, 354] width 1048 height 522
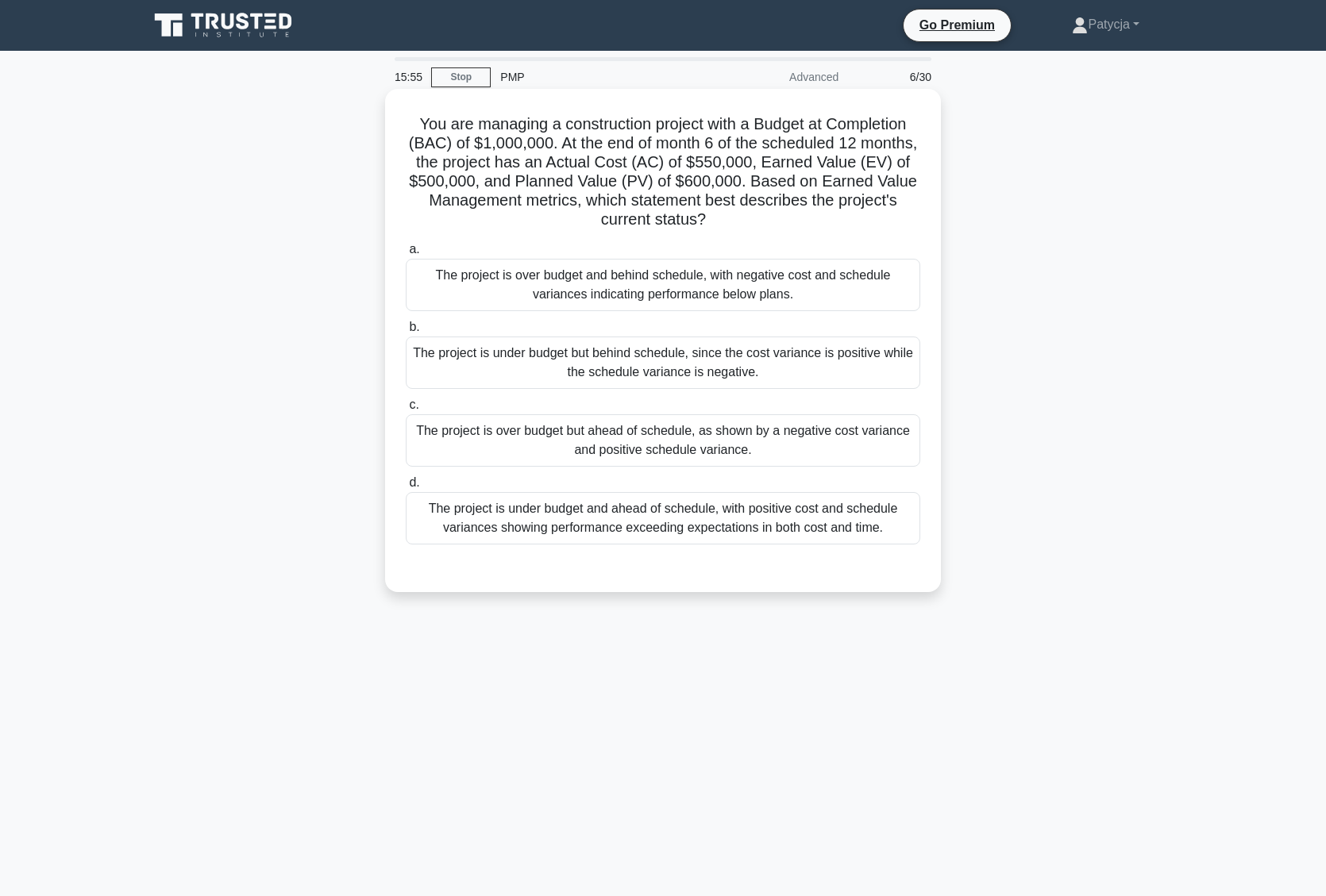
click at [661, 290] on div "The project is over budget and behind schedule, with negative cost and schedule…" at bounding box center [663, 285] width 514 height 53
click at [406, 255] on input "a. The project is over budget and behind schedule, with negative cost and sched…" at bounding box center [406, 249] width 0 height 10
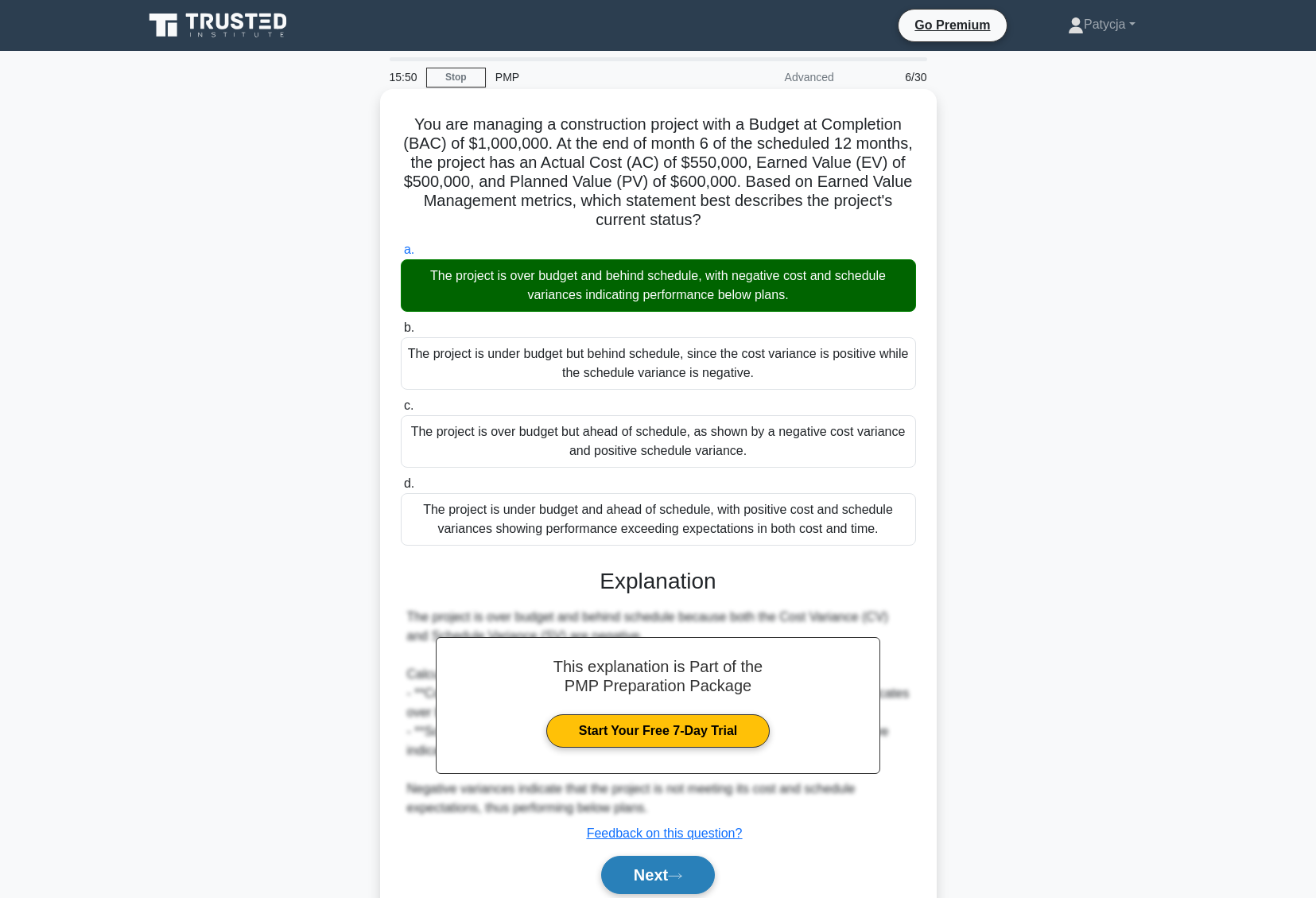
click at [641, 887] on button "Next" at bounding box center [658, 875] width 114 height 38
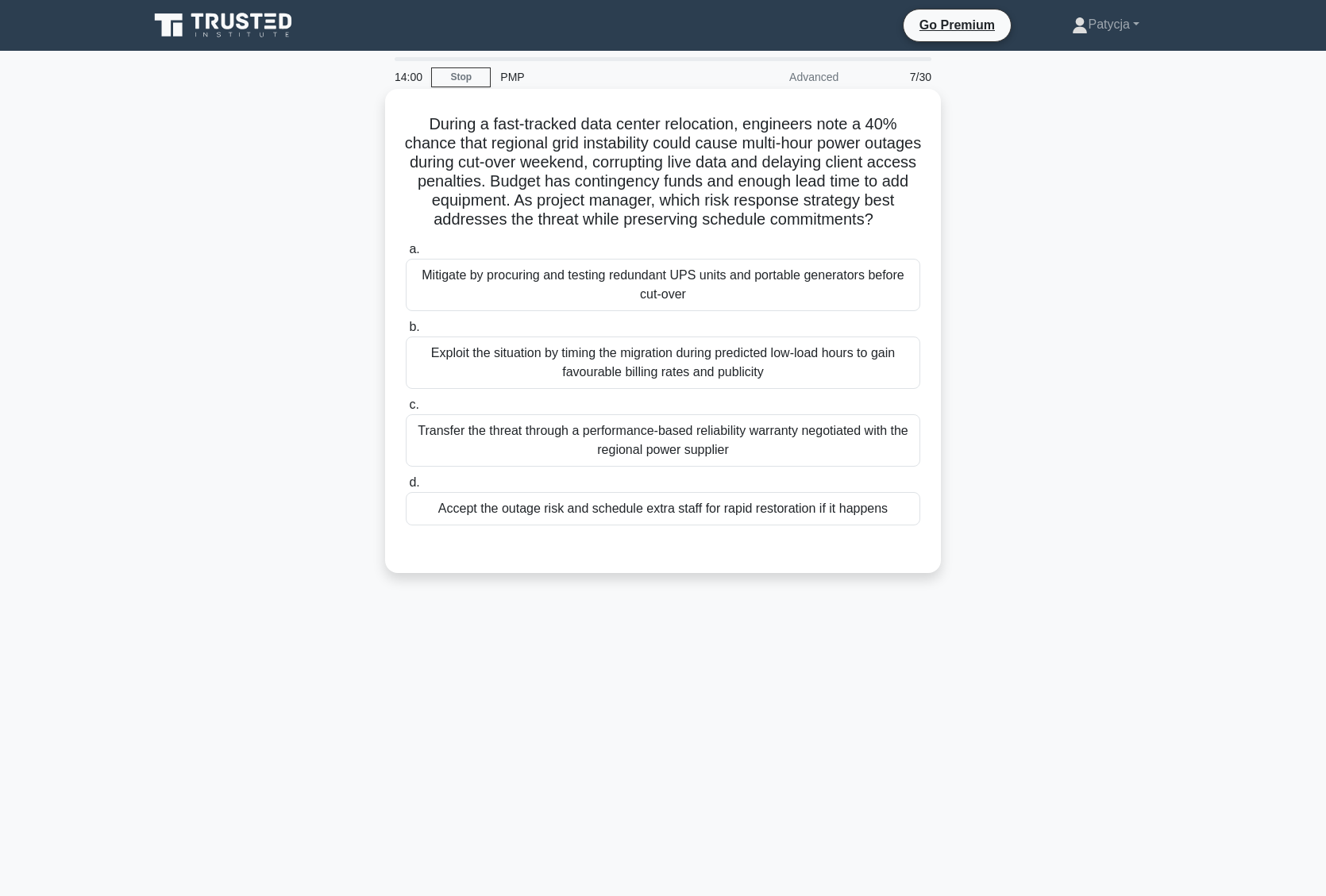
click at [745, 275] on label "a. Mitigate by procuring and testing redundant UPS units and portable generator…" at bounding box center [663, 275] width 514 height 72
click at [406, 255] on input "a. Mitigate by procuring and testing redundant UPS units and portable generator…" at bounding box center [406, 249] width 0 height 10
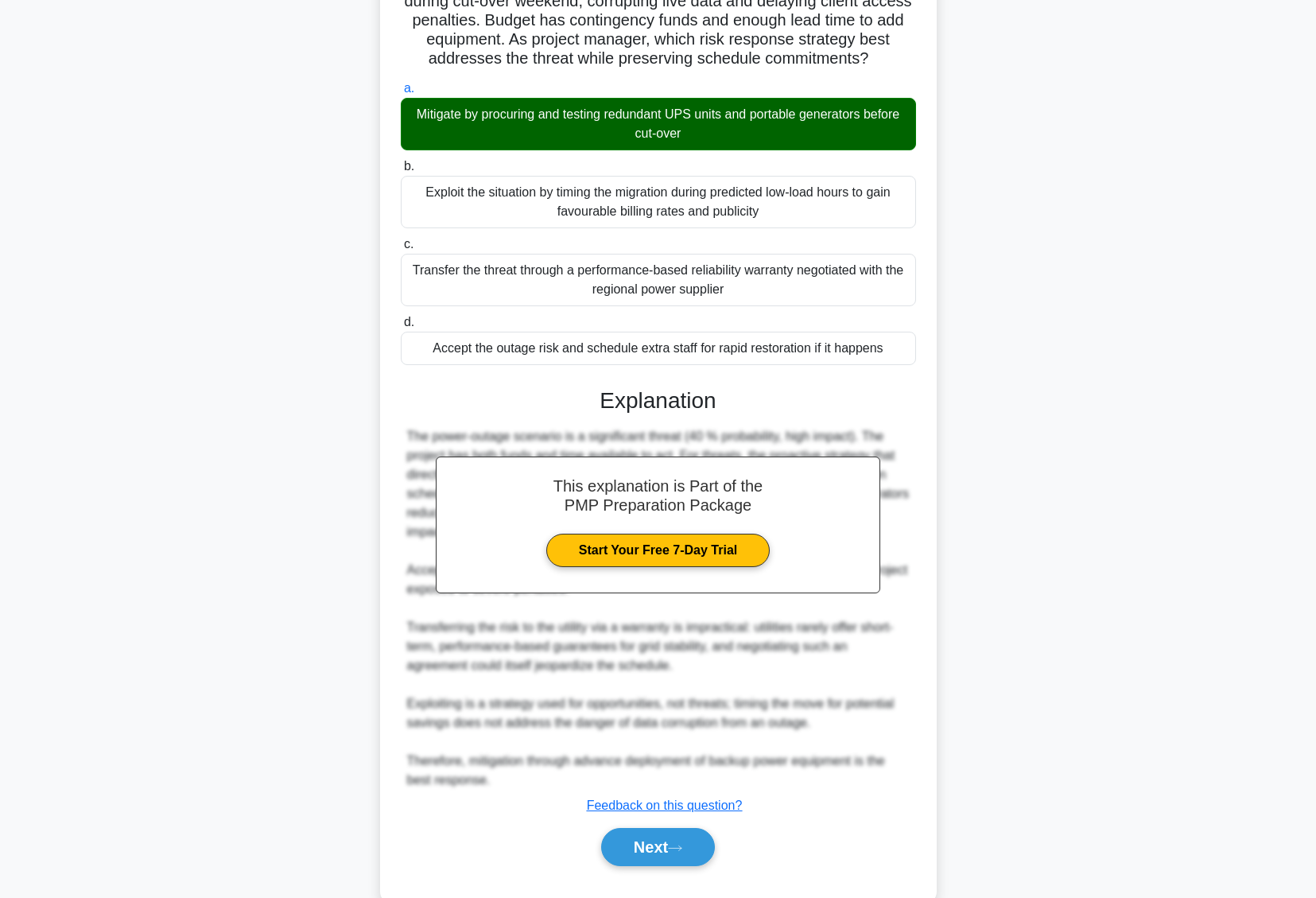
scroll to position [236, 0]
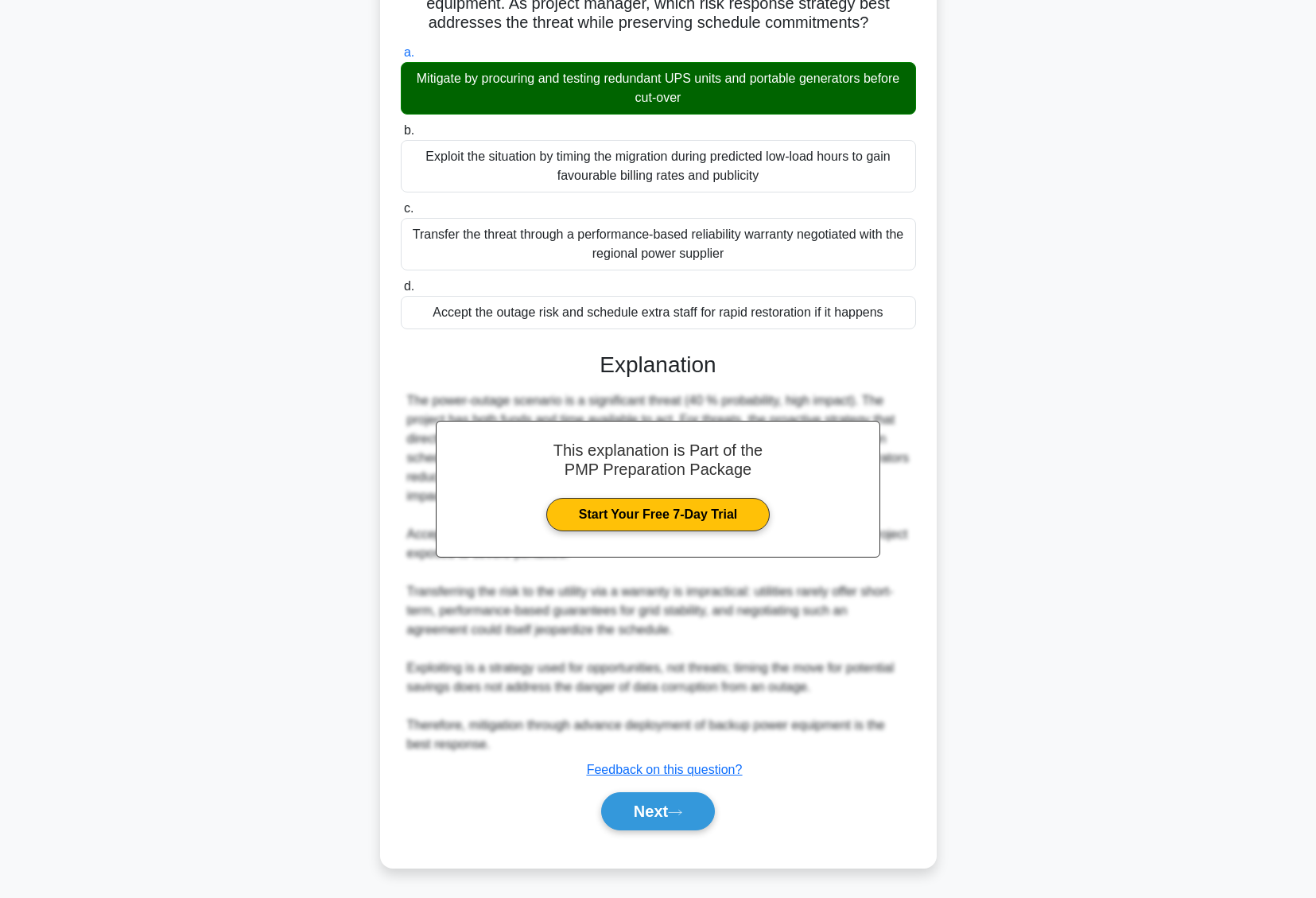
click at [662, 792] on button "Next" at bounding box center [658, 811] width 114 height 38
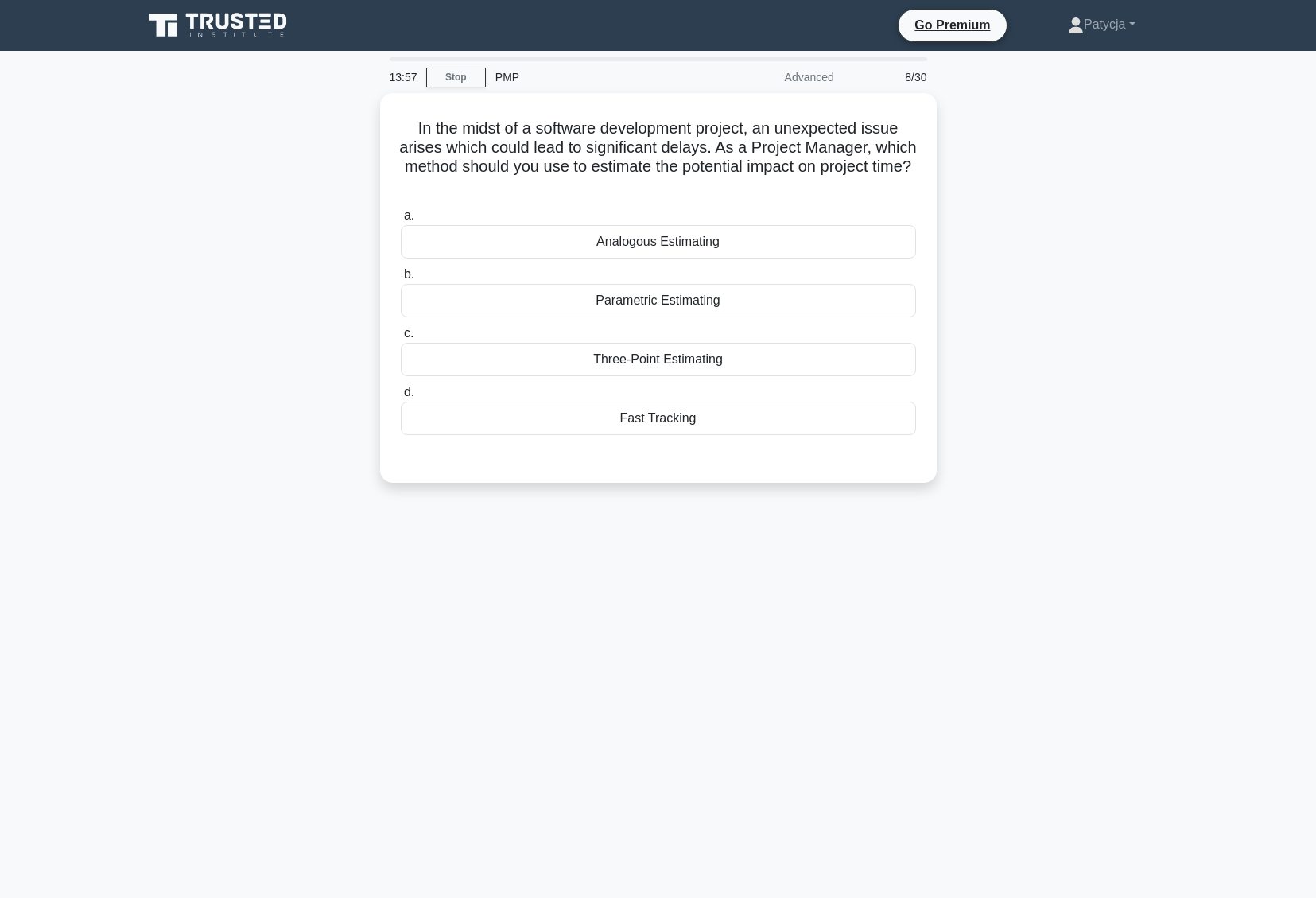
scroll to position [0, 0]
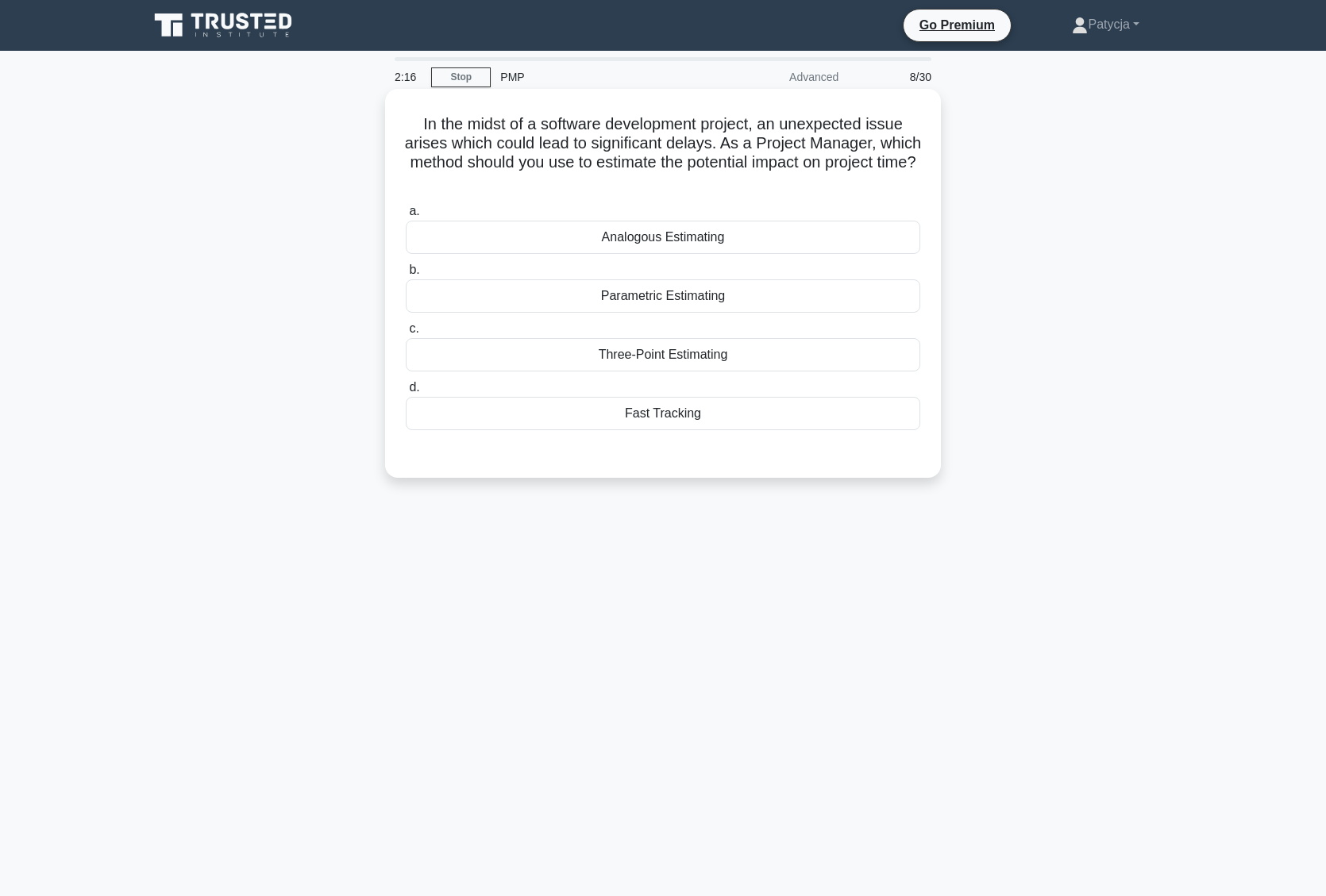
click at [702, 365] on div "Three-Point Estimating" at bounding box center [663, 354] width 514 height 33
click at [406, 334] on input "c. Three-Point Estimating" at bounding box center [406, 329] width 0 height 10
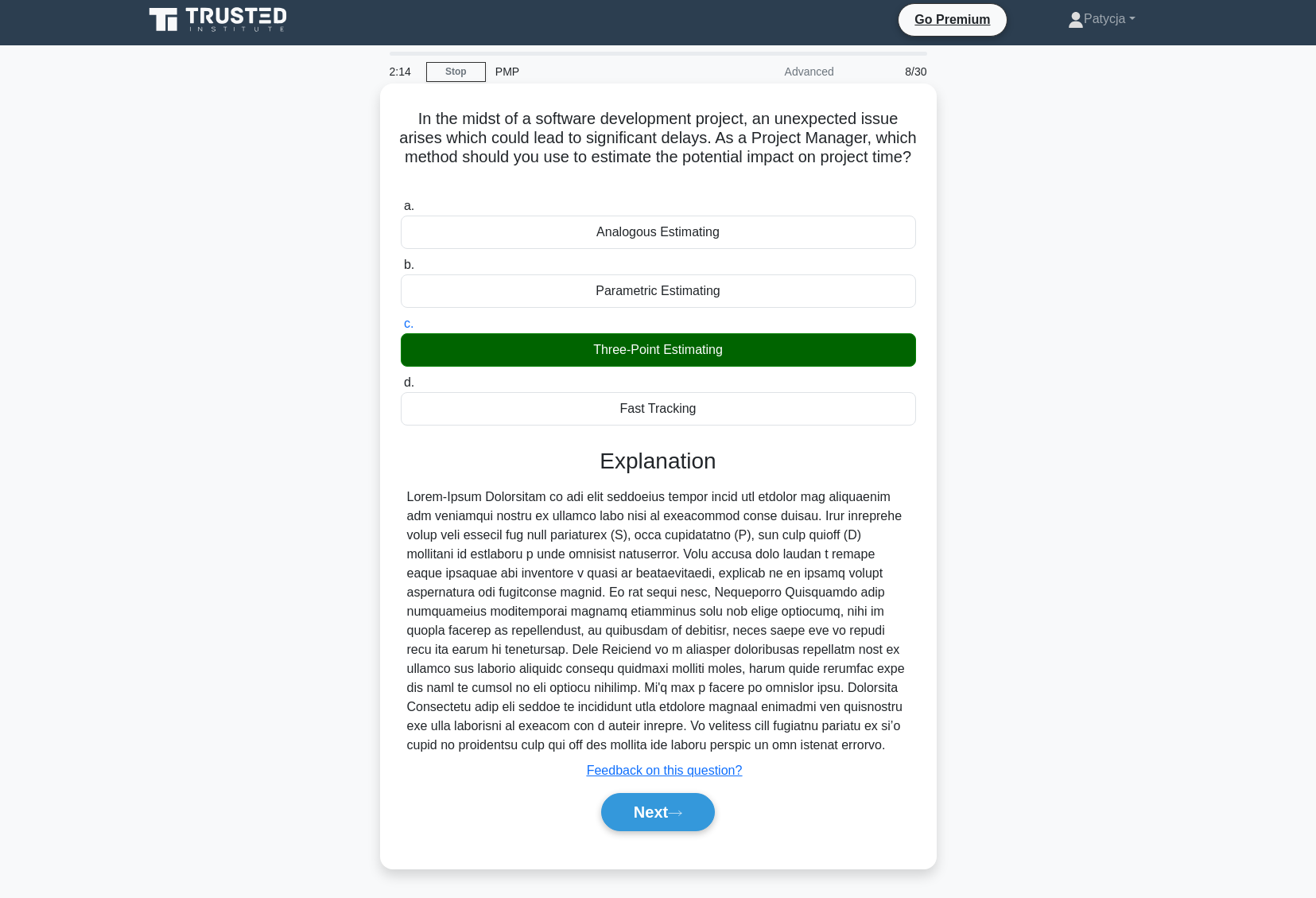
scroll to position [7, 0]
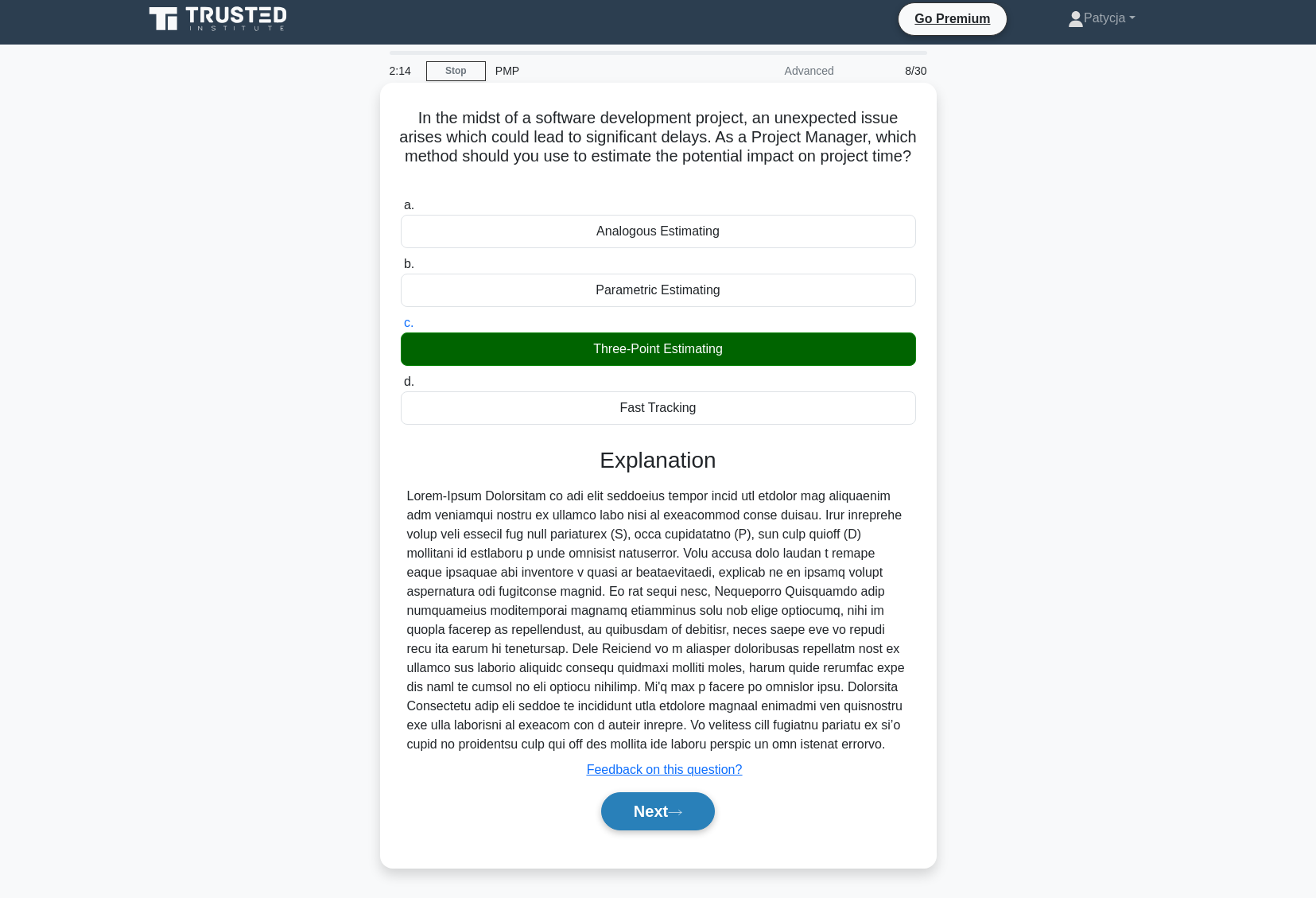
click at [681, 818] on button "Next" at bounding box center [658, 811] width 114 height 38
click at [704, 806] on button "Next" at bounding box center [658, 811] width 114 height 38
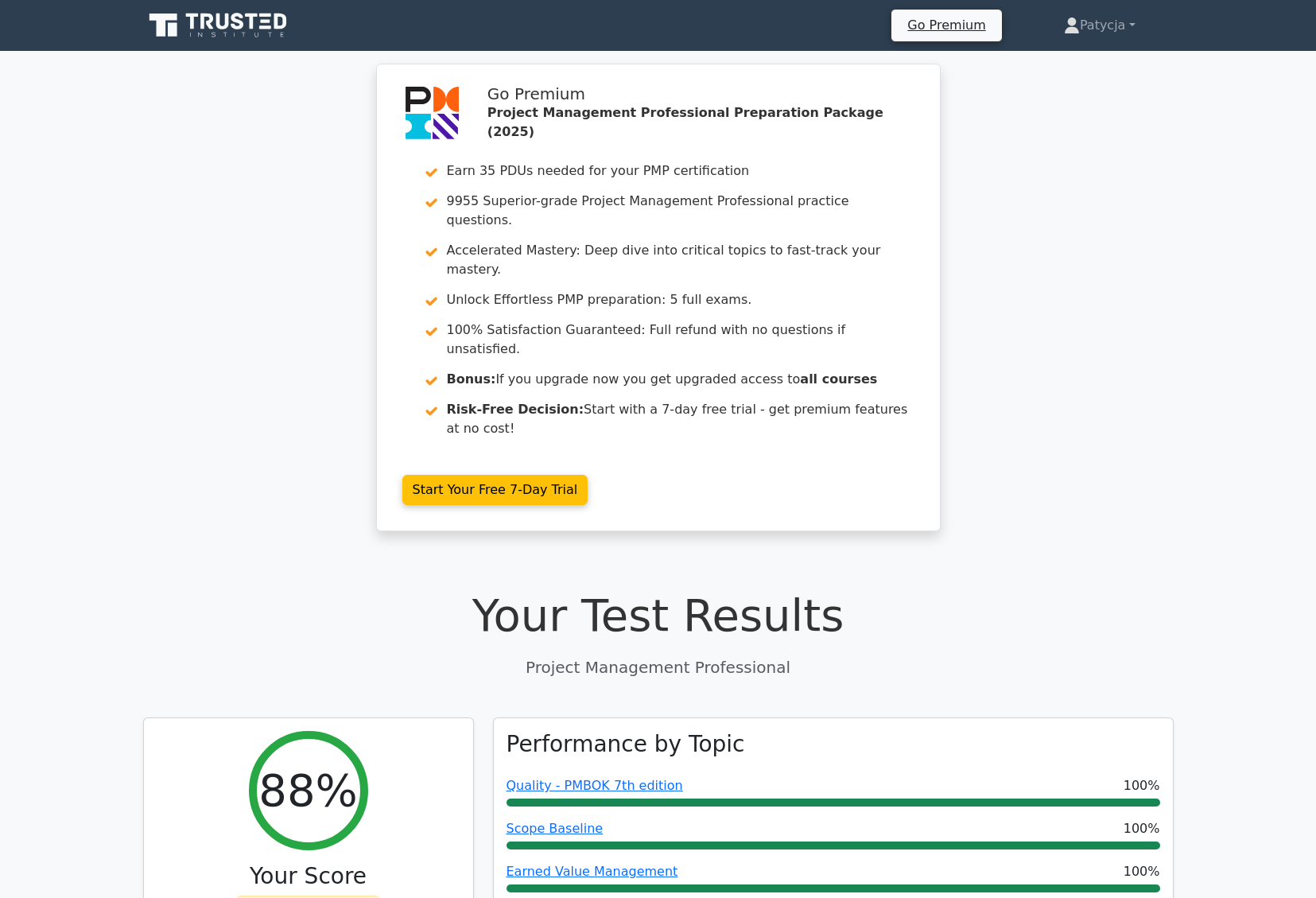
click at [214, 17] on icon at bounding box center [219, 25] width 153 height 30
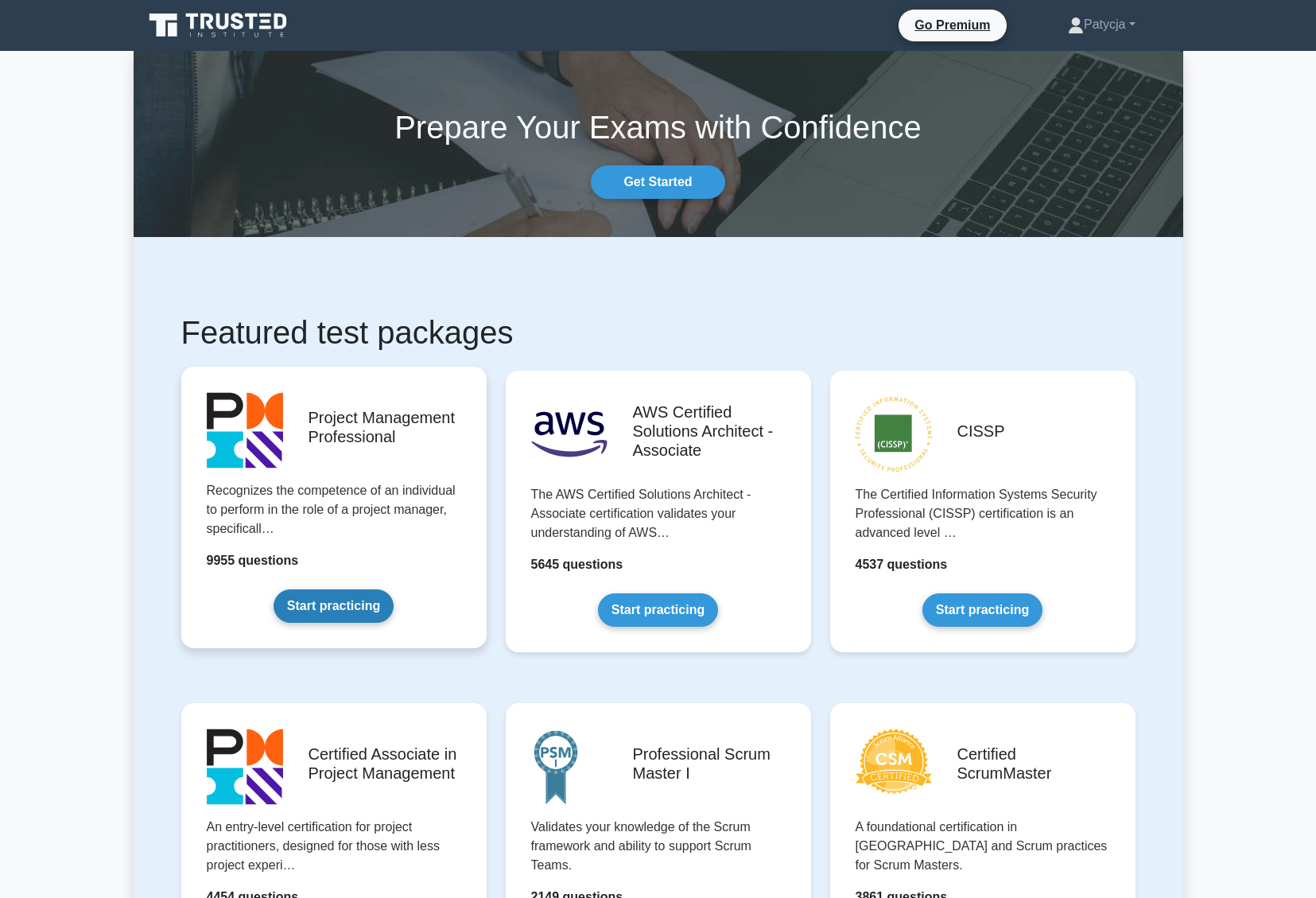
click at [372, 604] on link "Start practicing" at bounding box center [333, 605] width 120 height 33
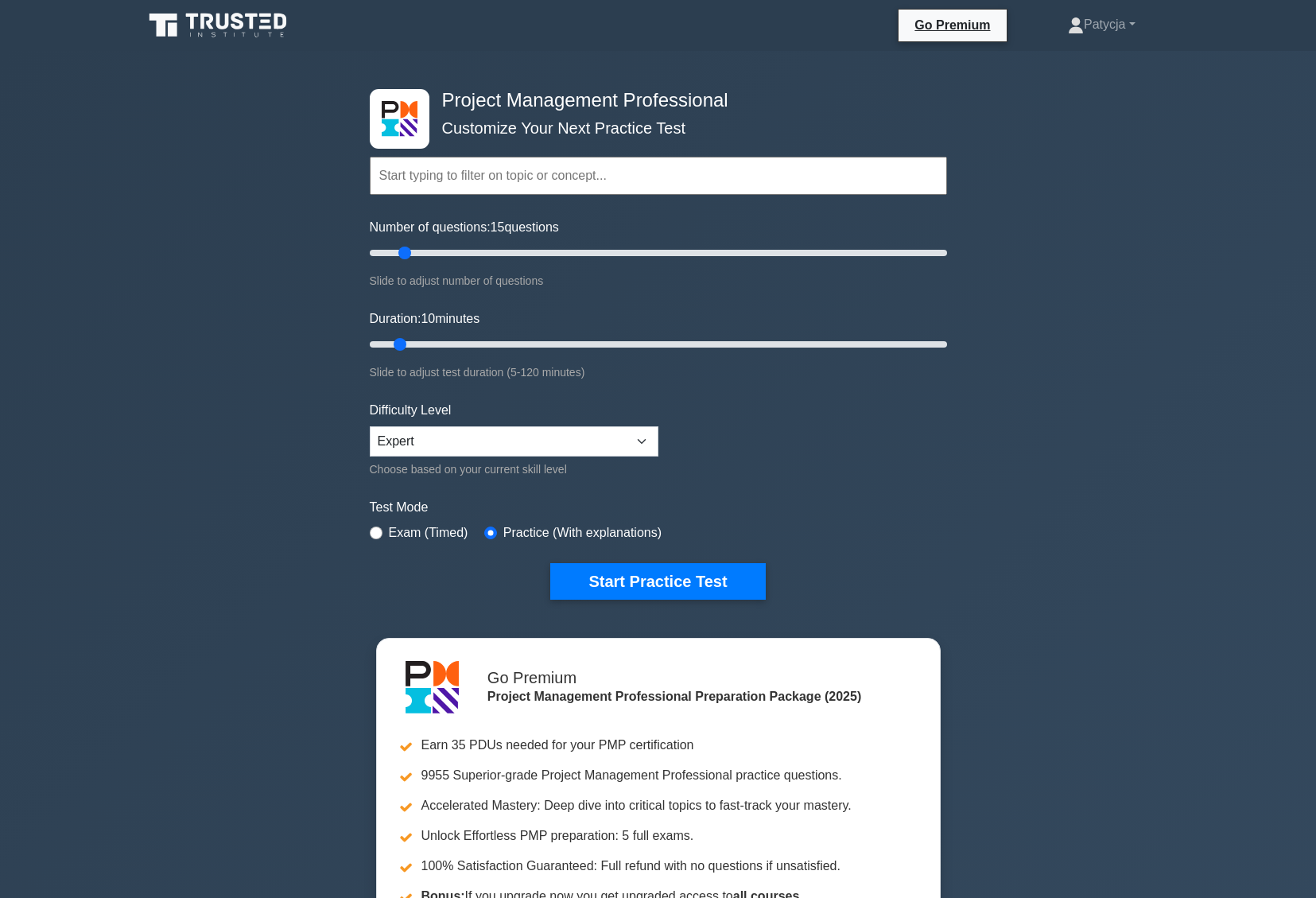
drag, startPoint x: 386, startPoint y: 253, endPoint x: 403, endPoint y: 256, distance: 17.3
type input "15"
click at [403, 256] on input "Number of questions: 15 questions" at bounding box center [658, 253] width 577 height 19
drag, startPoint x: 399, startPoint y: 345, endPoint x: 427, endPoint y: 357, distance: 30.5
type input "15"
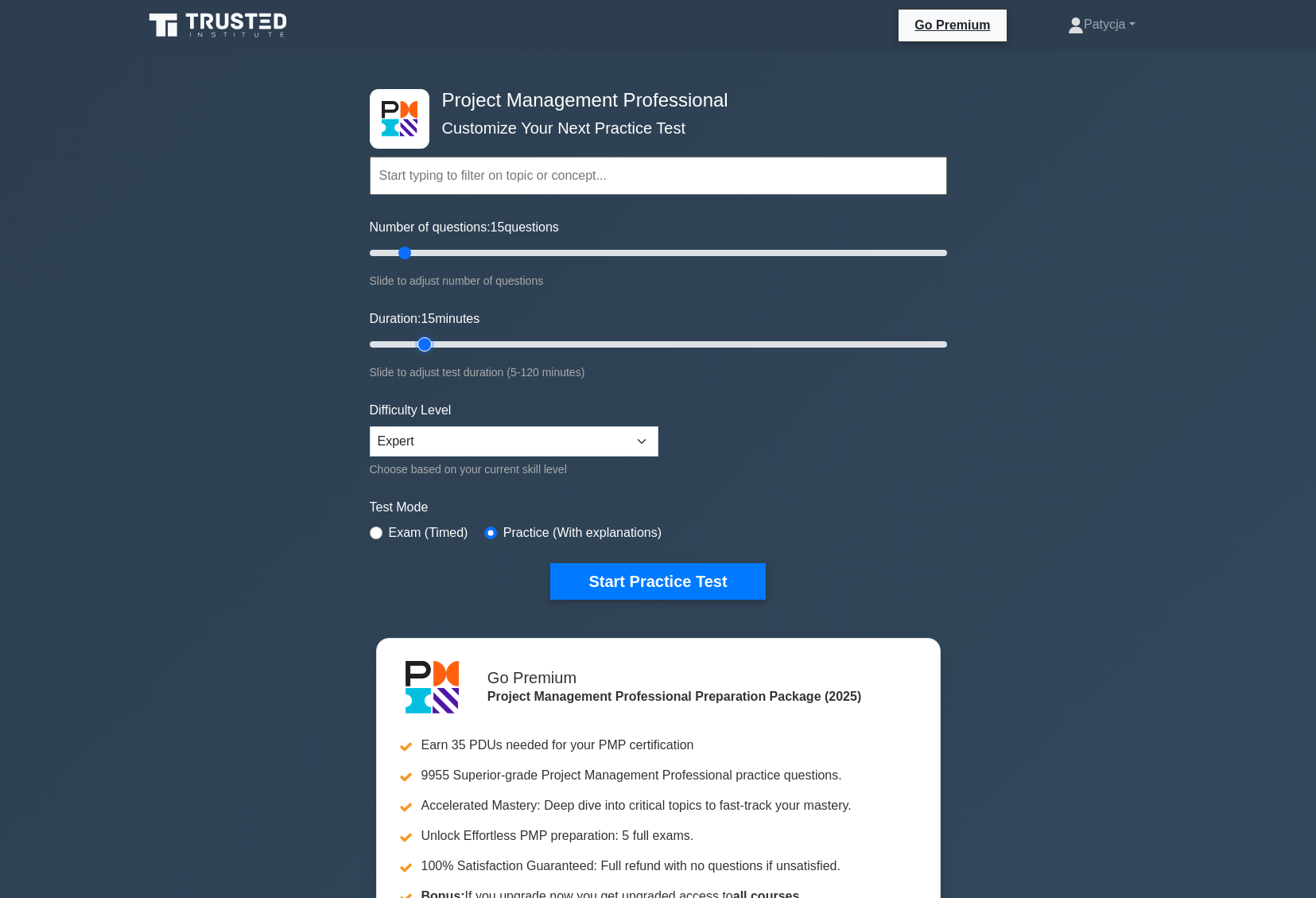
click at [427, 354] on input "Duration: 15 minutes" at bounding box center [658, 344] width 577 height 19
click at [677, 579] on button "Start Practice Test" at bounding box center [657, 581] width 215 height 37
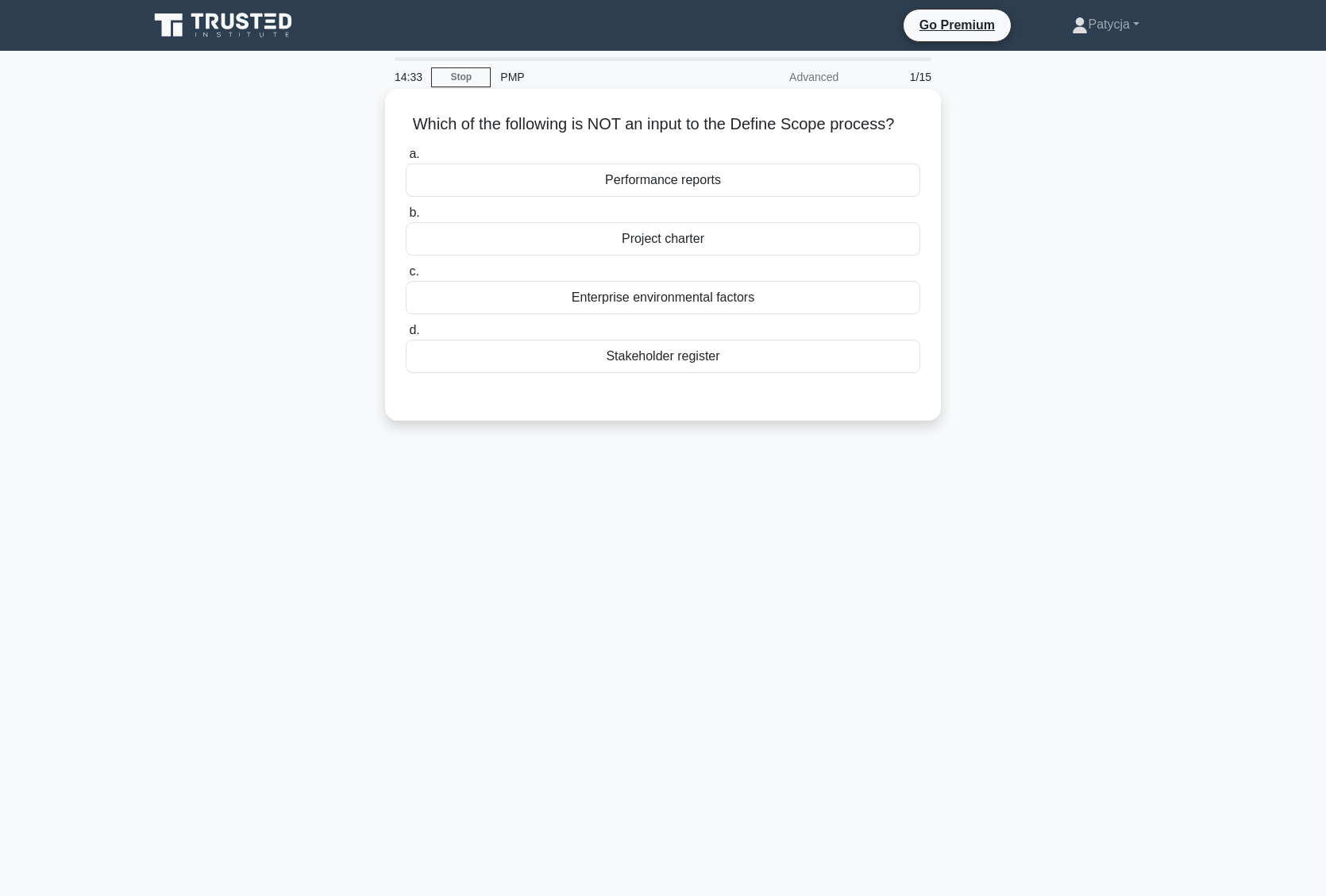
click at [757, 180] on div "Performance reports" at bounding box center [663, 179] width 514 height 33
click at [406, 159] on input "a. Performance reports" at bounding box center [406, 154] width 0 height 10
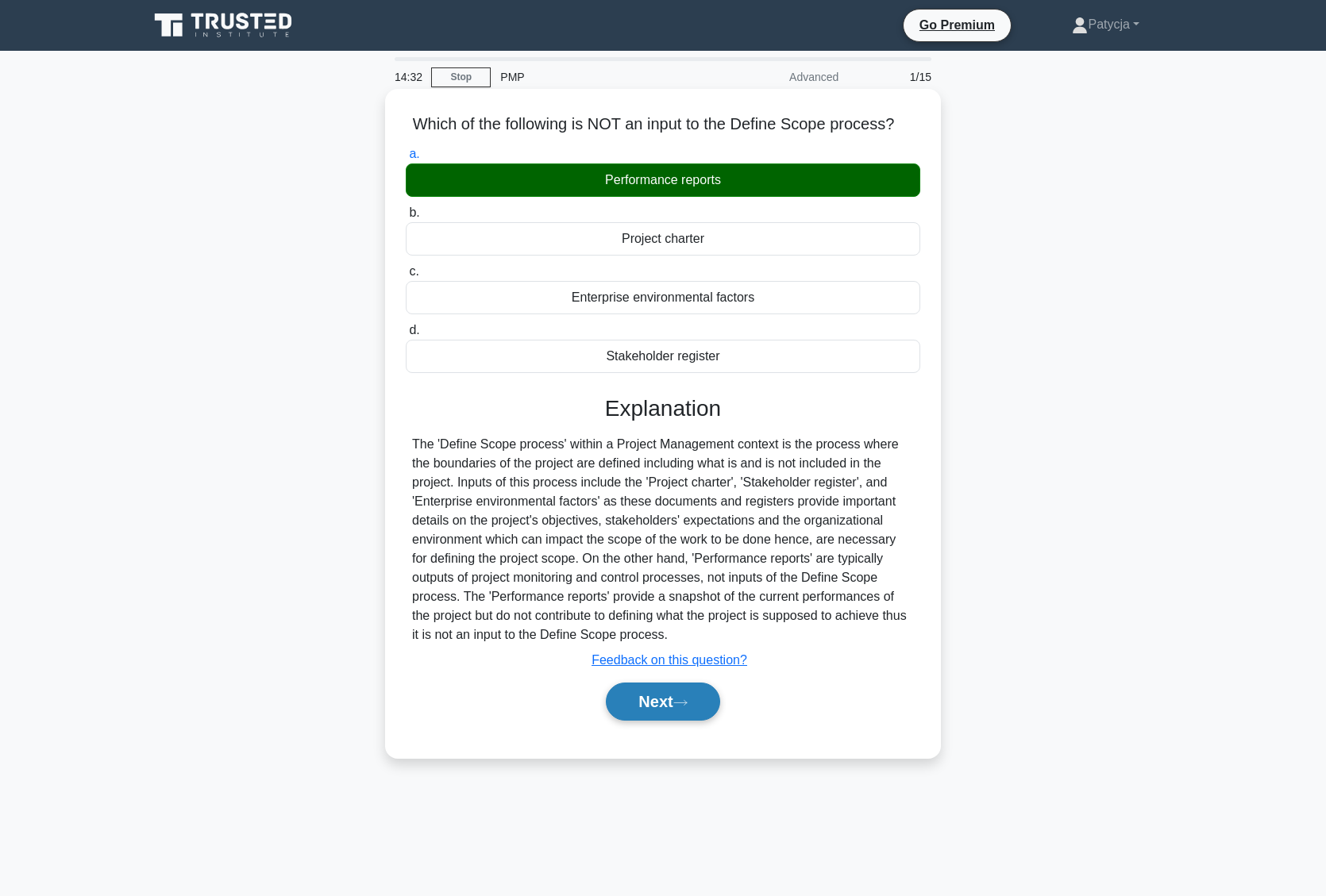
click at [689, 692] on button "Next" at bounding box center [663, 702] width 114 height 38
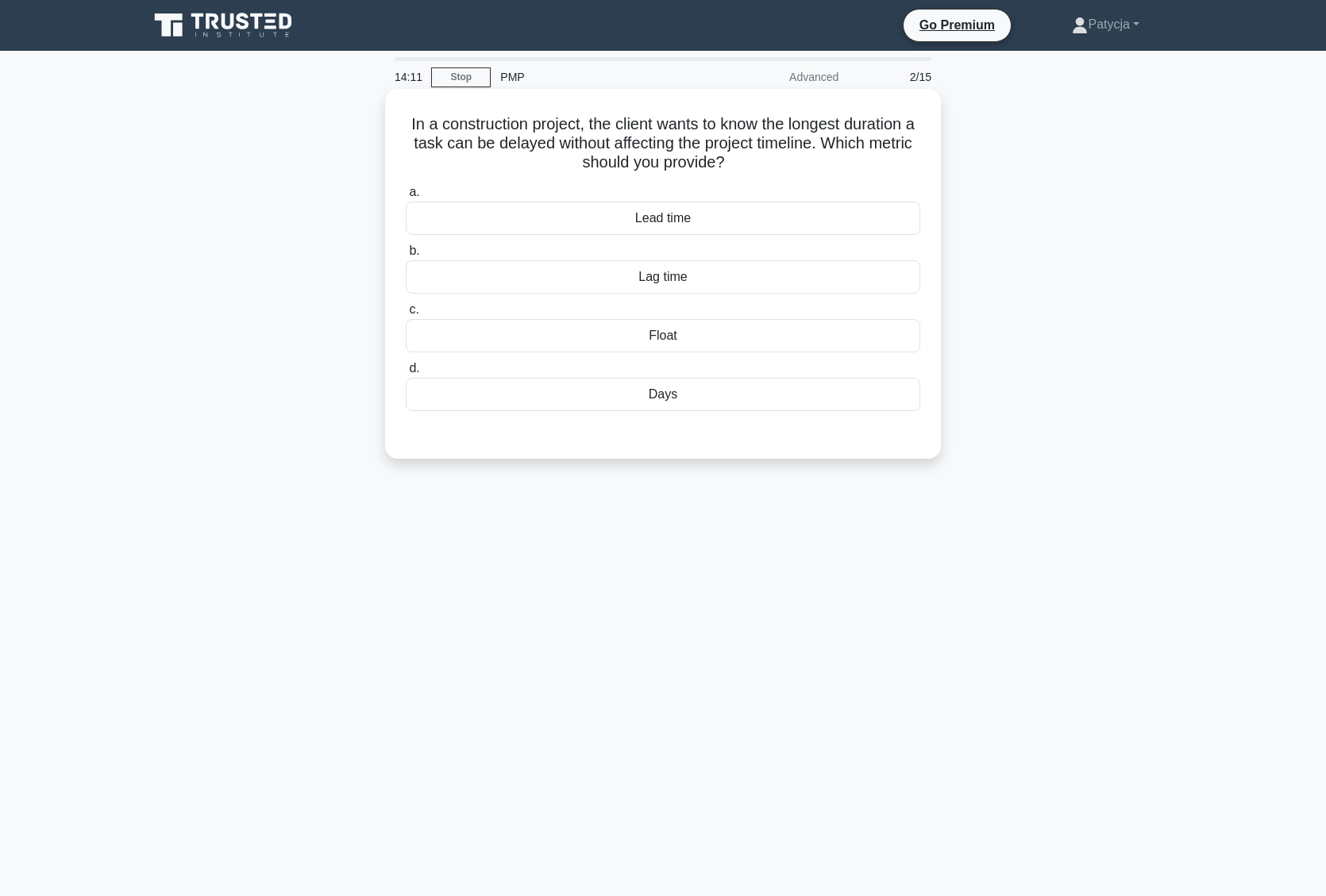
click at [689, 341] on div "Float" at bounding box center [663, 335] width 514 height 33
click at [406, 315] on input "c. Float" at bounding box center [406, 310] width 0 height 10
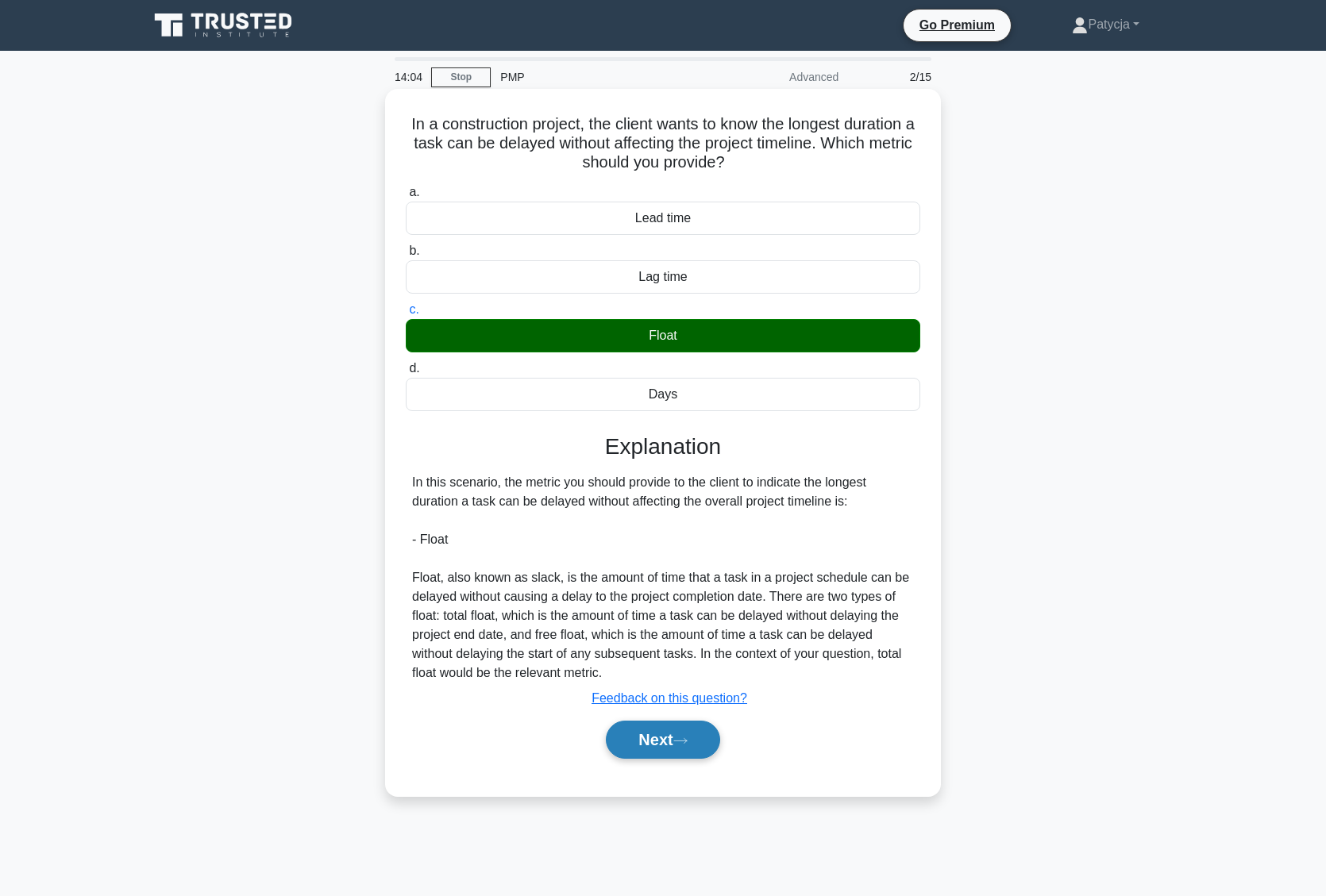
click at [695, 750] on button "Next" at bounding box center [663, 740] width 114 height 38
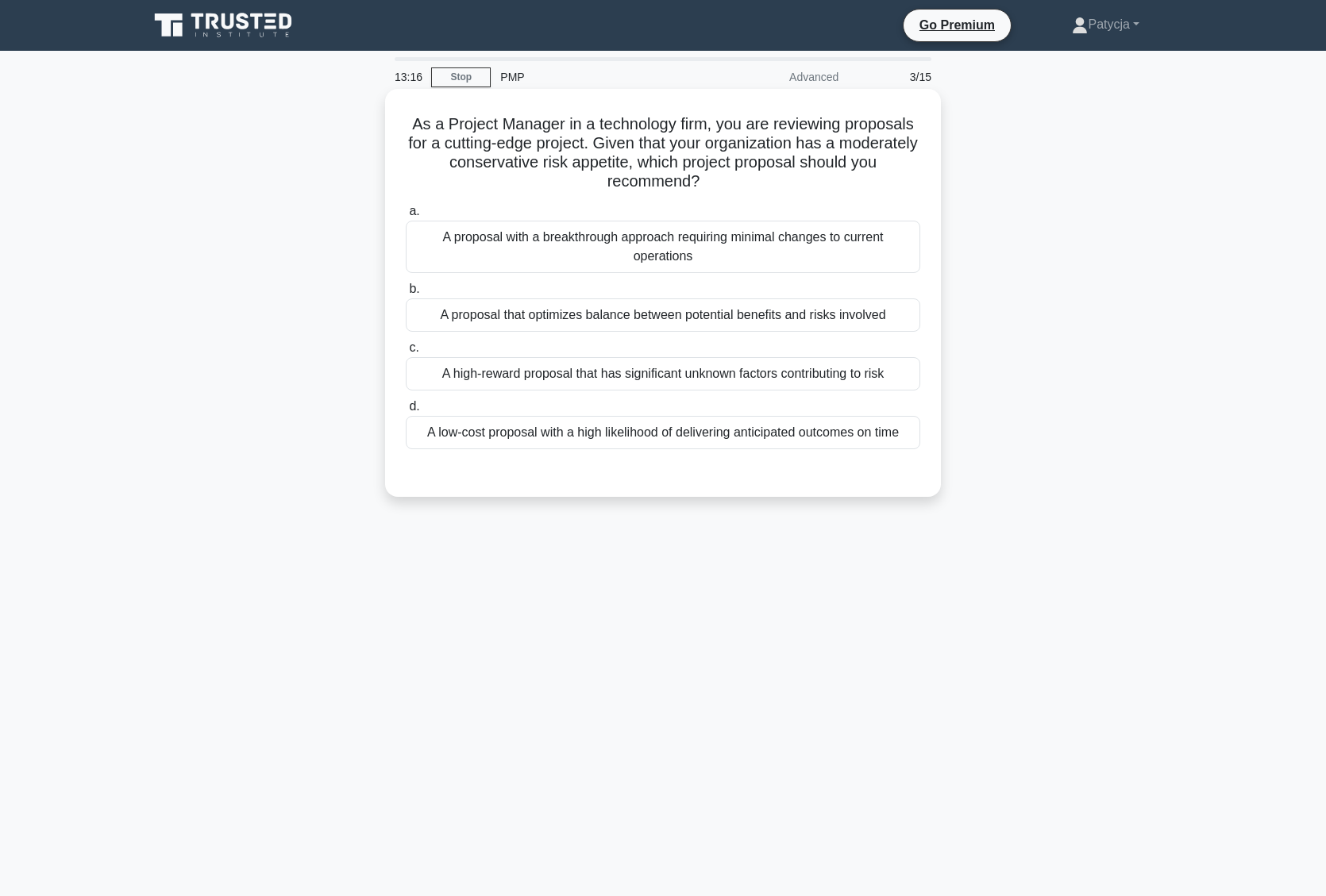
click at [716, 294] on label "b. A proposal that optimizes balance between potential benefits and risks invol…" at bounding box center [663, 305] width 514 height 53
click at [406, 294] on input "b. A proposal that optimizes balance between potential benefits and risks invol…" at bounding box center [406, 289] width 0 height 10
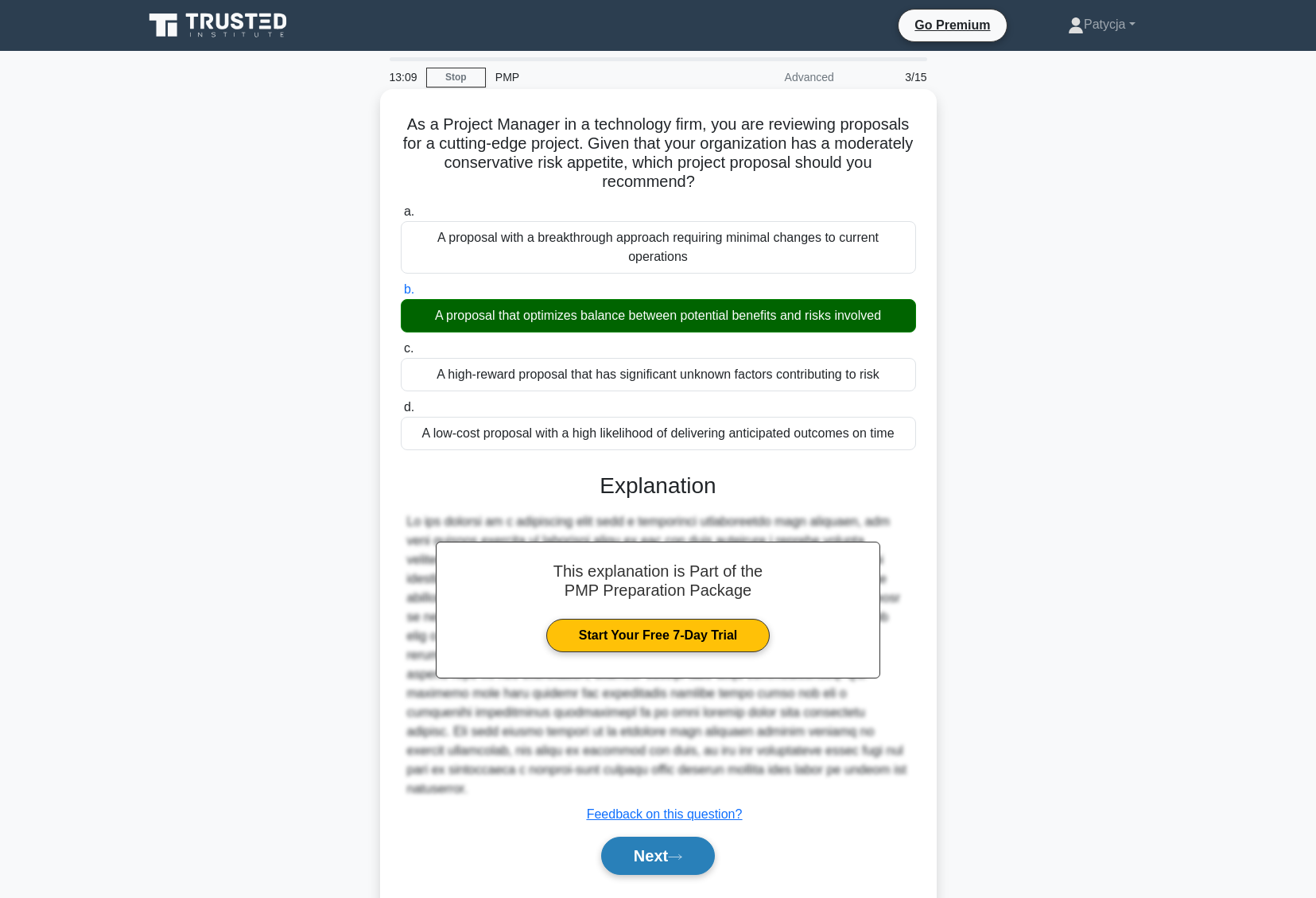
click at [661, 855] on button "Next" at bounding box center [658, 856] width 114 height 38
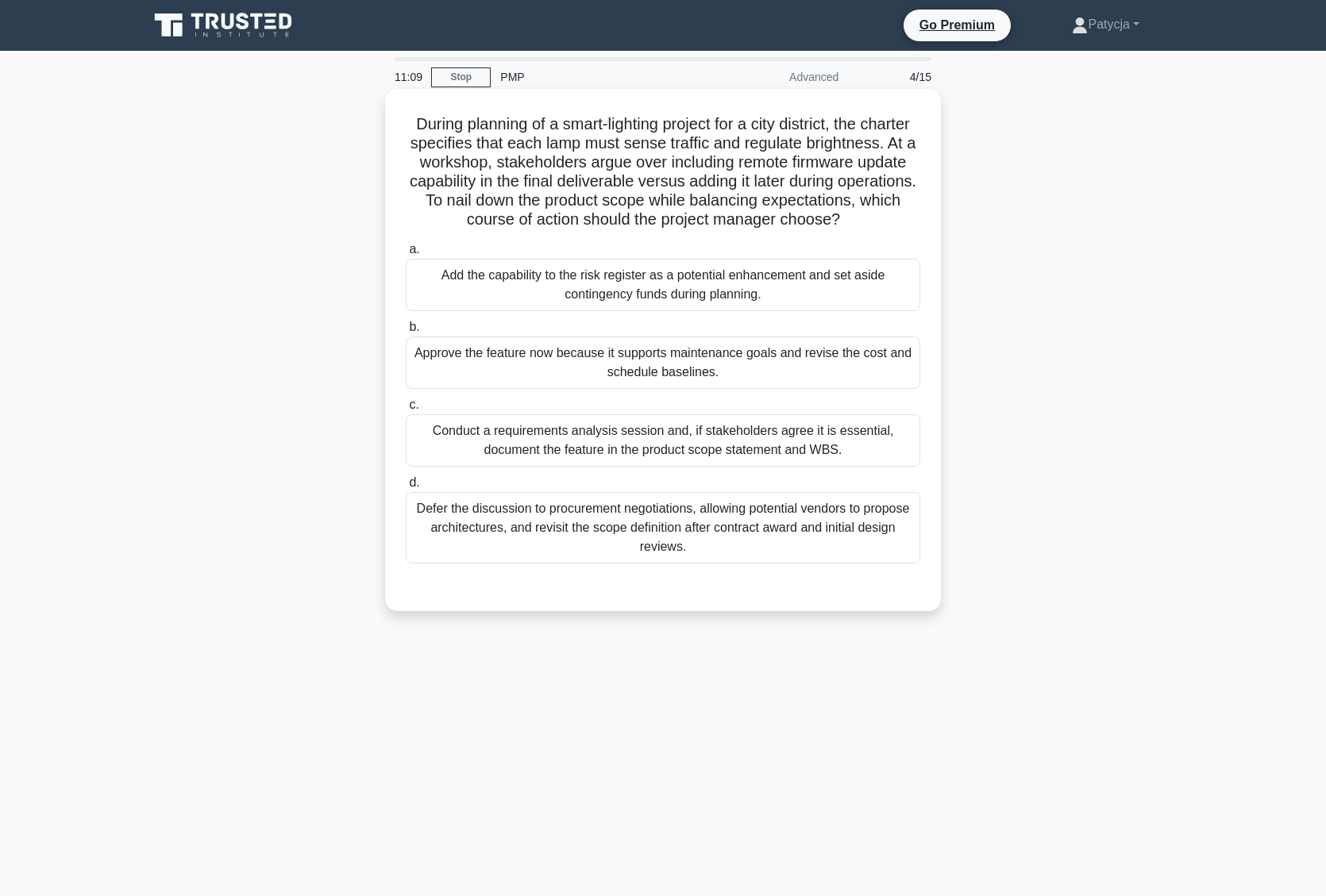
click at [729, 466] on div "Conduct a requirements analysis session and, if stakeholders agree it is essent…" at bounding box center [663, 441] width 514 height 53
click at [406, 411] on input "c. Conduct a requirements analysis session and, if stakeholders agree it is ess…" at bounding box center [406, 405] width 0 height 10
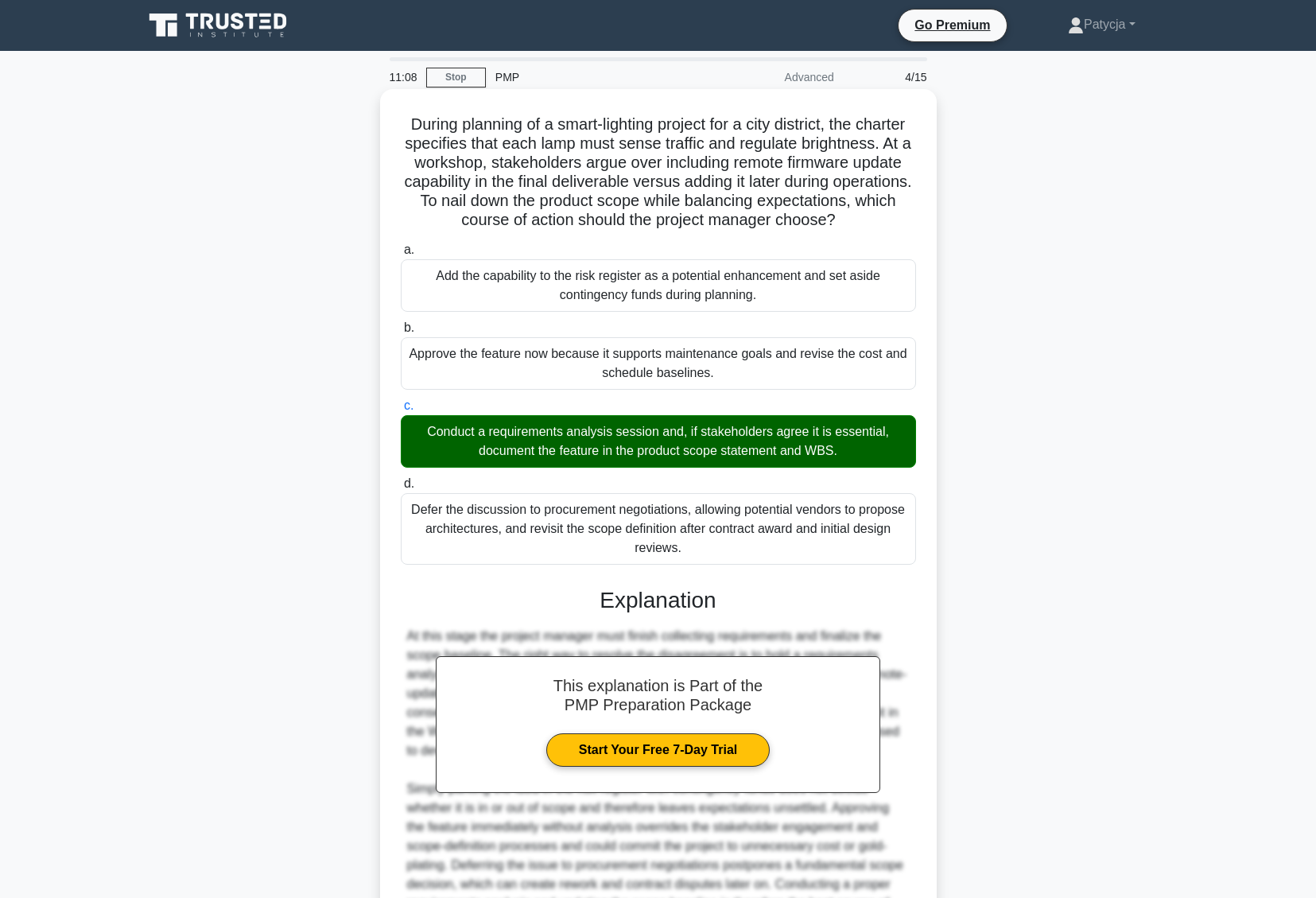
scroll to position [198, 0]
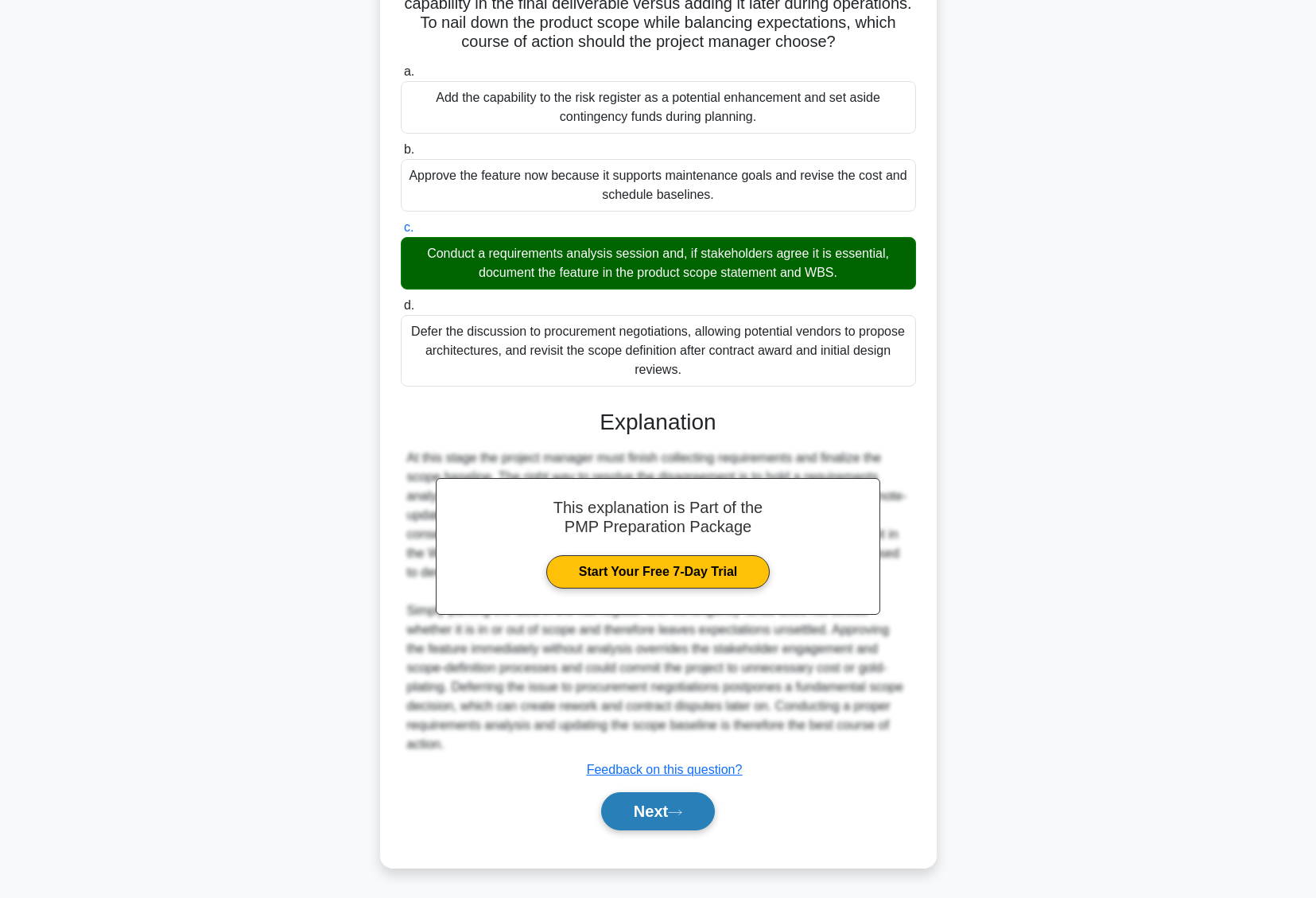
click at [669, 827] on button "Next" at bounding box center [658, 811] width 114 height 38
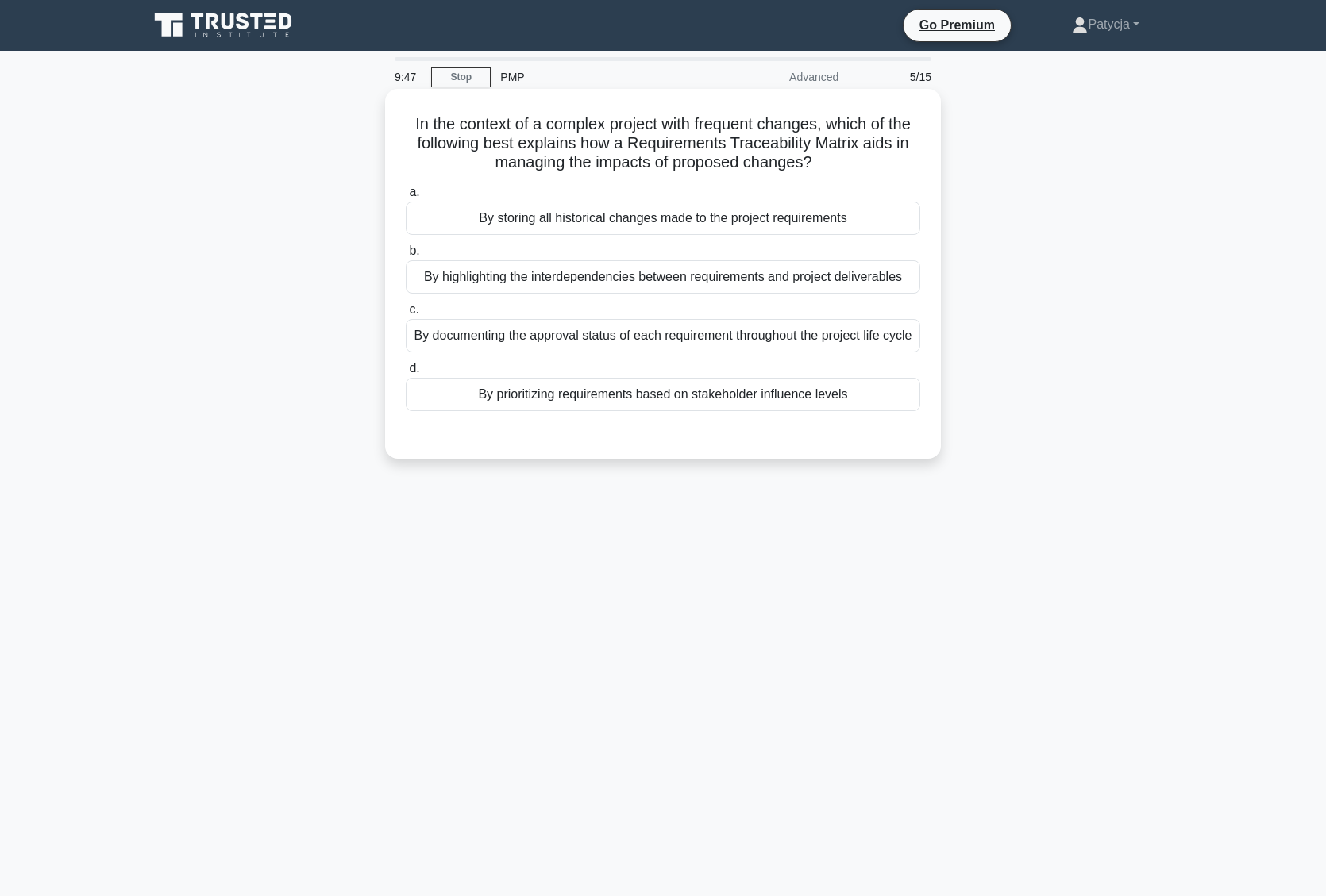
click at [769, 233] on div "By storing all historical changes made to the project requirements" at bounding box center [663, 217] width 514 height 33
click at [406, 197] on input "a. By storing all historical changes made to the project requirements" at bounding box center [406, 192] width 0 height 10
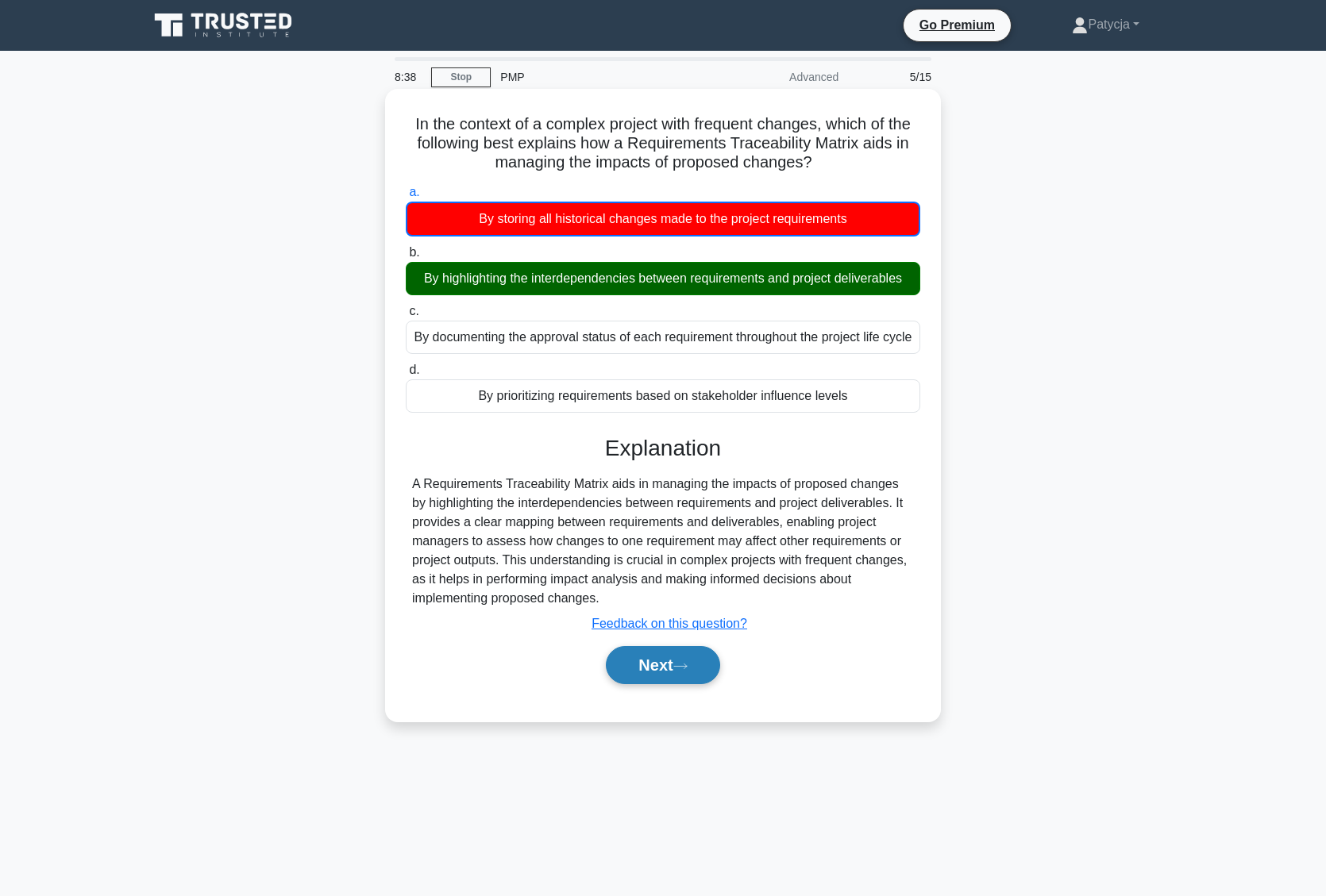
click at [658, 684] on button "Next" at bounding box center [663, 665] width 114 height 38
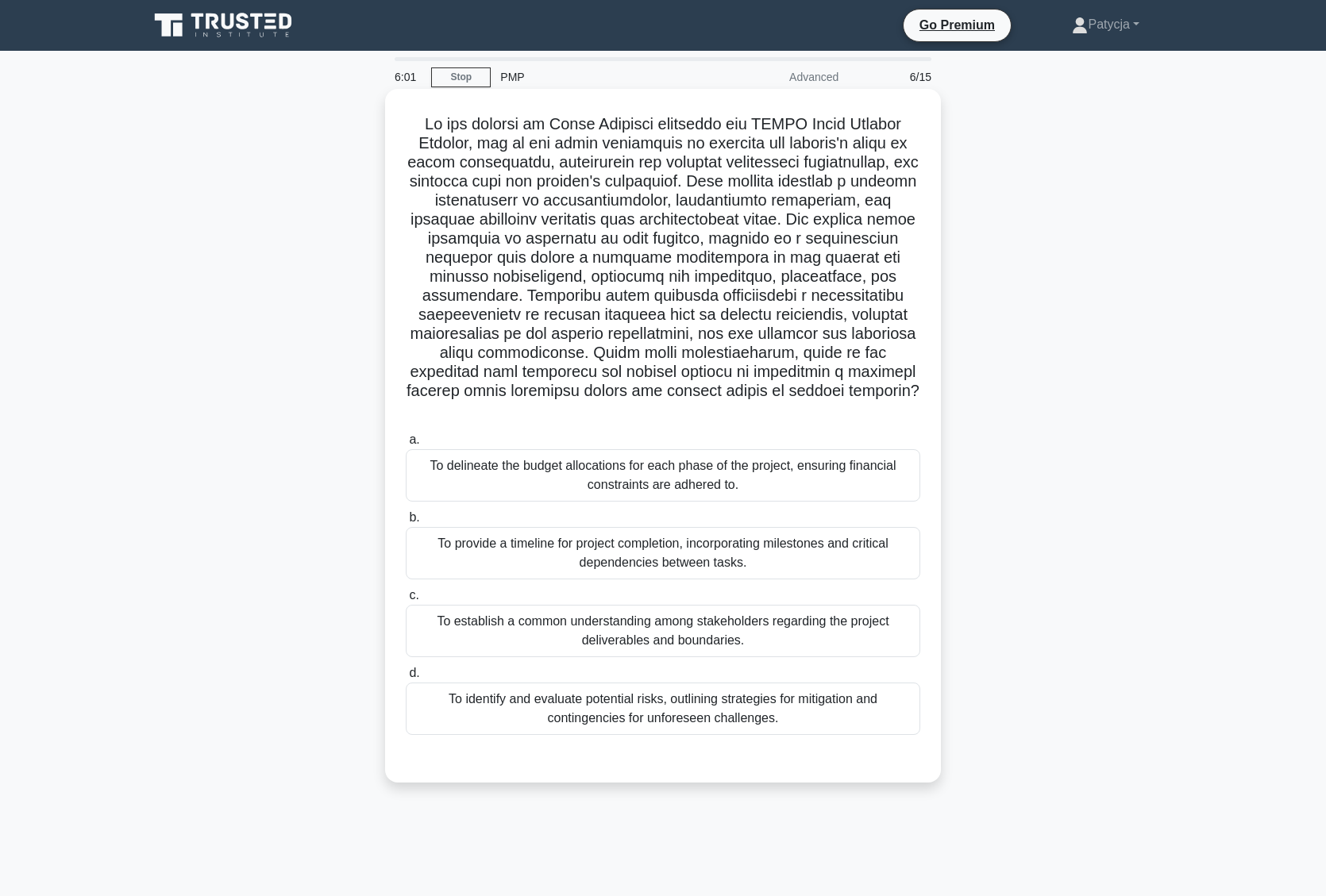
click at [729, 625] on div "To establish a common understanding among stakeholders regarding the project de…" at bounding box center [663, 631] width 514 height 53
click at [406, 601] on input "c. To establish a common understanding among stakeholders regarding the project…" at bounding box center [406, 595] width 0 height 10
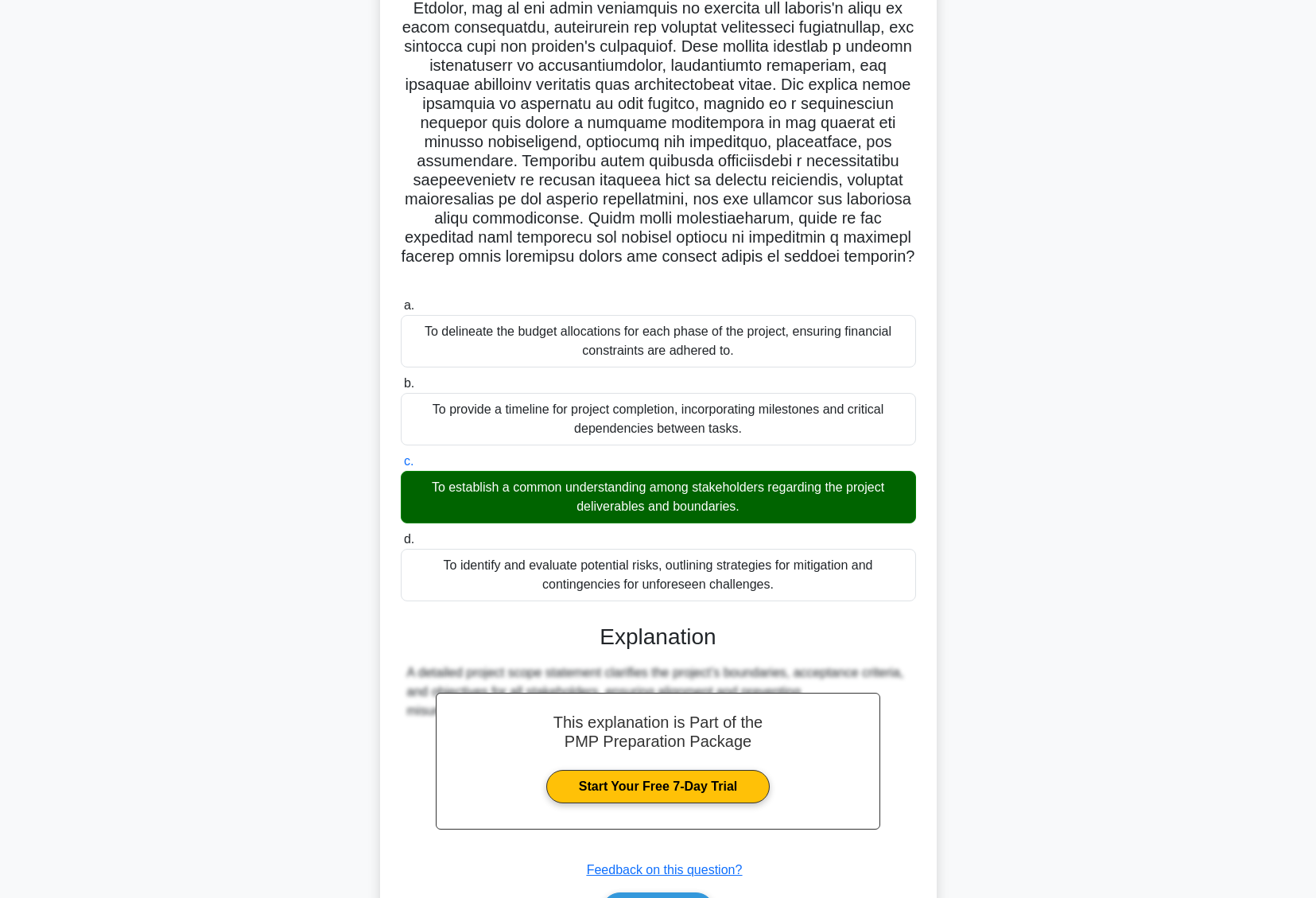
scroll to position [217, 0]
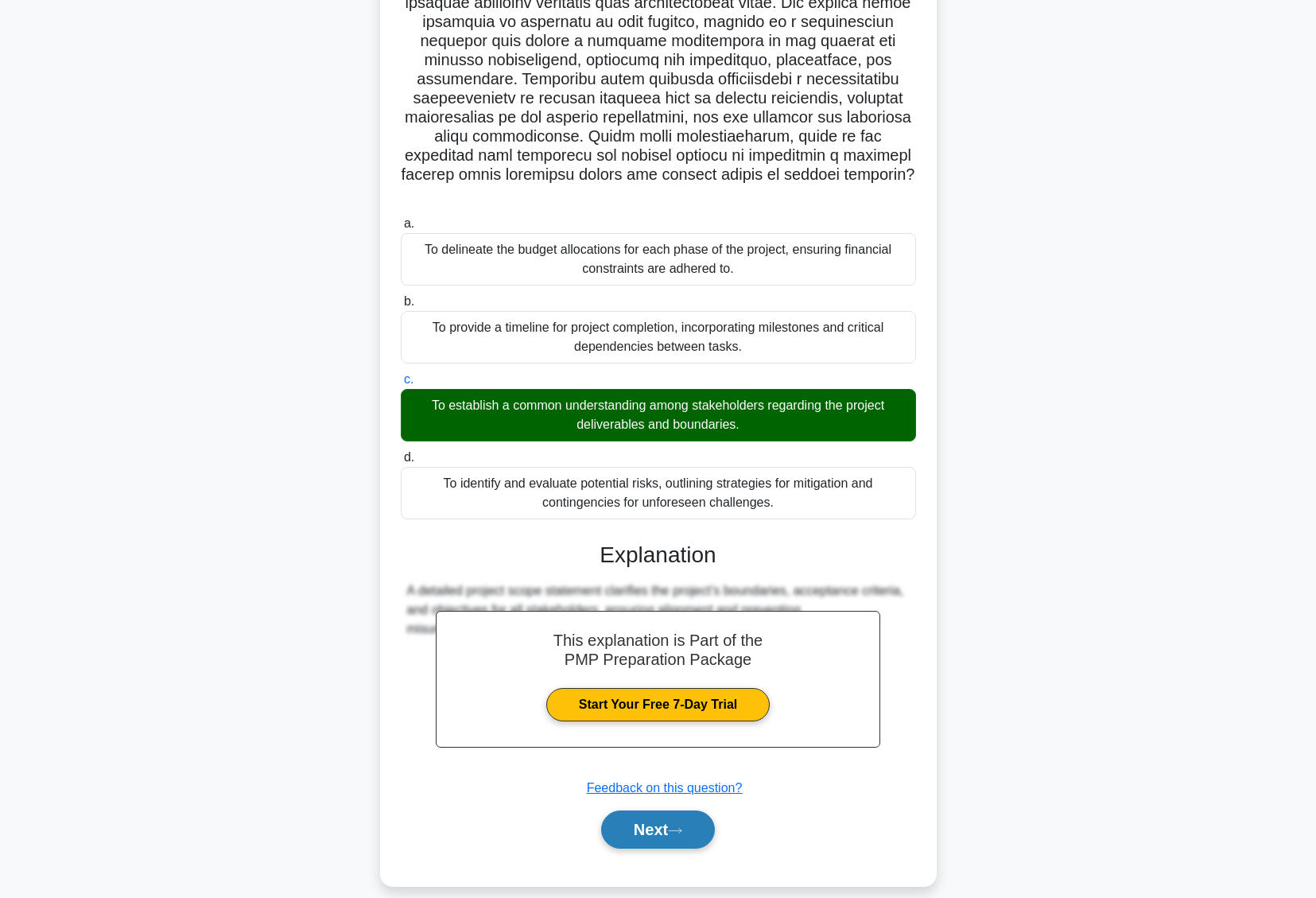
click at [694, 812] on button "Next" at bounding box center [658, 829] width 114 height 38
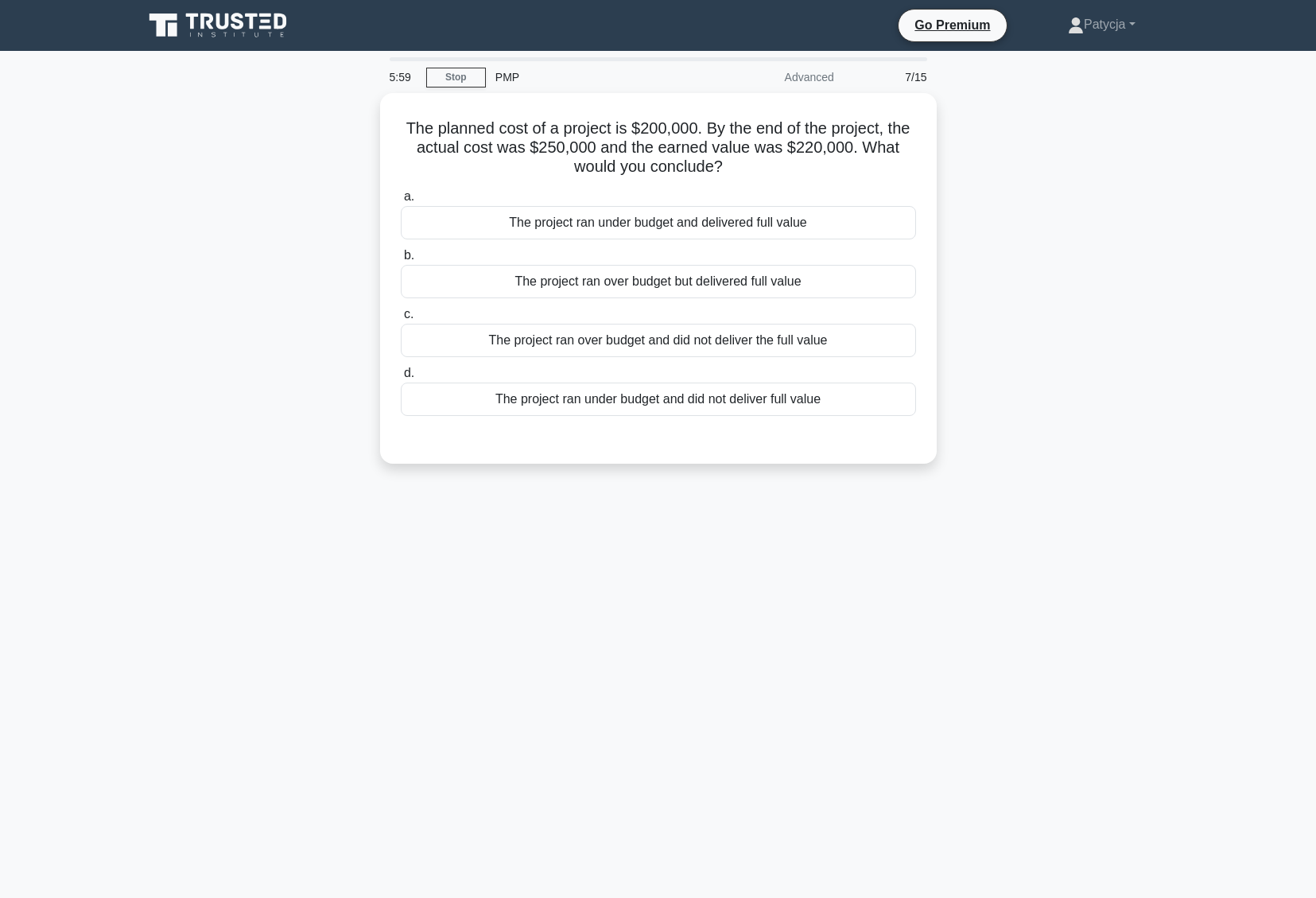
scroll to position [0, 0]
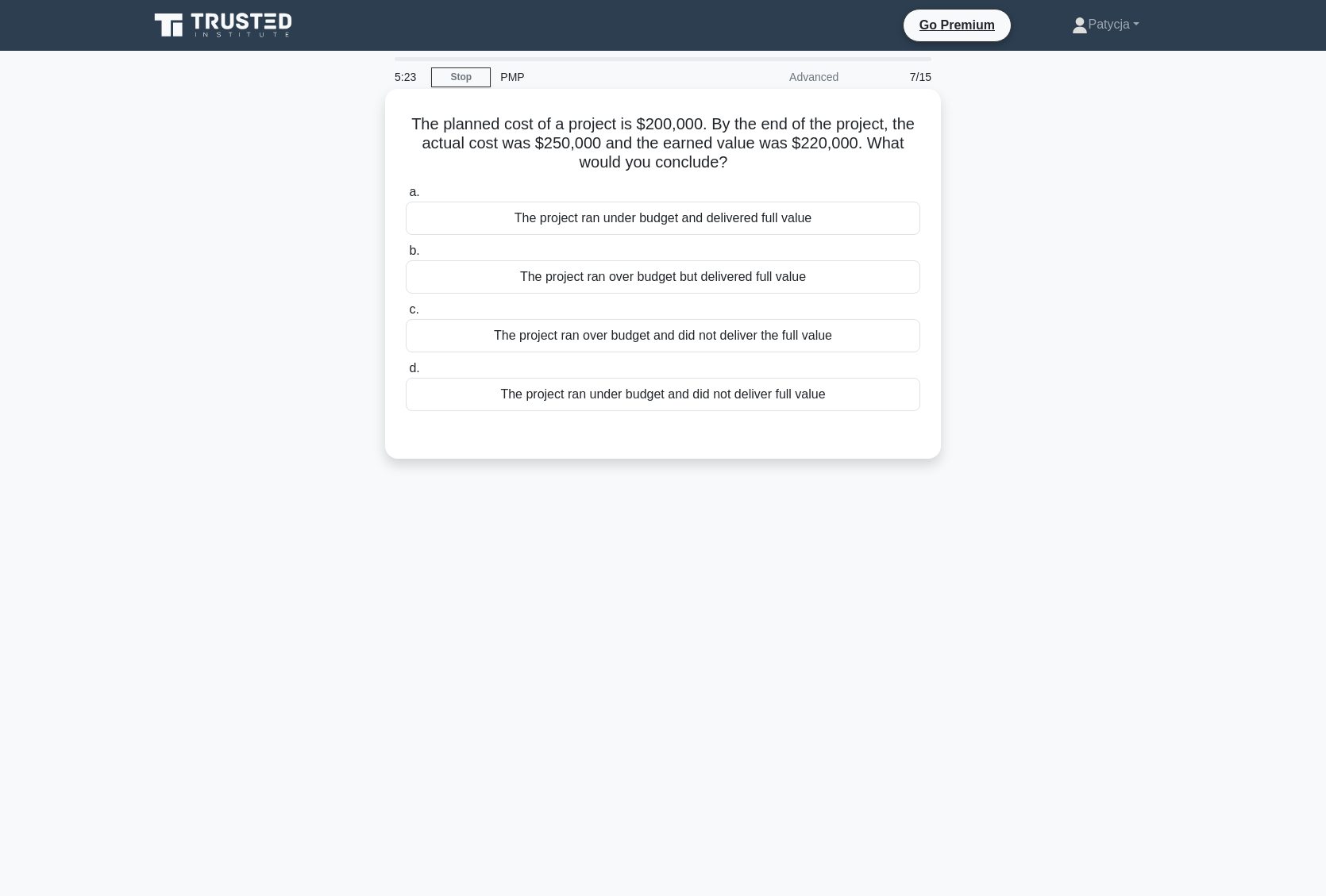
click at [814, 336] on div "The project ran over budget and did not deliver the full value" at bounding box center [663, 335] width 514 height 33
click at [406, 315] on input "c. The project ran over budget and did not deliver the full value" at bounding box center [406, 310] width 0 height 10
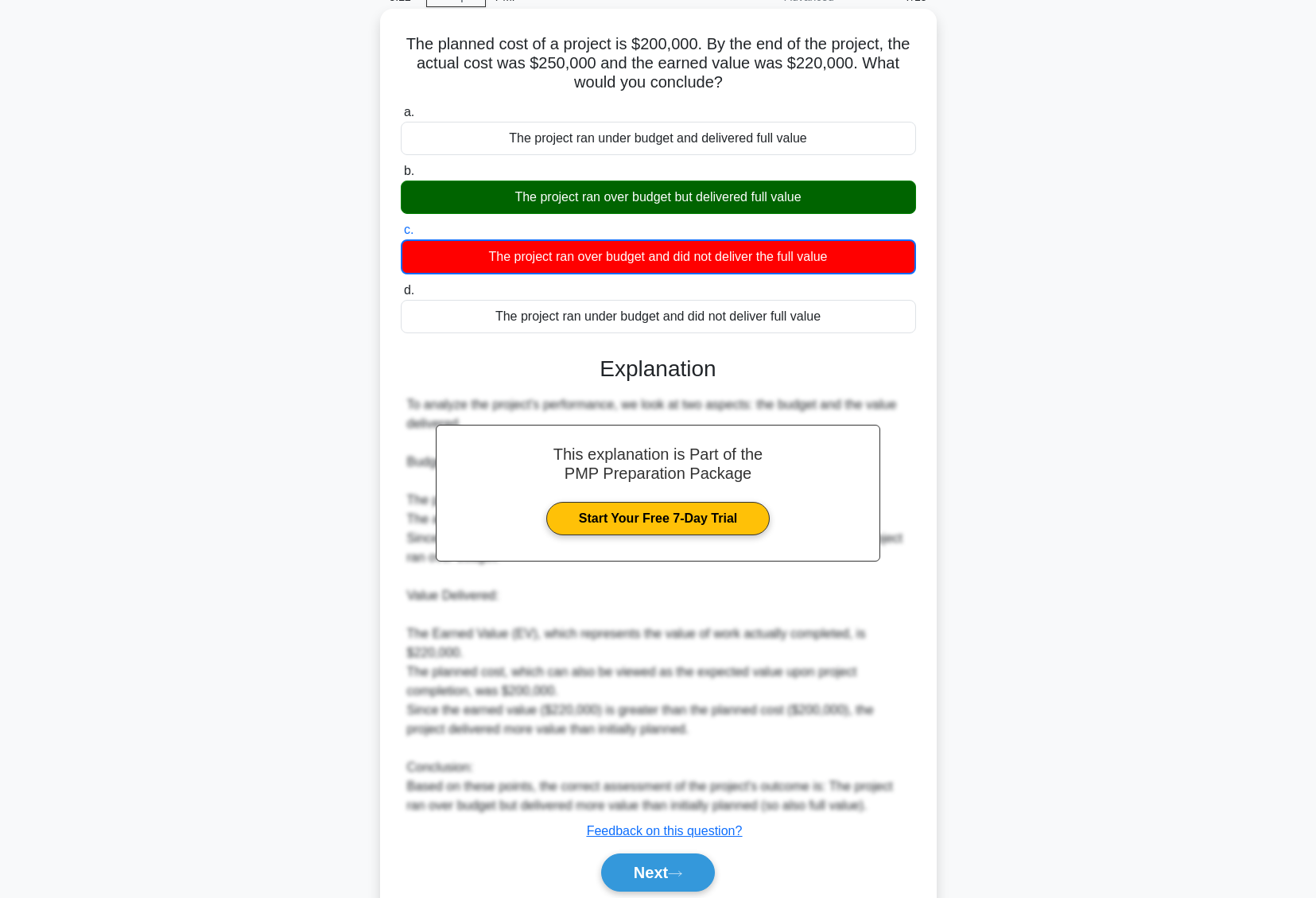
scroll to position [143, 0]
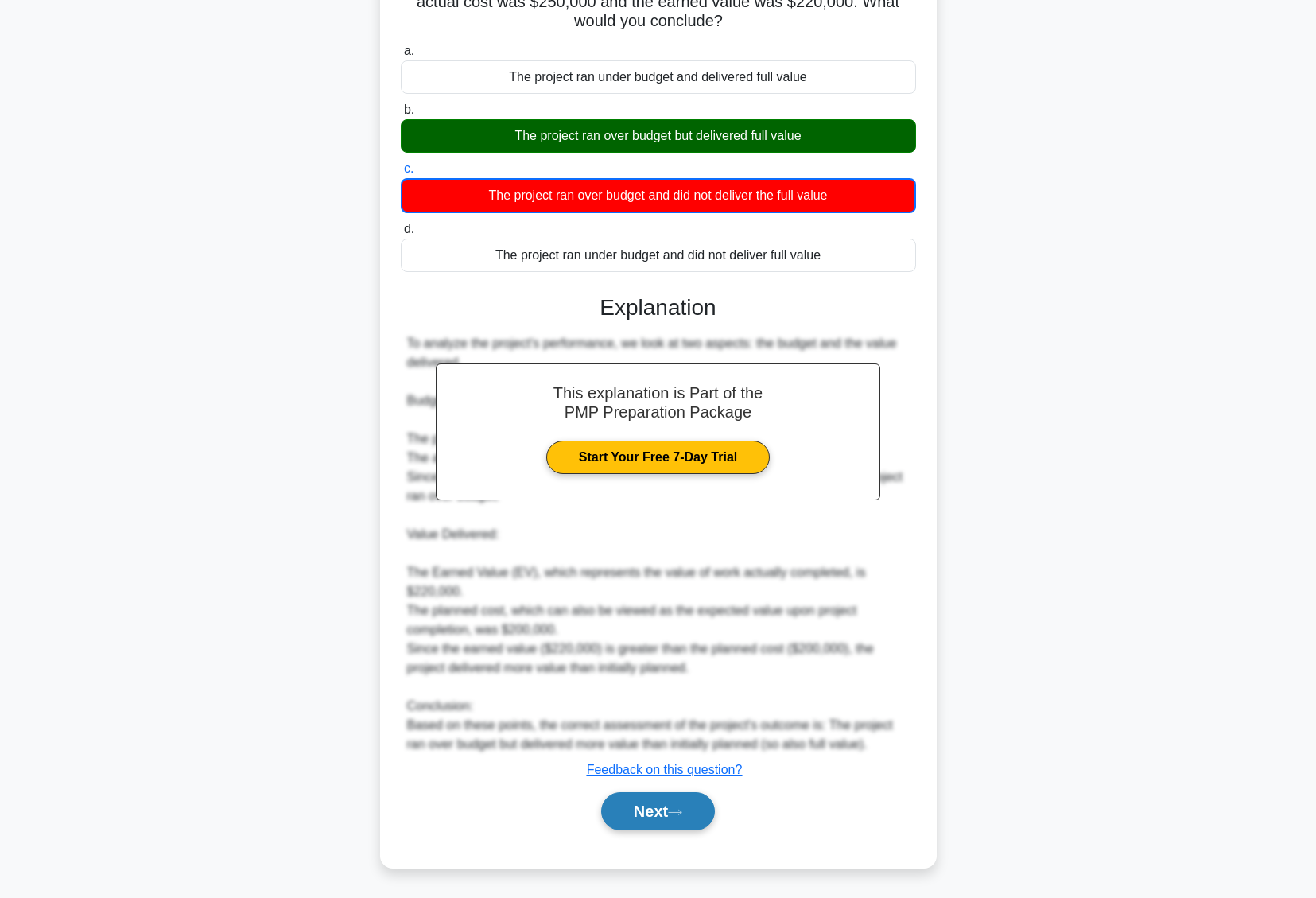
click at [693, 826] on button "Next" at bounding box center [658, 811] width 114 height 38
